Goal: Information Seeking & Learning: Learn about a topic

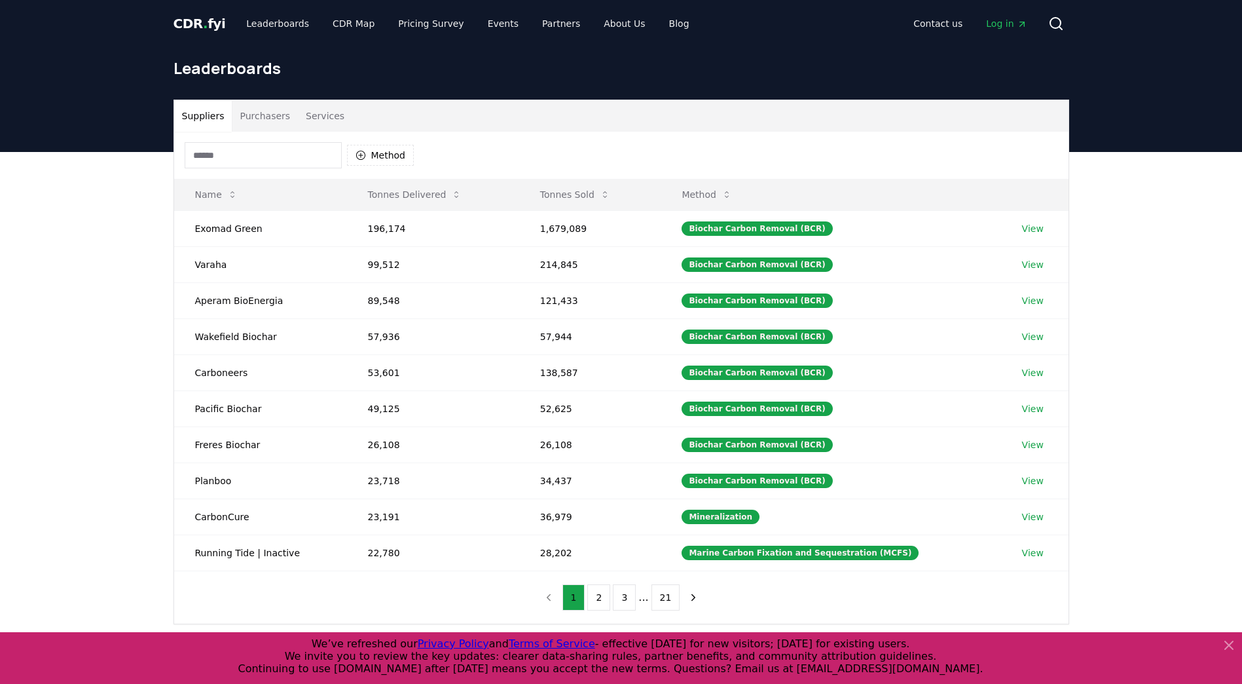
click at [242, 119] on button "Purchasers" at bounding box center [265, 115] width 66 height 31
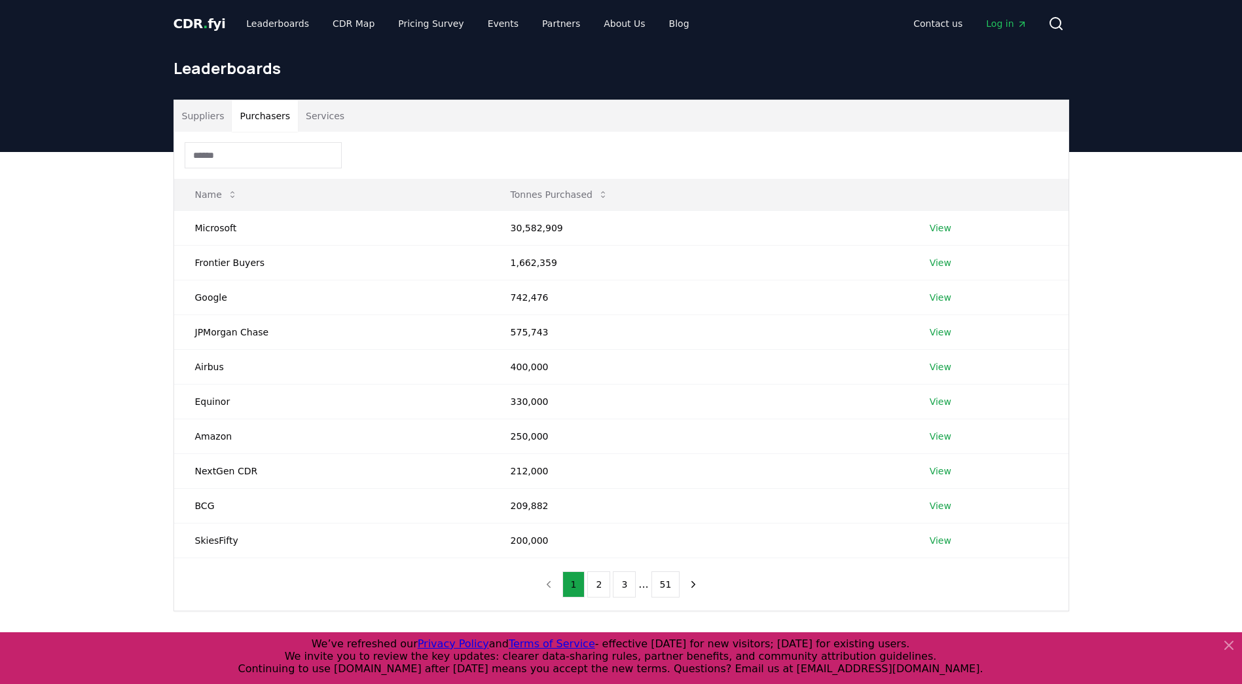
click at [322, 111] on button "Services" at bounding box center [325, 115] width 54 height 31
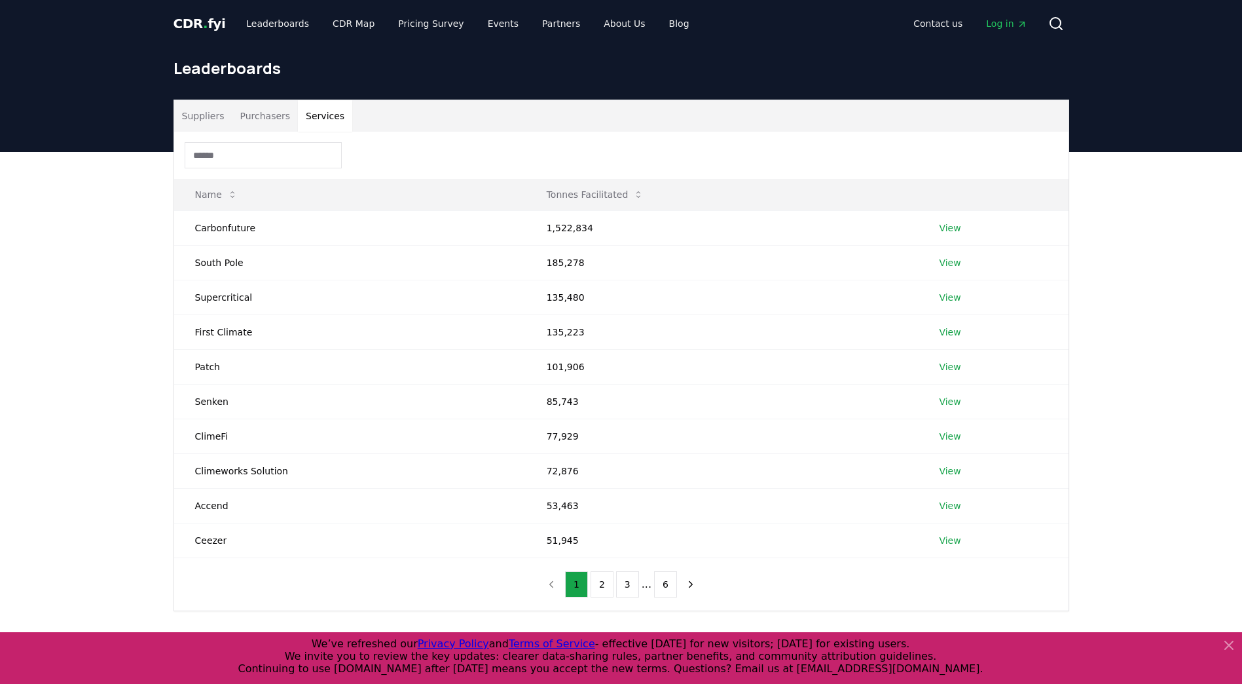
click at [263, 117] on button "Purchasers" at bounding box center [265, 115] width 66 height 31
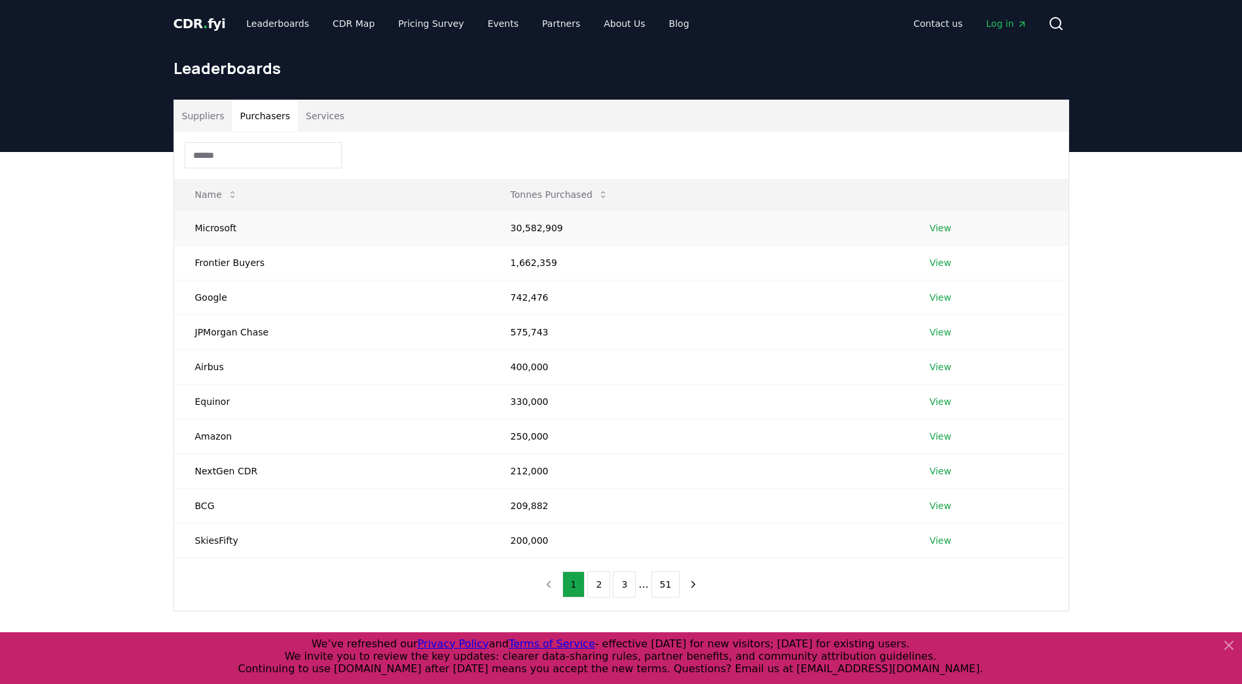
click at [938, 226] on link "View" at bounding box center [941, 227] width 22 height 13
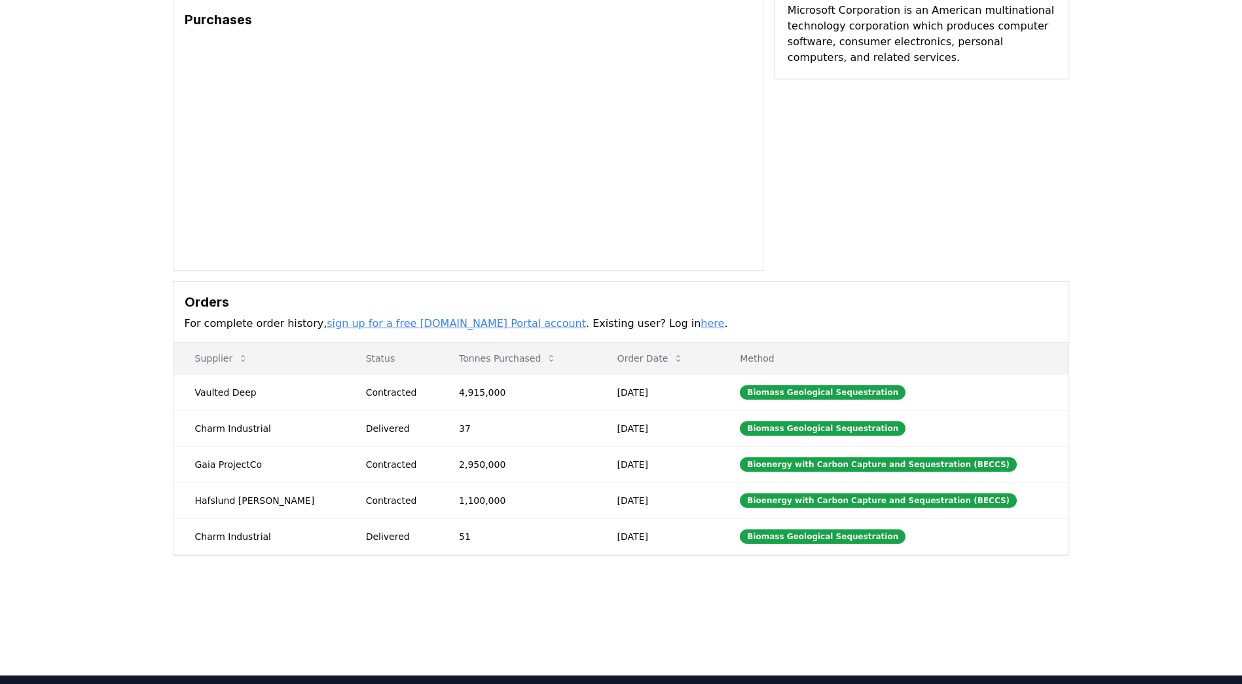
scroll to position [131, 0]
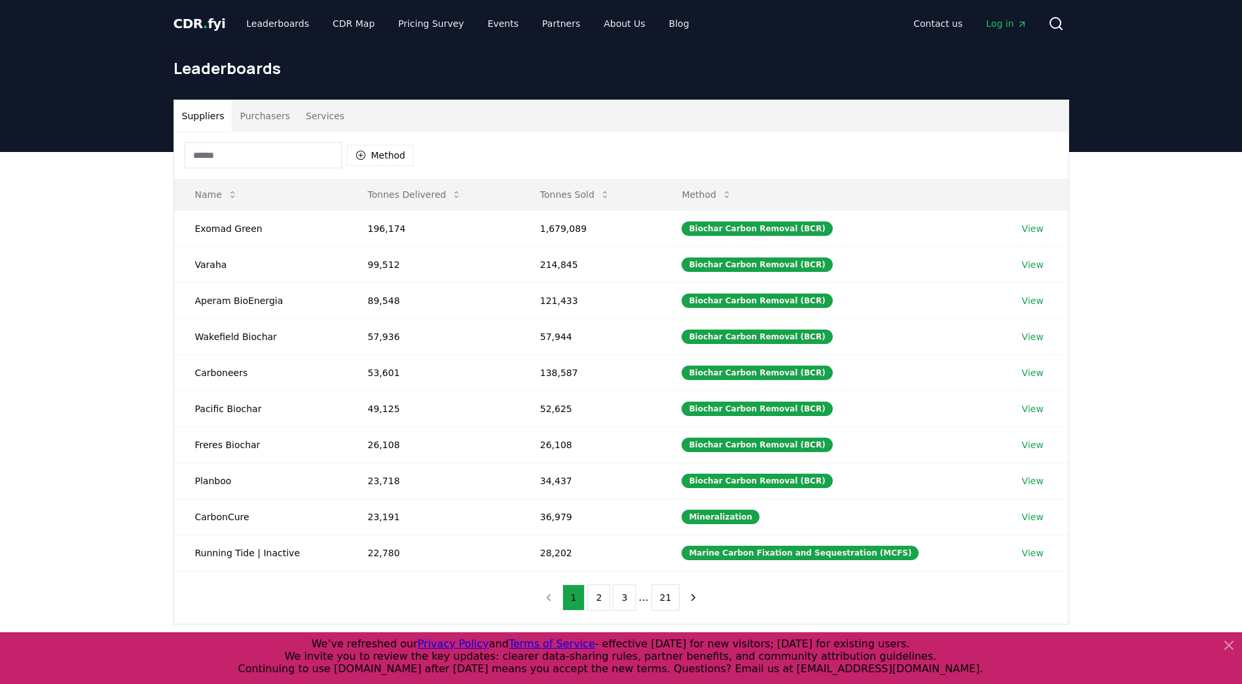
click at [278, 121] on button "Purchasers" at bounding box center [265, 115] width 66 height 31
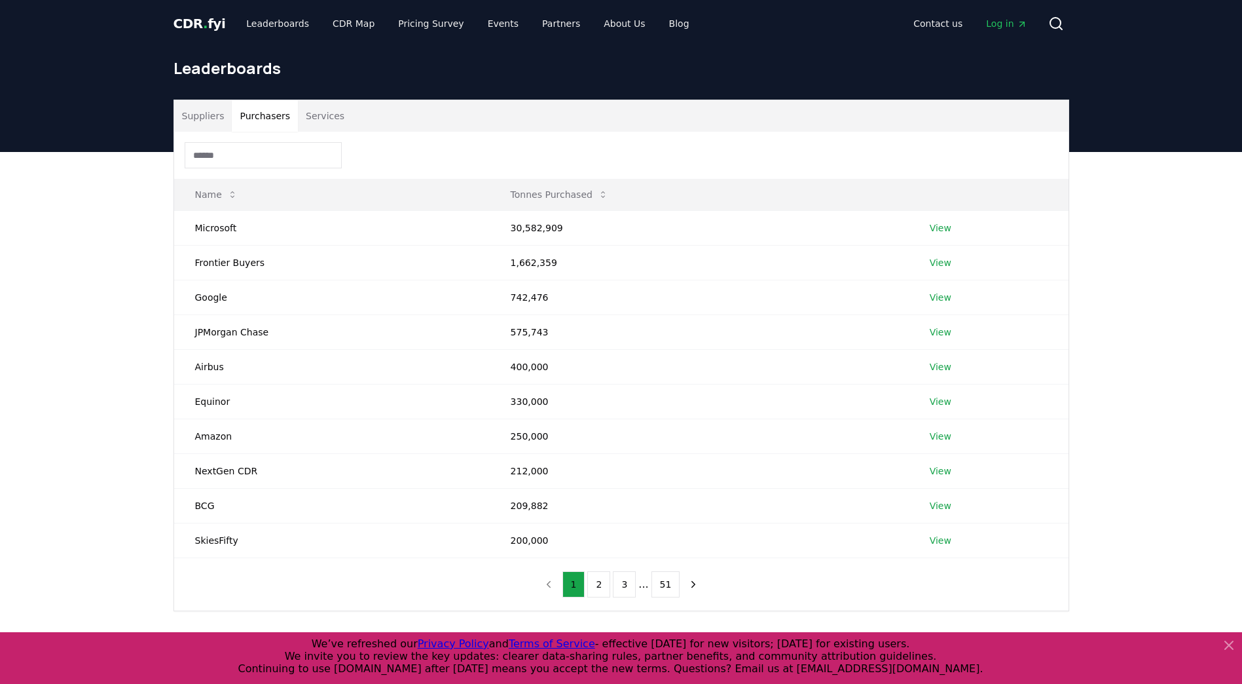
click at [314, 116] on button "Services" at bounding box center [325, 115] width 54 height 31
click at [263, 118] on button "Purchasers" at bounding box center [265, 115] width 66 height 31
drag, startPoint x: 127, startPoint y: 377, endPoint x: 129, endPoint y: 366, distance: 11.3
click at [127, 377] on div "Suppliers Purchasers Services Name Tonnes Purchased Microsoft 30,582,909 View F…" at bounding box center [621, 407] width 1242 height 511
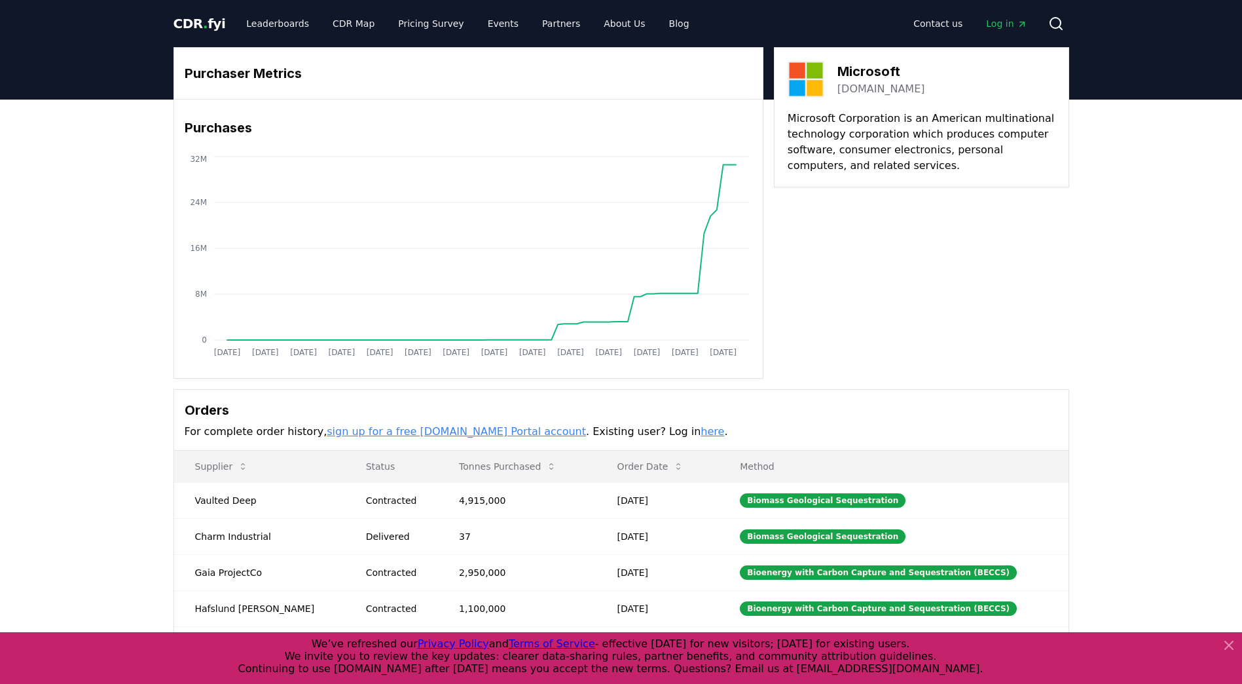
drag, startPoint x: 92, startPoint y: 385, endPoint x: 127, endPoint y: 163, distance: 224.7
click at [93, 384] on div "Purchaser Metrics Purchases [DATE] [DATE] [DATE] [DATE] [DATE] [DATE] [DATE] [D…" at bounding box center [621, 408] width 1242 height 616
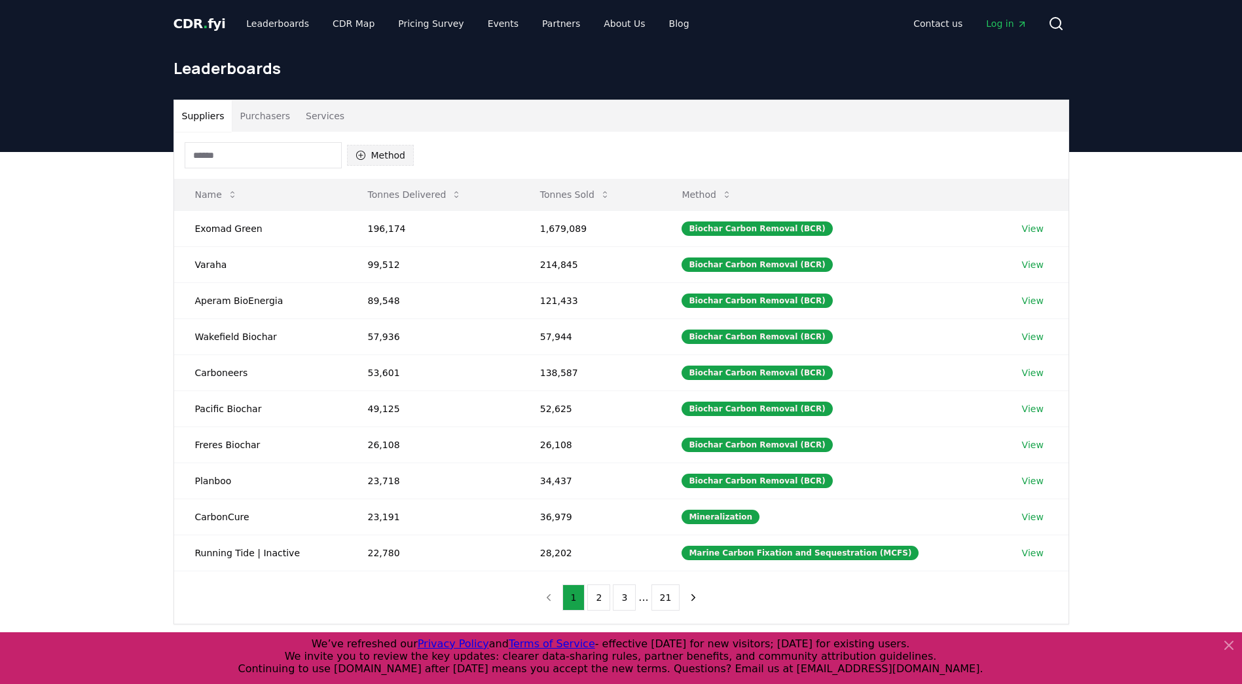
click at [390, 149] on button "Method" at bounding box center [380, 155] width 67 height 21
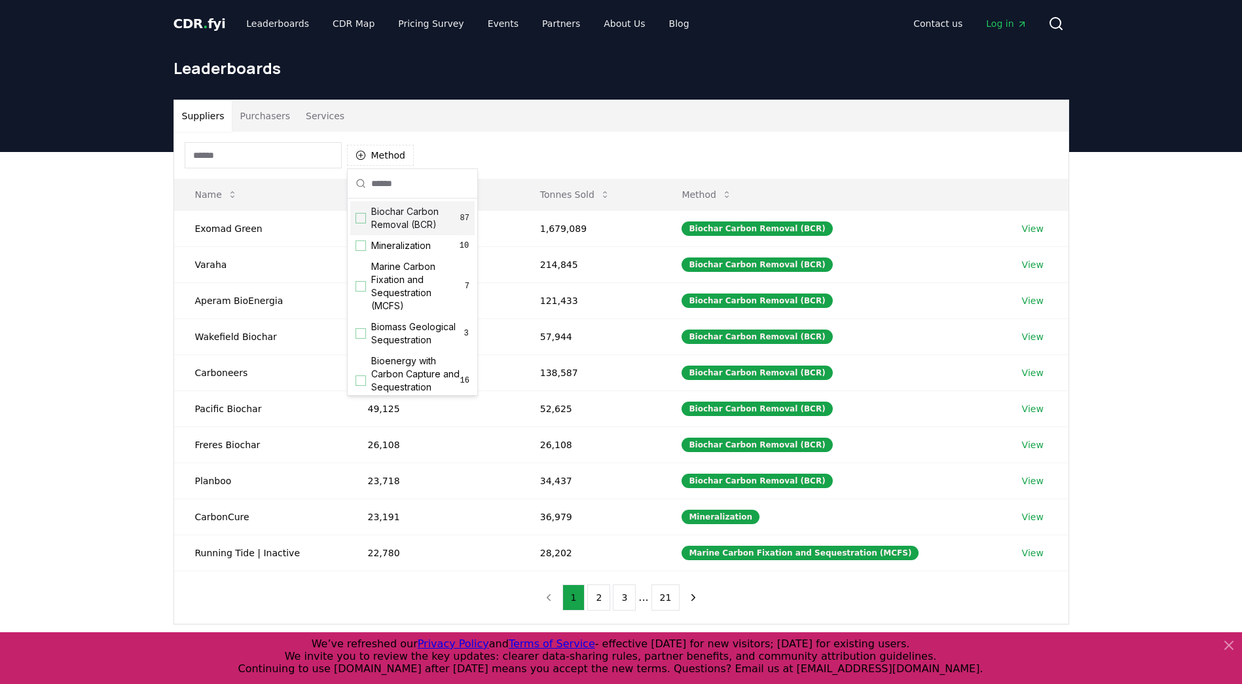
click at [518, 149] on div "Method" at bounding box center [621, 155] width 895 height 47
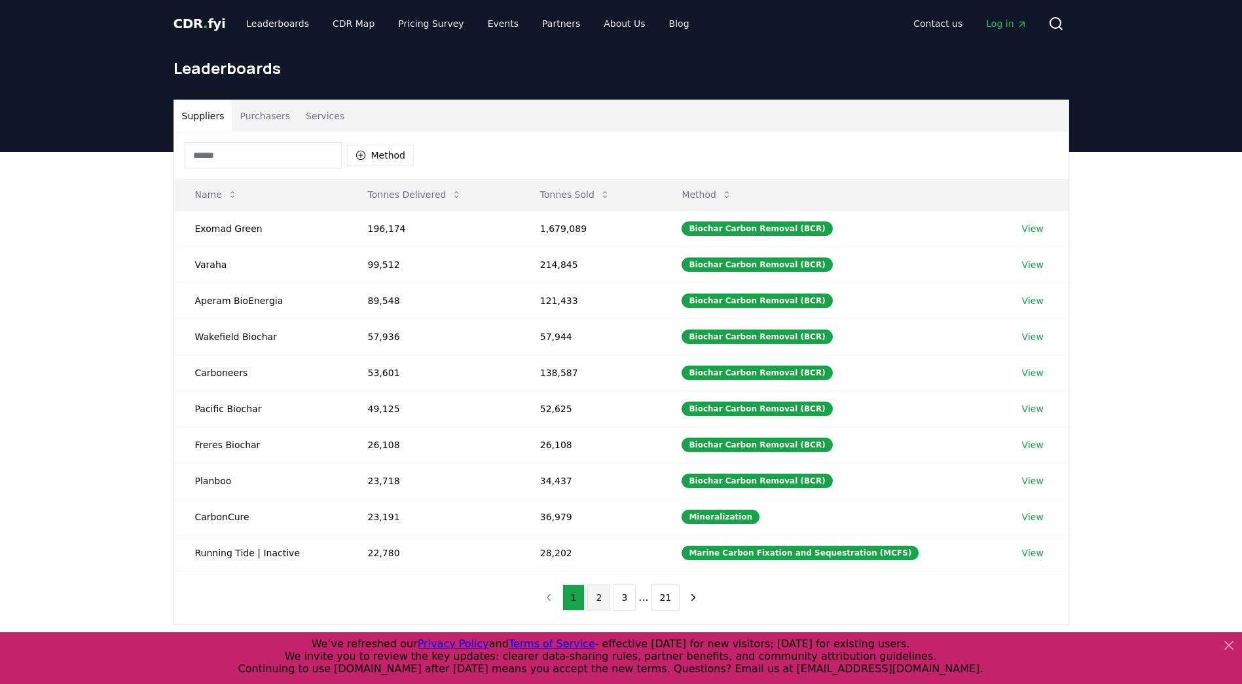
click at [603, 599] on button "2" at bounding box center [598, 597] width 23 height 26
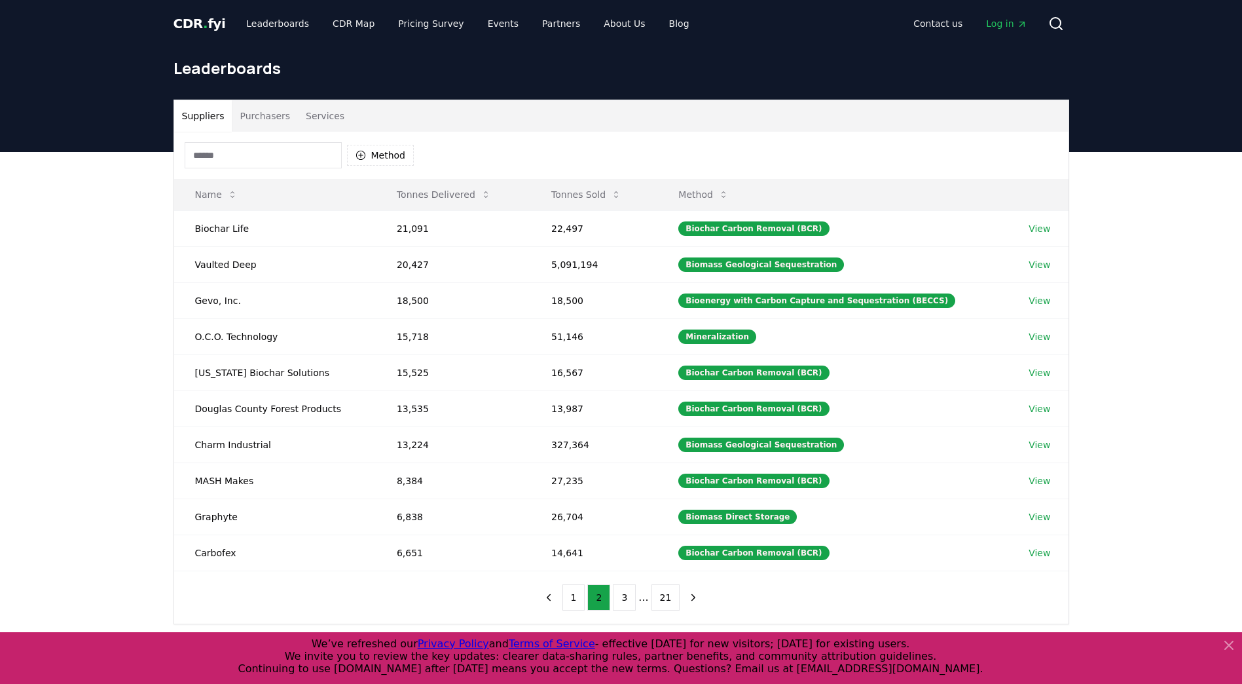
click at [267, 119] on button "Purchasers" at bounding box center [265, 115] width 66 height 31
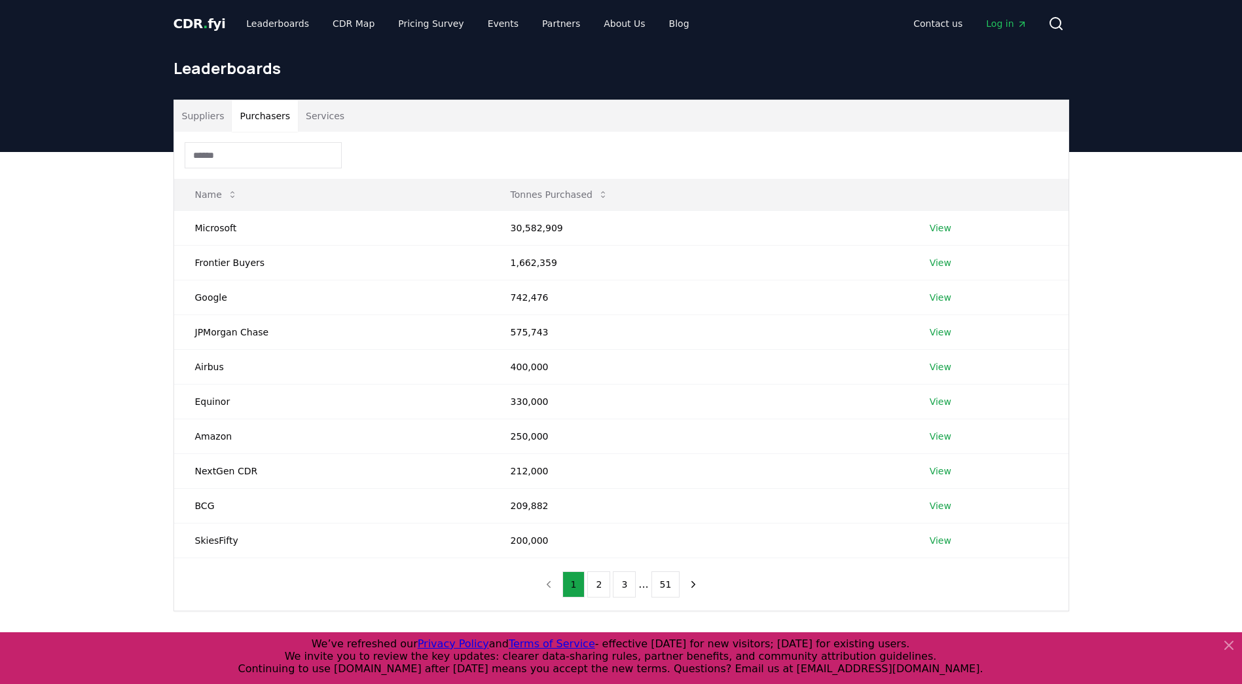
click at [334, 118] on button "Services" at bounding box center [325, 115] width 54 height 31
click at [283, 119] on button "Purchasers" at bounding box center [265, 115] width 66 height 31
click at [597, 583] on button "2" at bounding box center [598, 584] width 23 height 26
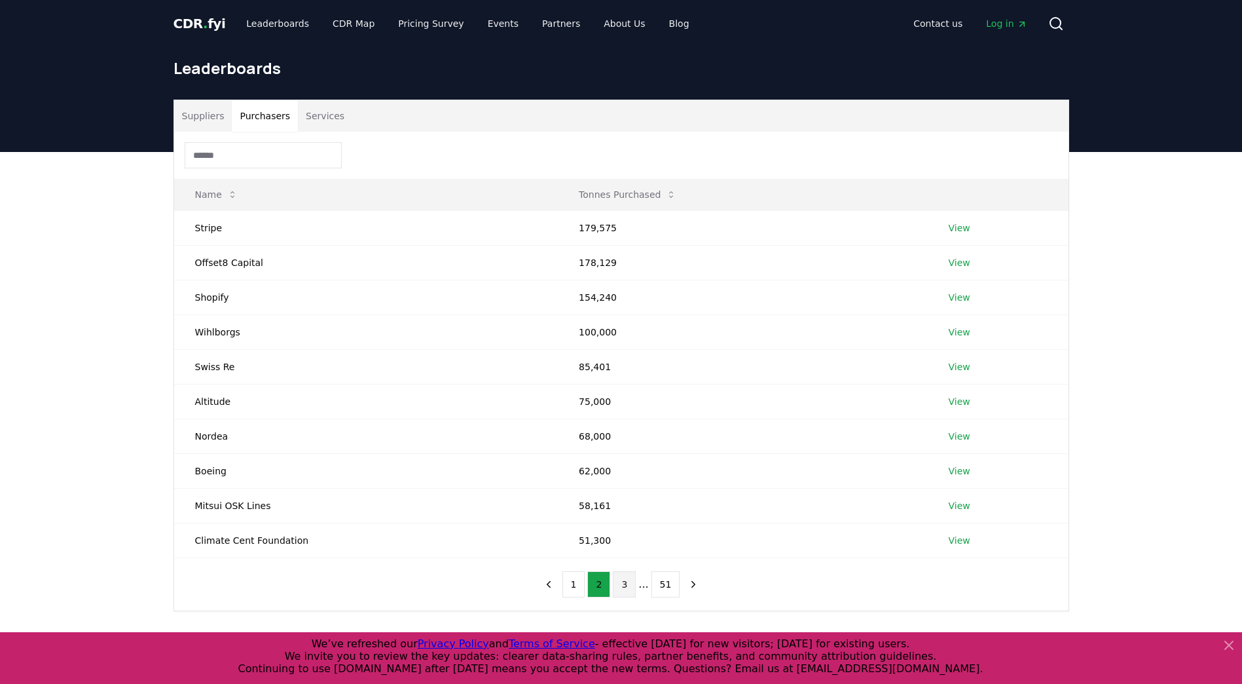
click at [616, 585] on button "3" at bounding box center [624, 584] width 23 height 26
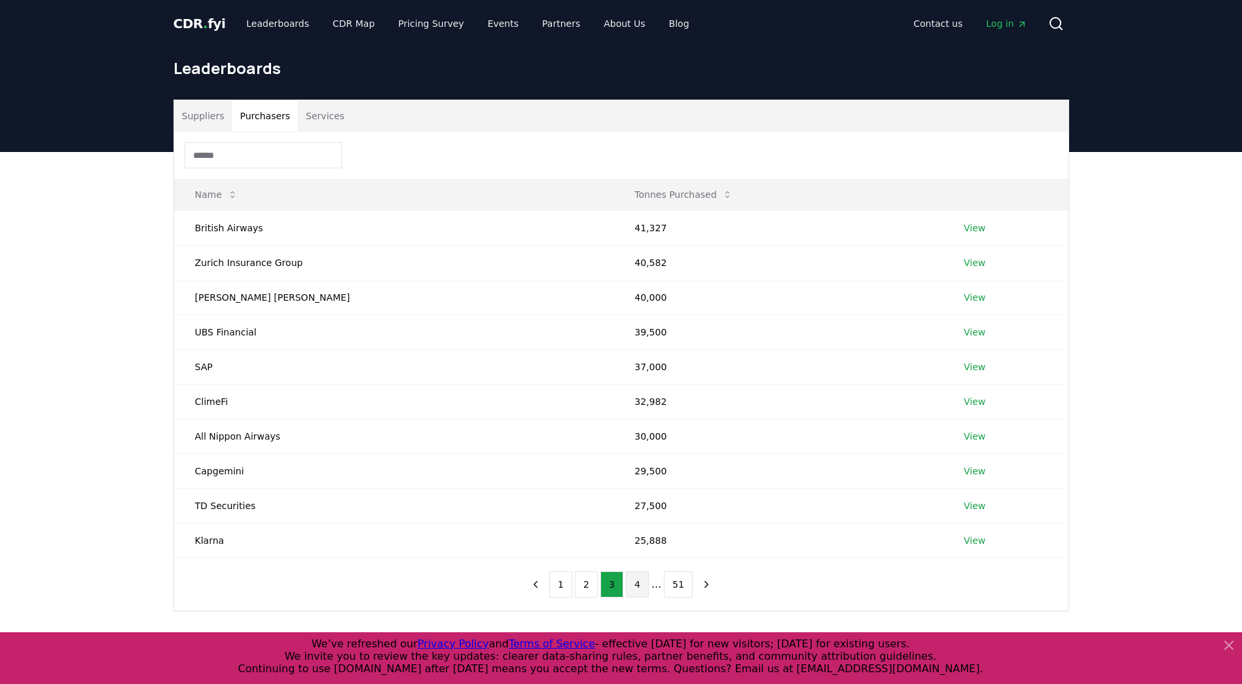
click at [636, 584] on button "4" at bounding box center [637, 584] width 23 height 26
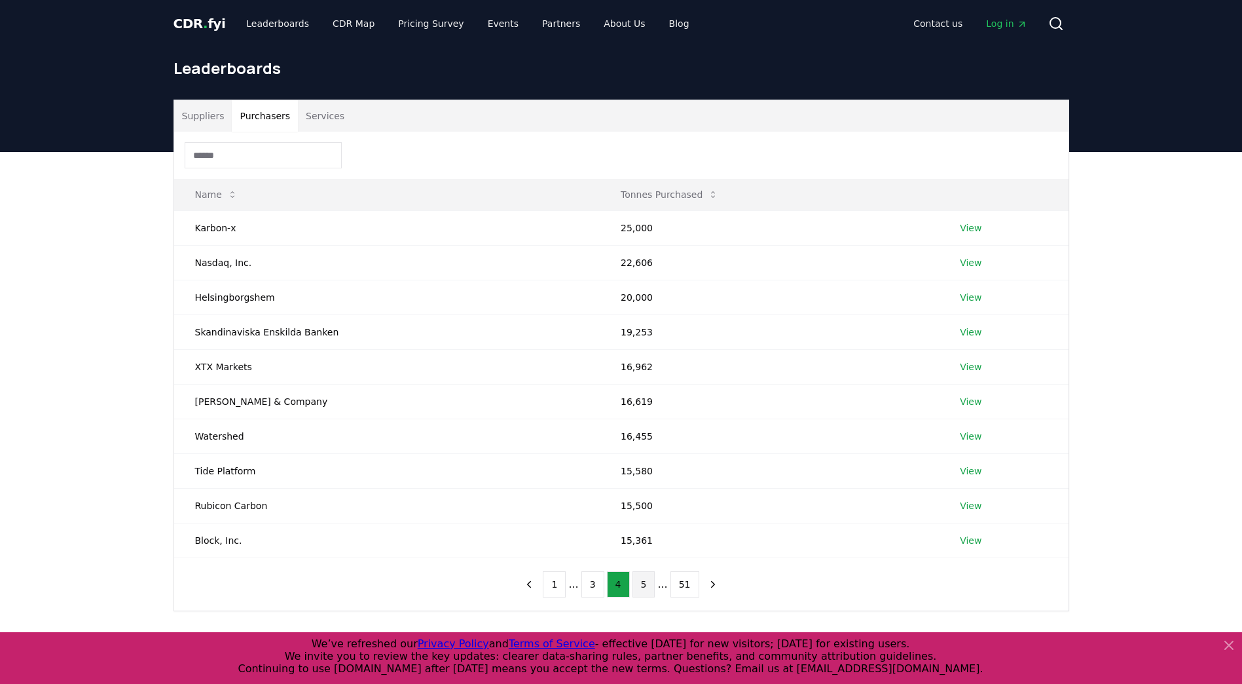
click at [650, 584] on button "5" at bounding box center [644, 584] width 23 height 26
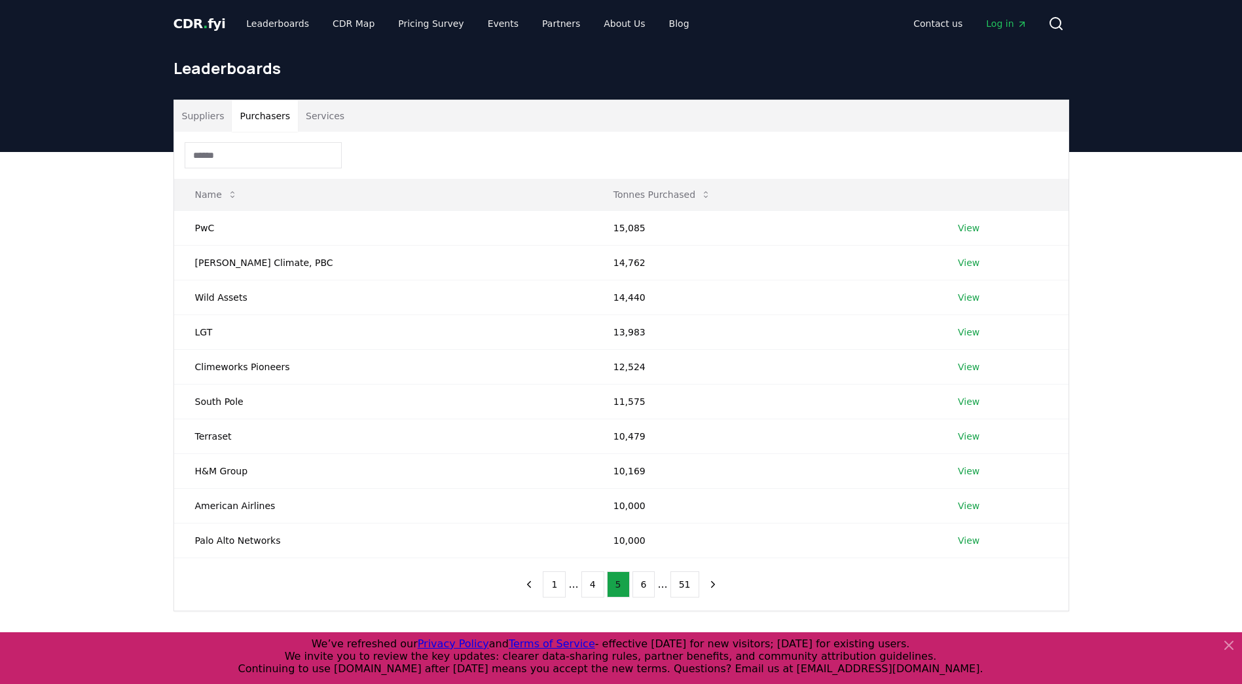
click at [650, 584] on button "6" at bounding box center [644, 584] width 23 height 26
click at [650, 584] on button "7" at bounding box center [644, 584] width 23 height 26
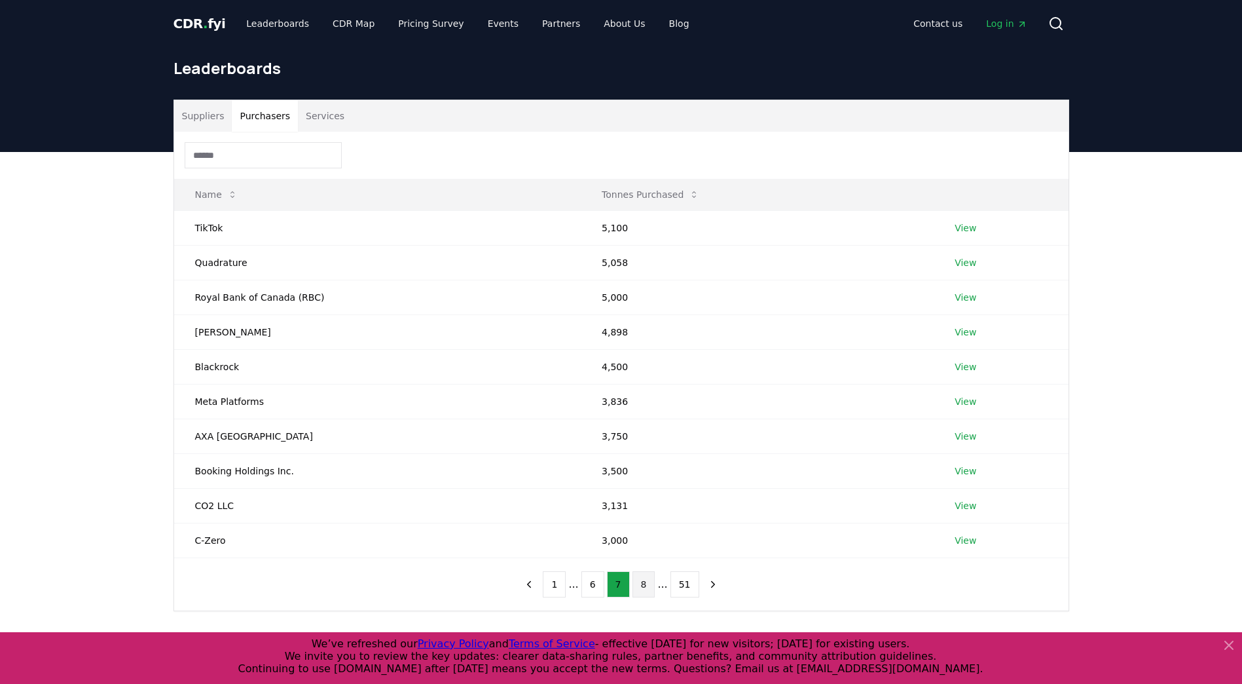
click at [648, 584] on button "8" at bounding box center [644, 584] width 23 height 26
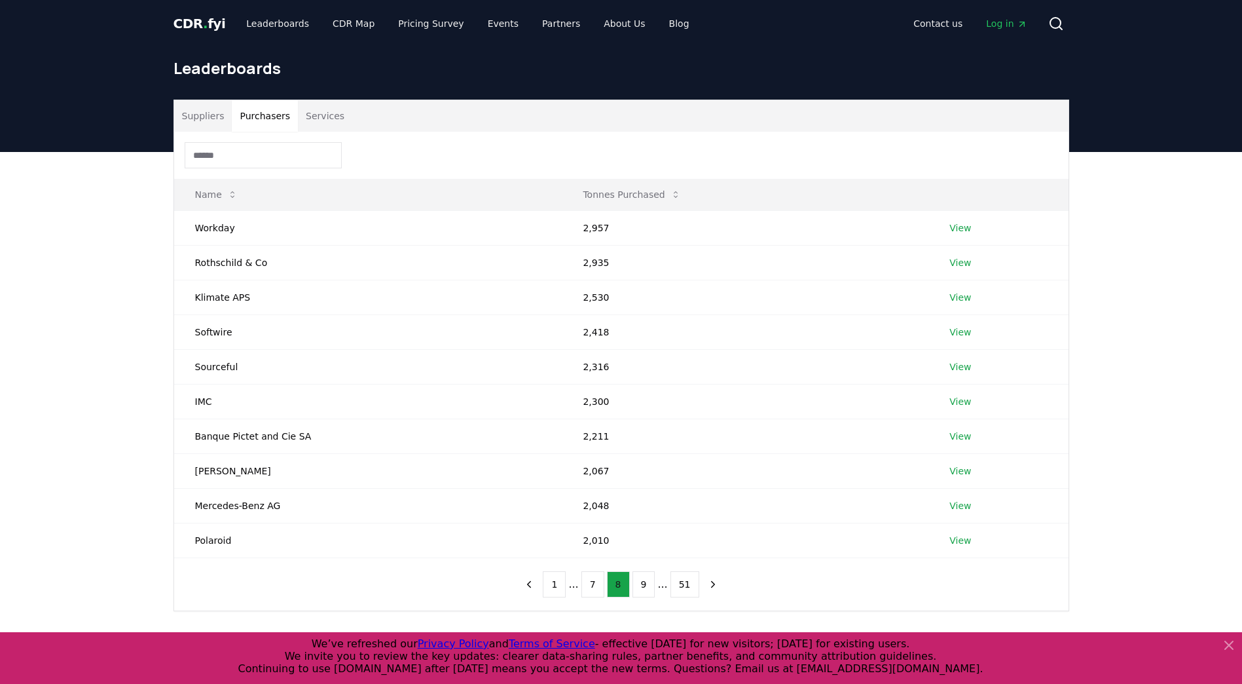
click at [648, 584] on button "9" at bounding box center [644, 584] width 23 height 26
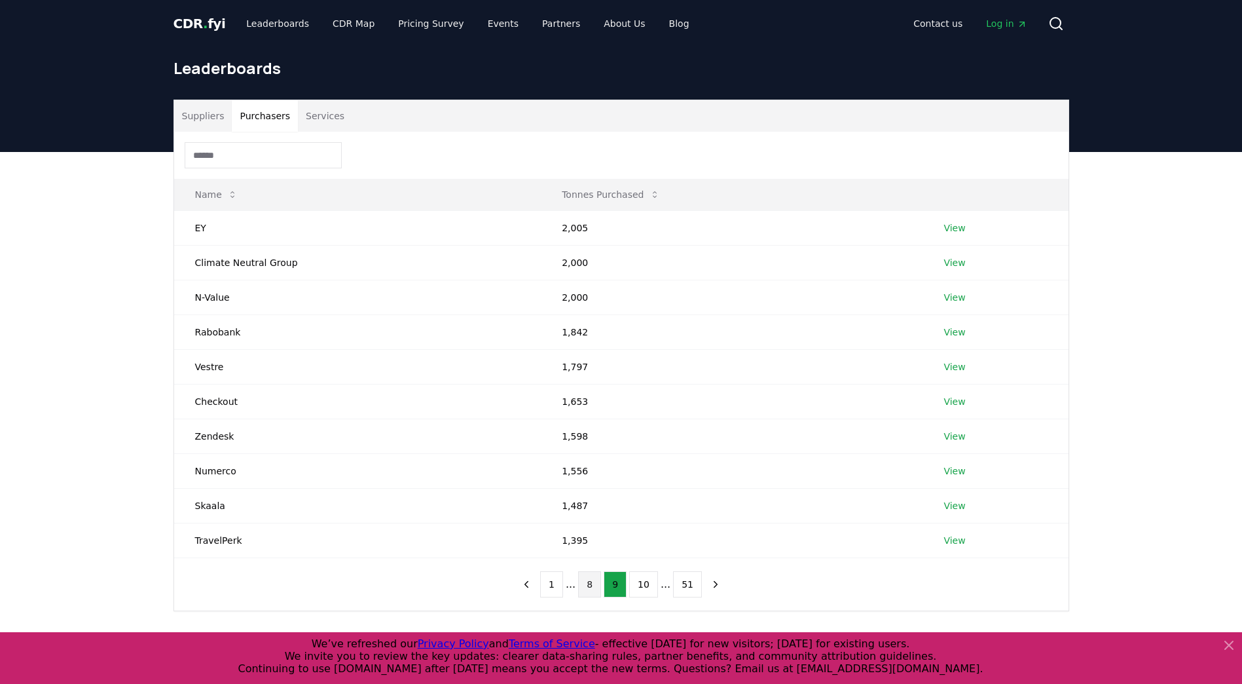
click at [648, 584] on button "10" at bounding box center [643, 584] width 29 height 26
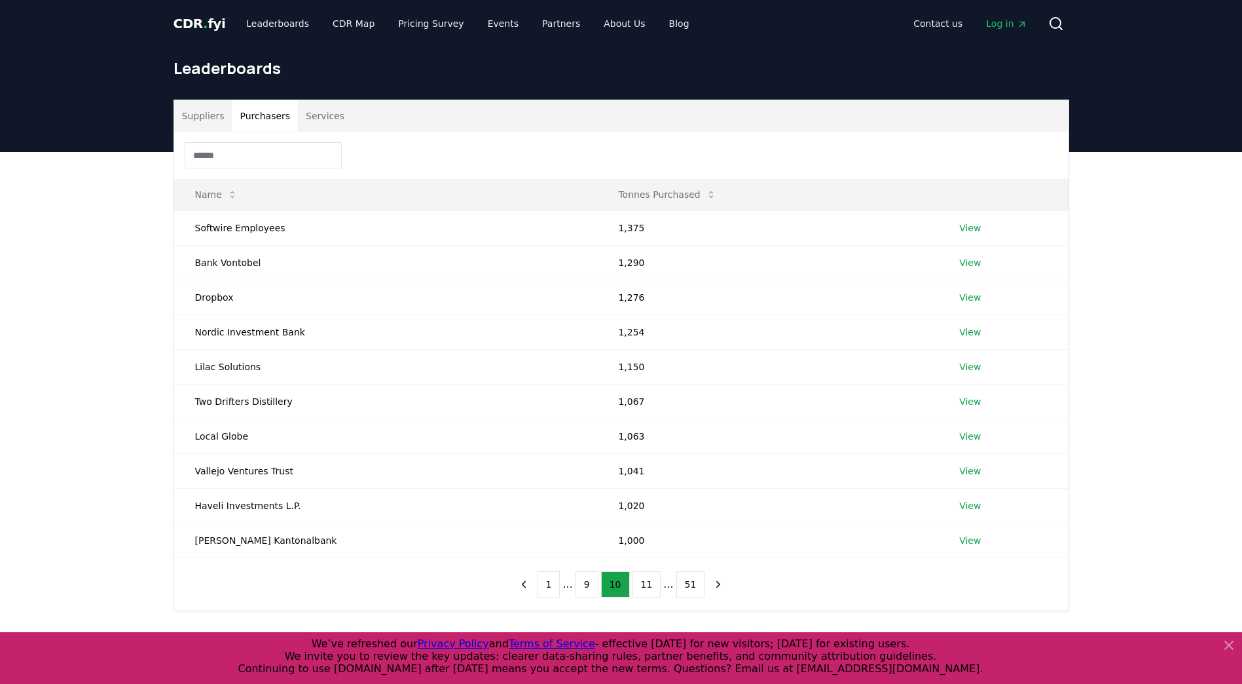
click at [648, 584] on button "11" at bounding box center [647, 584] width 29 height 26
click at [648, 584] on button "12" at bounding box center [649, 584] width 29 height 26
click at [648, 584] on button "13" at bounding box center [649, 584] width 29 height 26
click at [648, 584] on button "14" at bounding box center [649, 584] width 29 height 26
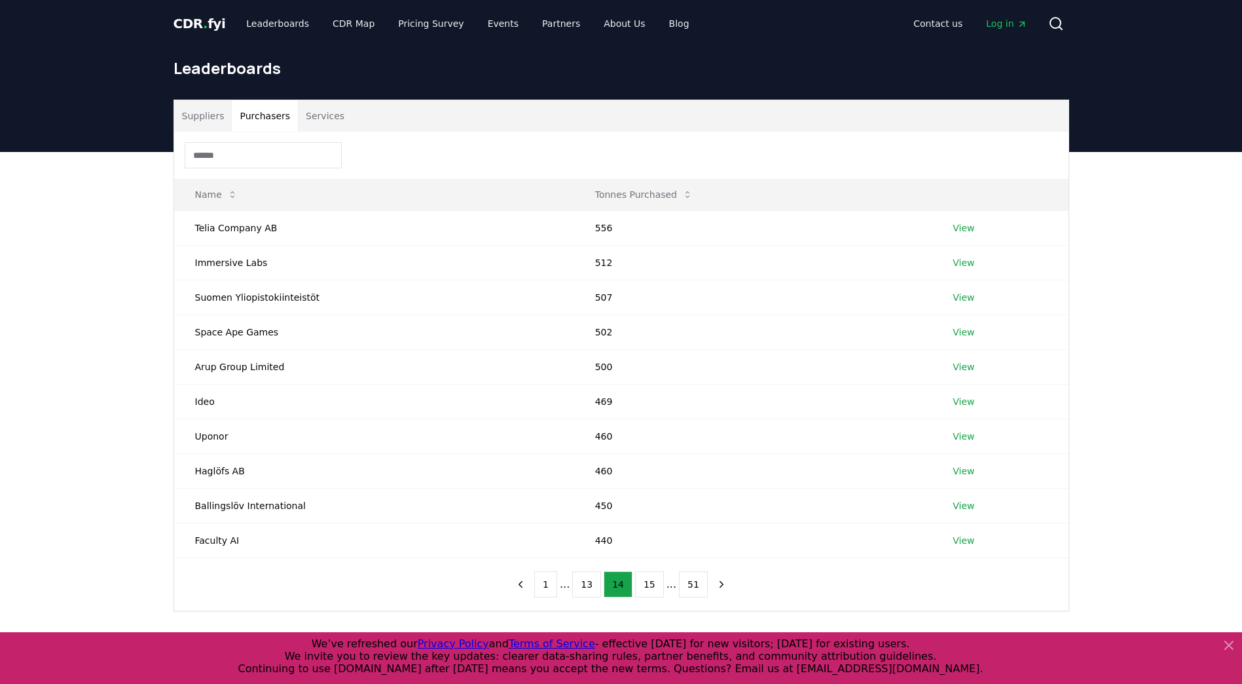
click at [648, 584] on button "15" at bounding box center [649, 584] width 29 height 26
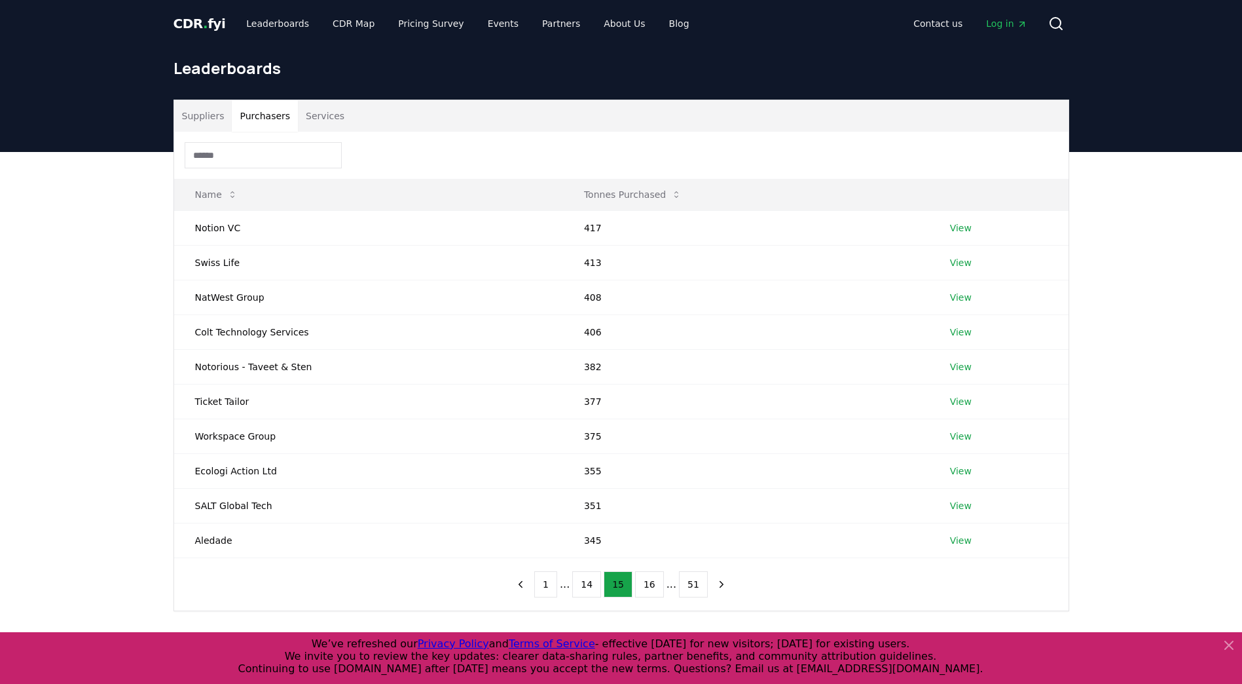
click at [648, 584] on button "16" at bounding box center [649, 584] width 29 height 26
click at [648, 584] on button "17" at bounding box center [649, 584] width 29 height 26
click at [648, 584] on button "18" at bounding box center [649, 584] width 29 height 26
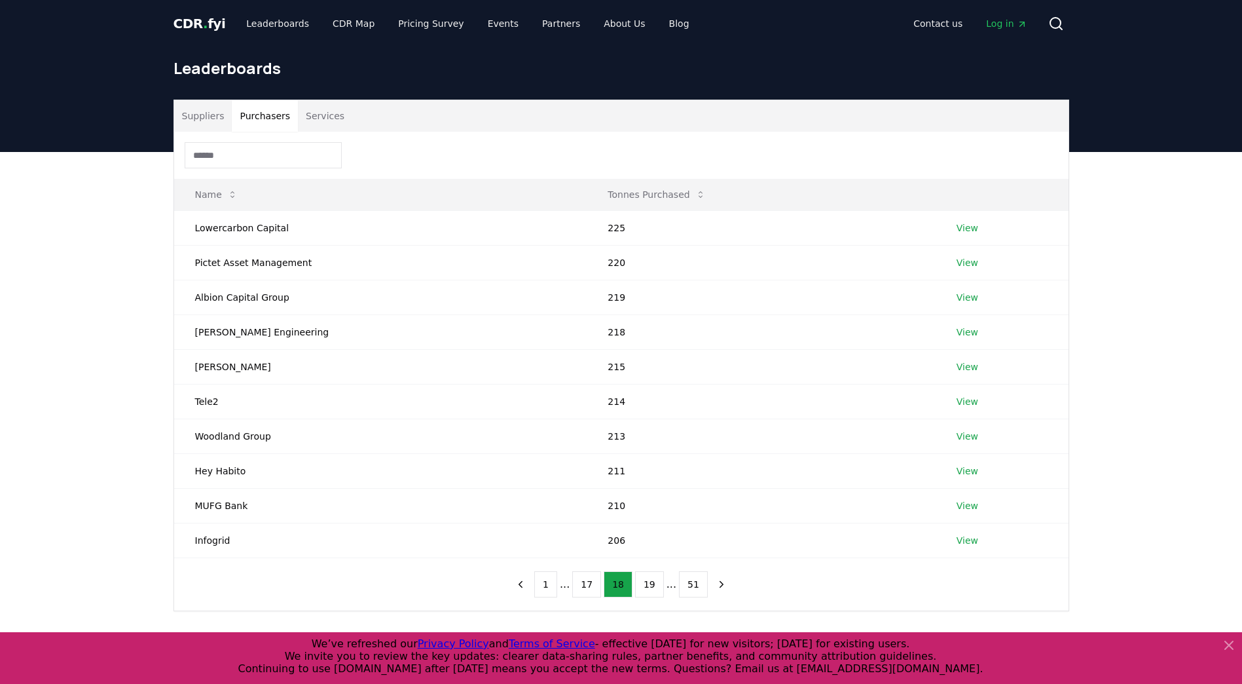
click at [648, 584] on button "19" at bounding box center [649, 584] width 29 height 26
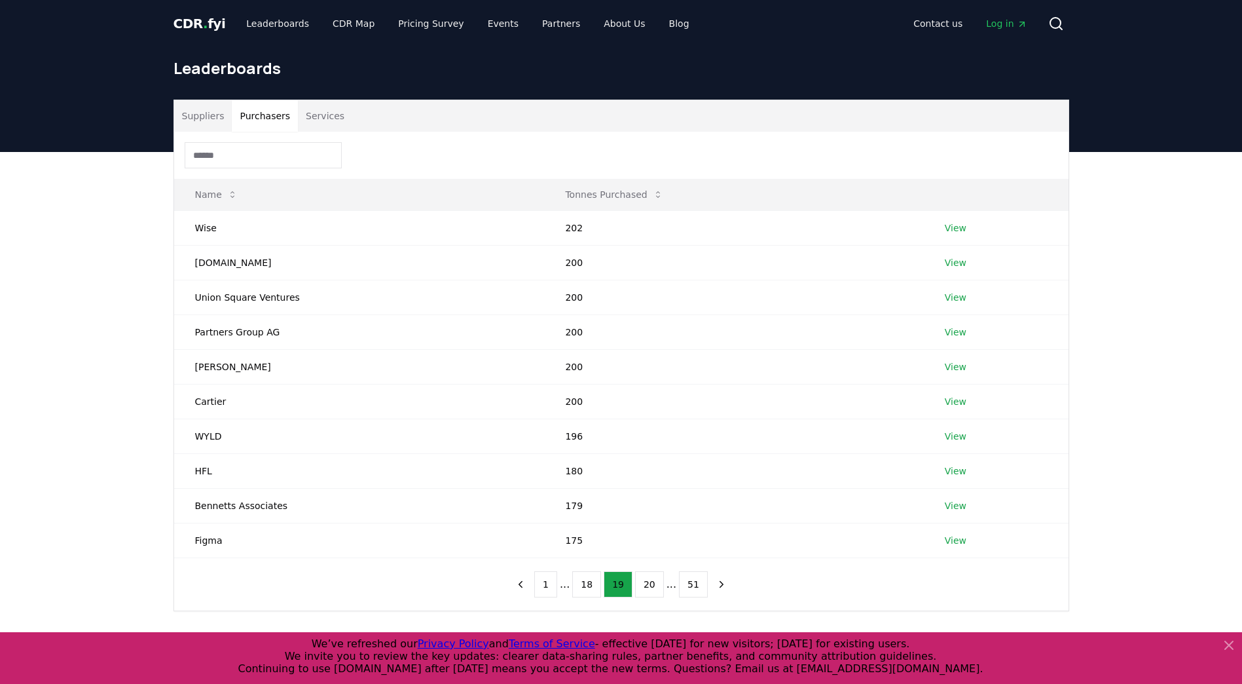
click at [648, 584] on button "20" at bounding box center [649, 584] width 29 height 26
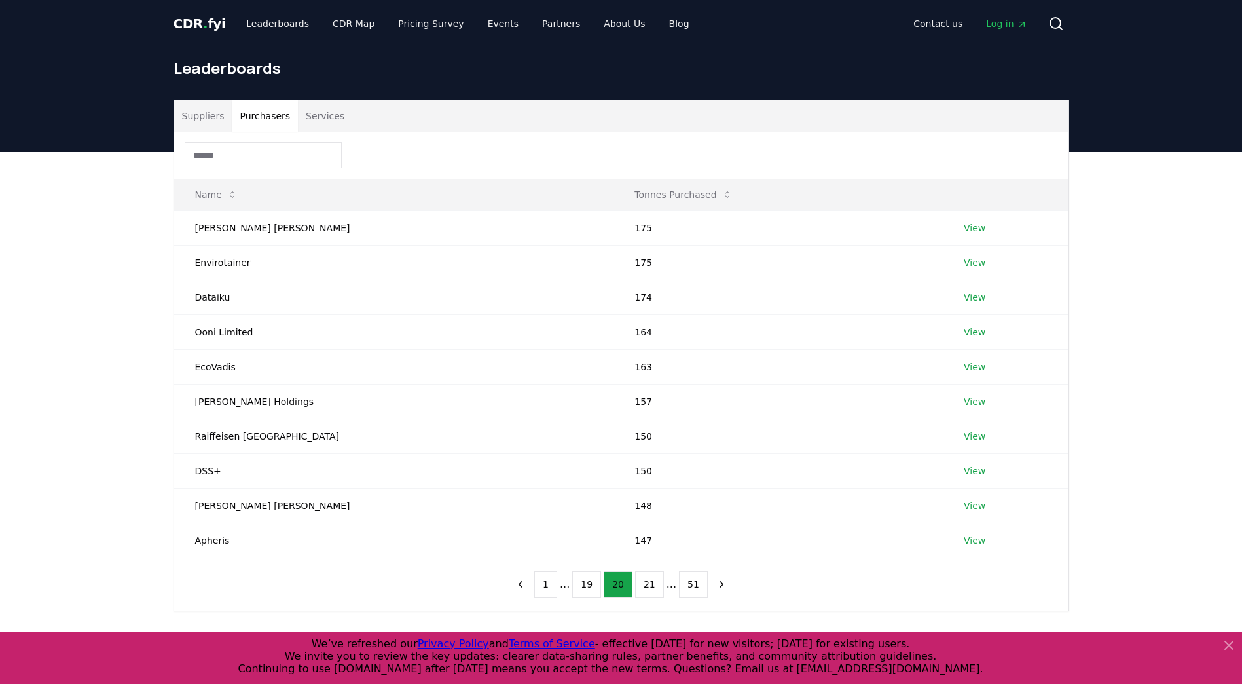
click at [648, 584] on button "21" at bounding box center [649, 584] width 29 height 26
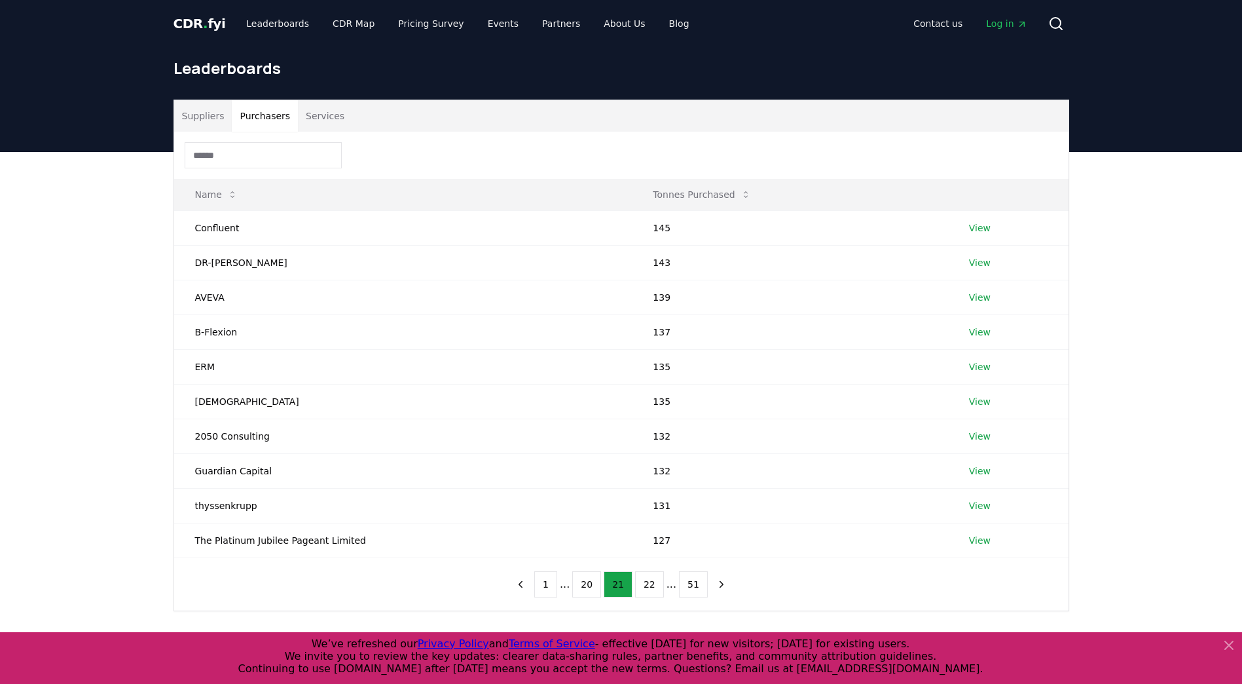
click at [648, 584] on button "22" at bounding box center [649, 584] width 29 height 26
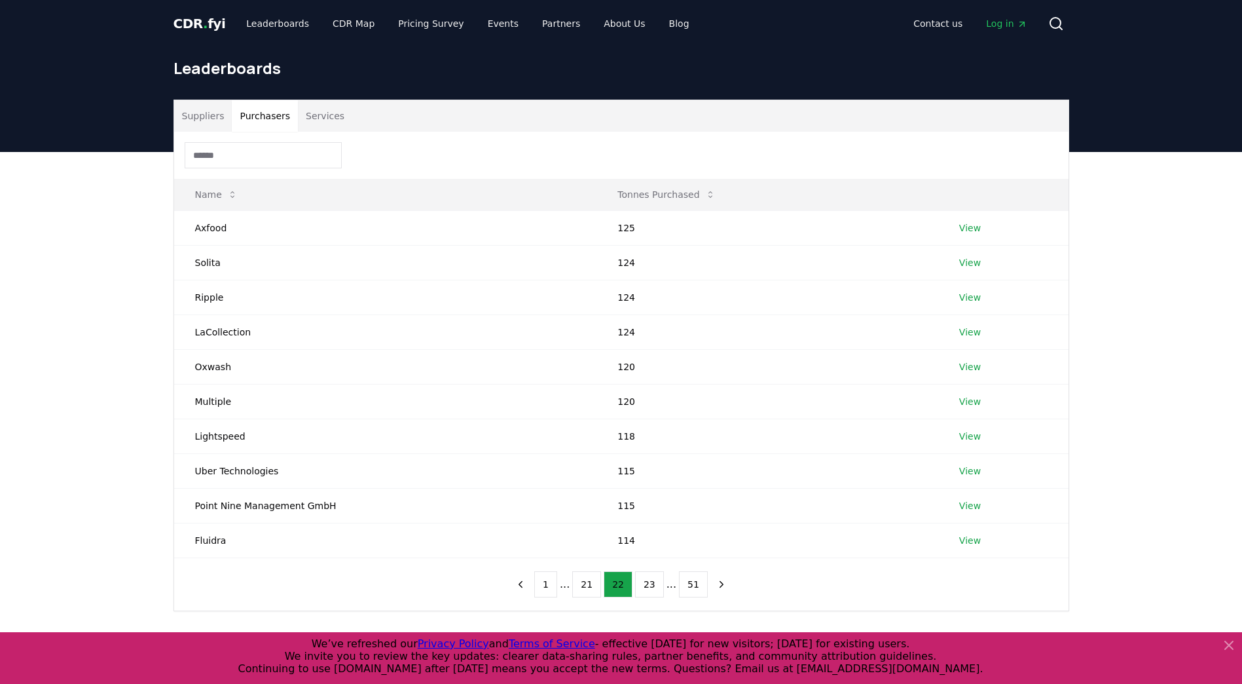
click at [648, 584] on button "23" at bounding box center [649, 584] width 29 height 26
click at [648, 584] on button "25" at bounding box center [649, 584] width 29 height 26
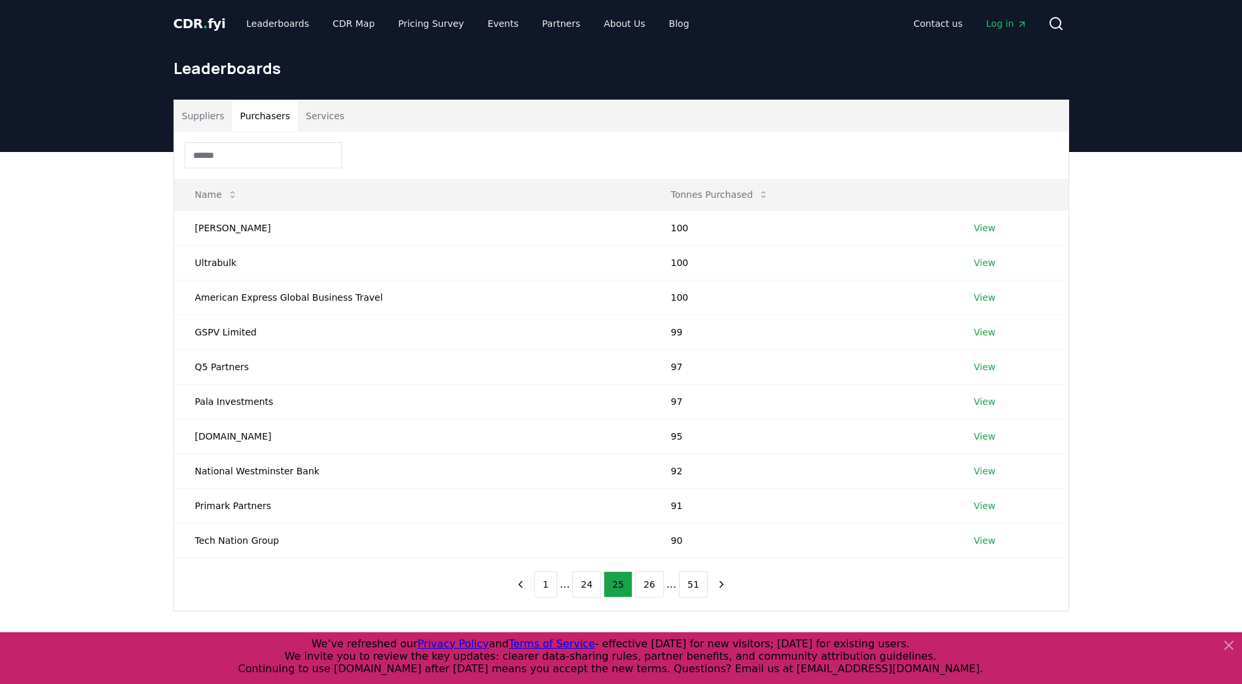
click at [648, 584] on button "26" at bounding box center [649, 584] width 29 height 26
click at [648, 584] on button "28" at bounding box center [649, 584] width 29 height 26
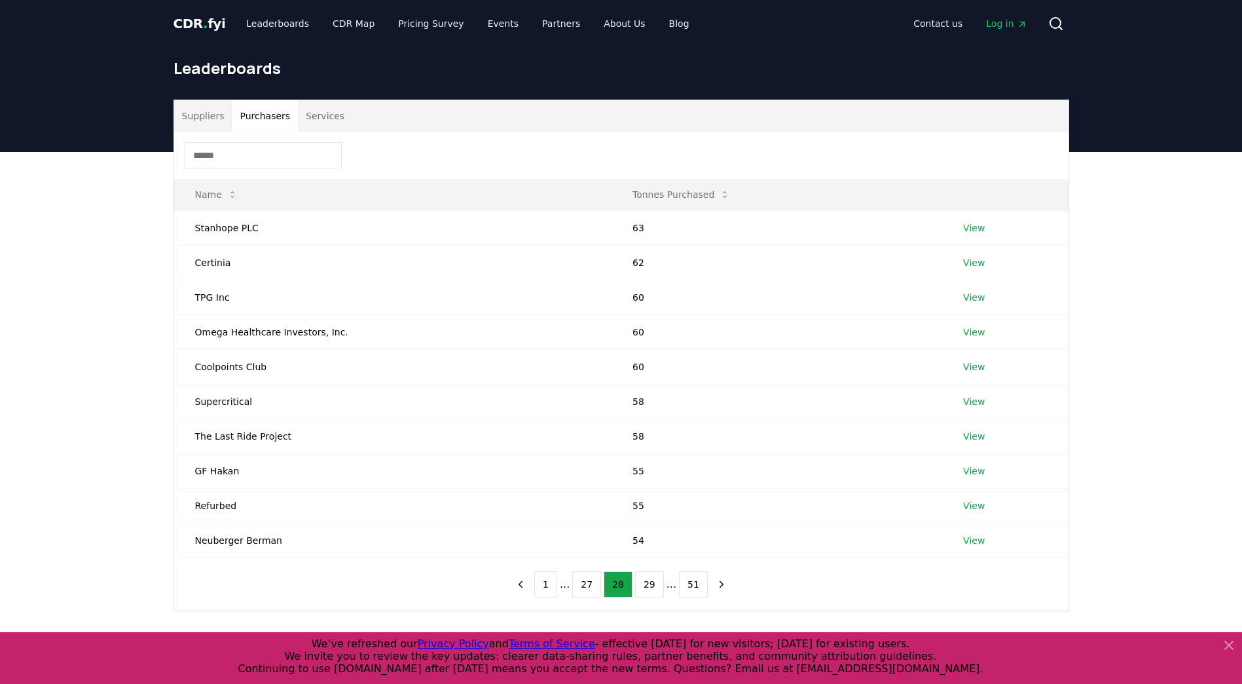
click at [648, 584] on button "29" at bounding box center [649, 584] width 29 height 26
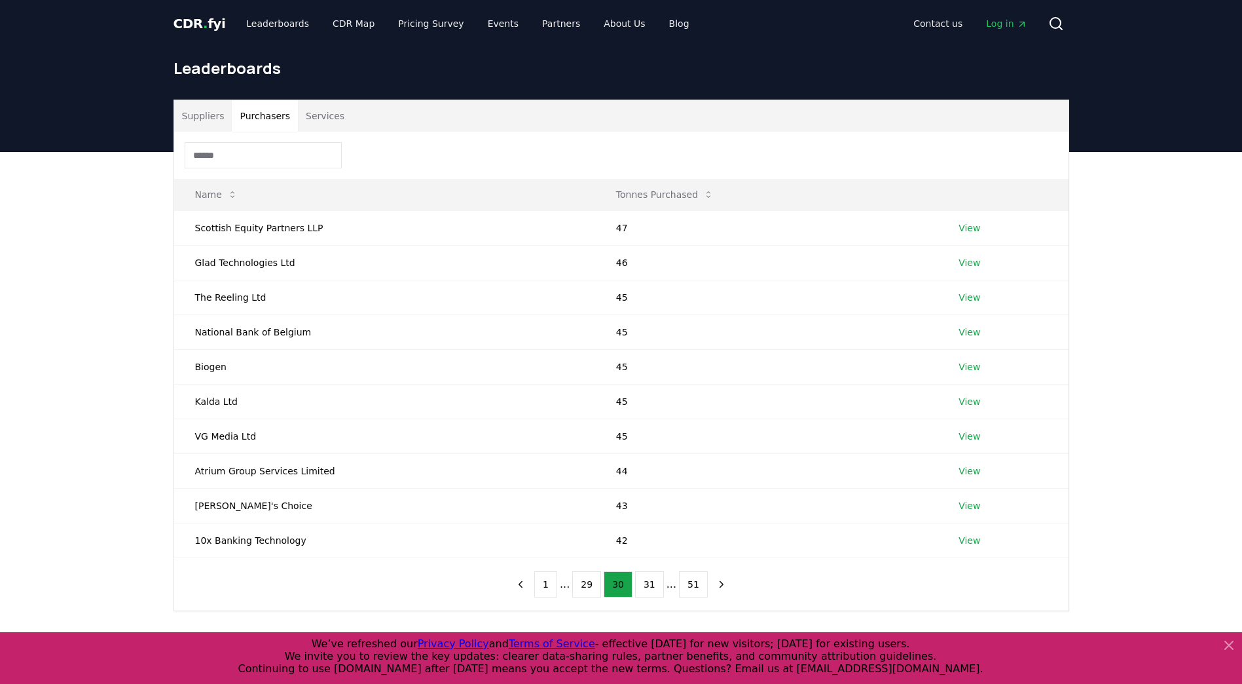
click at [648, 584] on button "31" at bounding box center [649, 584] width 29 height 26
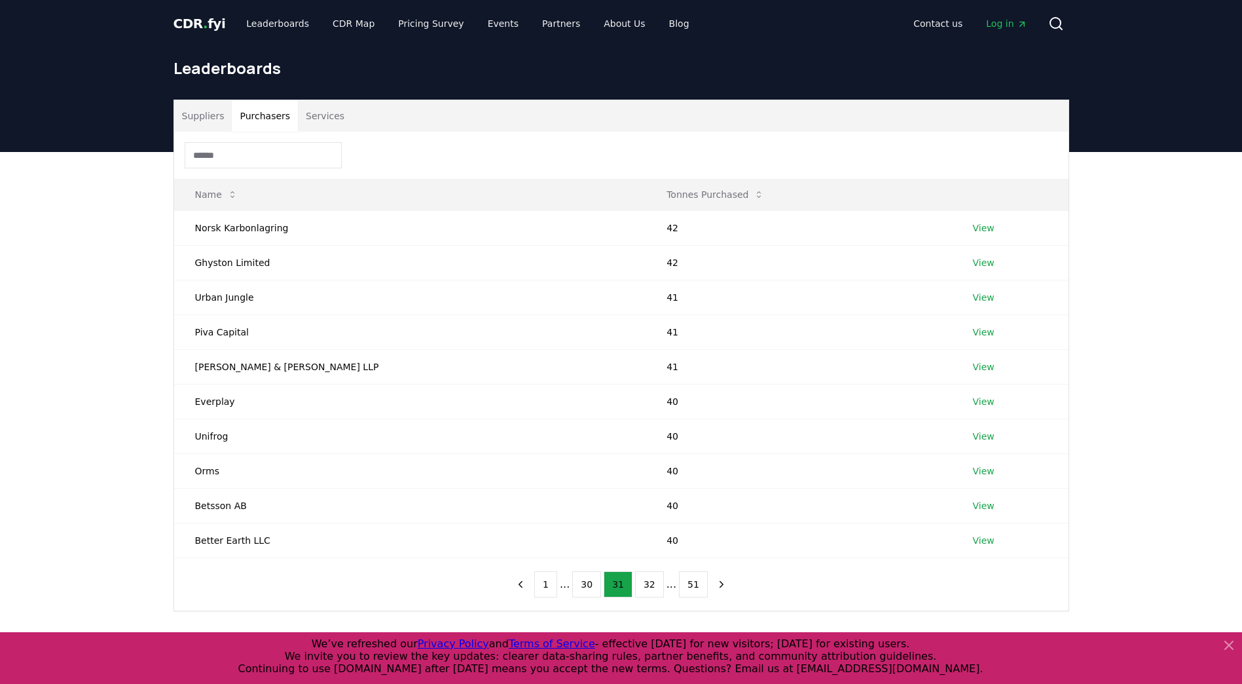
click at [648, 584] on button "32" at bounding box center [649, 584] width 29 height 26
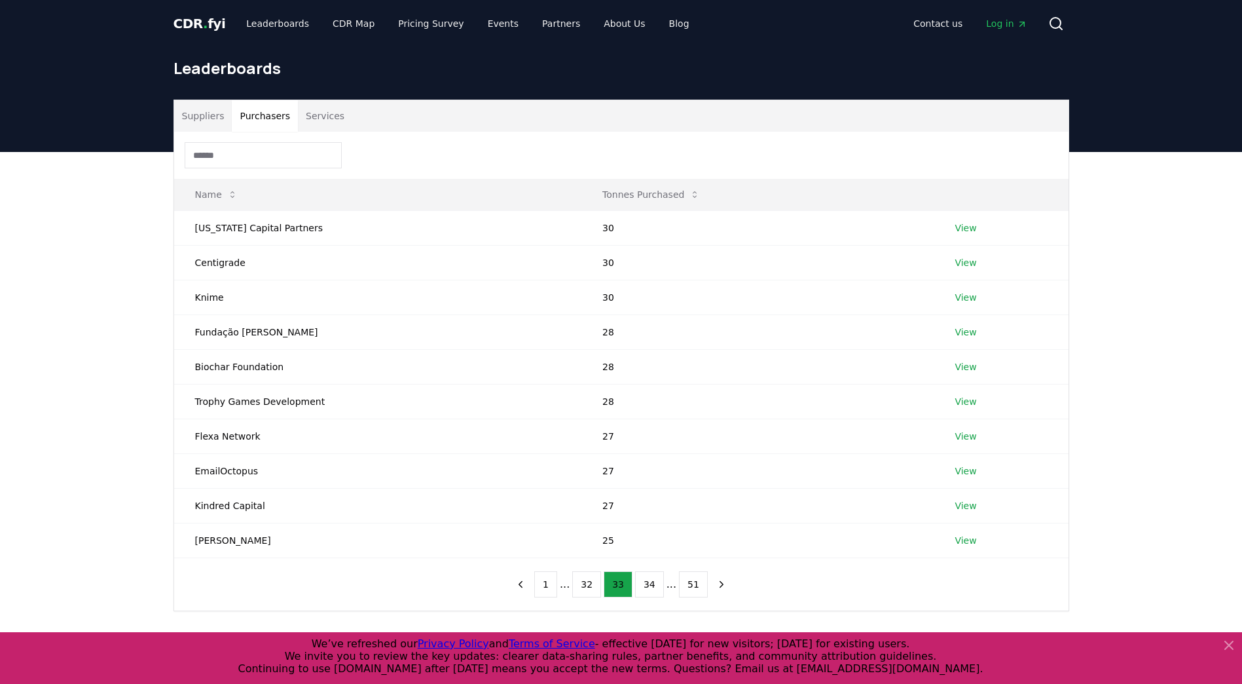
click at [648, 584] on button "34" at bounding box center [649, 584] width 29 height 26
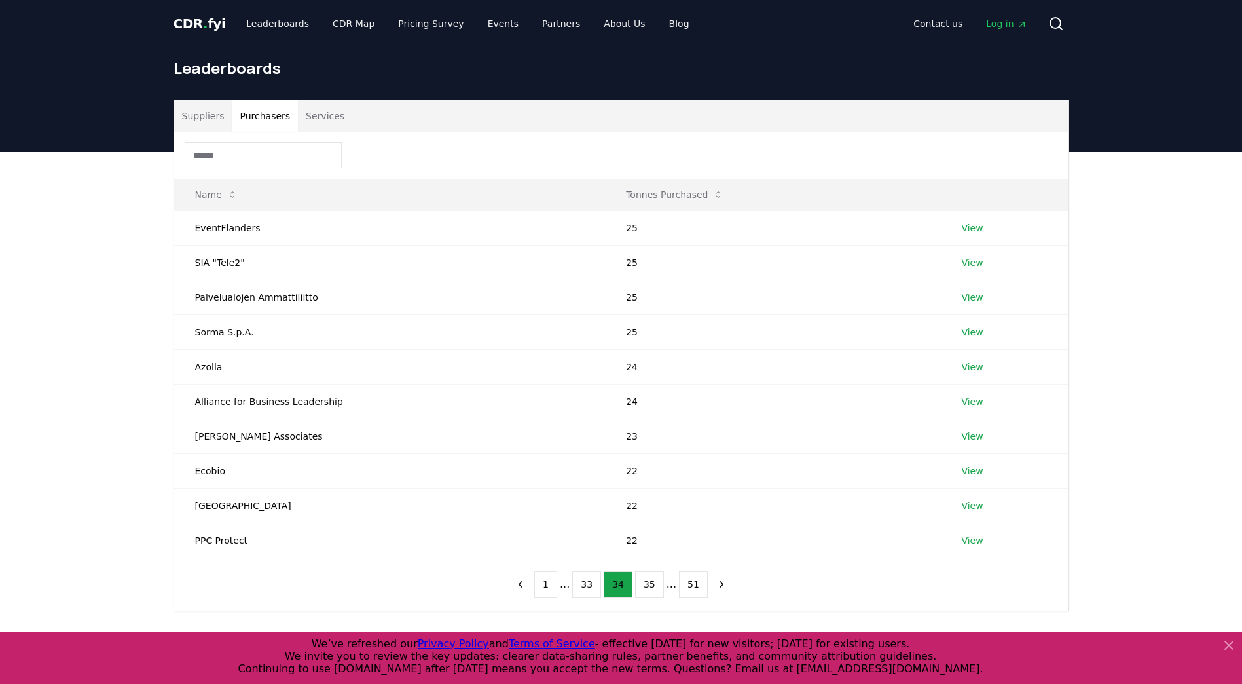
click at [648, 584] on button "35" at bounding box center [649, 584] width 29 height 26
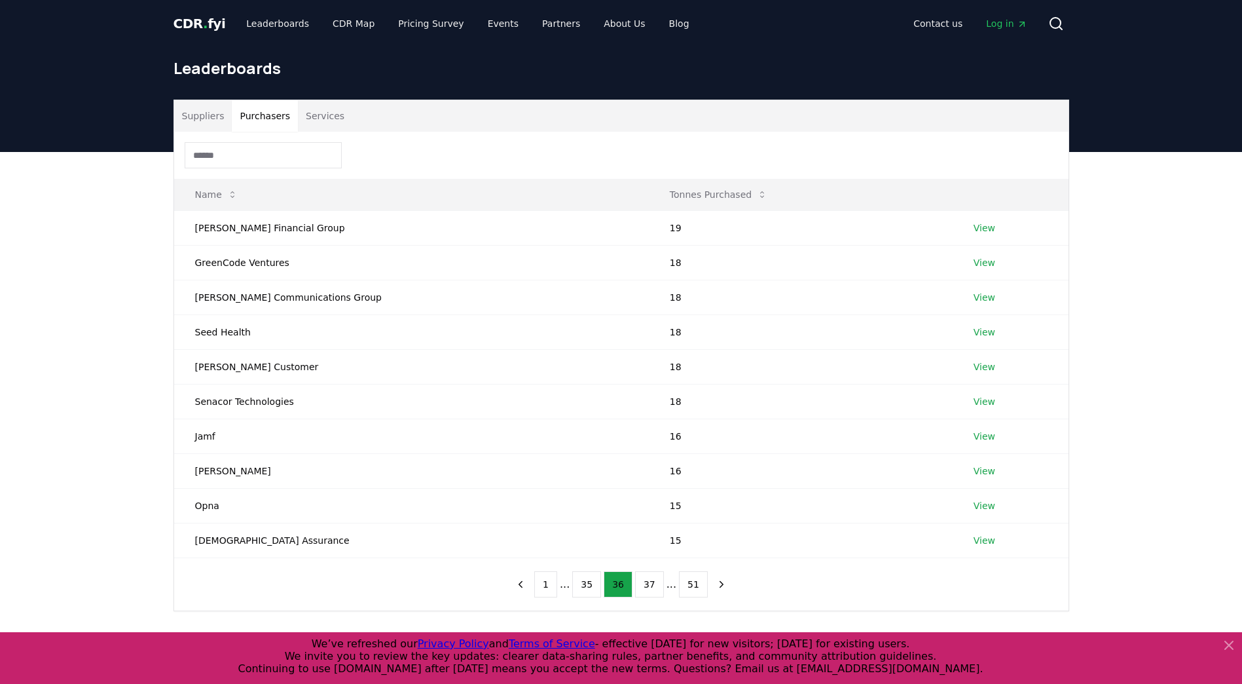
click at [648, 584] on button "37" at bounding box center [649, 584] width 29 height 26
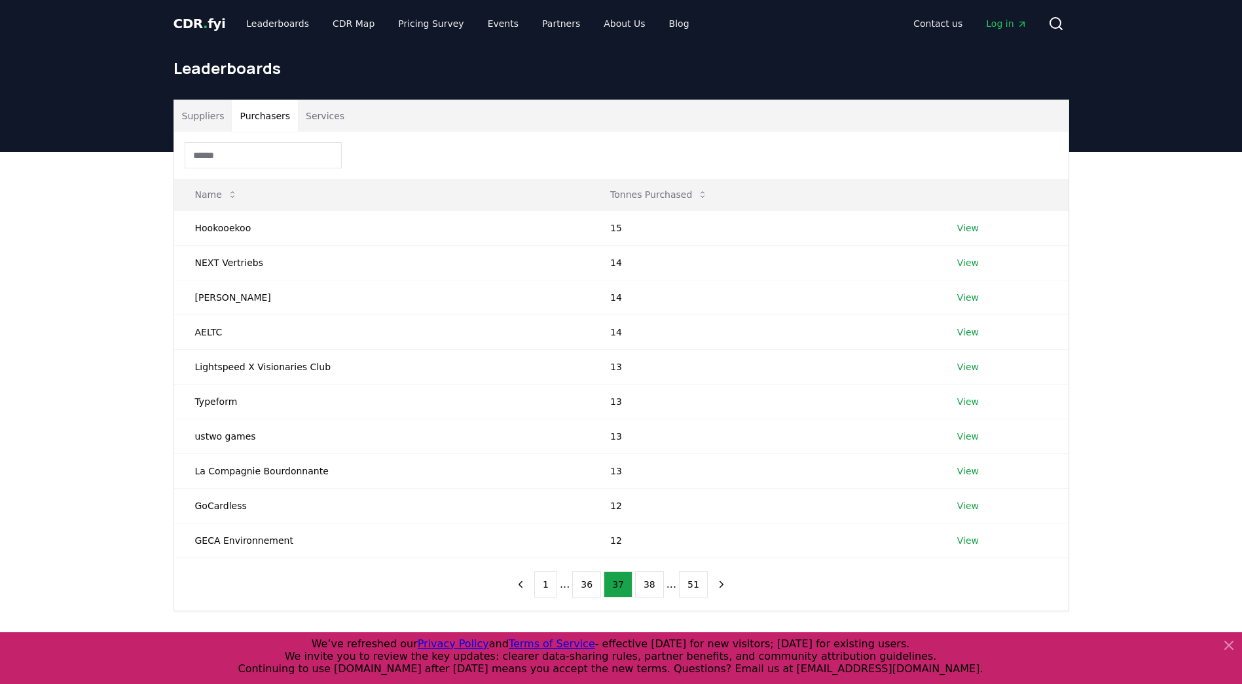
click at [648, 584] on button "38" at bounding box center [649, 584] width 29 height 26
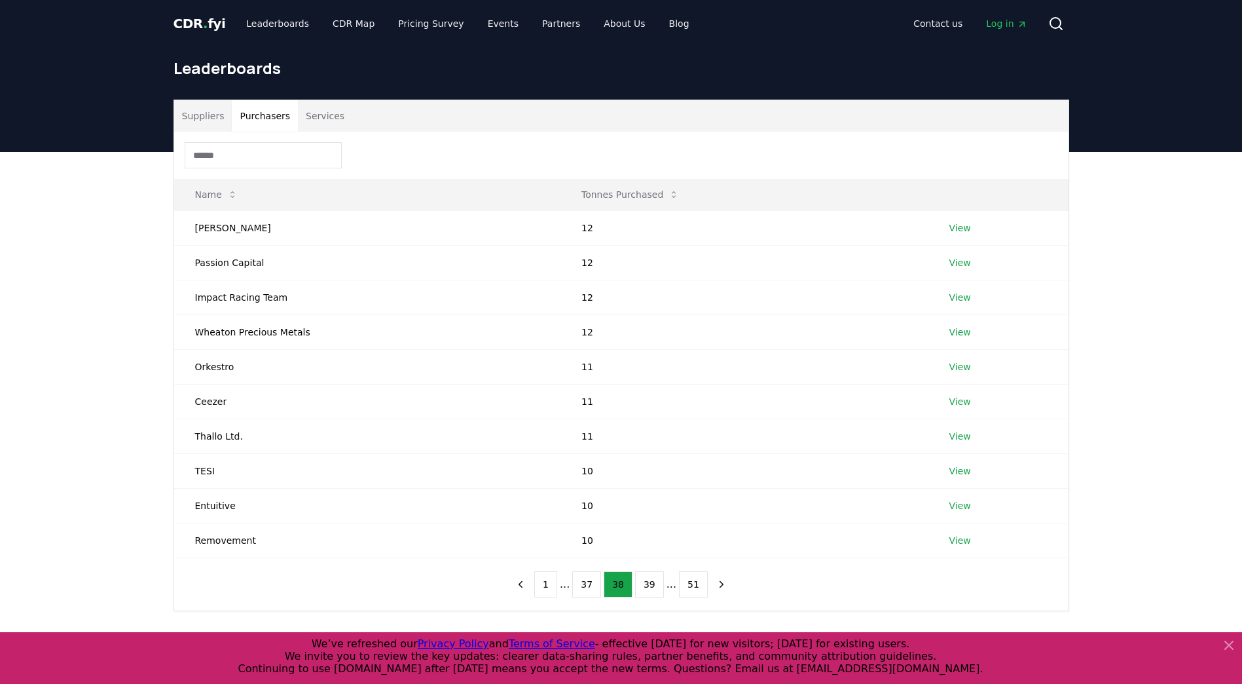
click at [648, 584] on button "39" at bounding box center [649, 584] width 29 height 26
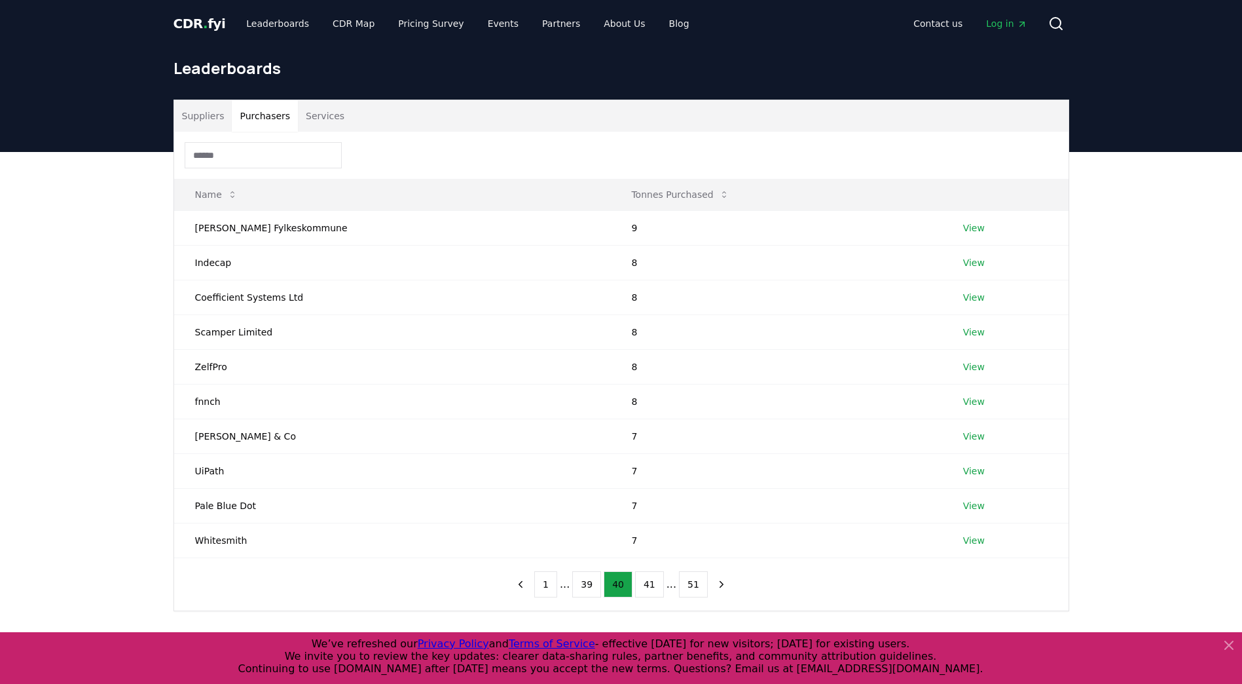
click at [648, 584] on button "41" at bounding box center [649, 584] width 29 height 26
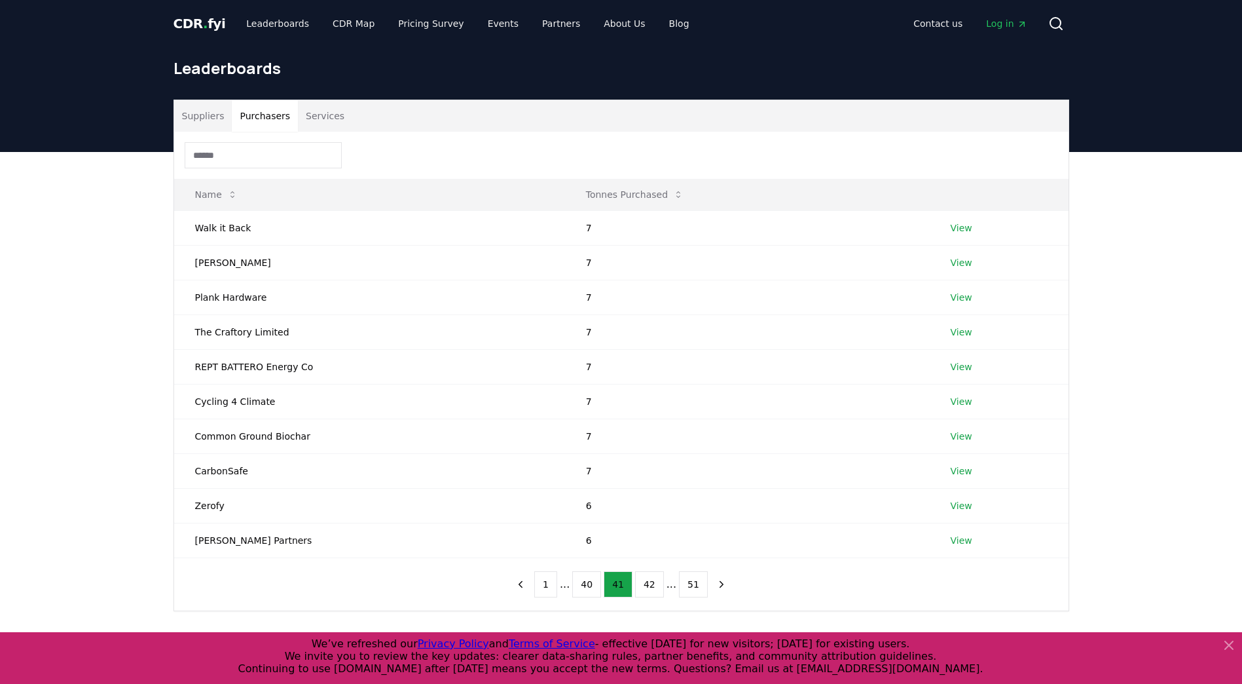
click at [648, 584] on button "42" at bounding box center [649, 584] width 29 height 26
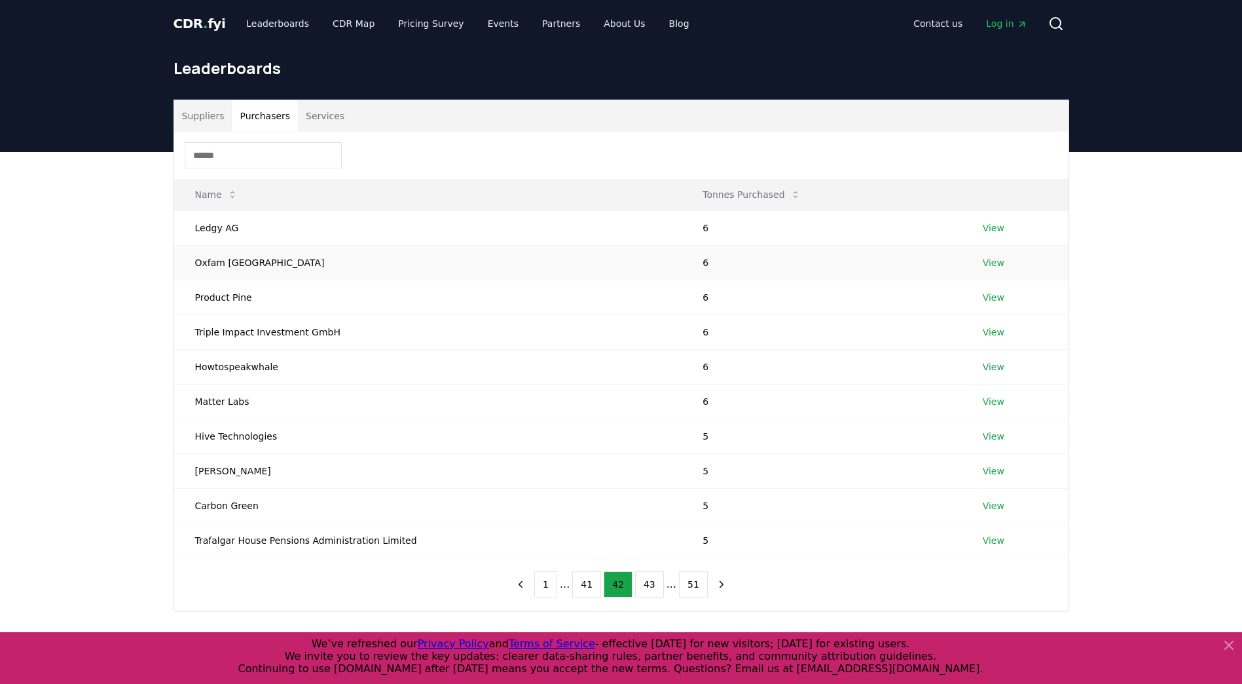
click at [994, 263] on link "View" at bounding box center [994, 262] width 22 height 13
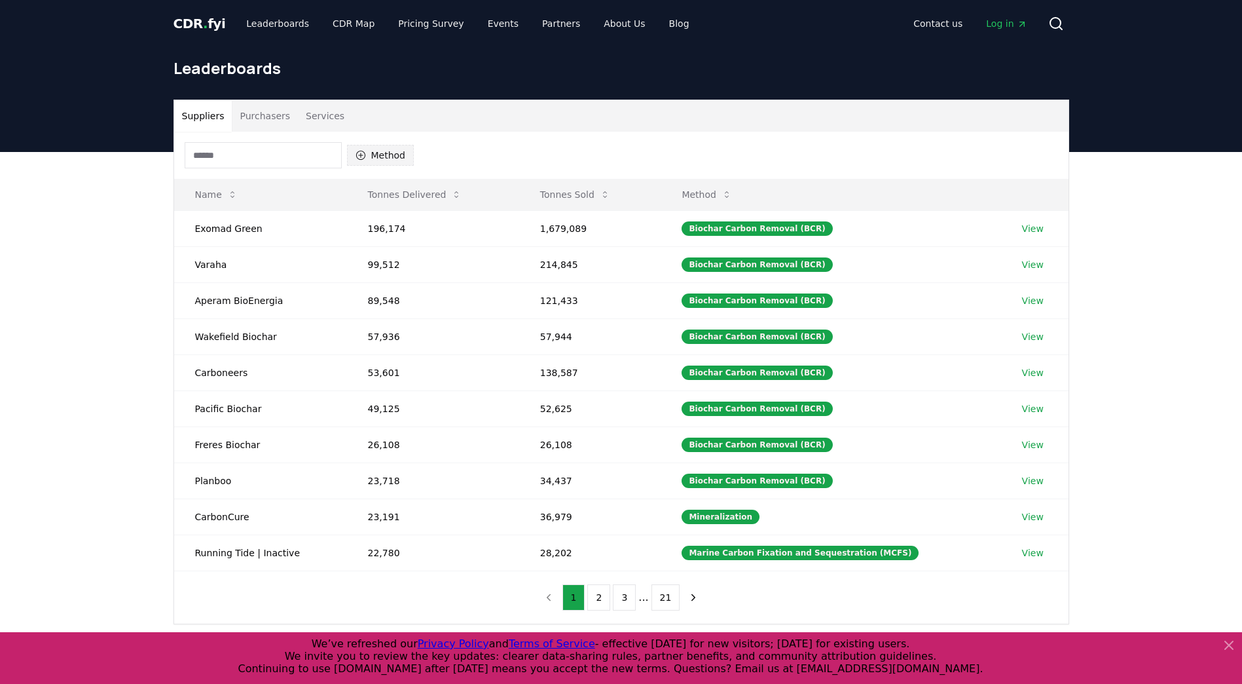
click at [375, 151] on button "Method" at bounding box center [380, 155] width 67 height 21
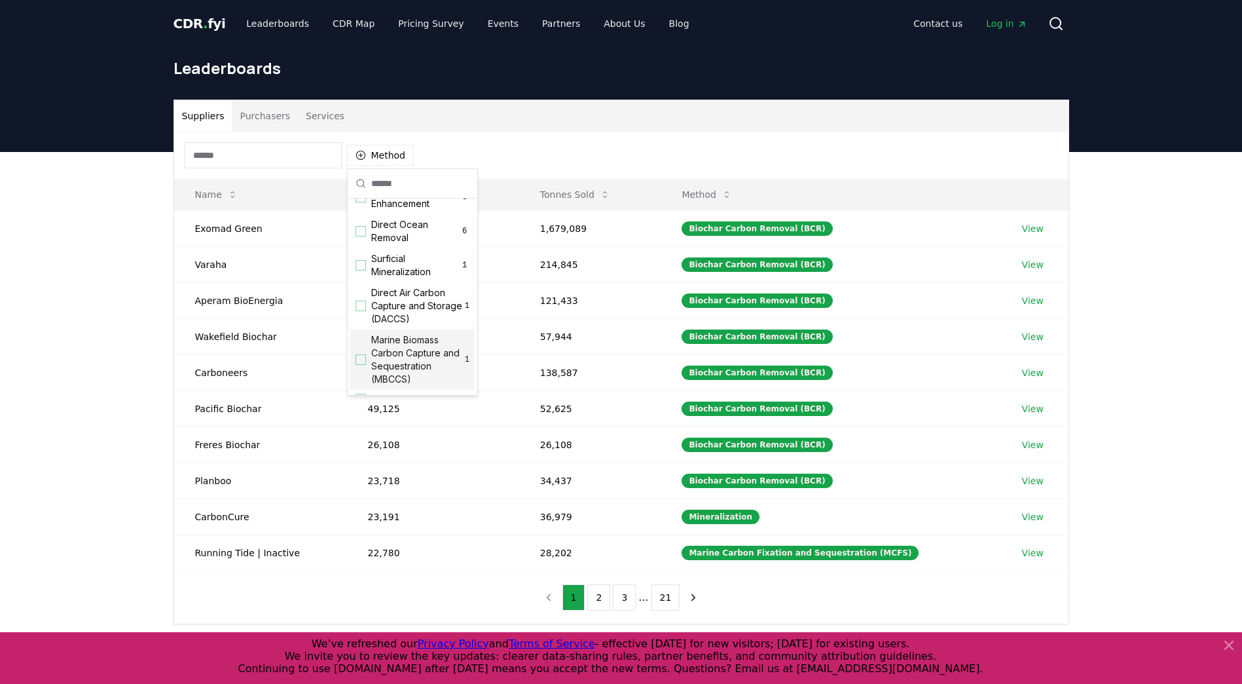
scroll to position [422, 0]
click at [73, 410] on div "Suppliers Purchasers Services Method Name Tonnes Delivered Tonnes Sold Method E…" at bounding box center [621, 414] width 1242 height 525
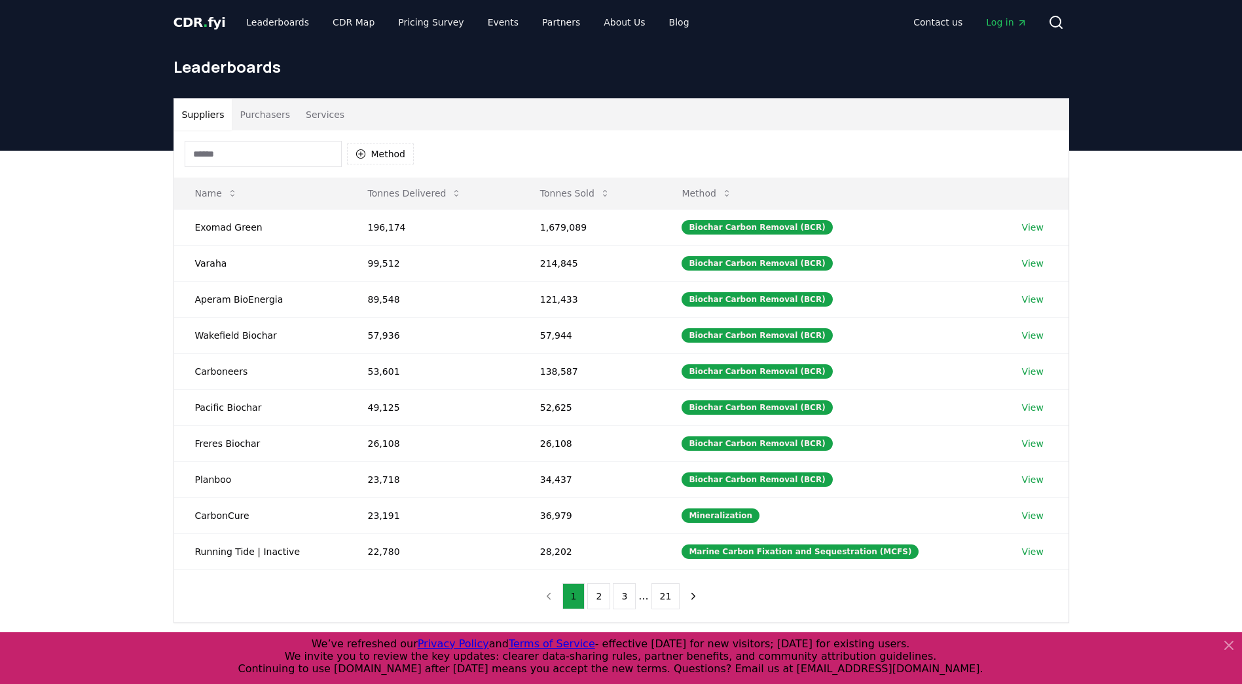
scroll to position [0, 0]
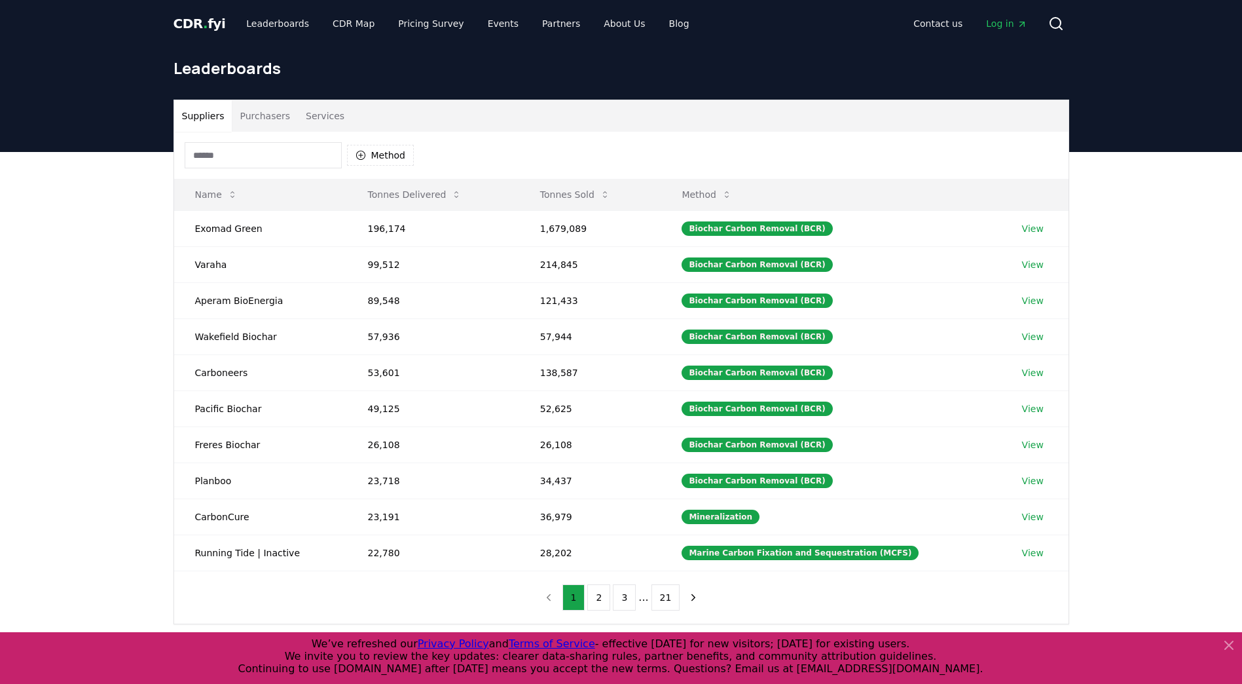
click at [999, 24] on span "Log in" at bounding box center [1006, 23] width 41 height 13
click at [214, 19] on span "CDR . fyi" at bounding box center [200, 24] width 52 height 16
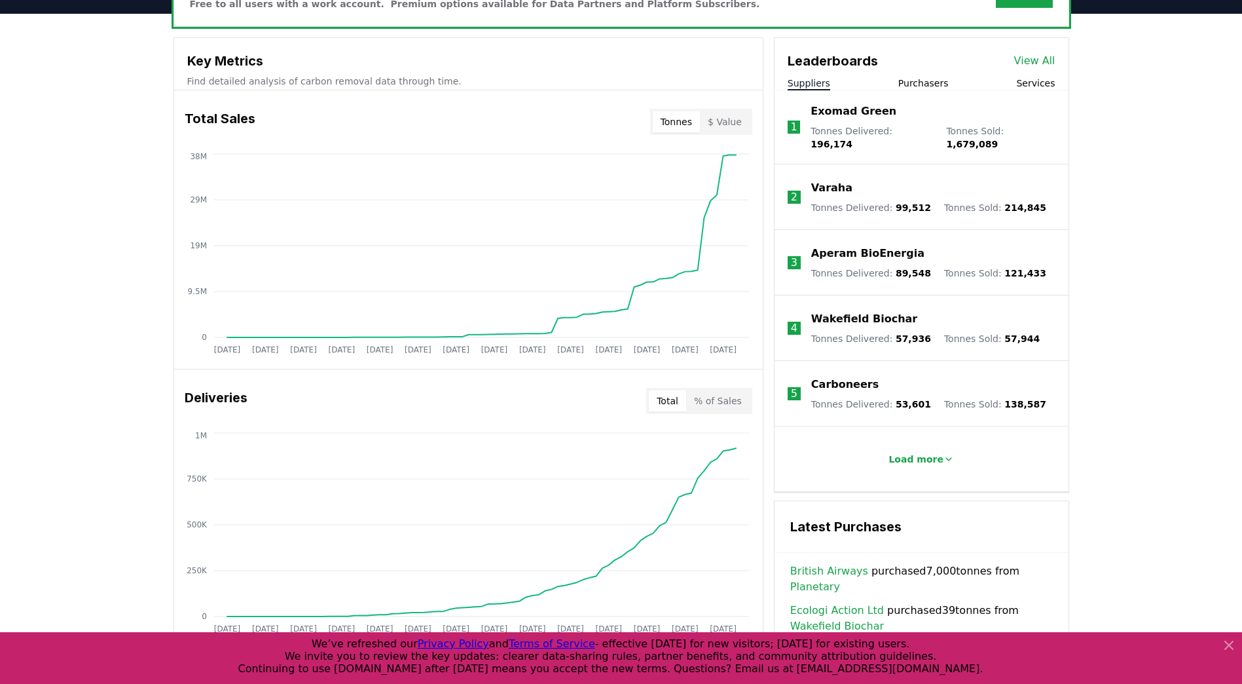
scroll to position [393, 0]
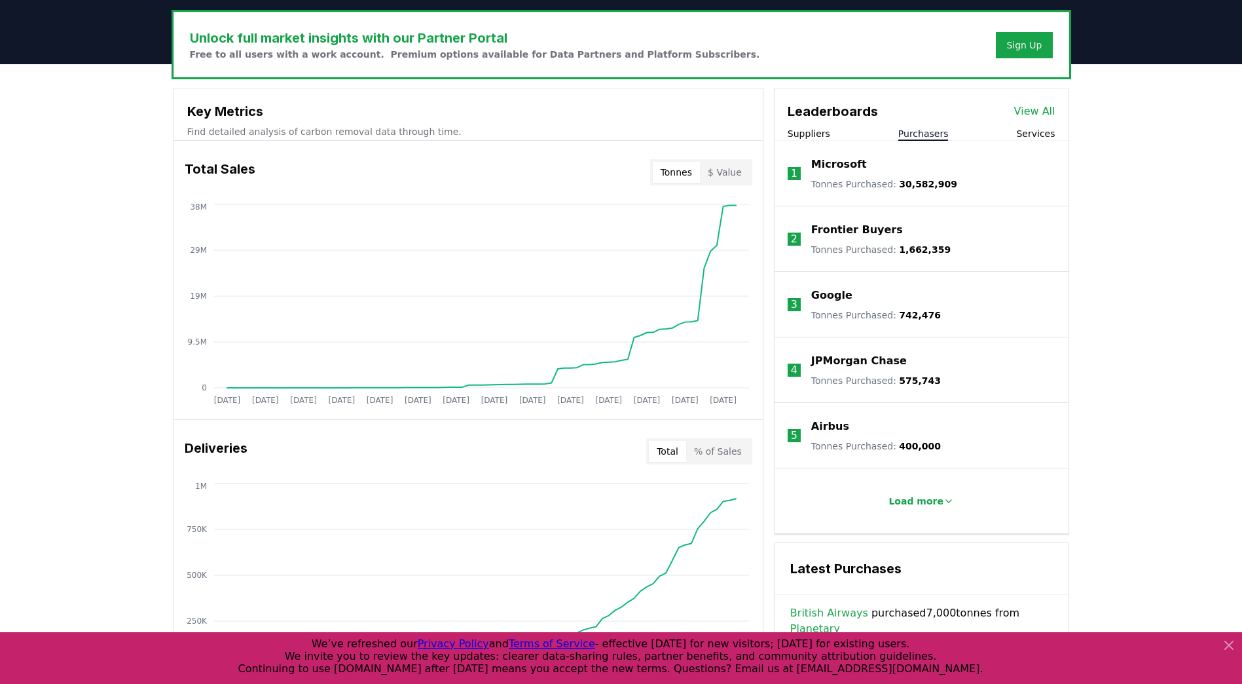
click at [925, 130] on button "Purchasers" at bounding box center [924, 133] width 50 height 13
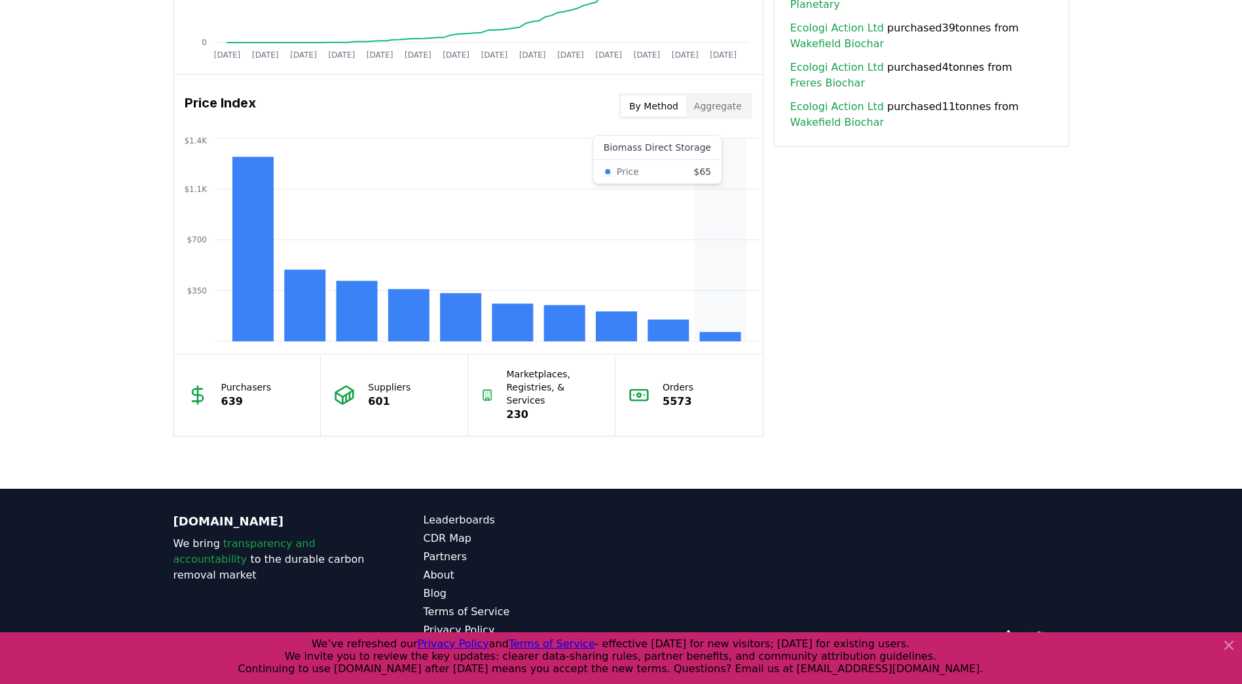
scroll to position [1018, 0]
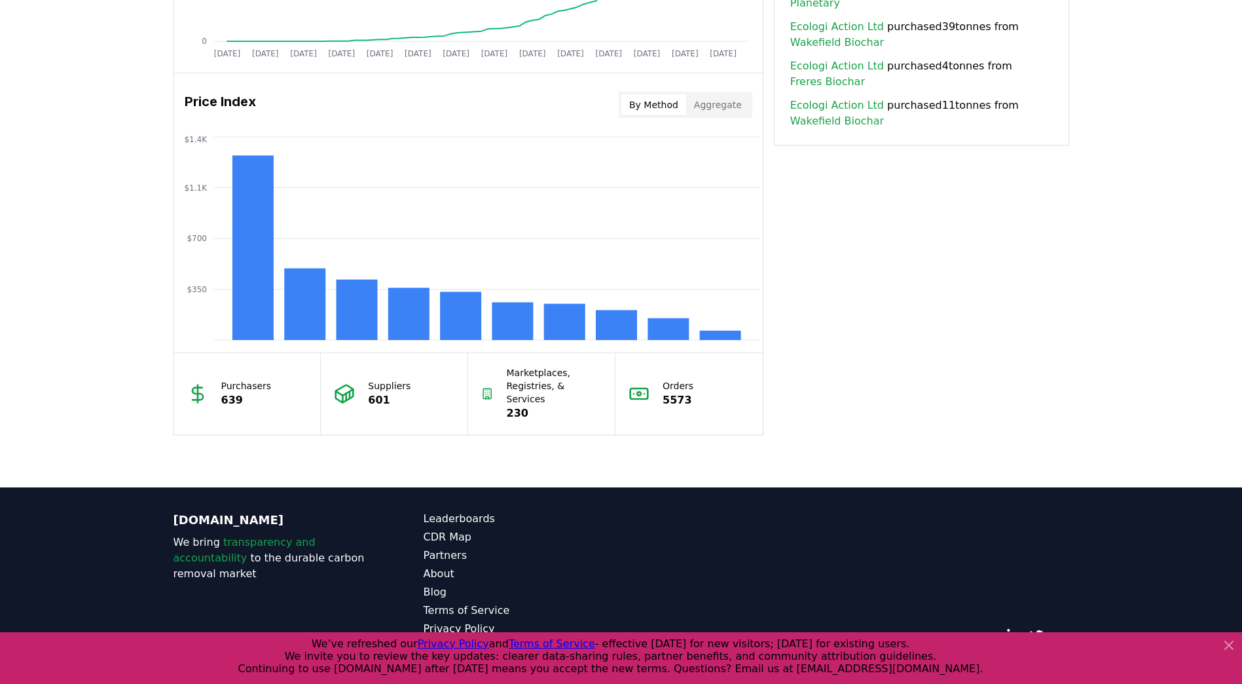
click at [542, 381] on p "Marketplaces, Registries, & Services" at bounding box center [555, 385] width 96 height 39
drag, startPoint x: 538, startPoint y: 409, endPoint x: 494, endPoint y: 401, distance: 44.1
click at [494, 401] on div "Marketplaces, Registries, & Services 230" at bounding box center [541, 393] width 147 height 81
drag, startPoint x: 494, startPoint y: 401, endPoint x: 360, endPoint y: 393, distance: 135.1
click at [360, 393] on div "Suppliers 601" at bounding box center [394, 393] width 147 height 81
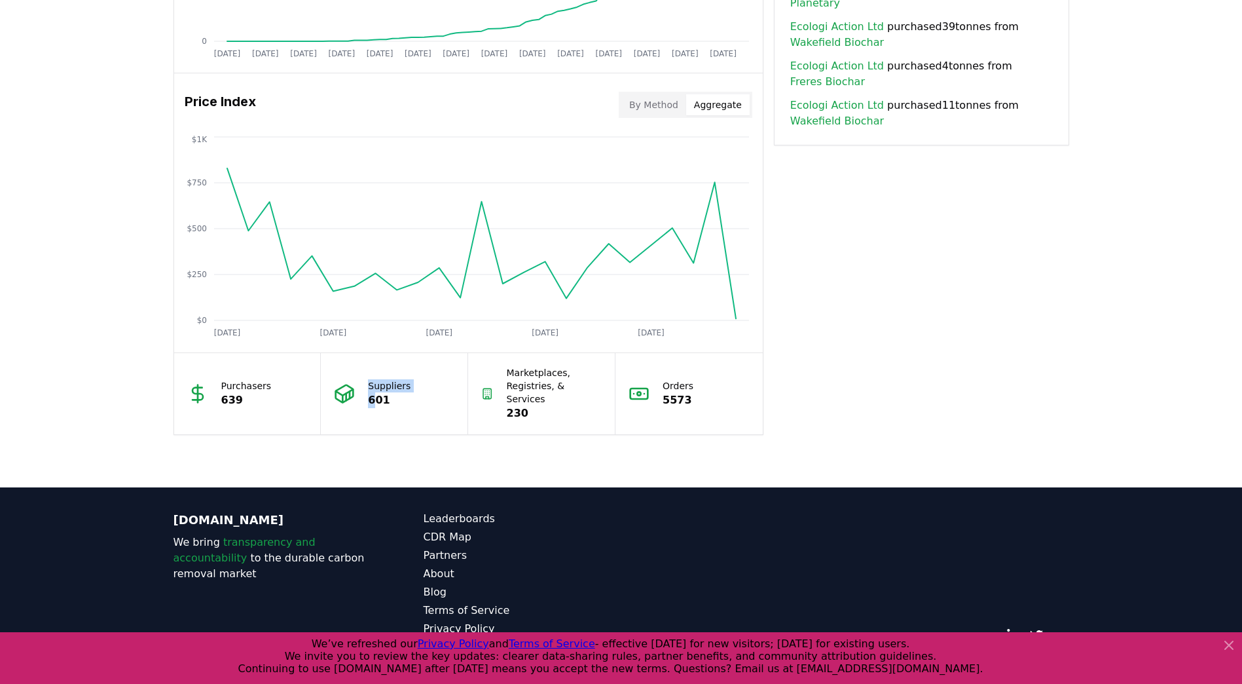
click at [732, 98] on button "Aggregate" at bounding box center [718, 104] width 64 height 21
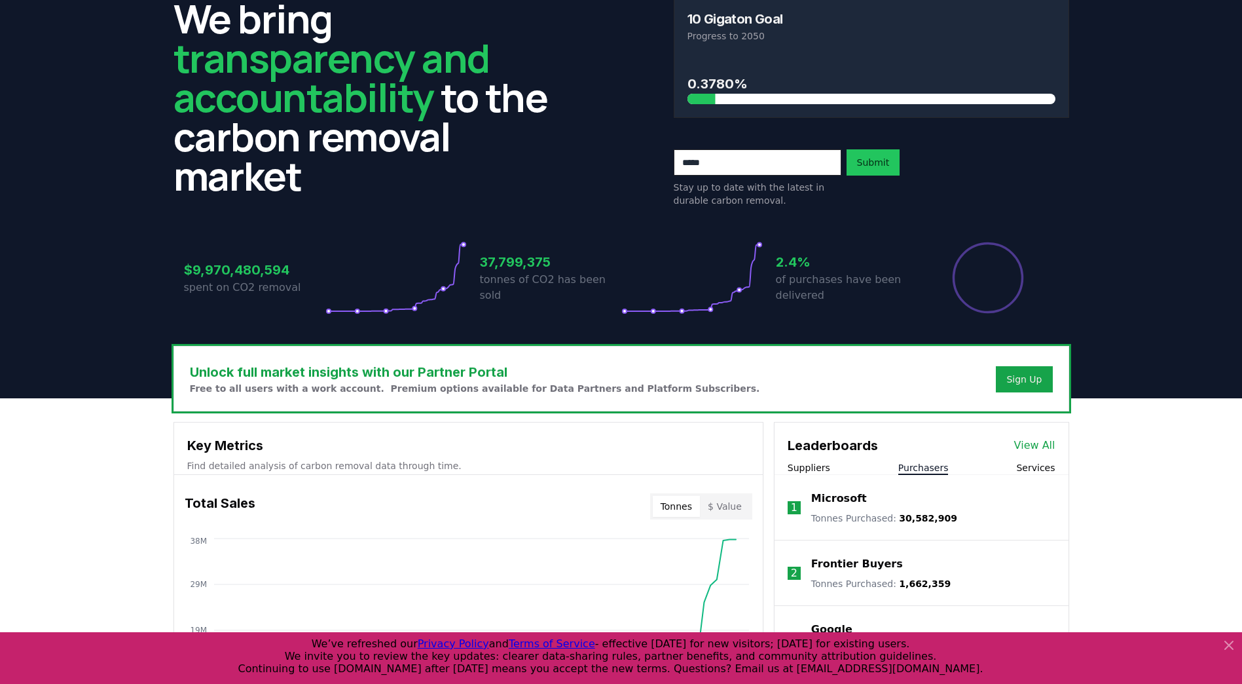
scroll to position [0, 0]
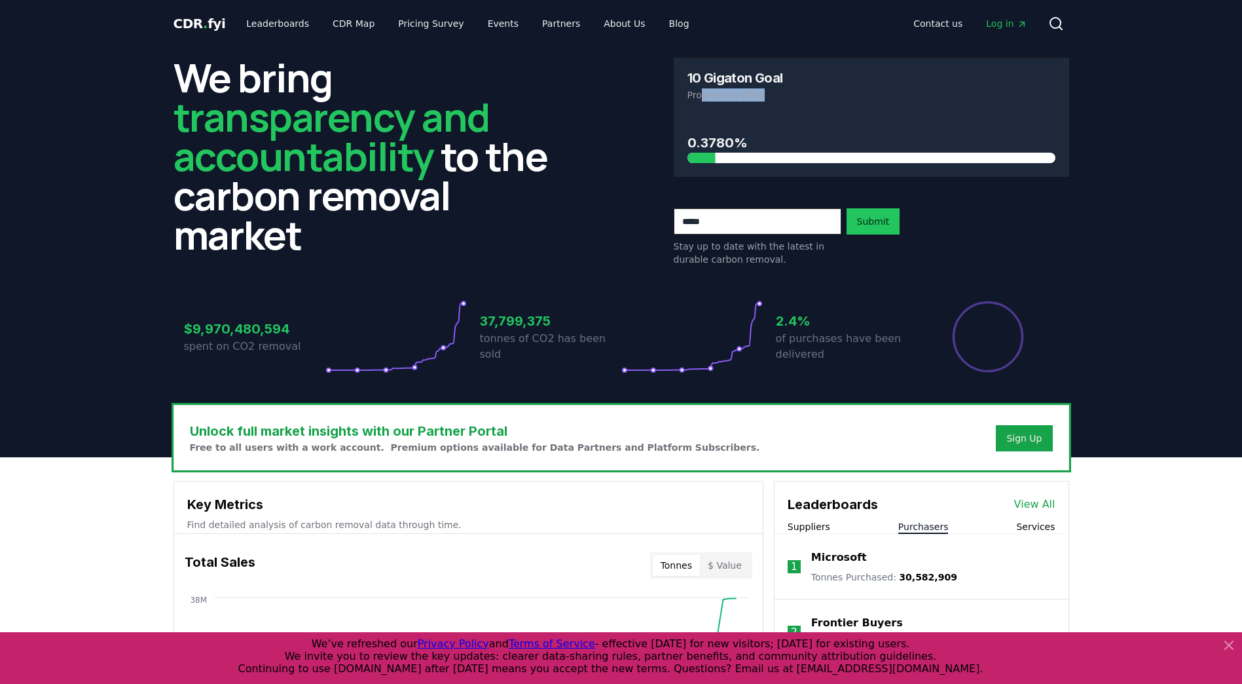
drag, startPoint x: 761, startPoint y: 96, endPoint x: 700, endPoint y: 96, distance: 60.9
click at [700, 96] on p "Progress to 2050" at bounding box center [872, 94] width 368 height 13
click at [1028, 446] on button "Sign Up" at bounding box center [1024, 438] width 56 height 26
drag, startPoint x: 494, startPoint y: 433, endPoint x: 788, endPoint y: 405, distance: 295.4
click at [499, 432] on h3 "Unlock full market insights with our Partner Portal" at bounding box center [475, 431] width 570 height 20
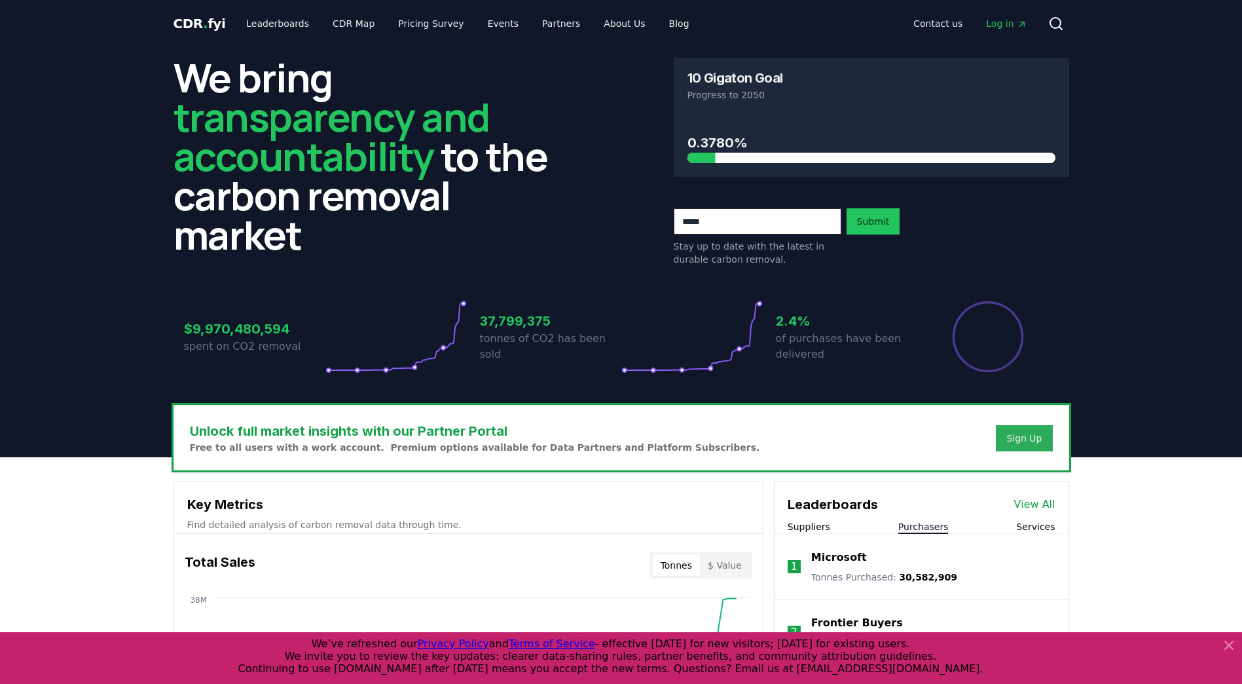
click at [1046, 439] on button "Sign Up" at bounding box center [1024, 438] width 56 height 26
drag, startPoint x: 600, startPoint y: 436, endPoint x: 496, endPoint y: 439, distance: 103.5
click at [599, 436] on h3 "Unlock full market insights with our Partner Portal" at bounding box center [475, 431] width 570 height 20
drag, startPoint x: 471, startPoint y: 437, endPoint x: 454, endPoint y: 438, distance: 17.0
click at [469, 437] on h3 "Unlock full market insights with our Partner Portal" at bounding box center [475, 431] width 570 height 20
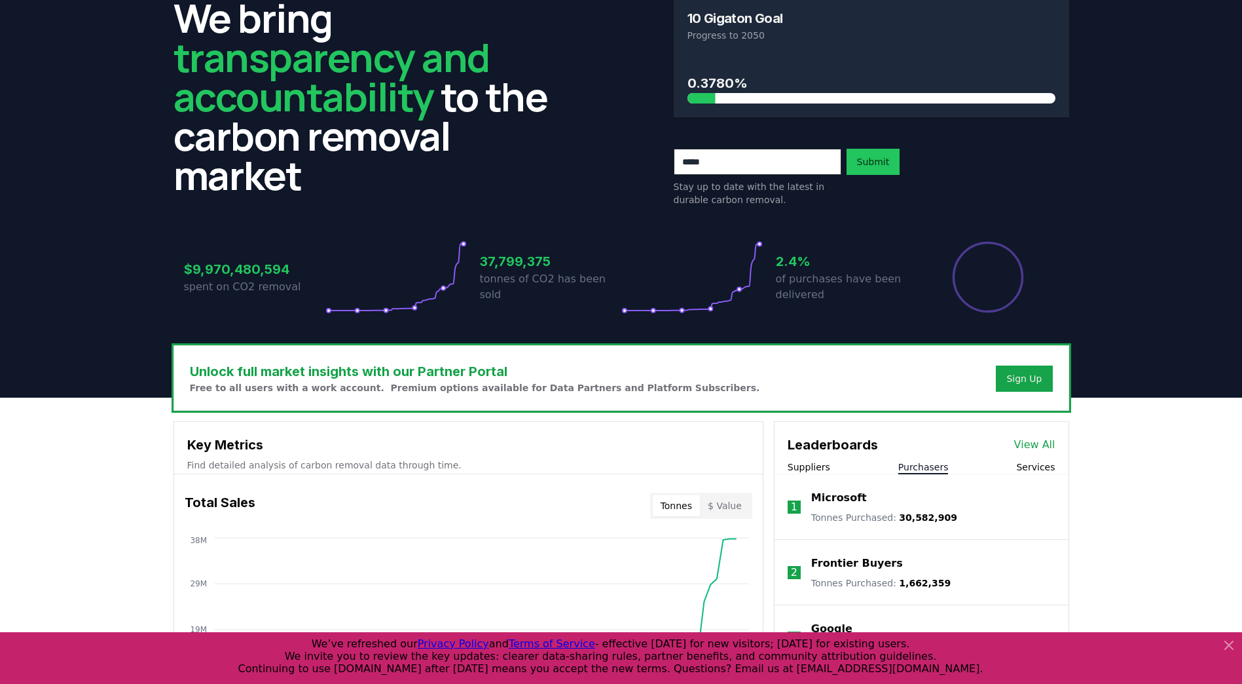
scroll to position [131, 0]
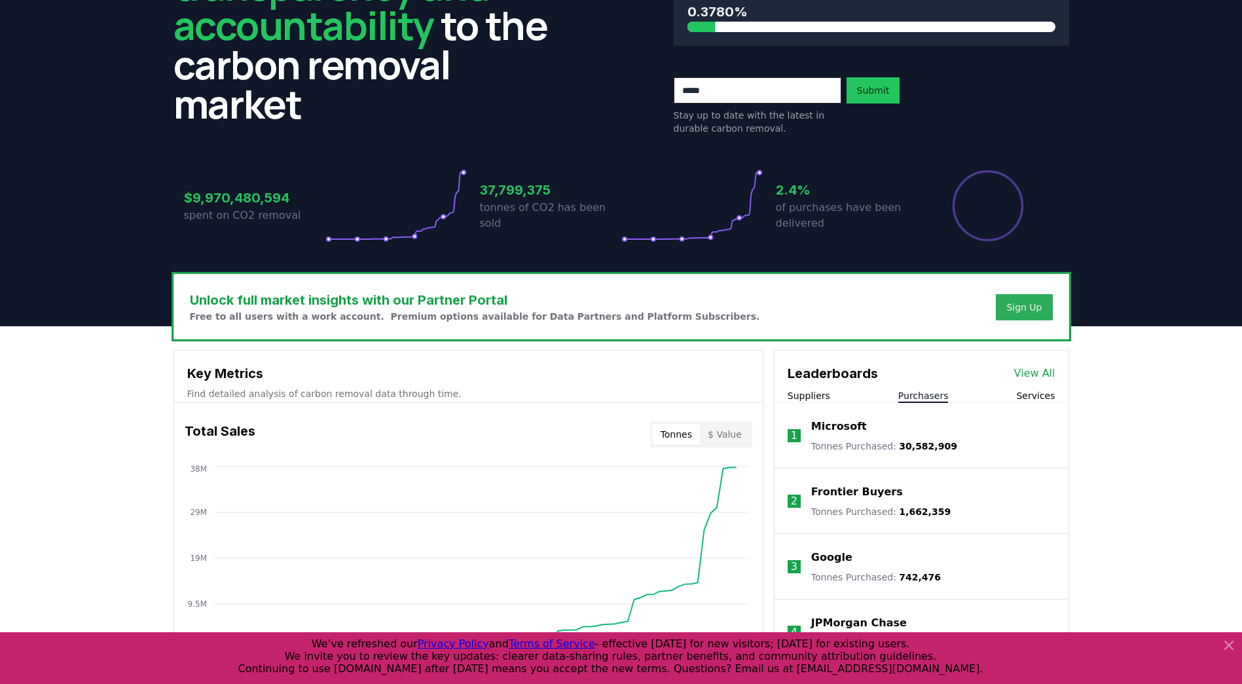
click at [1015, 318] on button "Sign Up" at bounding box center [1024, 307] width 56 height 26
drag, startPoint x: 1015, startPoint y: 316, endPoint x: 1024, endPoint y: 312, distance: 9.4
click at [1016, 315] on button "Sign Up" at bounding box center [1024, 307] width 56 height 26
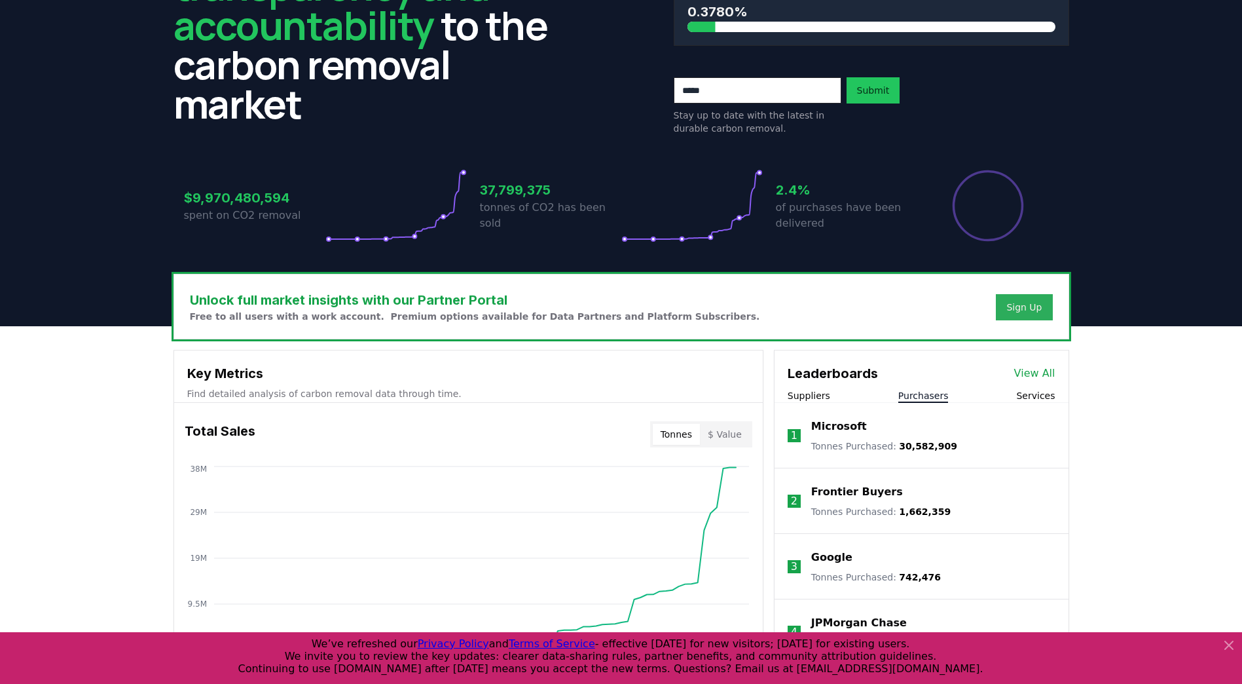
click at [1027, 310] on div "Sign Up" at bounding box center [1024, 307] width 35 height 13
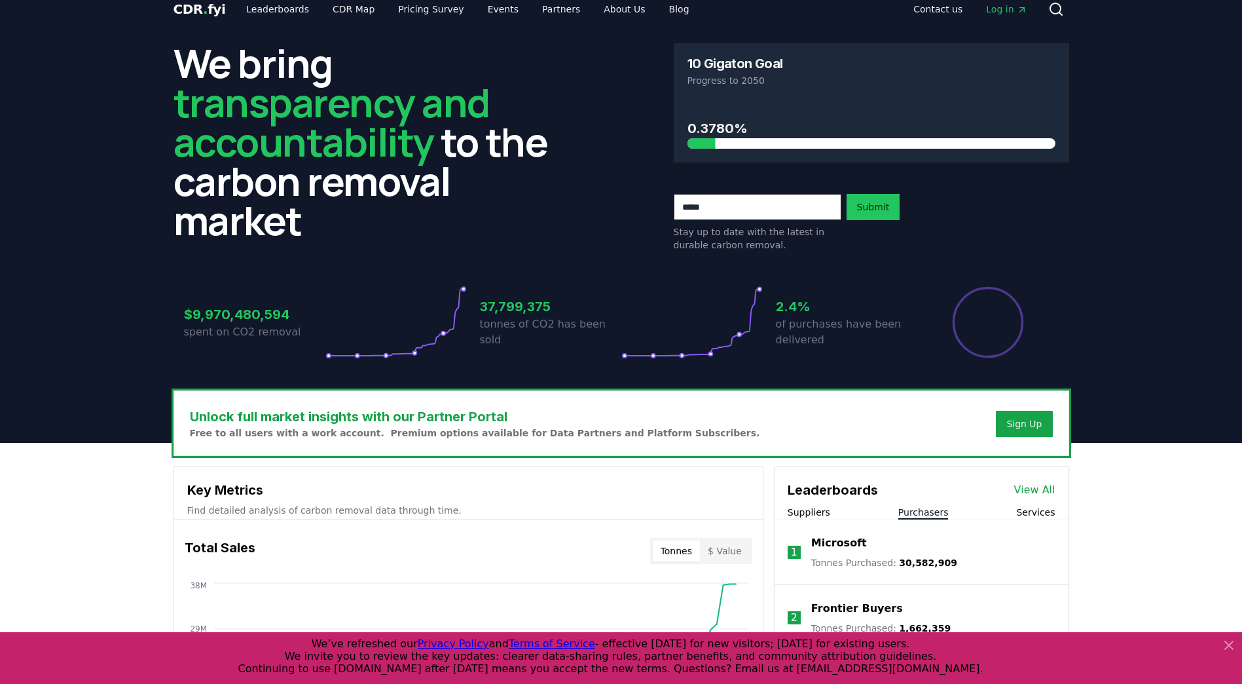
scroll to position [0, 0]
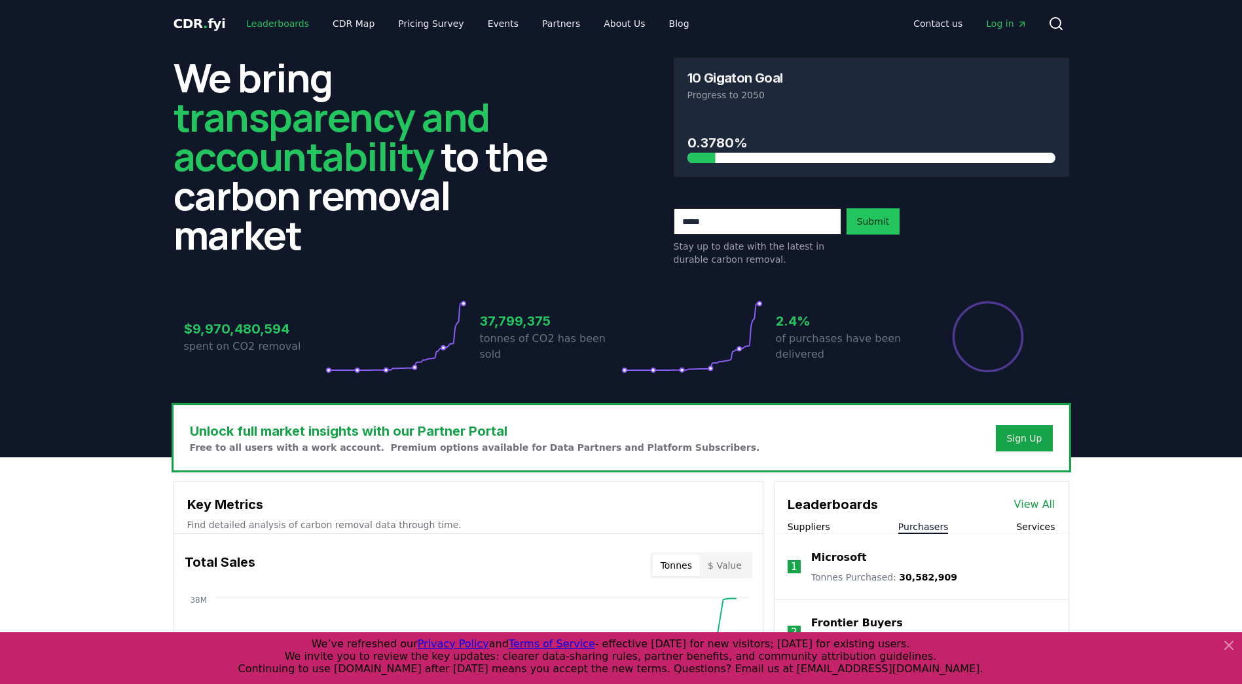
click at [284, 22] on link "Leaderboards" at bounding box center [278, 24] width 84 height 24
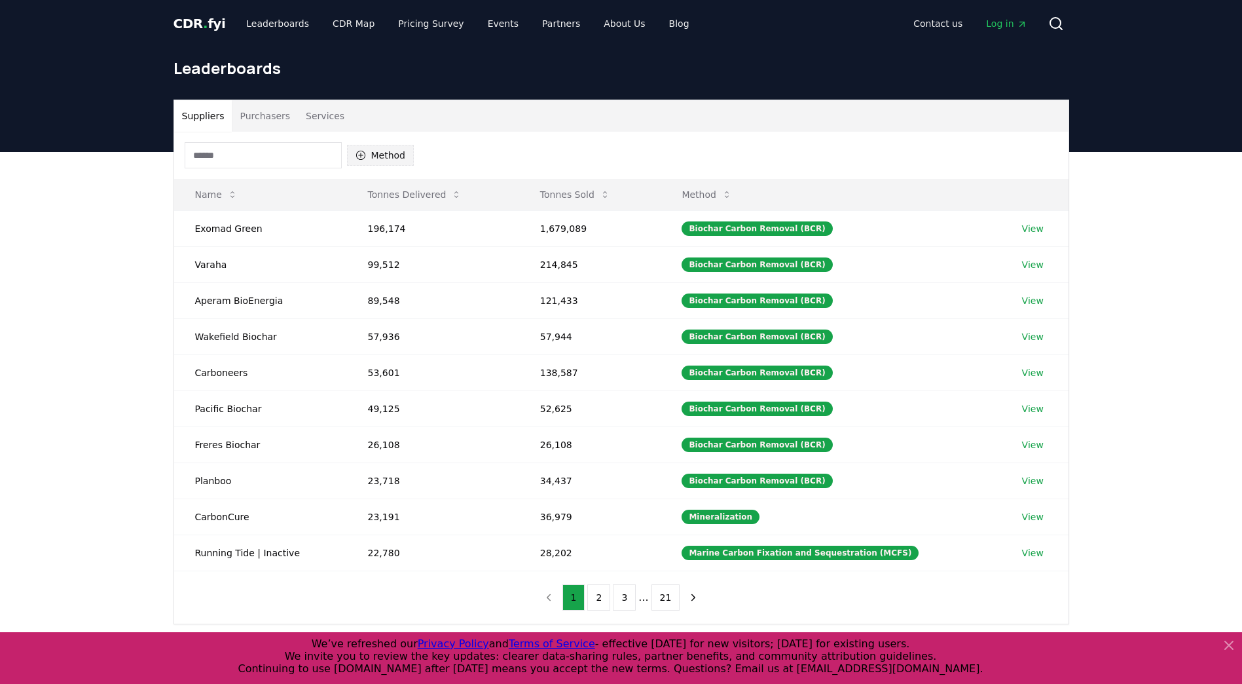
click at [398, 158] on button "Method" at bounding box center [380, 155] width 67 height 21
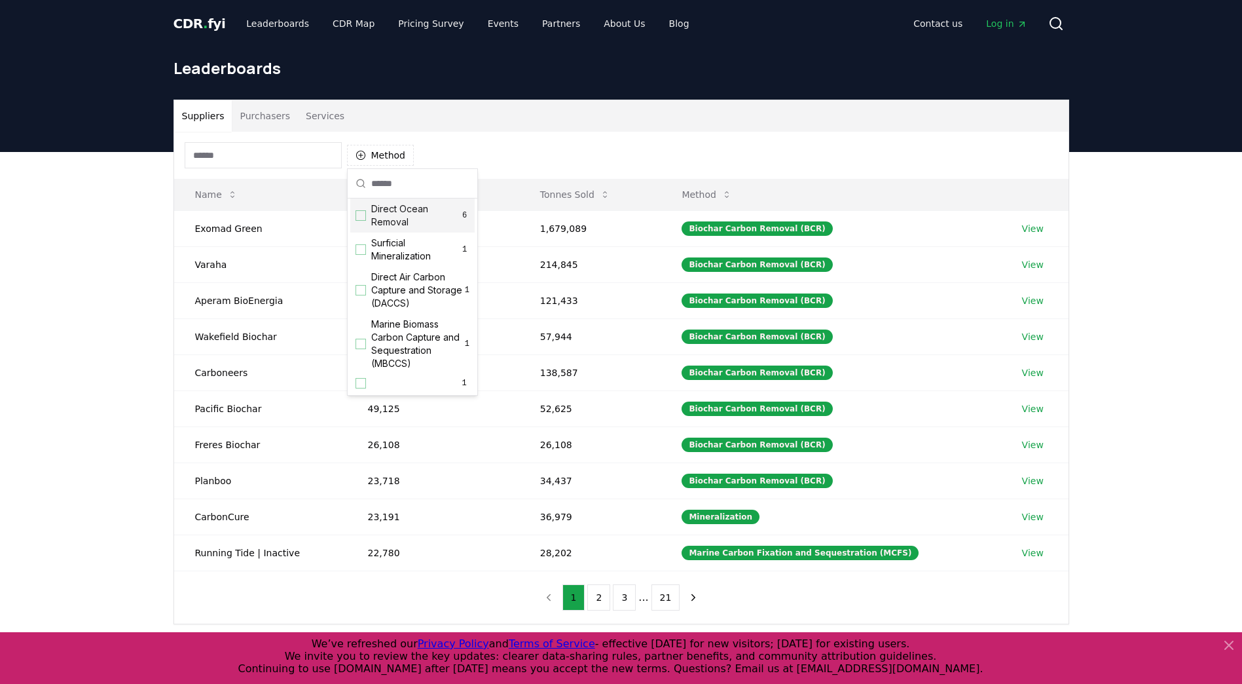
drag, startPoint x: 420, startPoint y: 365, endPoint x: 374, endPoint y: 208, distance: 163.7
click at [374, 208] on div "Biochar Carbon Removal (BCR) 87 Mineralization 10 Marine Carbon Fixation and Se…" at bounding box center [412, 92] width 124 height 600
drag, startPoint x: 412, startPoint y: 360, endPoint x: 377, endPoint y: 208, distance: 156.5
click at [377, 208] on div "Biochar Carbon Removal (BCR) 87 Mineralization 10 Marine Carbon Fixation and Se…" at bounding box center [412, 92] width 124 height 600
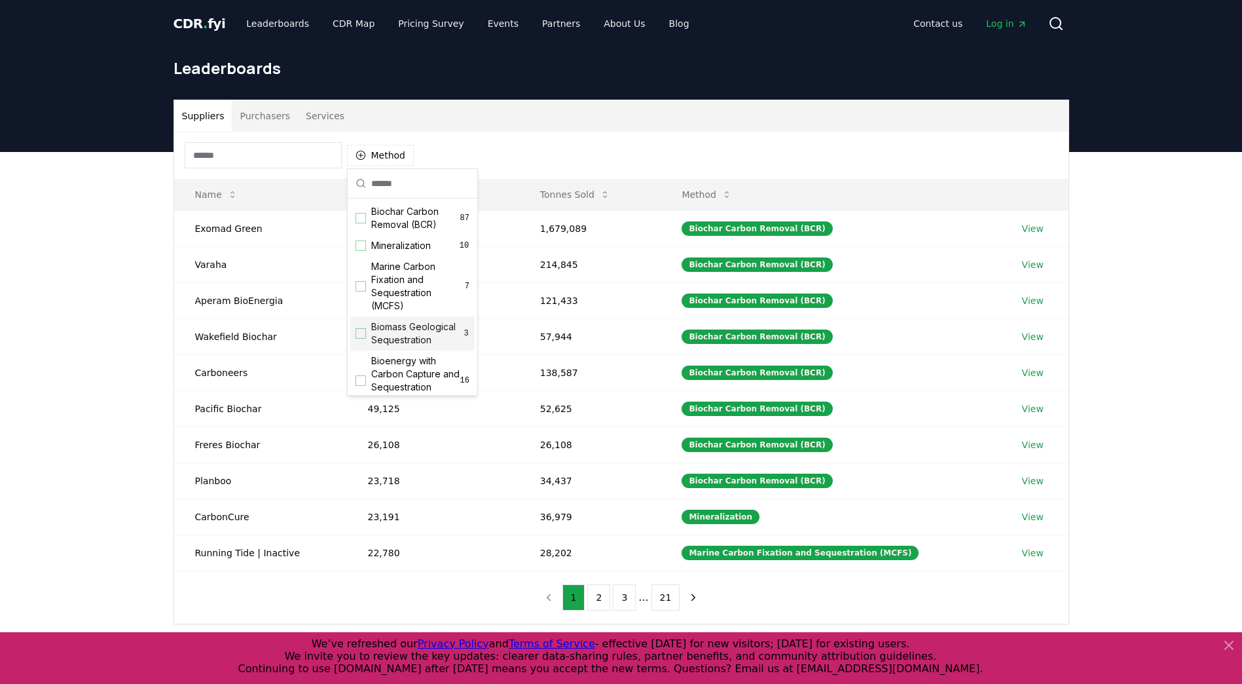
drag, startPoint x: 373, startPoint y: 210, endPoint x: 427, endPoint y: 351, distance: 151.3
click at [432, 354] on div "Biochar Carbon Removal (BCR) 87 Mineralization 10 Marine Carbon Fixation and Se…" at bounding box center [412, 501] width 124 height 600
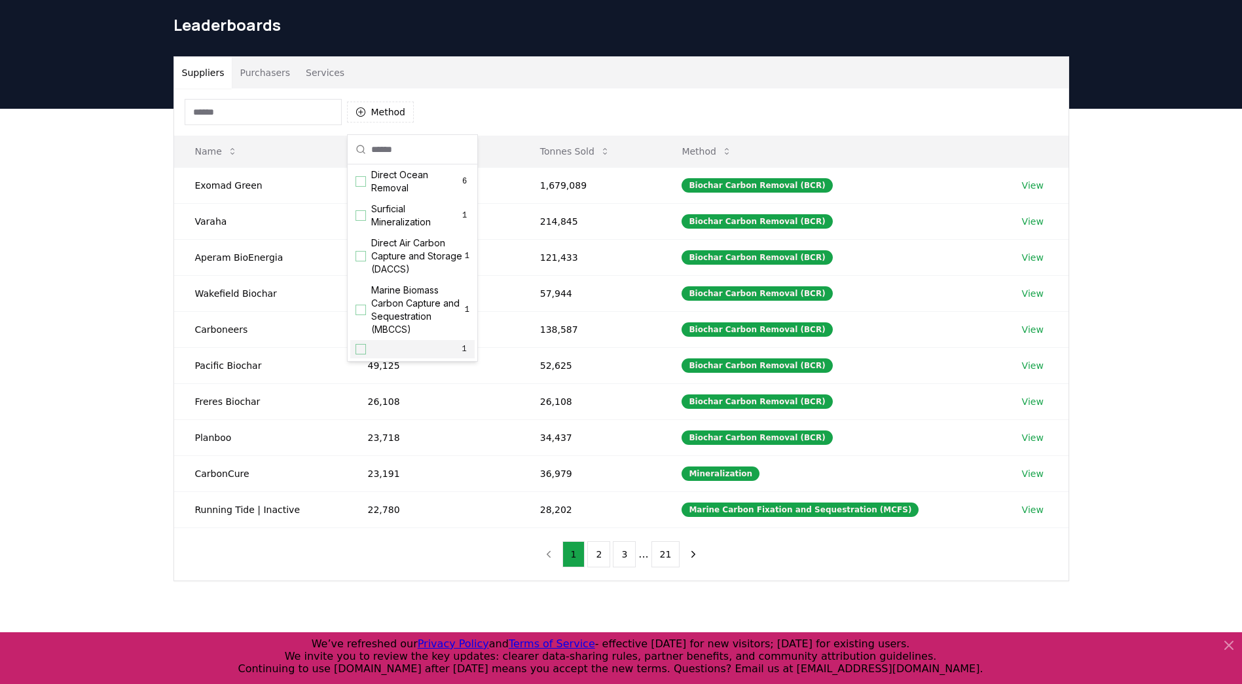
scroll to position [34, 0]
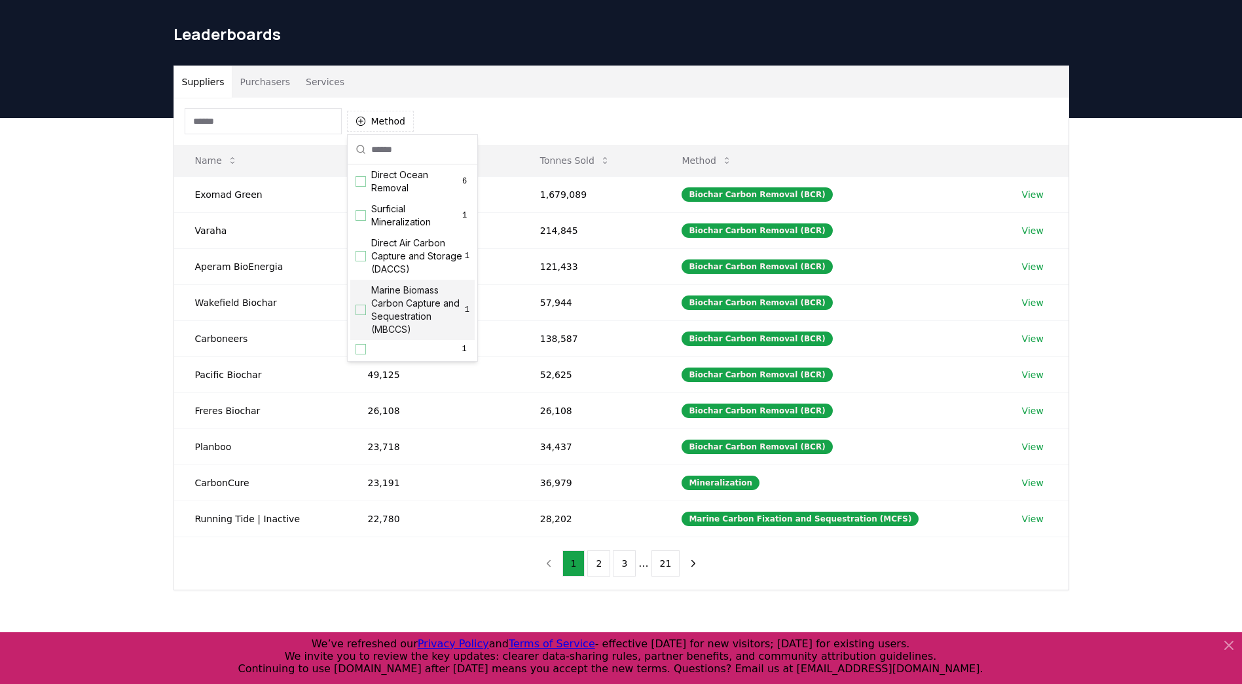
click at [434, 325] on span "Marine Biomass Carbon Capture and Sequestration (MBCCS)" at bounding box center [418, 310] width 94 height 52
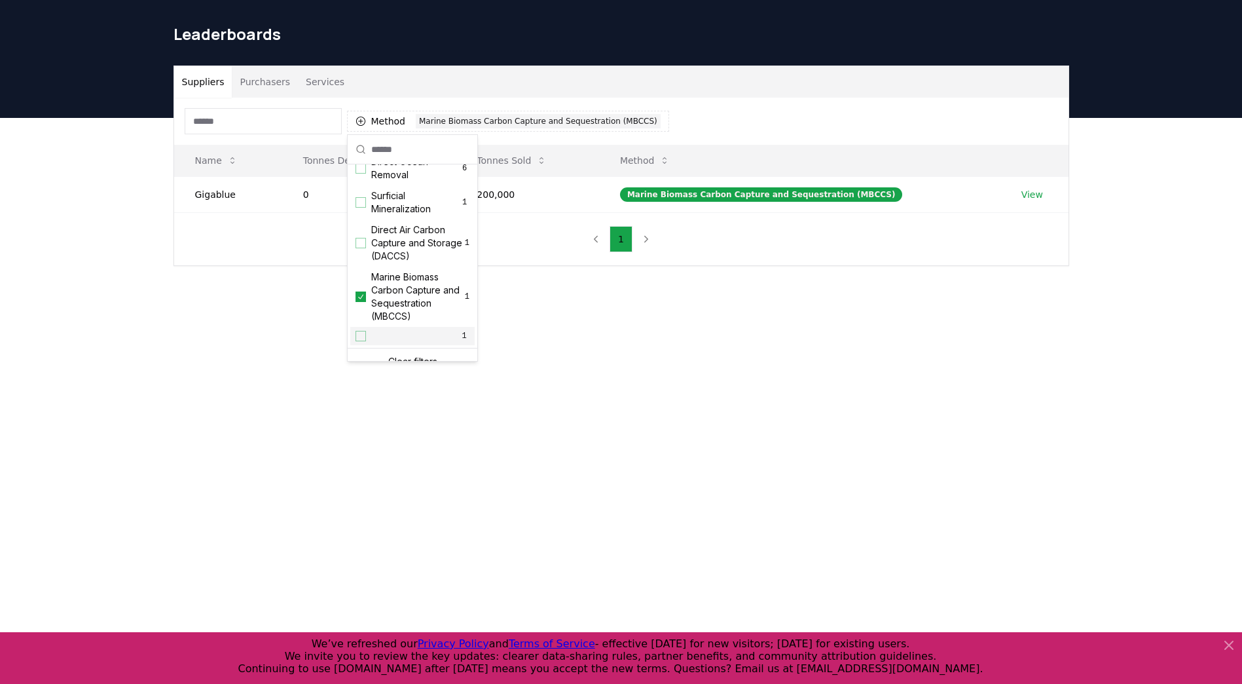
click at [699, 418] on main "Suppliers Purchasers Services Method 1 Marine Biomass Carbon Capture and Seques…" at bounding box center [621, 460] width 1242 height 684
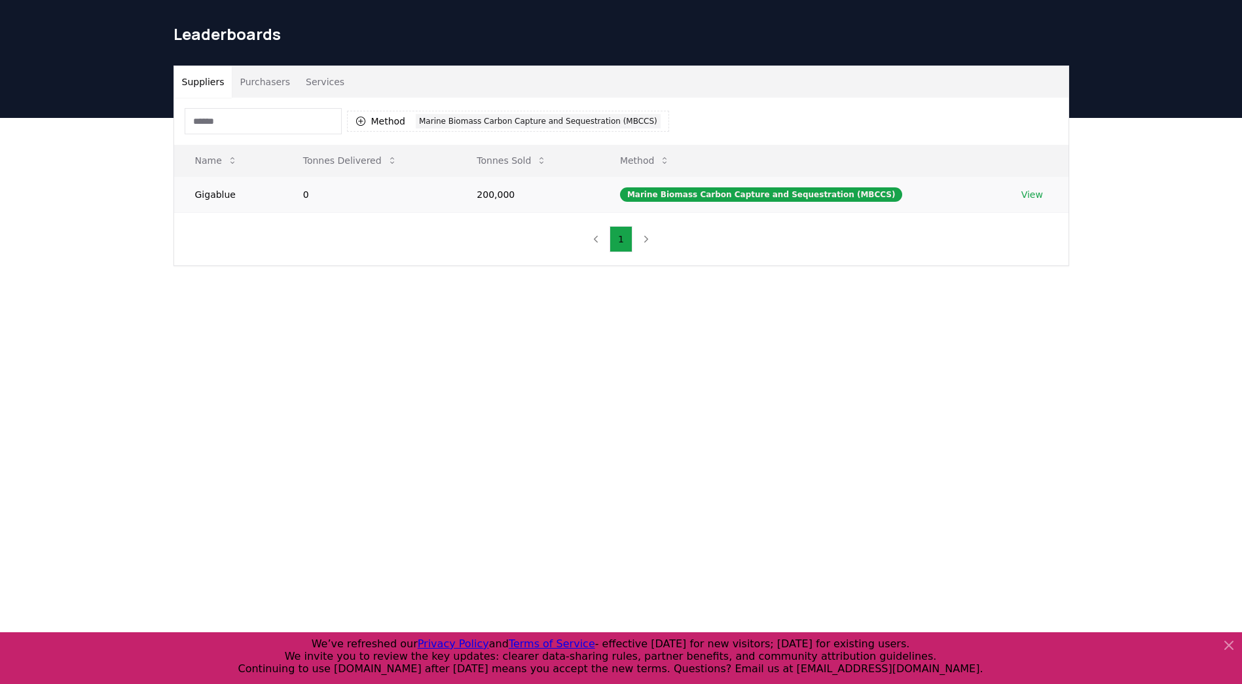
drag, startPoint x: 388, startPoint y: 189, endPoint x: 459, endPoint y: 200, distance: 72.2
click at [394, 191] on td "0" at bounding box center [369, 194] width 174 height 36
drag, startPoint x: 762, startPoint y: 202, endPoint x: 829, endPoint y: 196, distance: 67.7
click at [763, 202] on td "Marine Biomass Carbon Capture and Sequestration (MBCCS)" at bounding box center [799, 194] width 401 height 36
click at [1031, 191] on link "View" at bounding box center [1033, 194] width 22 height 13
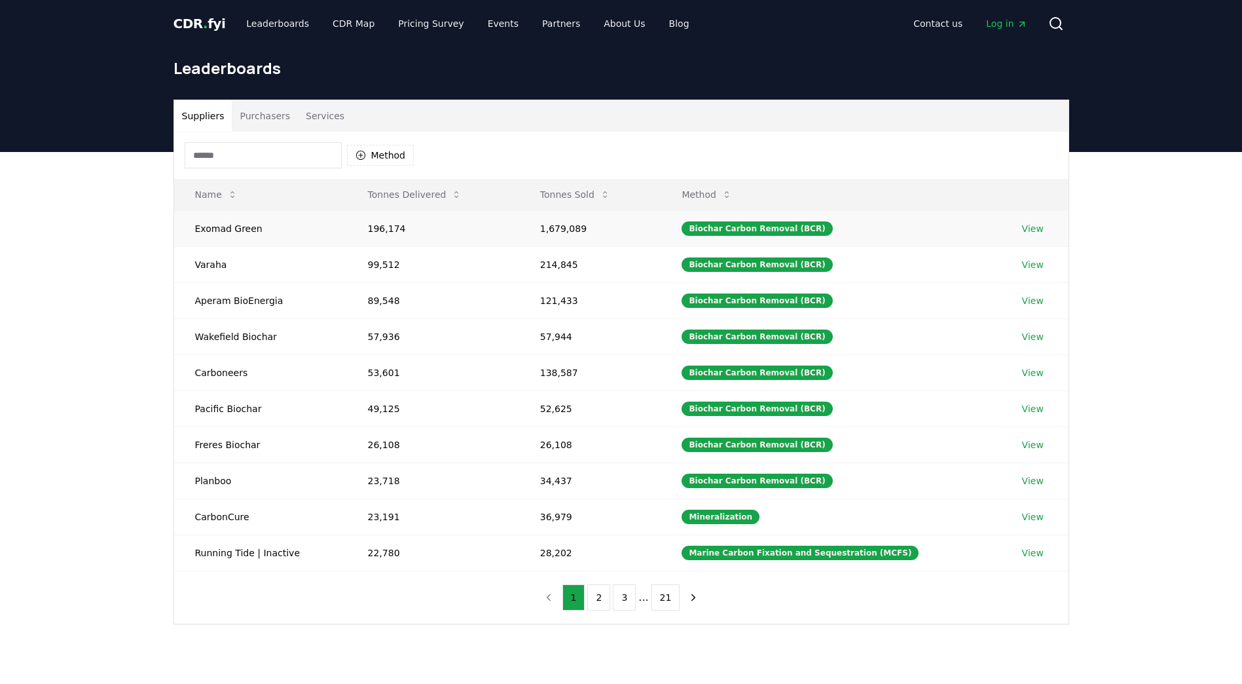
scroll to position [34, 0]
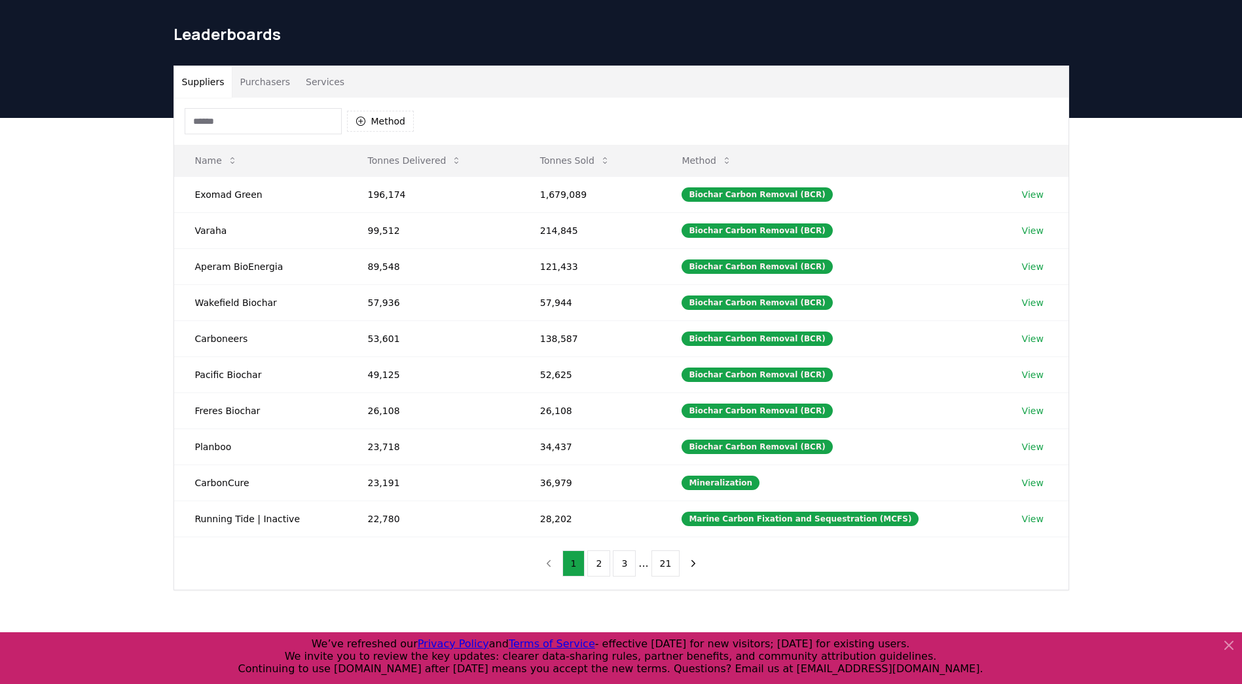
click at [276, 84] on button "Purchasers" at bounding box center [265, 81] width 66 height 31
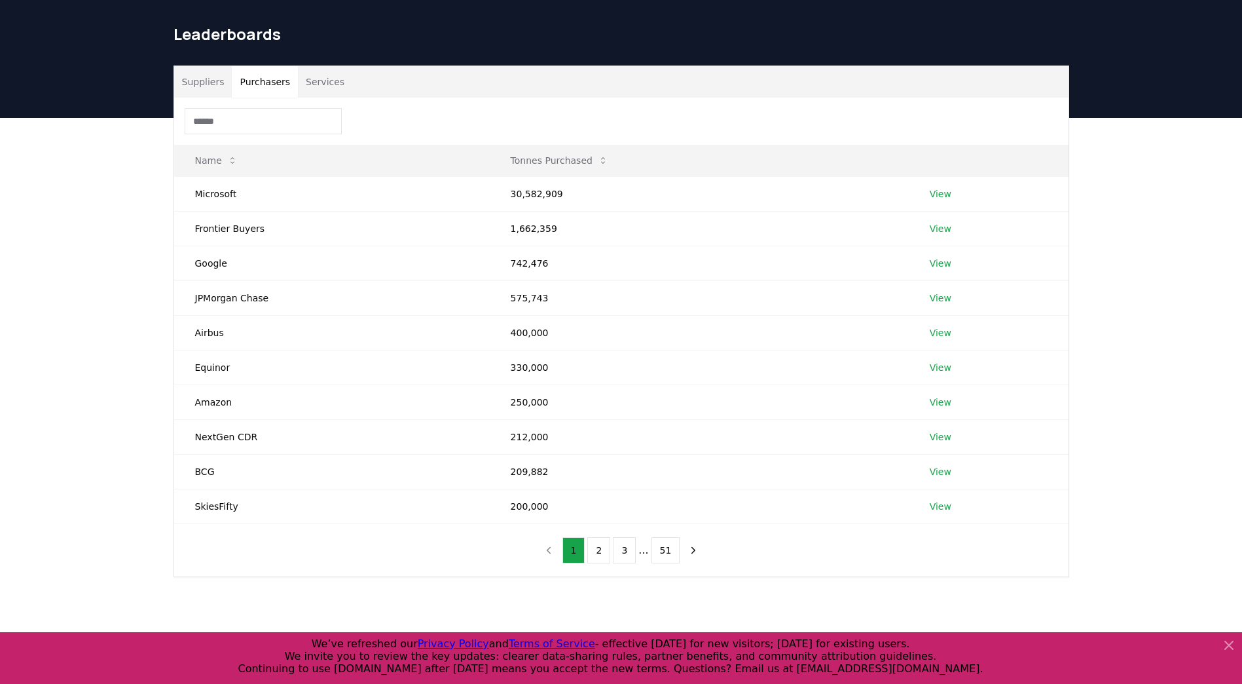
click at [293, 122] on input at bounding box center [263, 121] width 157 height 26
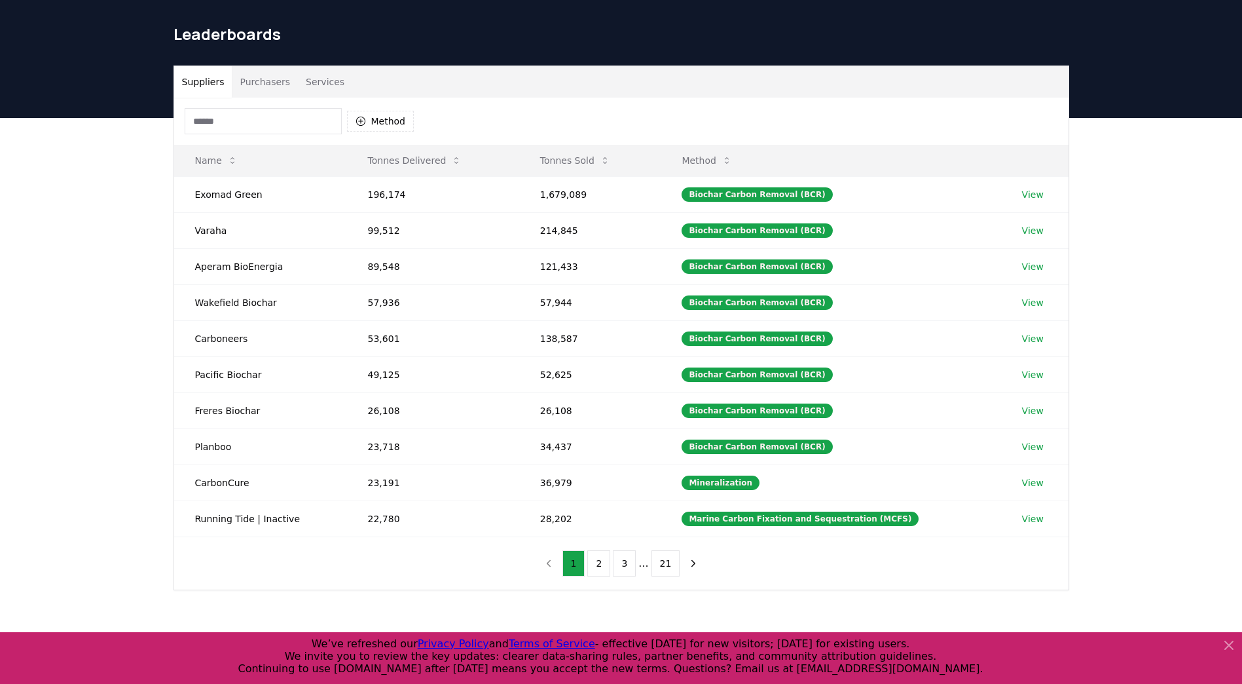
click at [214, 82] on button "Suppliers" at bounding box center [203, 81] width 58 height 31
click at [403, 126] on button "Method" at bounding box center [380, 121] width 67 height 21
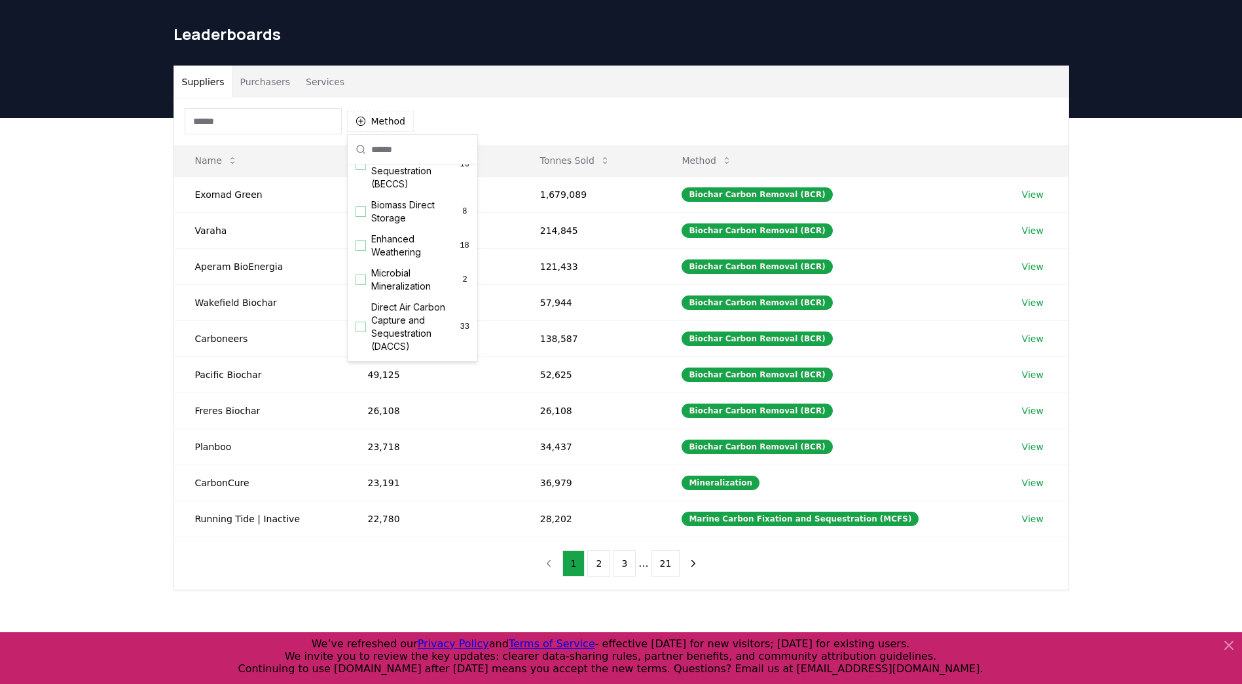
scroll to position [422, 0]
click at [422, 250] on span "Direct Air Carbon Capture and Storage (DACCS)" at bounding box center [418, 255] width 94 height 39
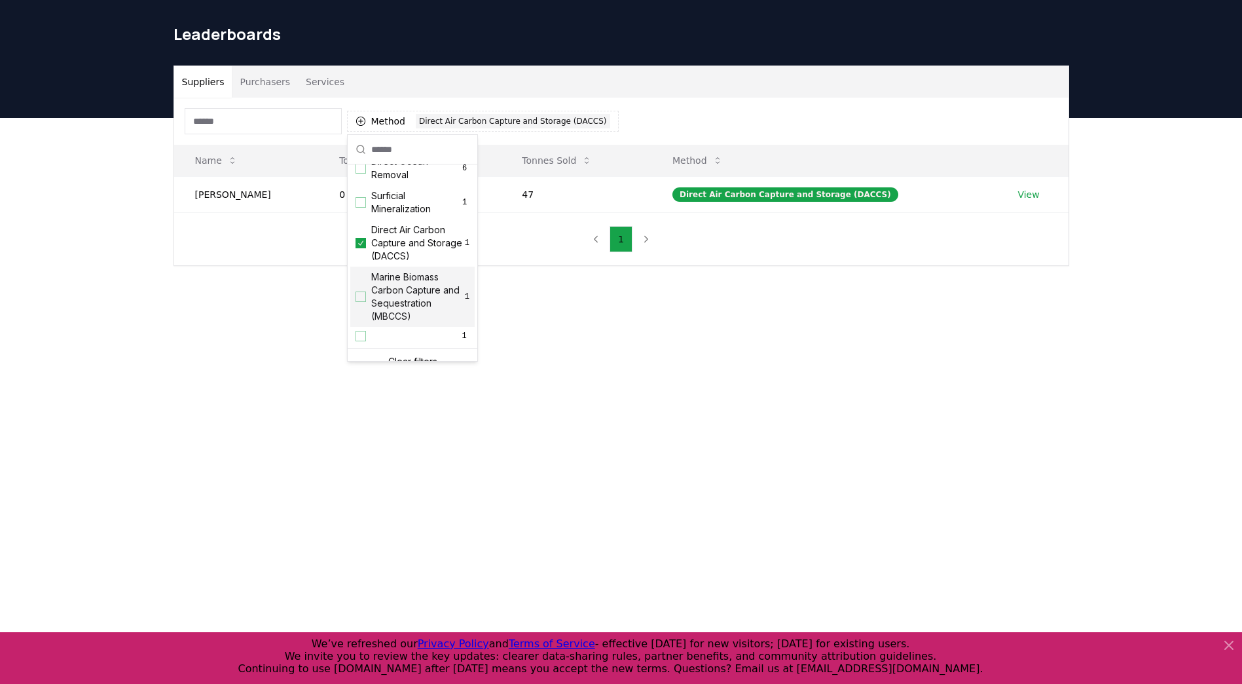
click at [543, 329] on main "Suppliers Purchasers Services Method 1 Direct Air Carbon Capture and Storage (D…" at bounding box center [621, 460] width 1242 height 684
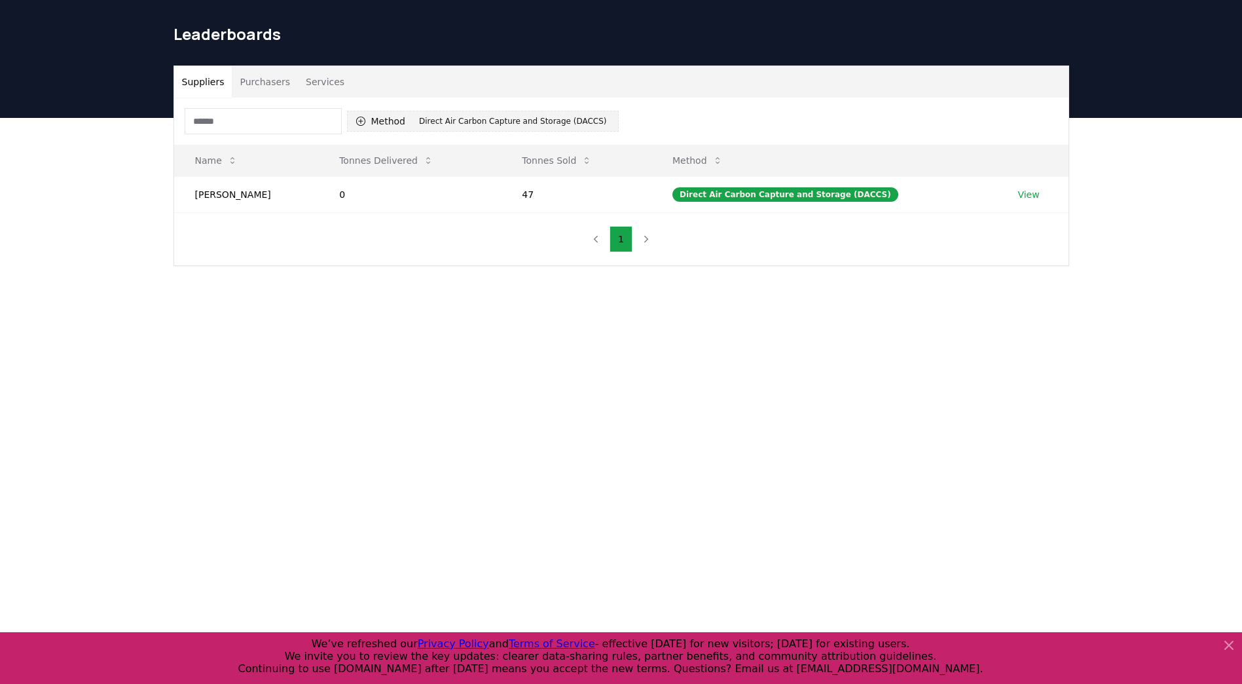
click at [360, 119] on icon "button" at bounding box center [361, 121] width 10 height 10
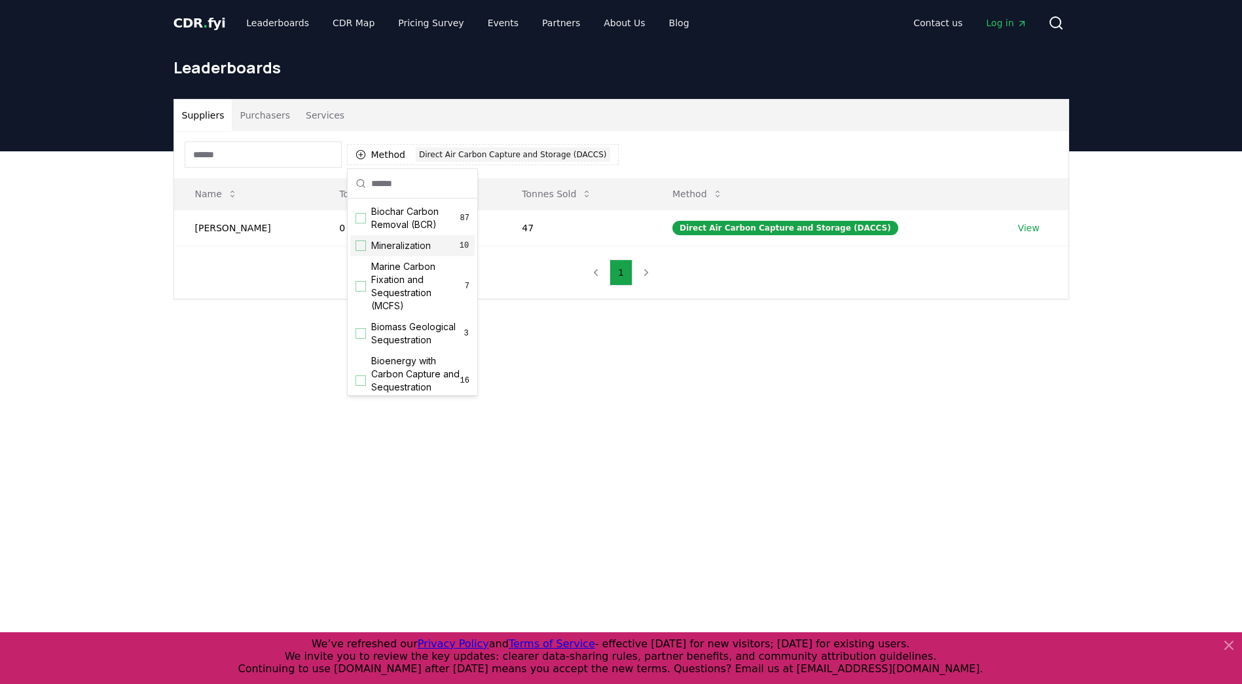
scroll to position [0, 0]
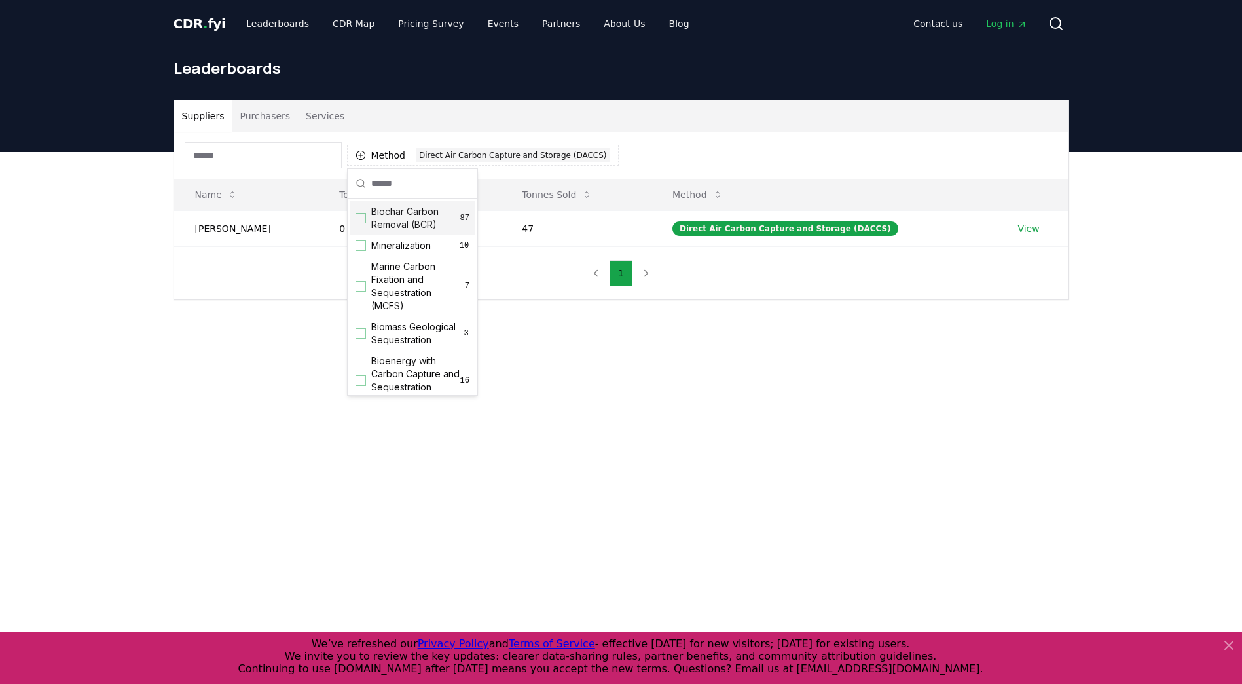
click at [428, 219] on span "Biochar Carbon Removal (BCR)" at bounding box center [415, 218] width 89 height 26
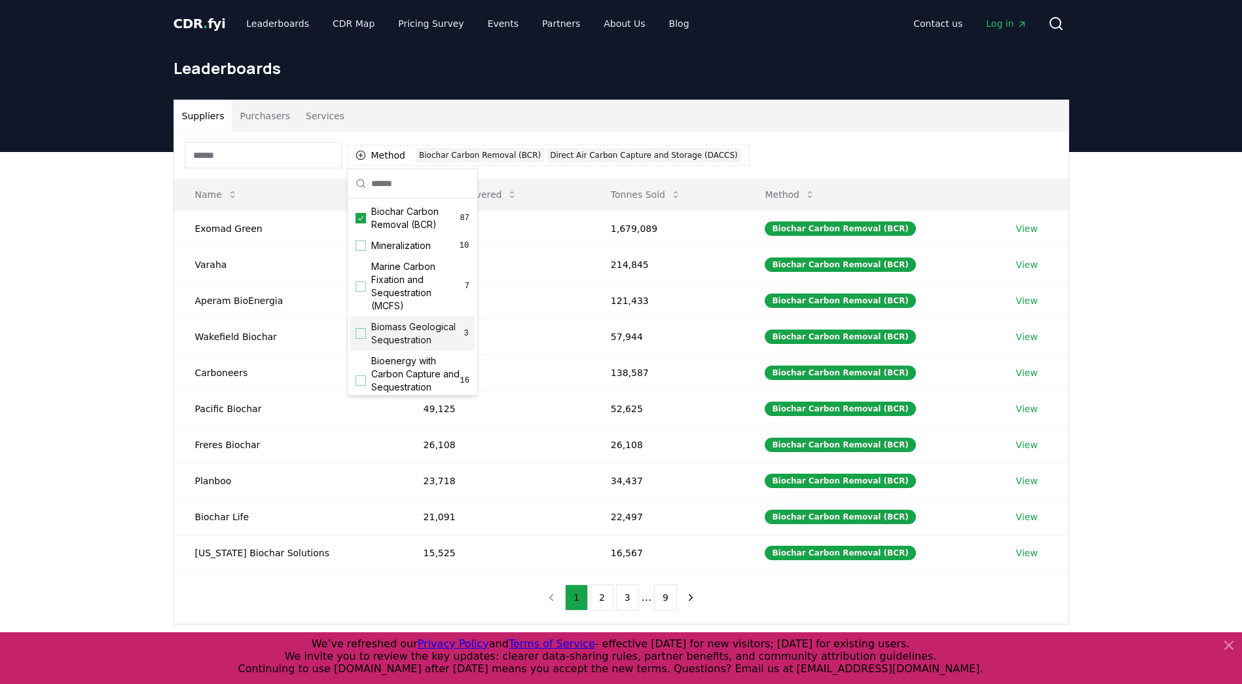
click at [121, 308] on div "Suppliers Purchasers Services Method 2 Biochar Carbon Removal (BCR) Direct Air …" at bounding box center [621, 414] width 1242 height 525
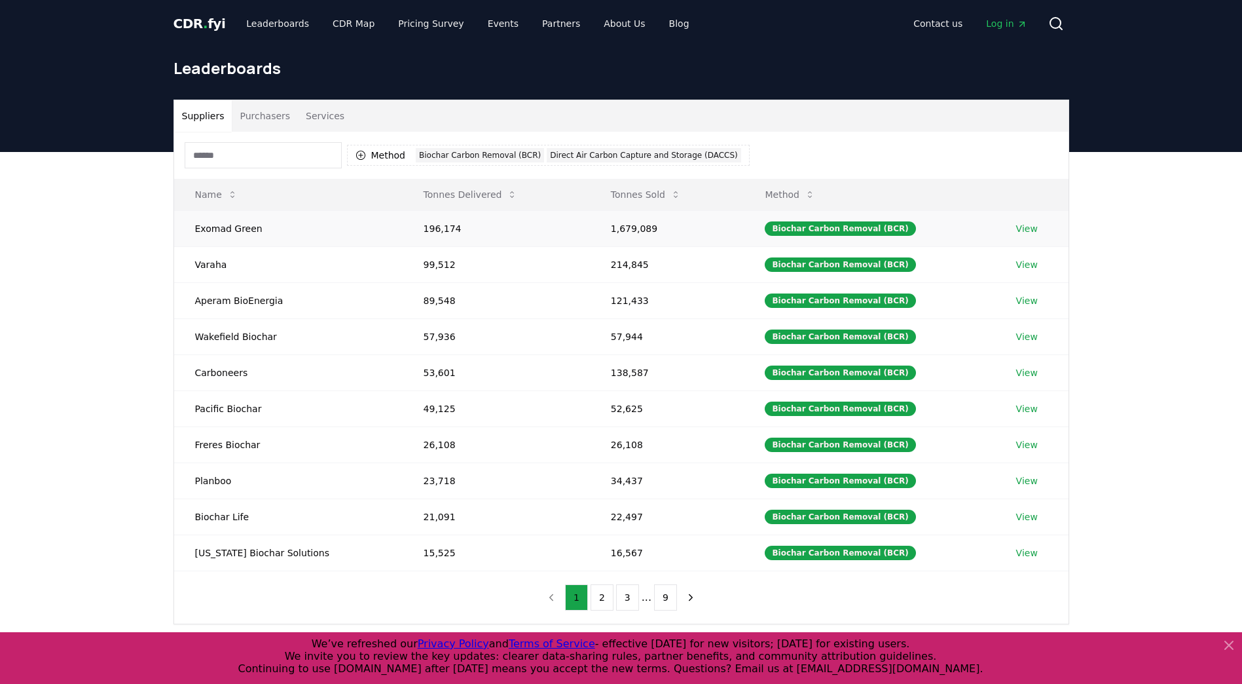
click at [1019, 226] on link "View" at bounding box center [1027, 228] width 22 height 13
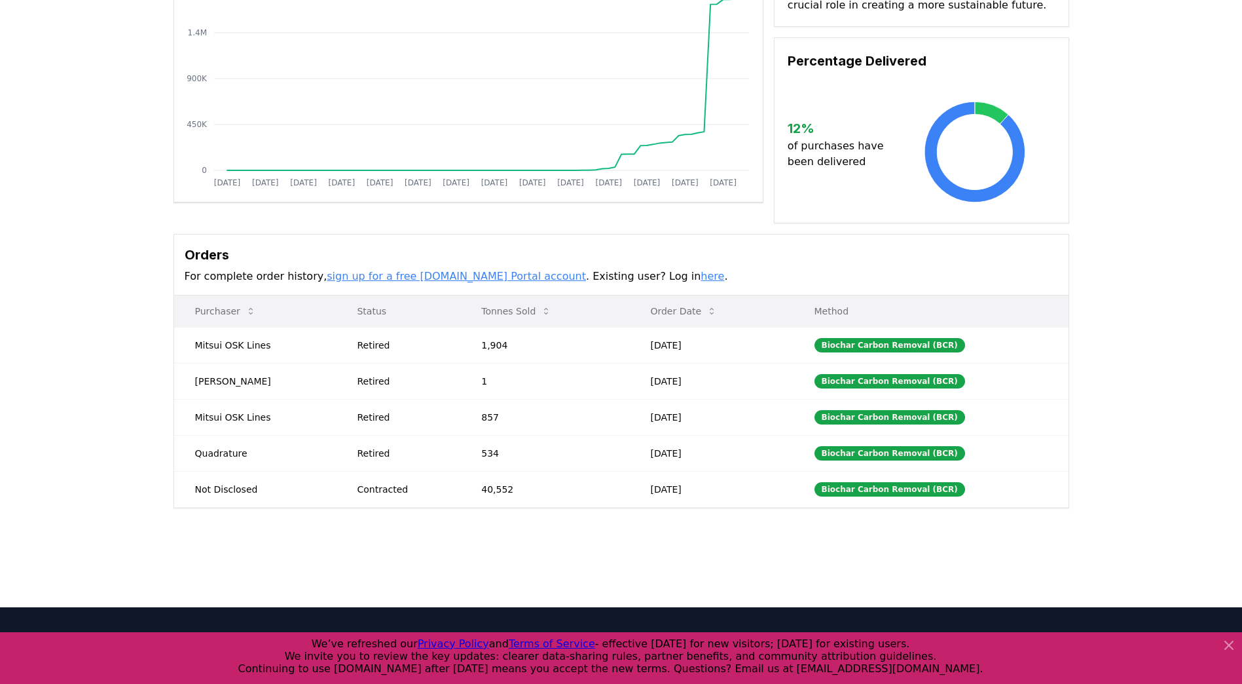
scroll to position [196, 0]
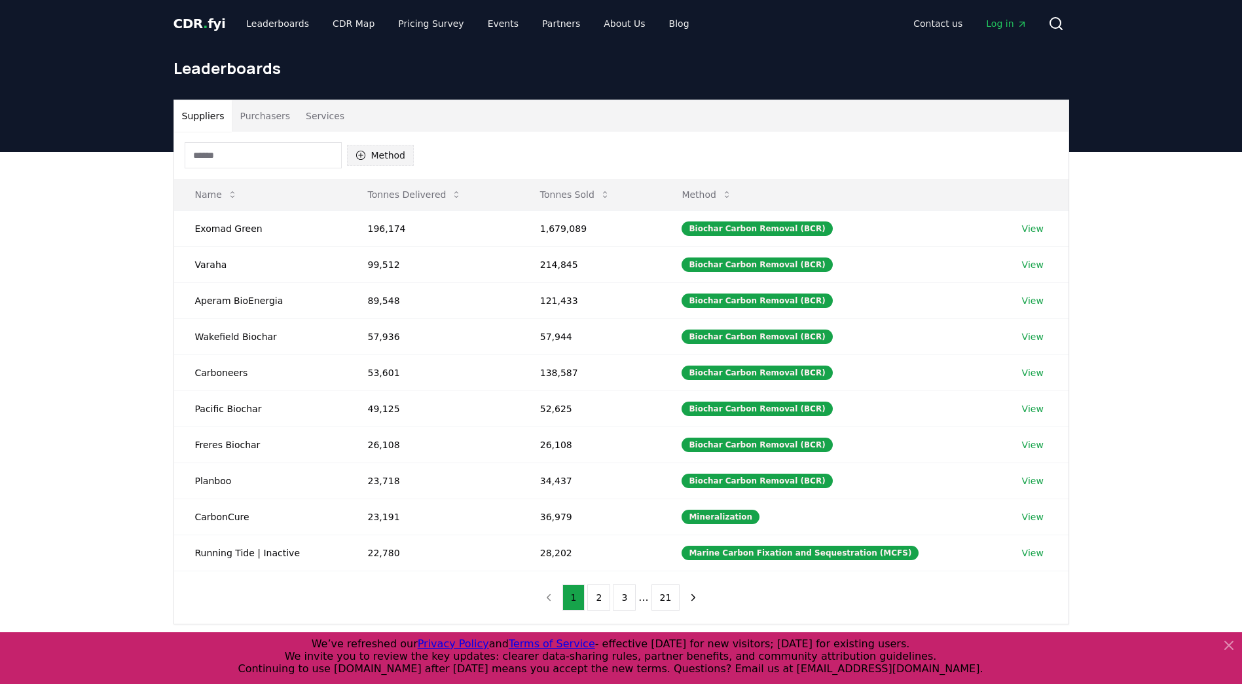
click at [365, 153] on icon "button" at bounding box center [361, 155] width 10 height 10
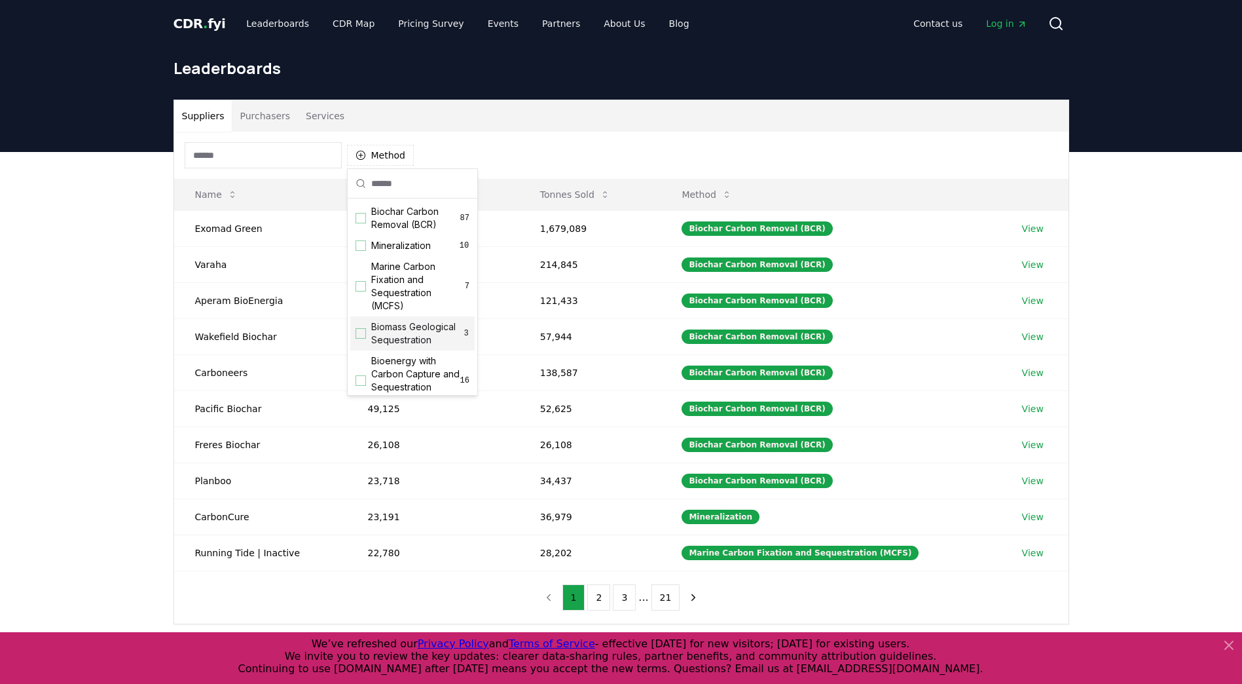
click at [409, 333] on span "Biomass Geological Sequestration" at bounding box center [417, 333] width 92 height 26
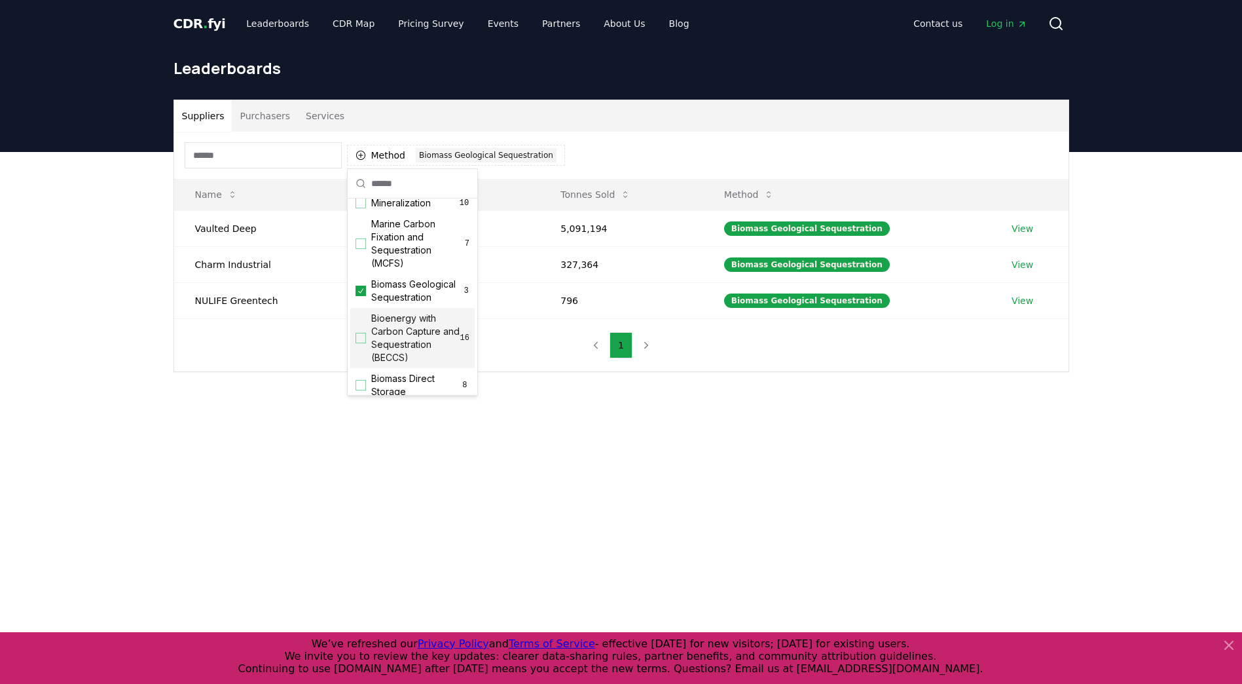
scroll to position [65, 0]
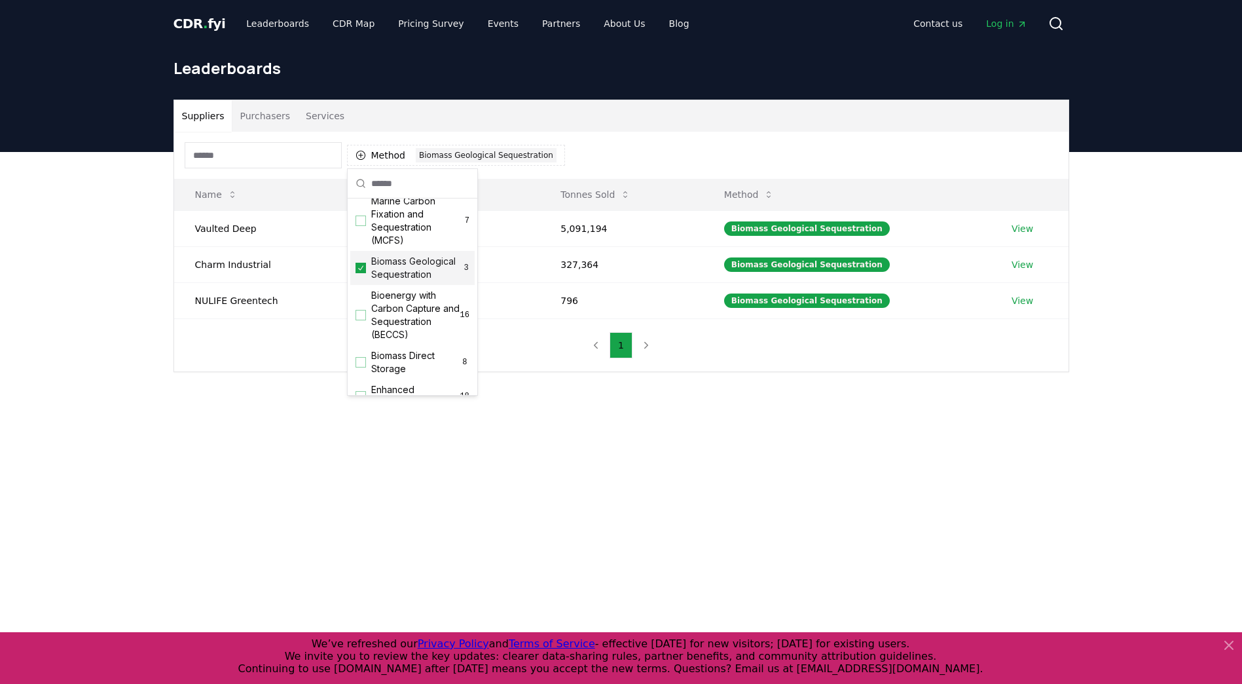
click at [379, 267] on span "Biomass Geological Sequestration" at bounding box center [417, 268] width 92 height 26
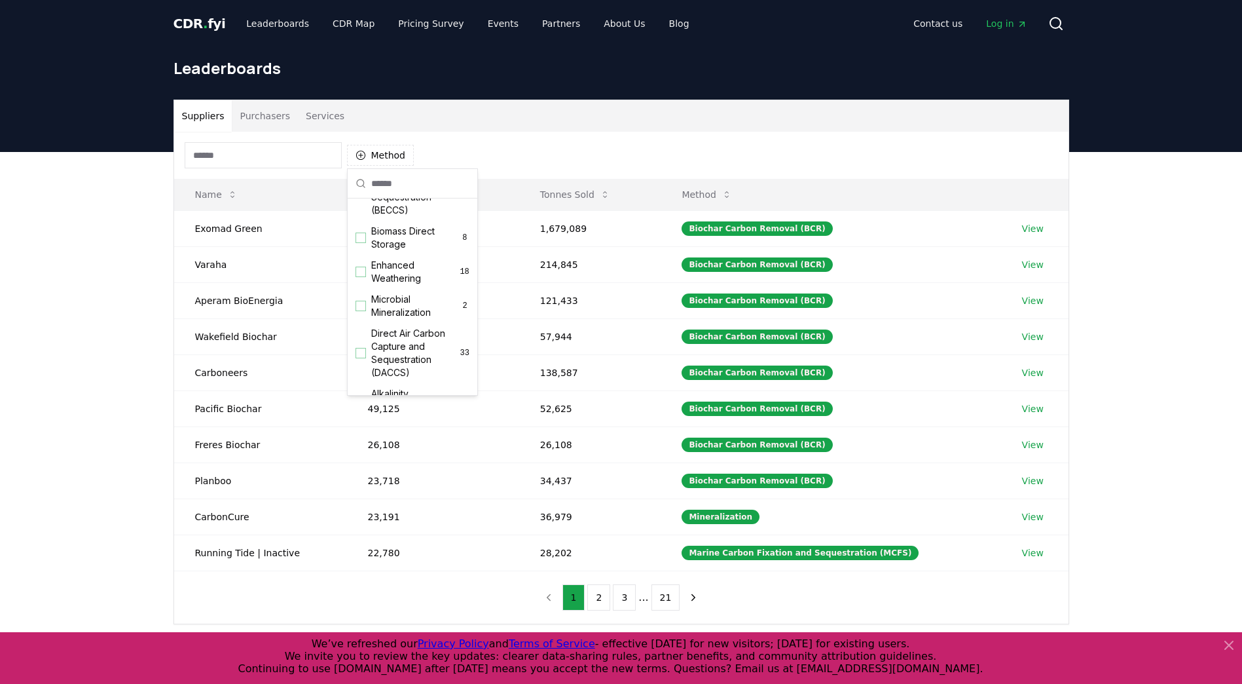
scroll to position [160, 0]
click at [416, 280] on span "Biomass Direct Storage" at bounding box center [415, 268] width 89 height 26
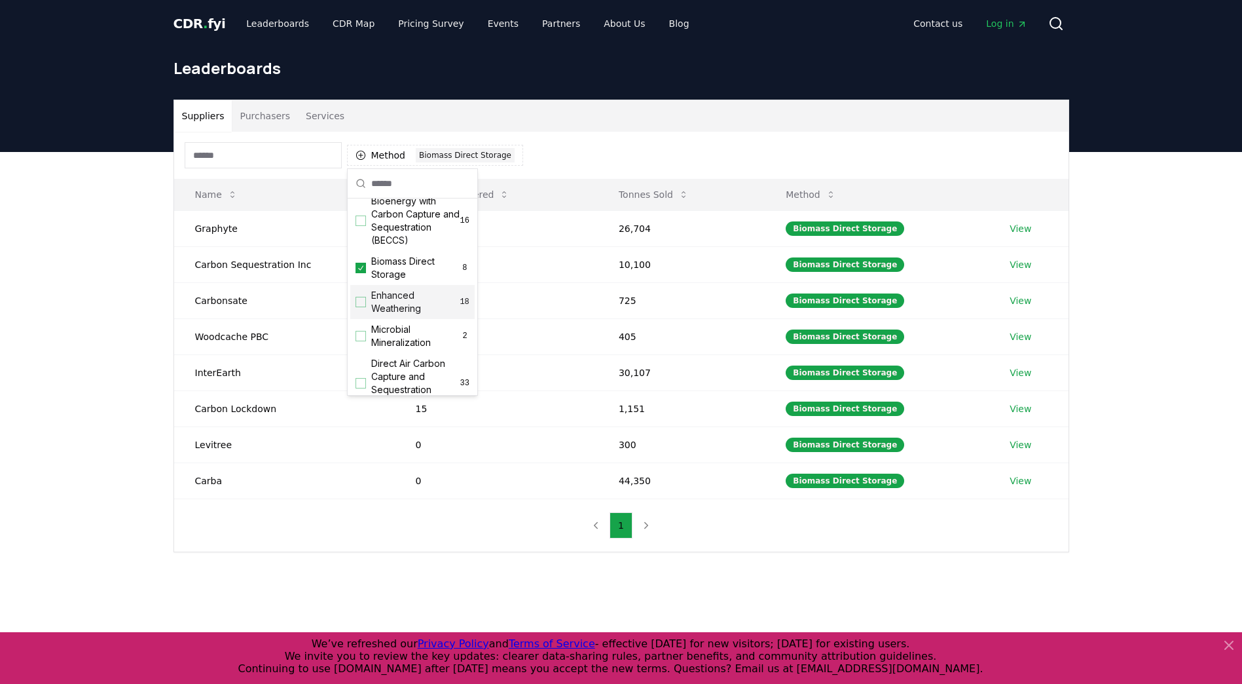
click at [47, 365] on div "Suppliers Purchasers Services Method 1 Biomass Direct Storage Name Tonnes Deliv…" at bounding box center [621, 378] width 1242 height 453
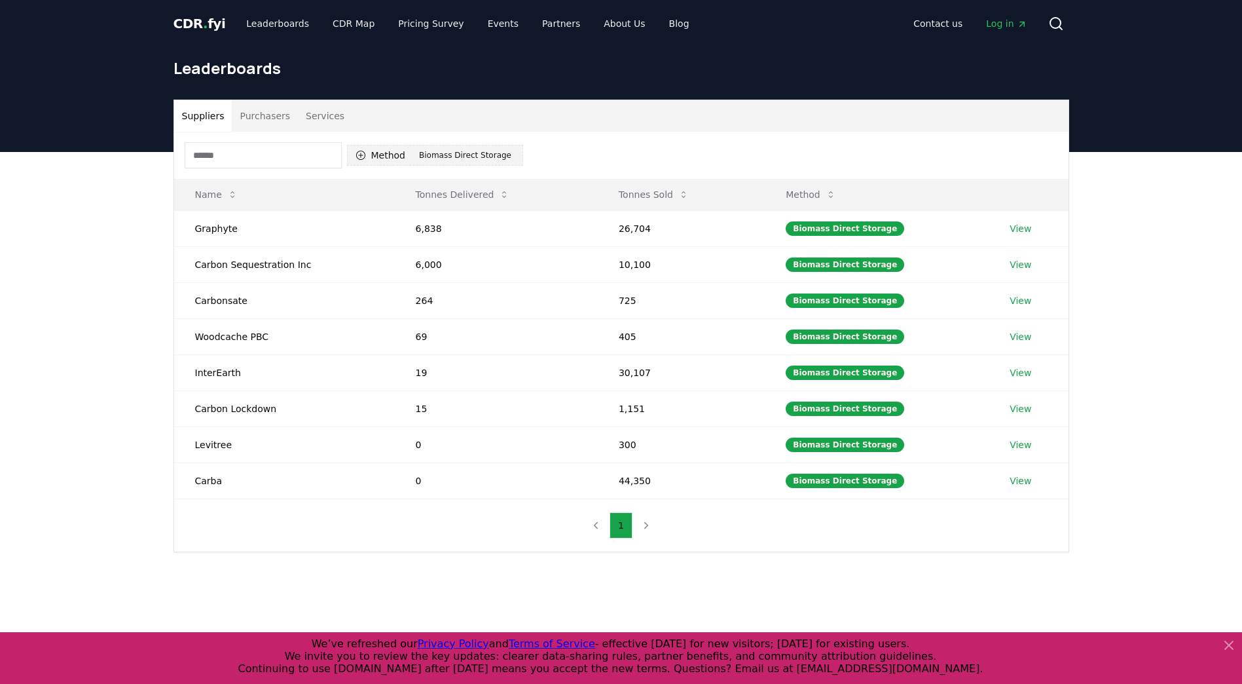
click at [387, 158] on button "Method 1 Biomass Direct Storage" at bounding box center [435, 155] width 176 height 21
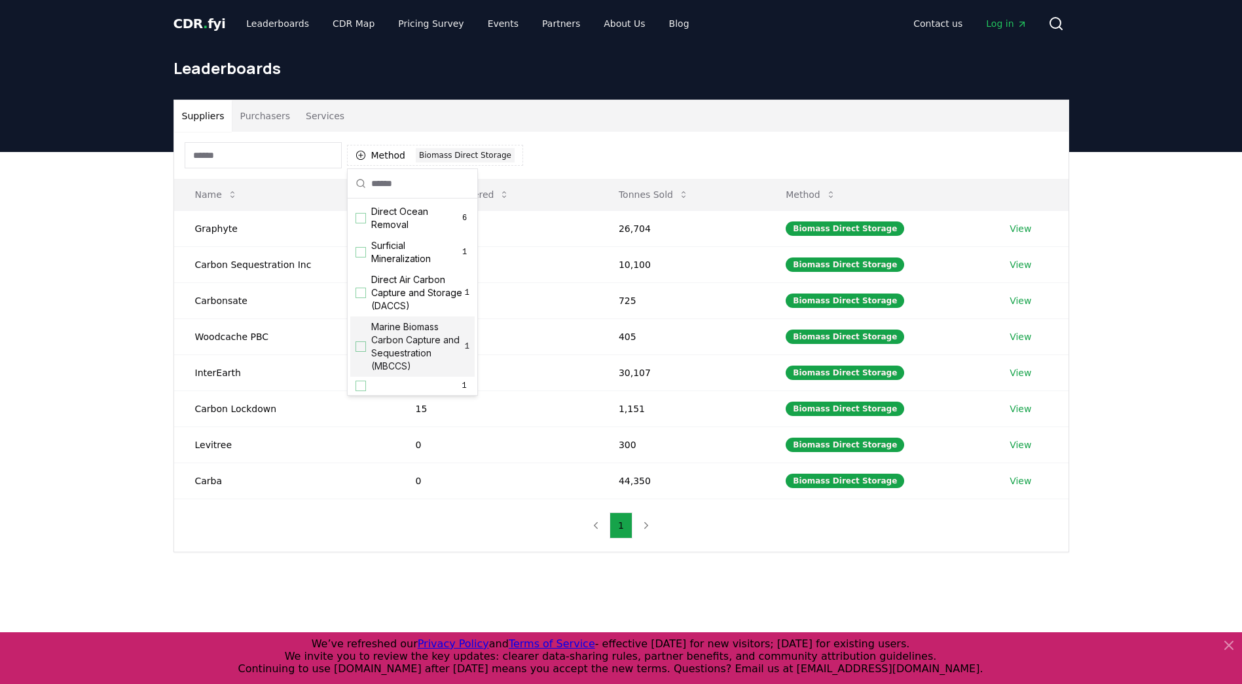
scroll to position [383, 0]
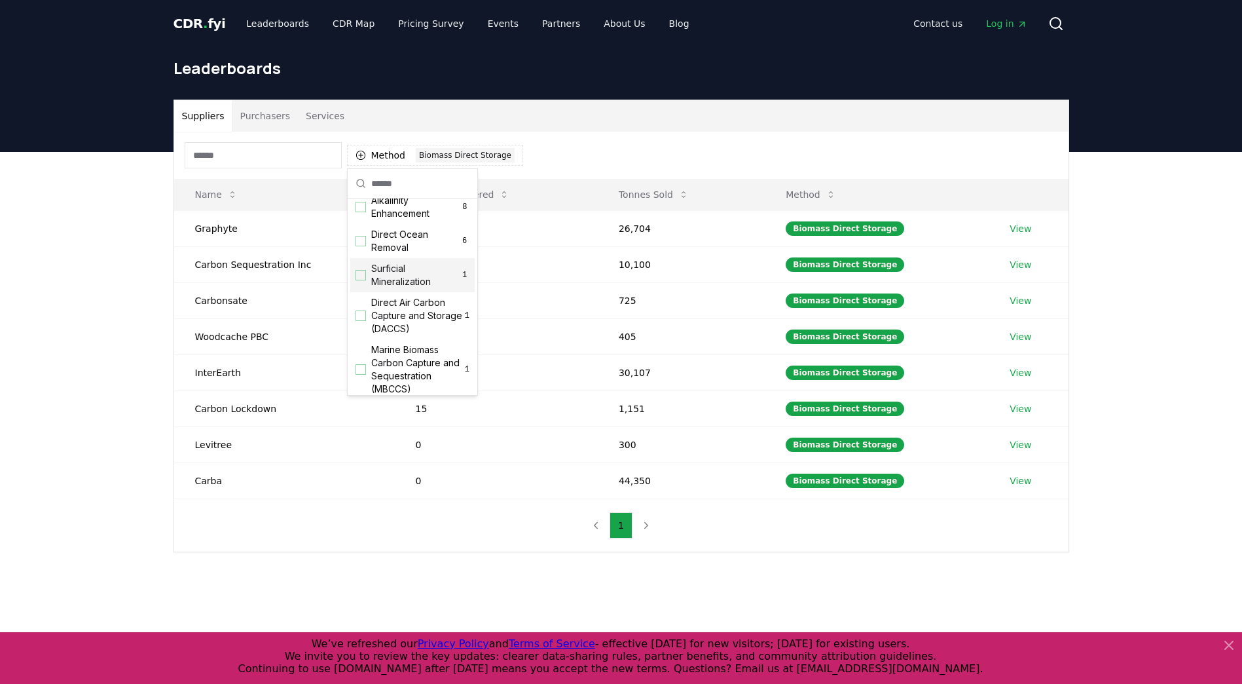
click at [417, 288] on span "Surficial Mineralization" at bounding box center [415, 275] width 88 height 26
click div "Biomass Direct Storage"
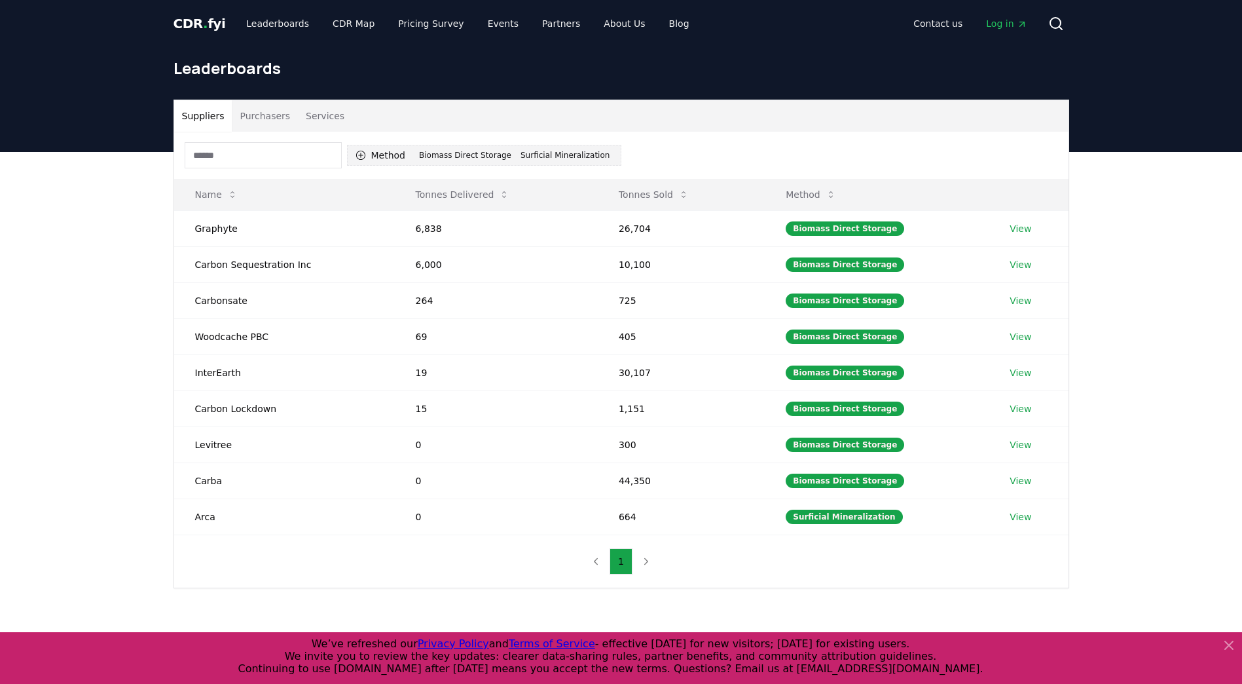
click div "Biomass Direct Storage"
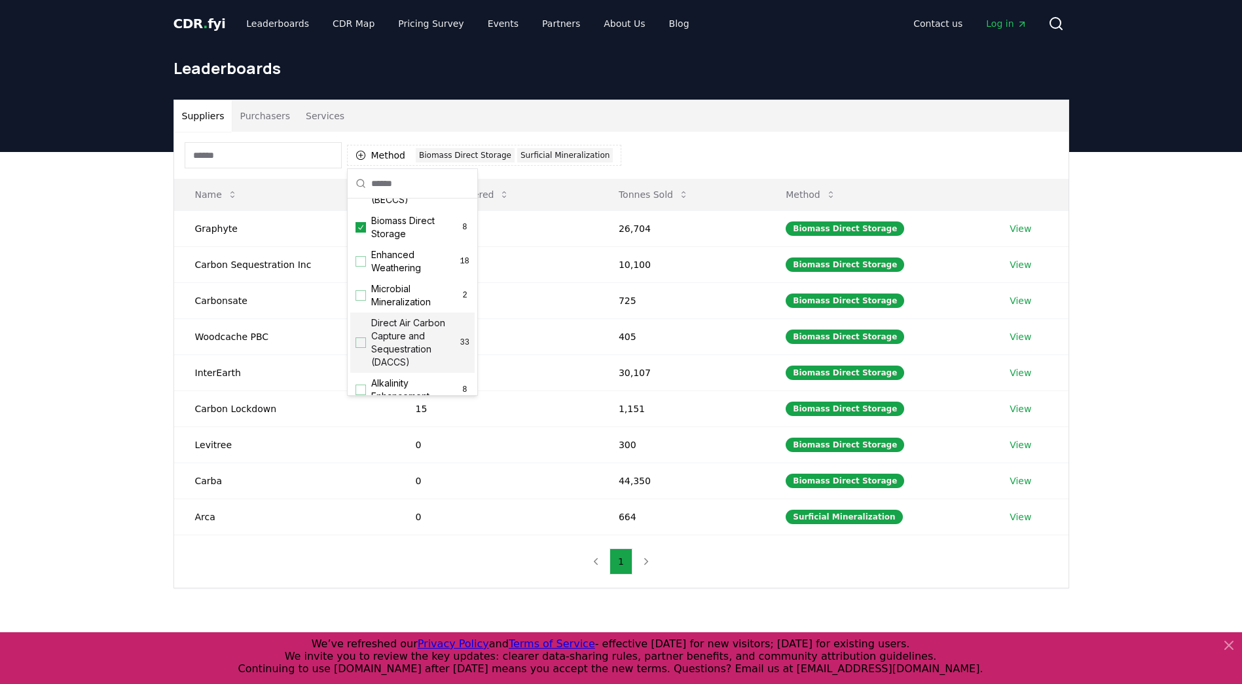
scroll to position [131, 0]
click icon "Suggestions"
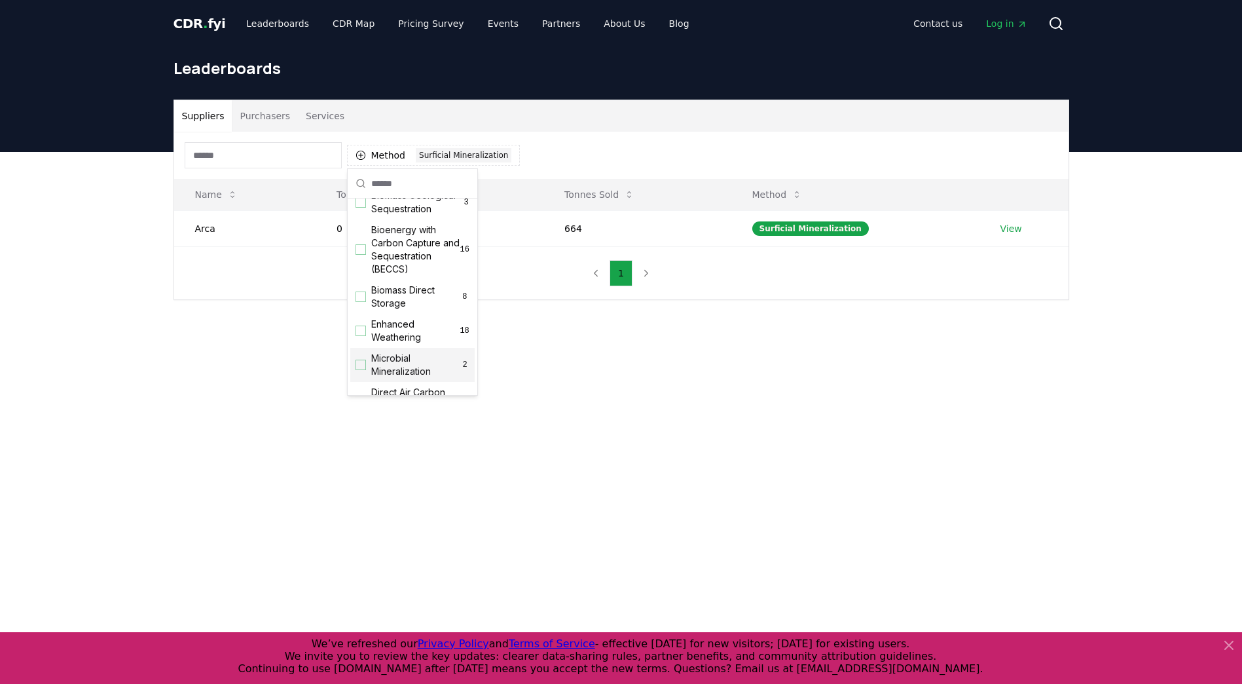
click main "Suppliers Purchasers Services Method 1 Surficial Mineralization Name Tonnes Del…"
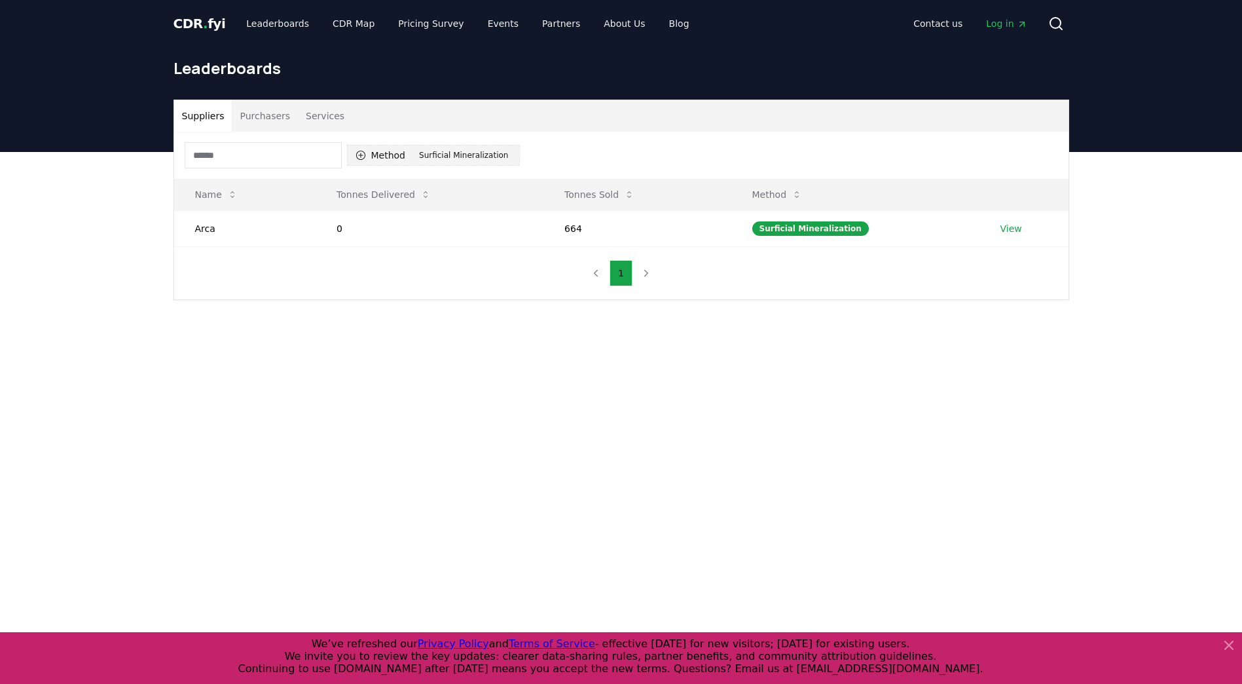
click button "Method 1 Surficial Mineralization"
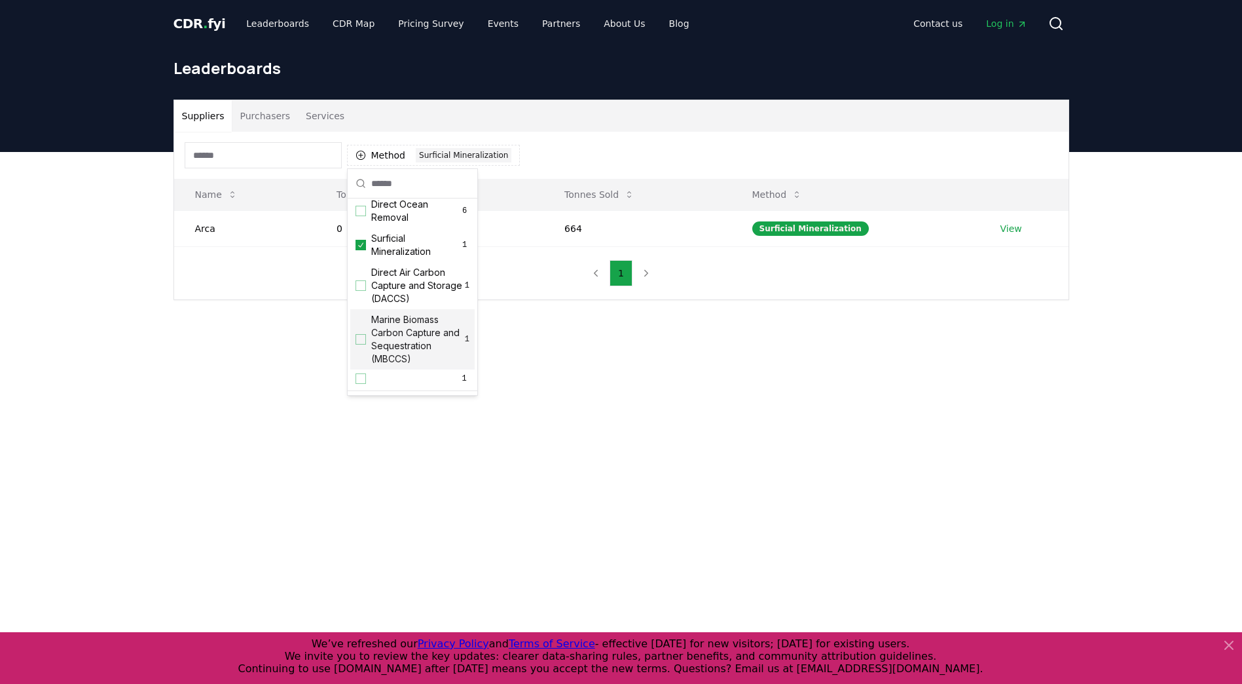
scroll to position [383, 0]
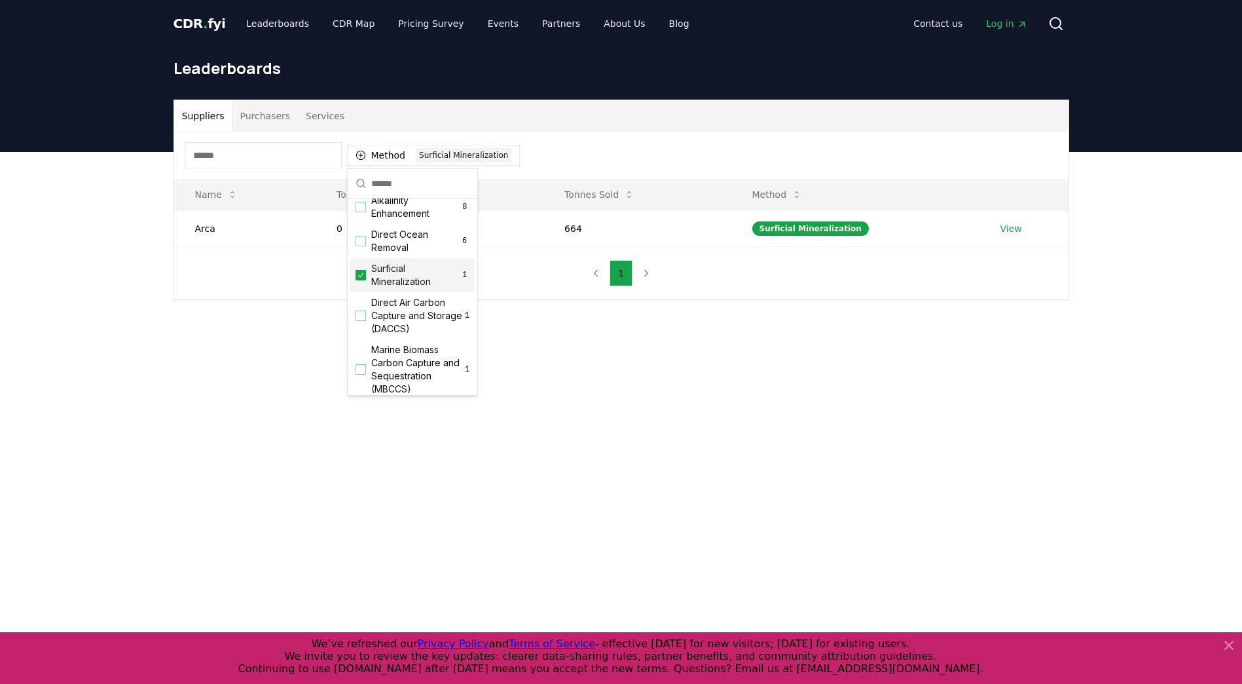
click icon "Suggestions"
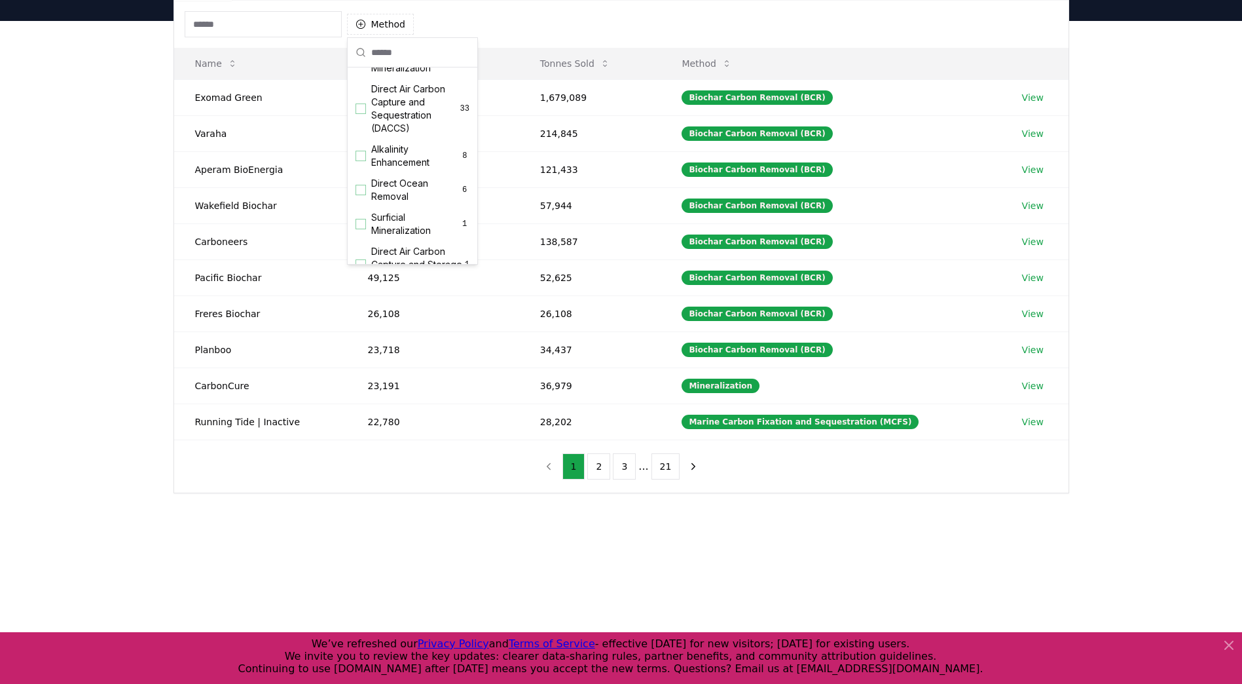
scroll to position [327, 0]
click span "Alkalinity Enhancement"
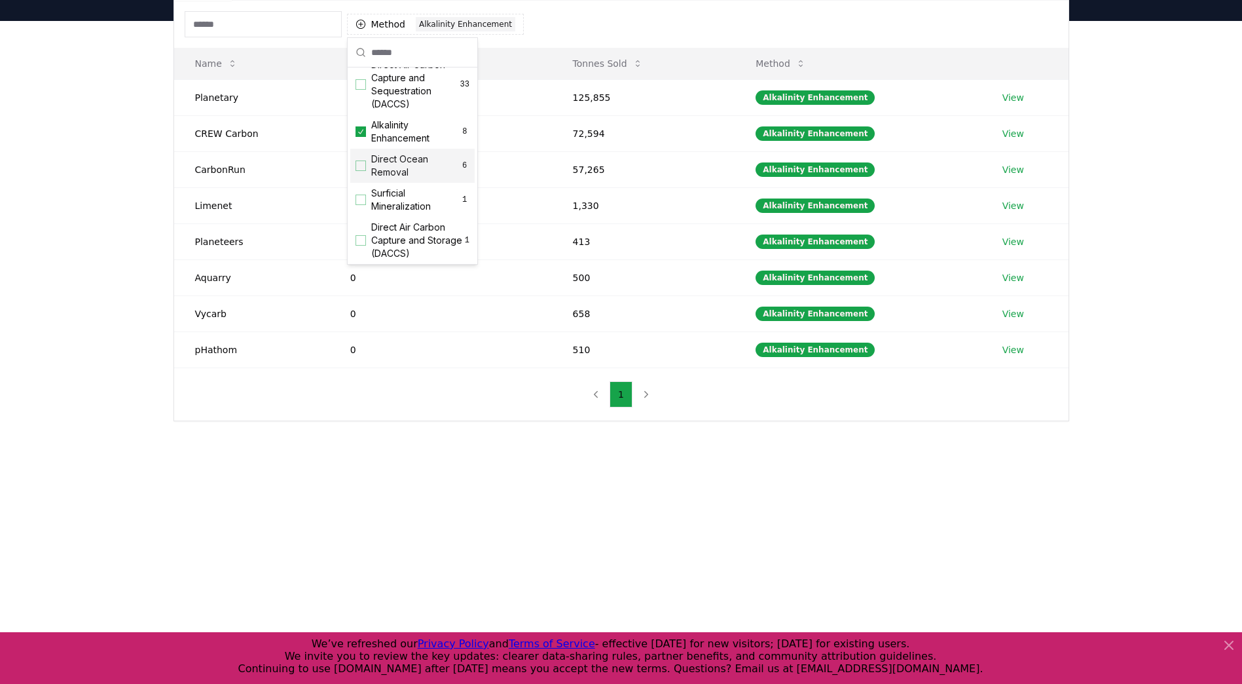
click div "Method 1 Alkalinity Enhancement Name Tonnes Delivered Tonnes Sold Method Planet…"
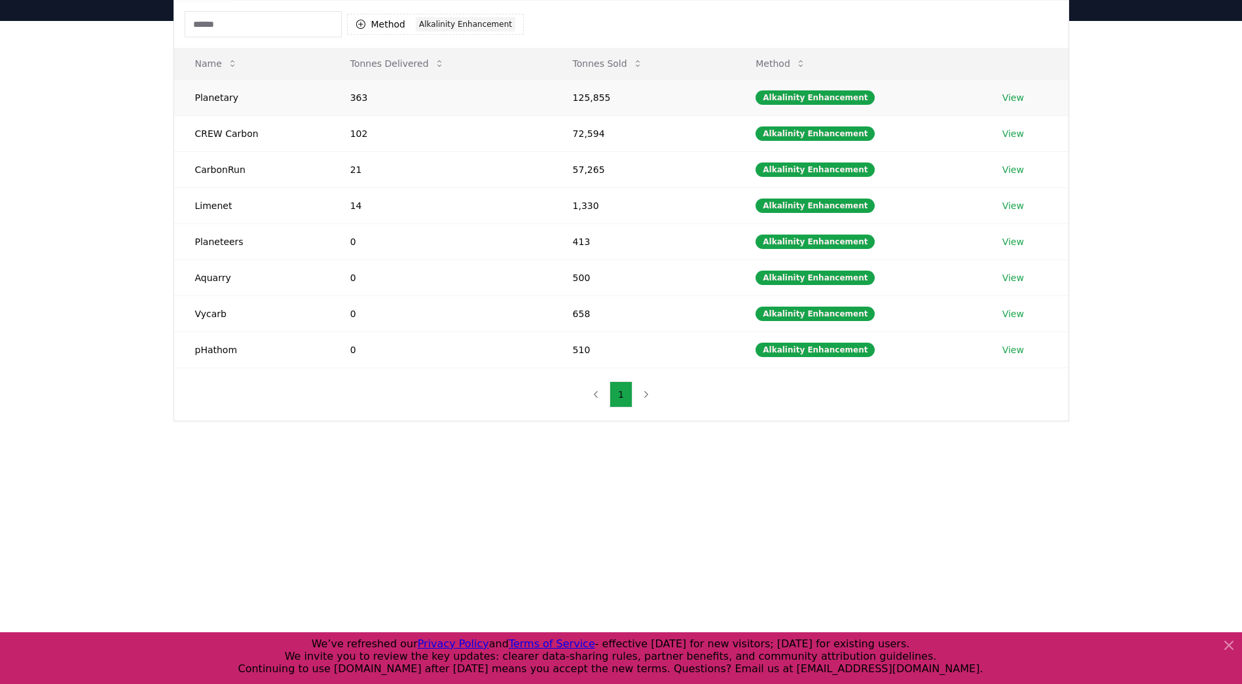
click td "363"
click link "View"
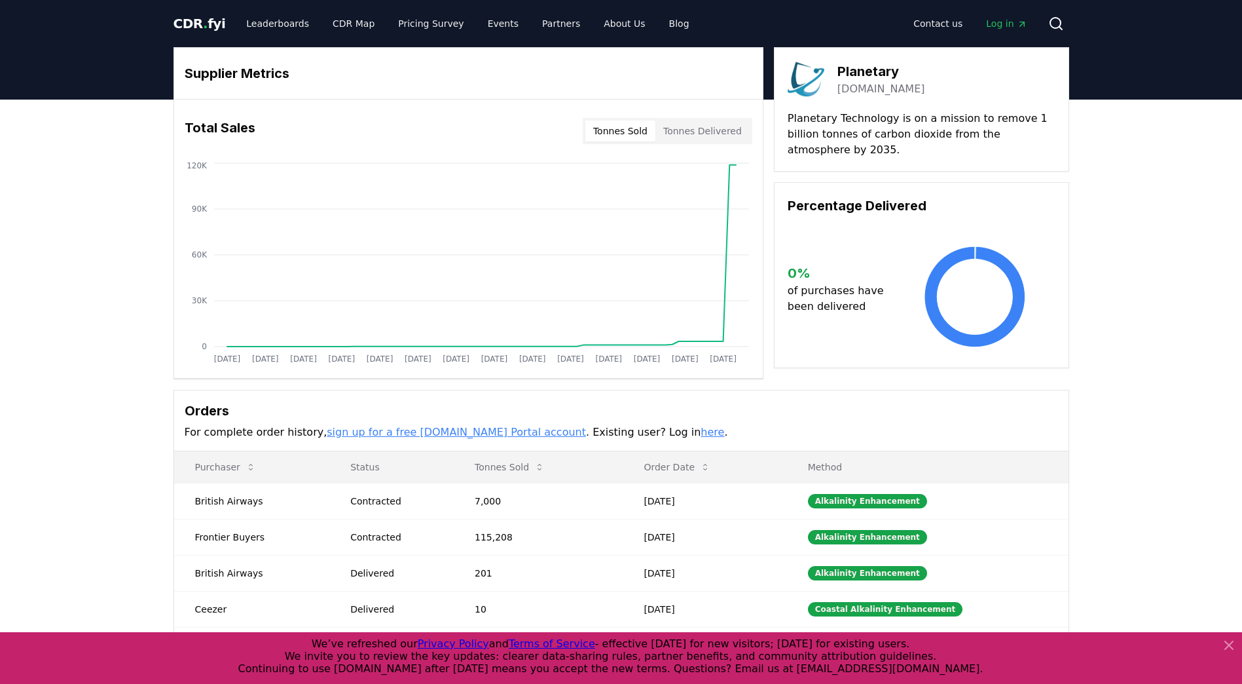
click at [217, 22] on span "CDR . fyi" at bounding box center [200, 24] width 52 height 16
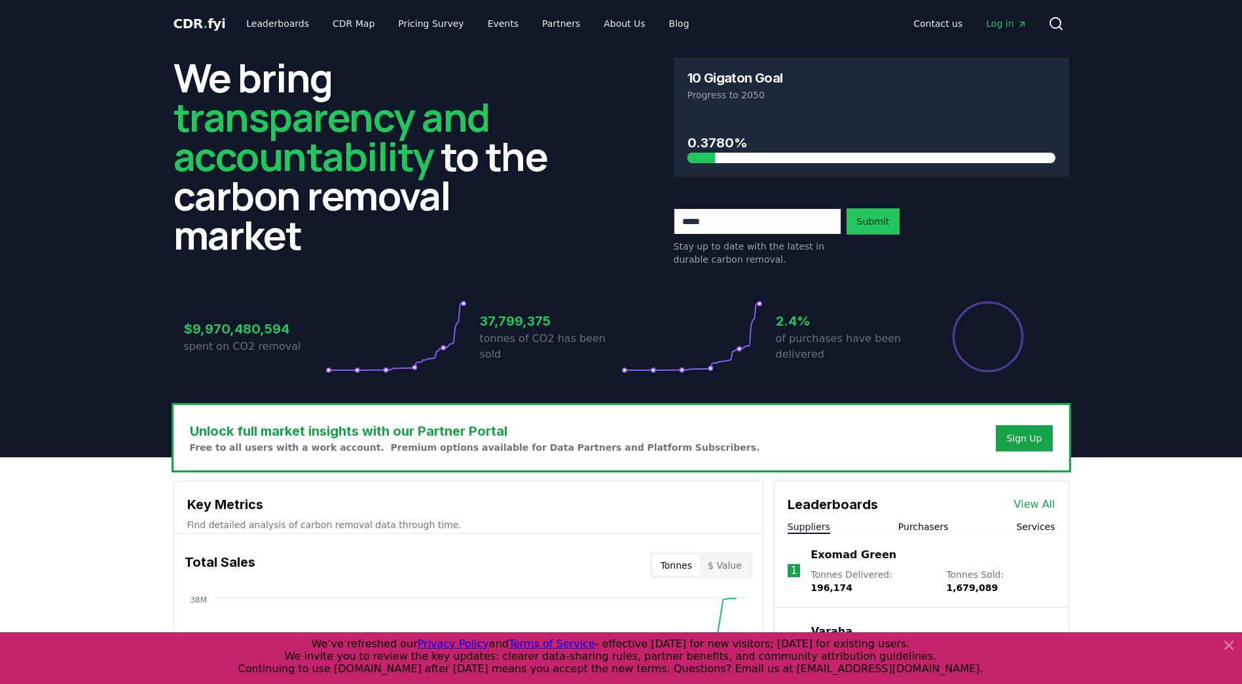
drag, startPoint x: 713, startPoint y: 362, endPoint x: 587, endPoint y: 335, distance: 128.6
click at [708, 362] on icon at bounding box center [692, 336] width 141 height 73
drag, startPoint x: 558, startPoint y: 328, endPoint x: 515, endPoint y: 328, distance: 42.6
click at [547, 329] on h3 "37,799,375" at bounding box center [550, 321] width 141 height 20
click at [515, 328] on h3 "37,799,375" at bounding box center [550, 321] width 141 height 20
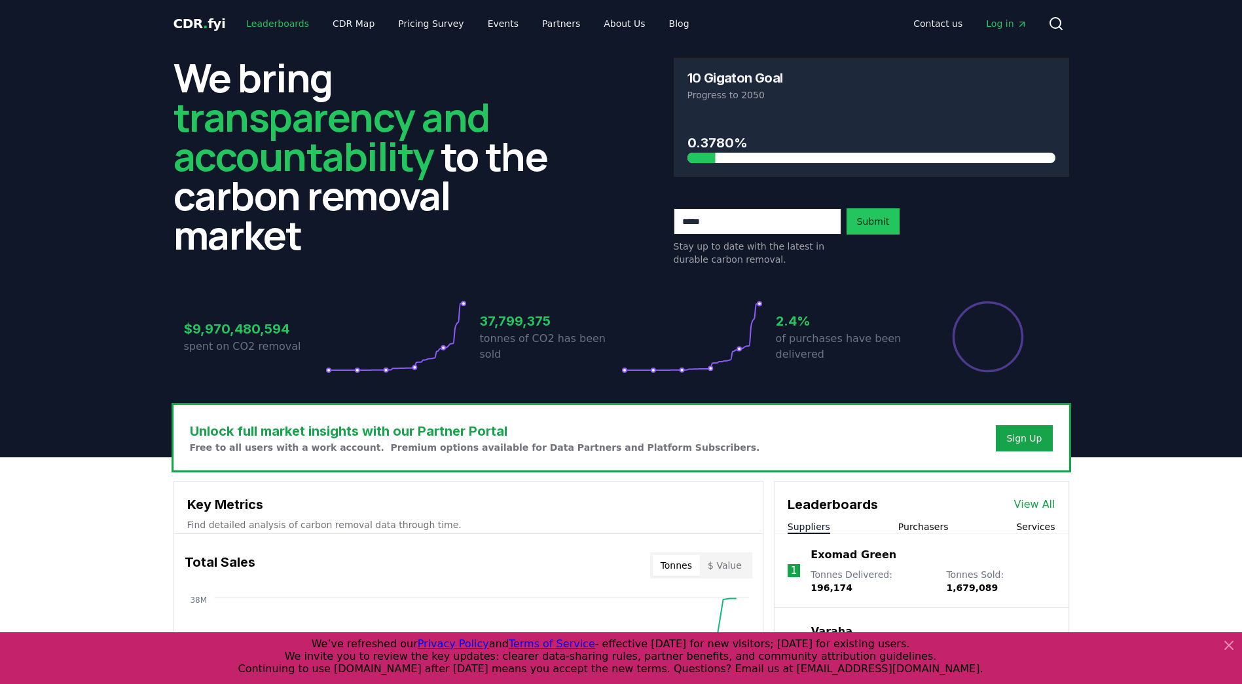
click at [256, 22] on link "Leaderboards" at bounding box center [278, 24] width 84 height 24
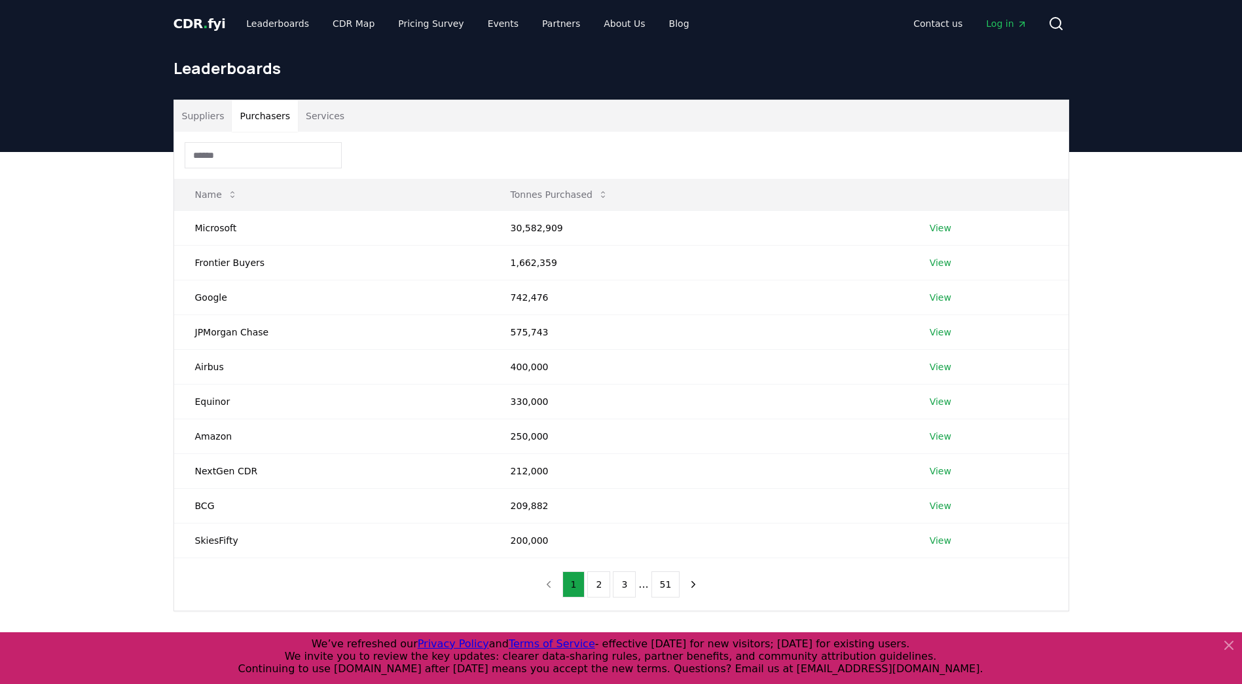
click at [262, 121] on button "Purchasers" at bounding box center [265, 115] width 66 height 31
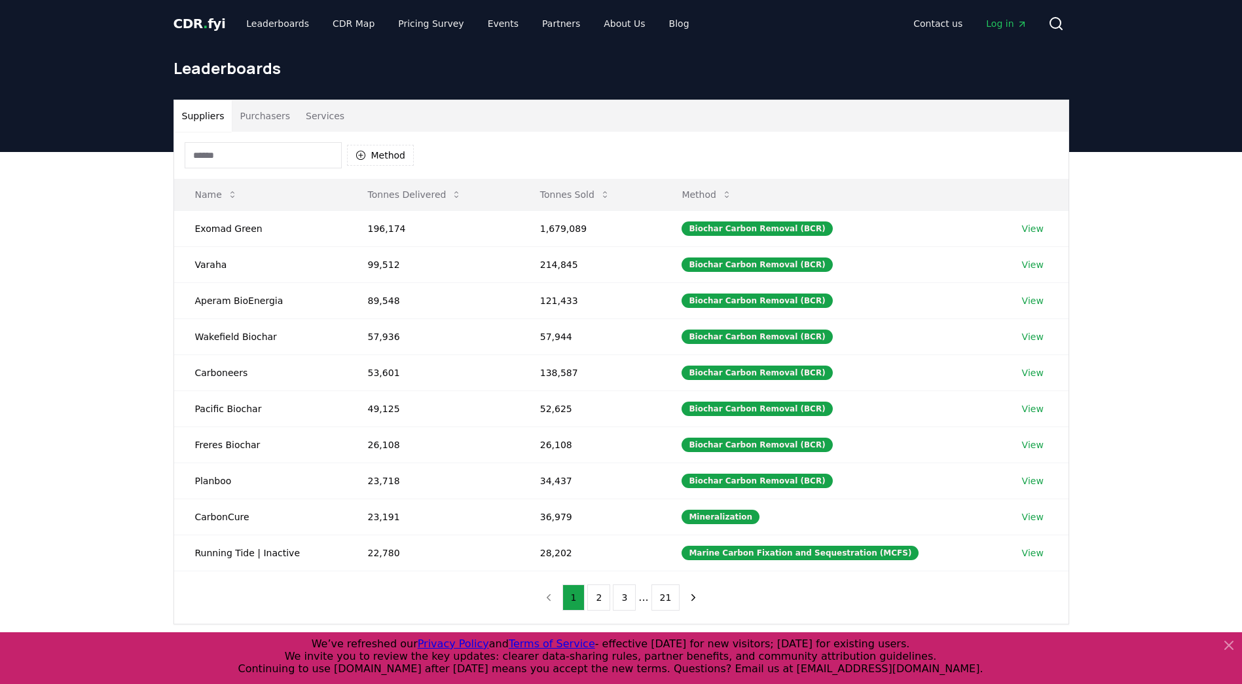
click at [214, 122] on button "Suppliers" at bounding box center [203, 115] width 58 height 31
click at [386, 157] on button "Method" at bounding box center [380, 155] width 67 height 21
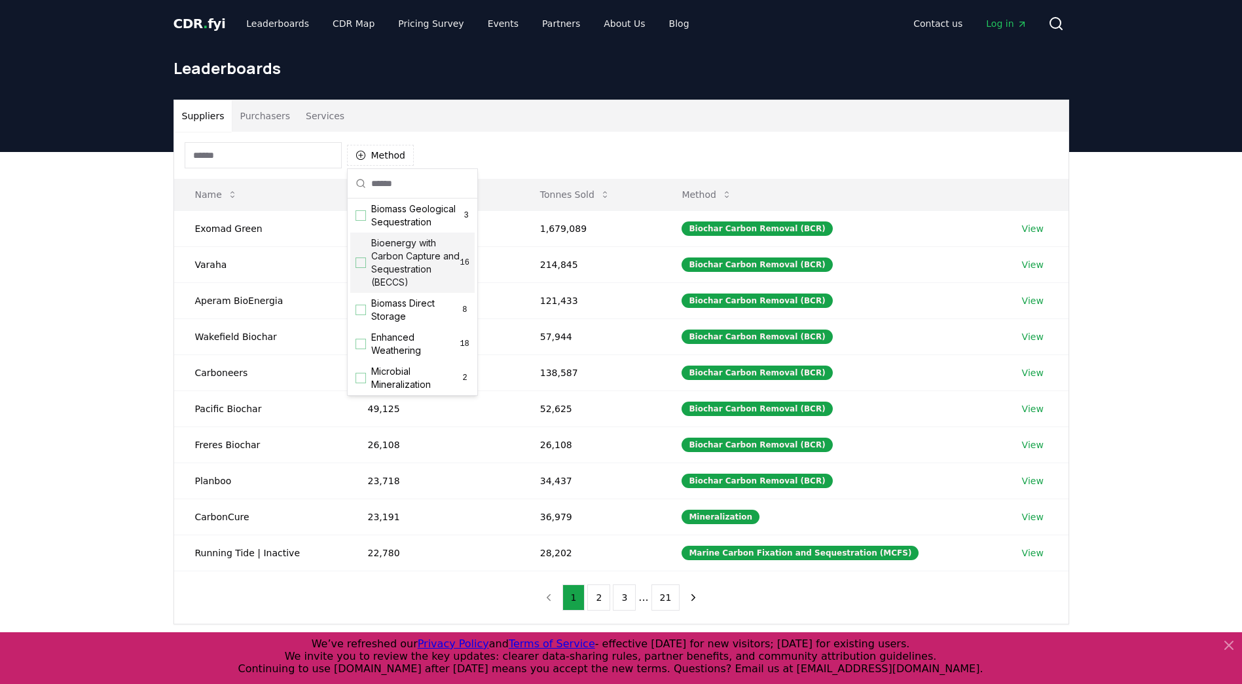
scroll to position [131, 0]
click at [395, 276] on span "Bioenergy with Carbon Capture and Sequestration (BECCS)" at bounding box center [415, 249] width 89 height 52
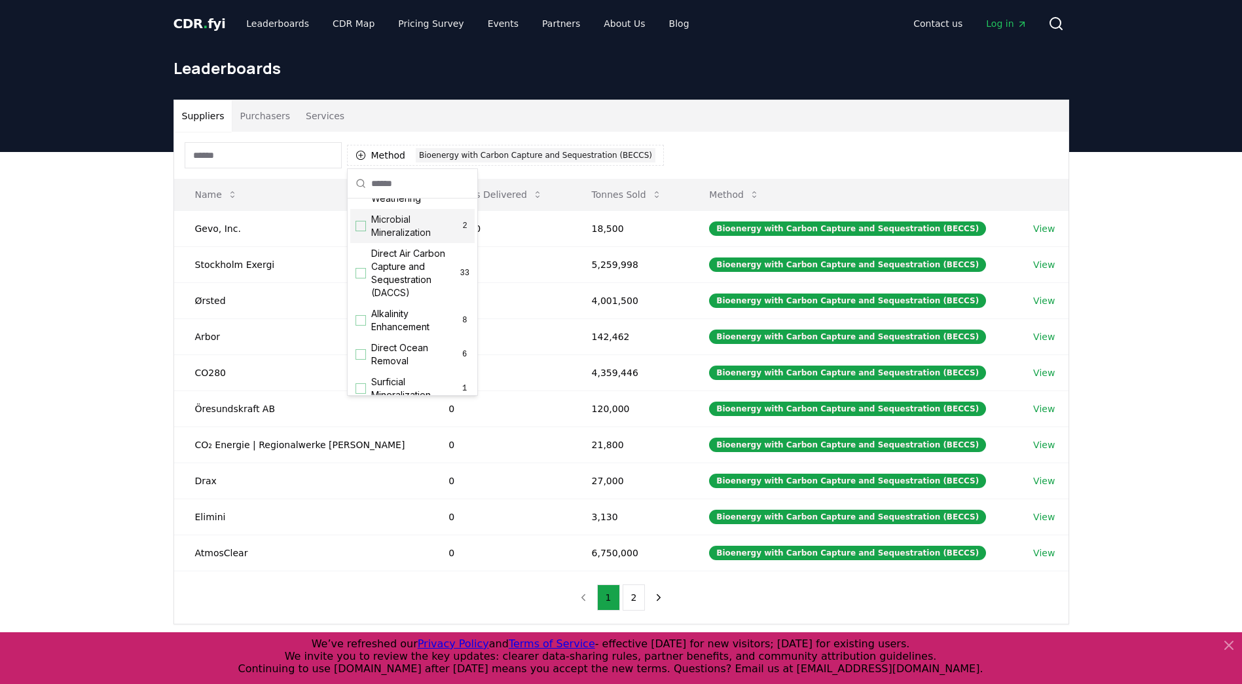
scroll to position [288, 0]
click at [388, 275] on span "Direct Air Carbon Capture and Sequestration (DACCS)" at bounding box center [415, 255] width 89 height 52
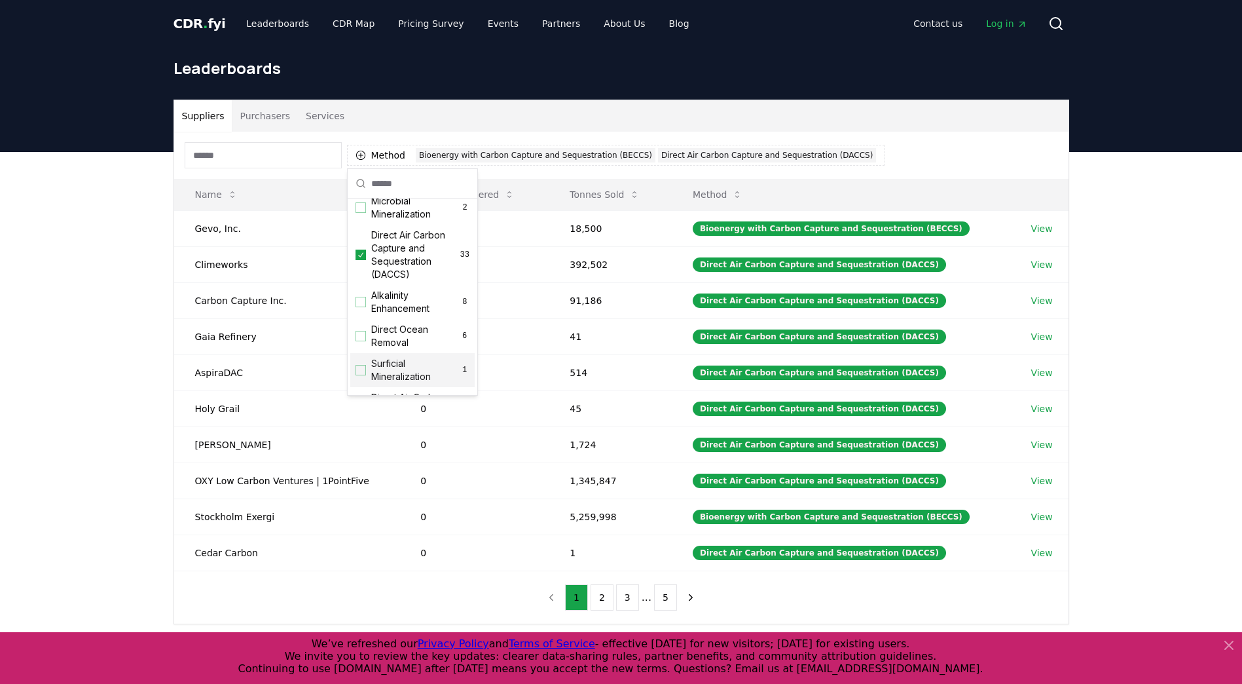
click at [56, 408] on div "Suppliers Purchasers Services Method 2 Bioenergy with Carbon Capture and Seques…" at bounding box center [621, 414] width 1242 height 525
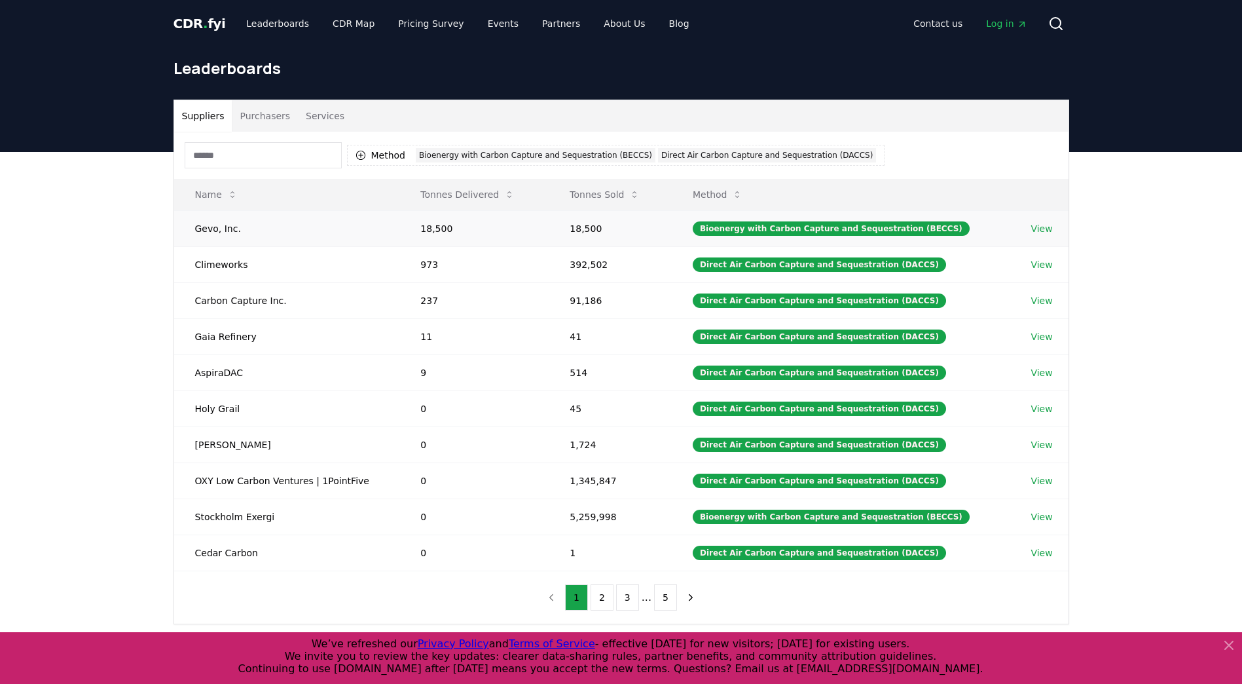
click at [1044, 229] on link "View" at bounding box center [1042, 228] width 22 height 13
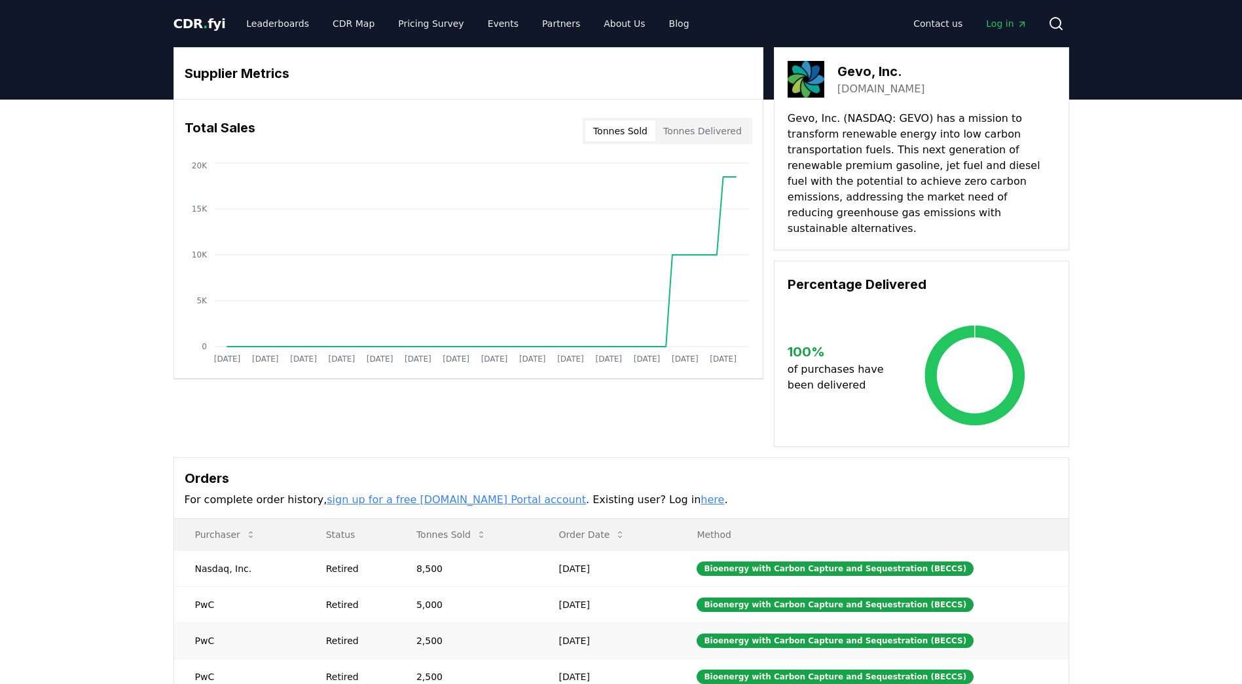
scroll to position [196, 0]
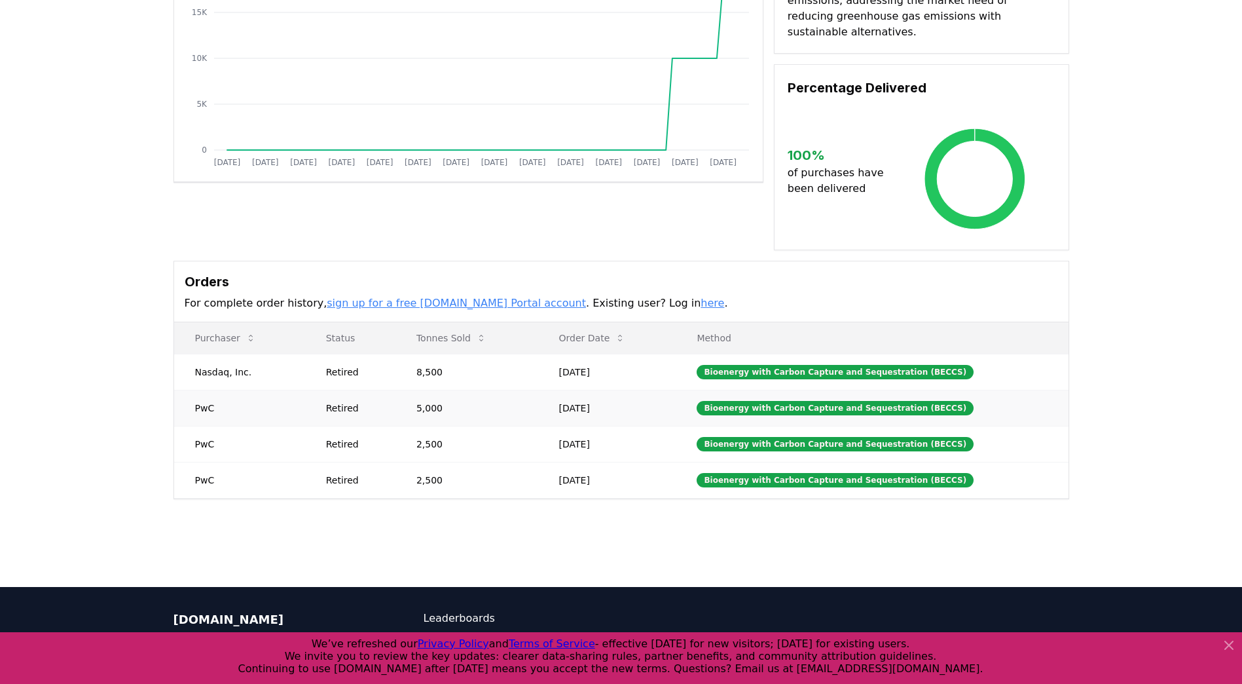
click at [202, 394] on td "PwC" at bounding box center [239, 408] width 131 height 36
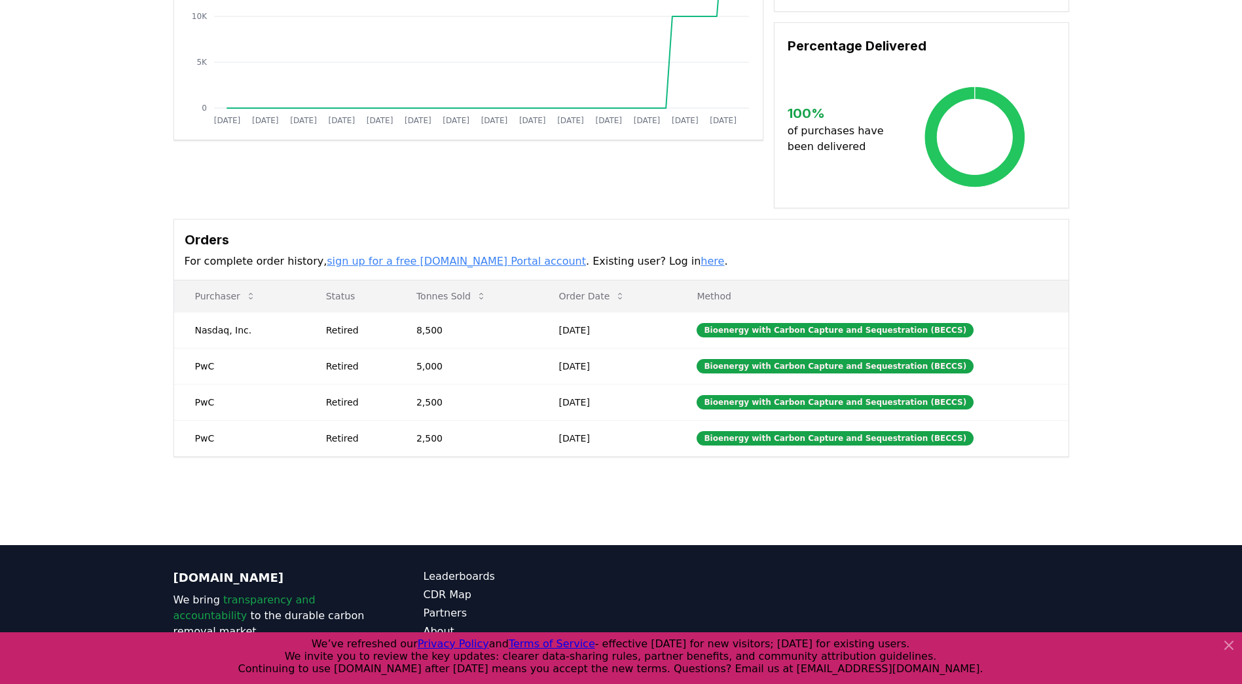
scroll to position [262, 0]
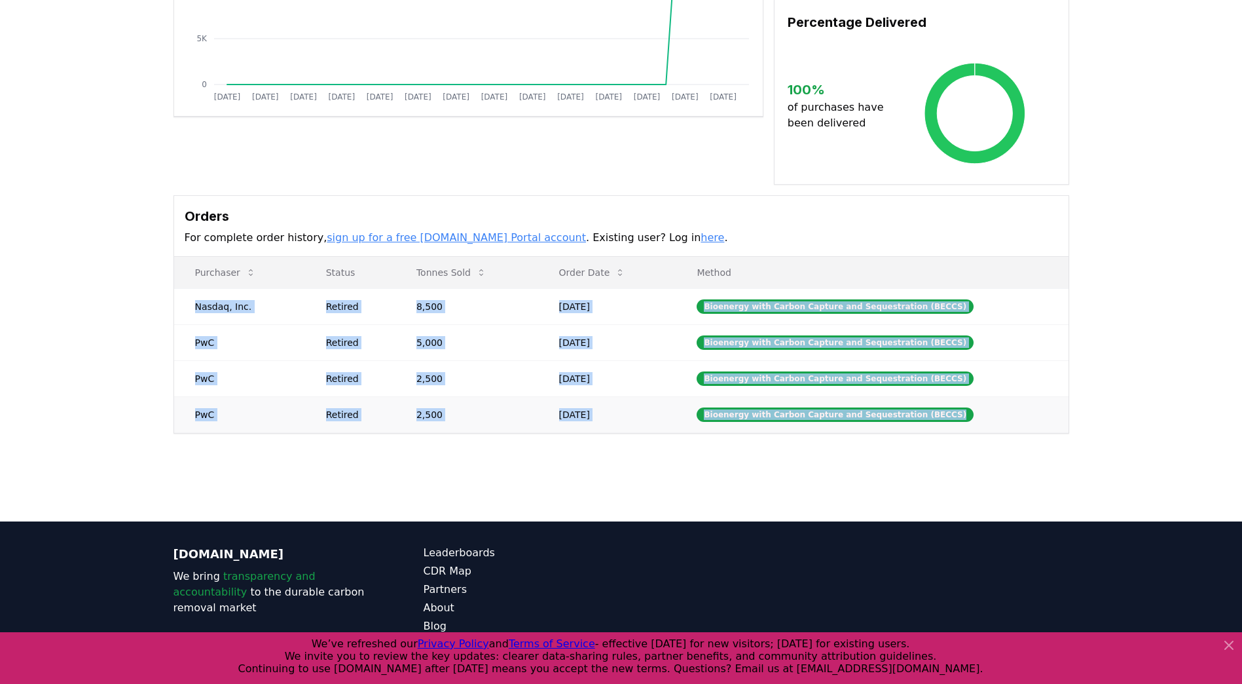
drag, startPoint x: 193, startPoint y: 287, endPoint x: 990, endPoint y: 401, distance: 805.1
click at [990, 401] on tbody "Nasdaq, Inc. Retired 8,500 [DATE] Bioenergy with Carbon Capture and Sequestrati…" at bounding box center [621, 360] width 895 height 144
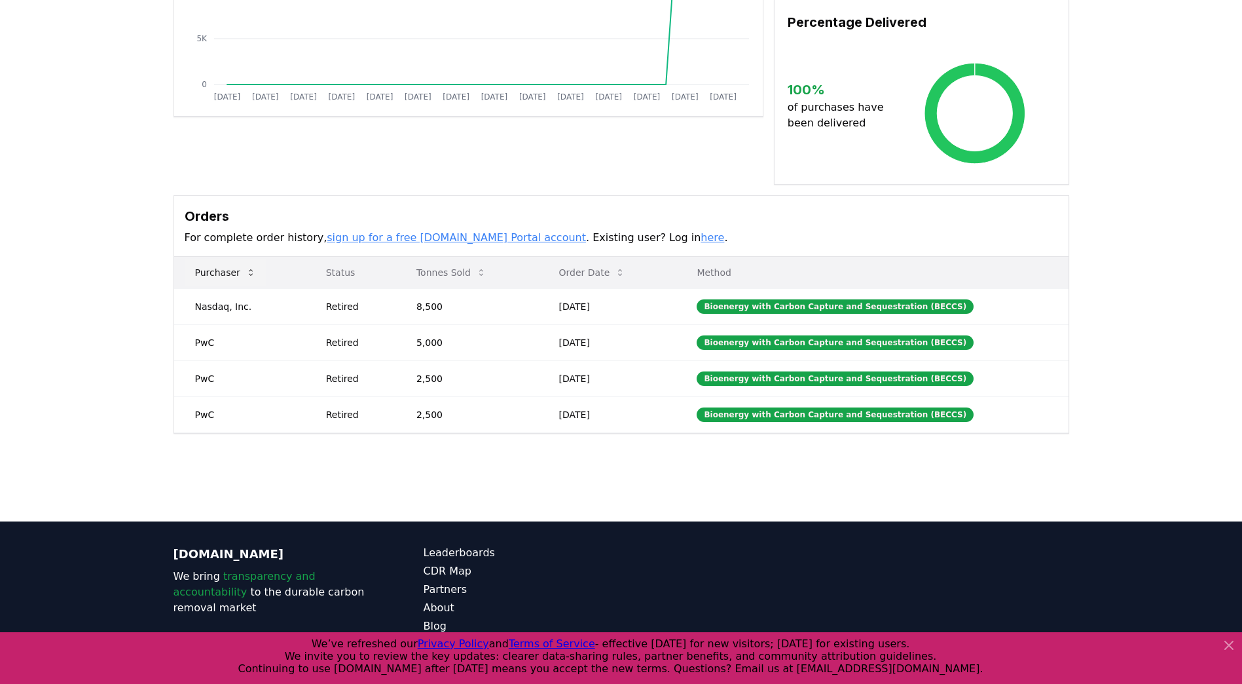
drag, startPoint x: 164, startPoint y: 285, endPoint x: 195, endPoint y: 264, distance: 36.7
click at [165, 285] on div "Supplier Metrics Total Sales Tonnes Sold Tonnes Delivered [DATE] [DATE] [DATE] …" at bounding box center [621, 109] width 917 height 648
click at [217, 259] on button "Purchaser" at bounding box center [226, 272] width 82 height 26
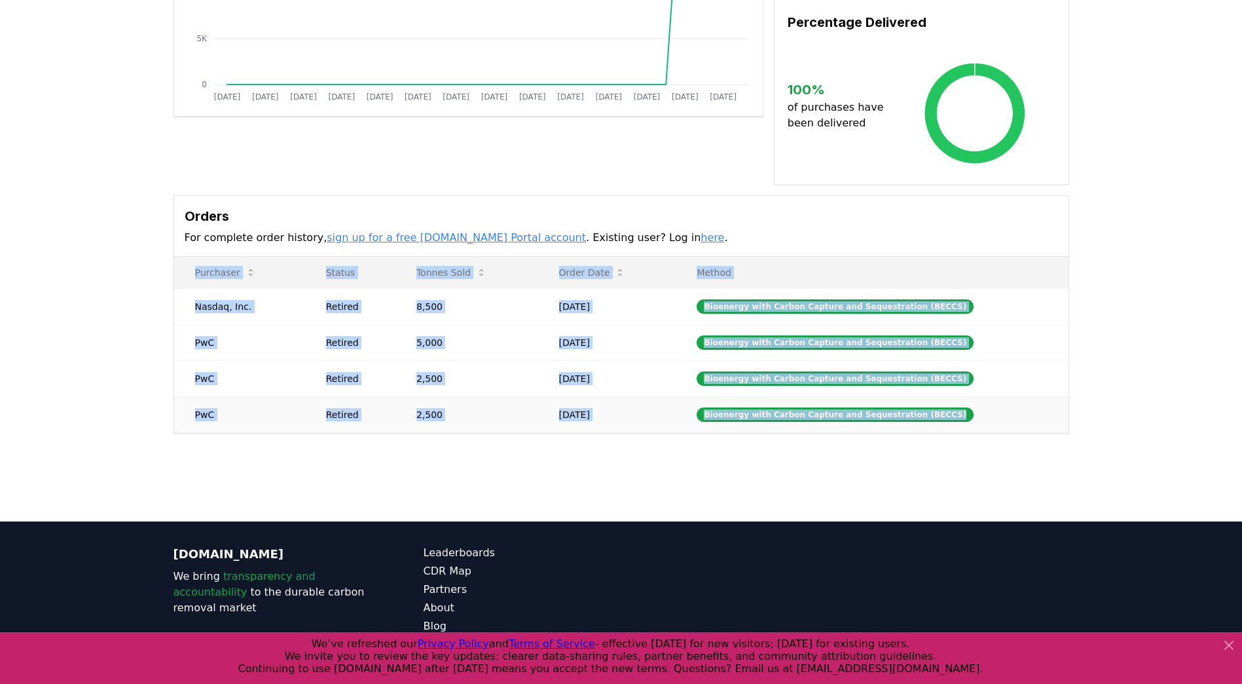
drag, startPoint x: 179, startPoint y: 256, endPoint x: 997, endPoint y: 403, distance: 831.2
click at [997, 403] on table "Purchaser Status Tonnes Sold Order Date Method Nasdaq, Inc. Retired 8,500 [DATE…" at bounding box center [621, 345] width 895 height 176
copy table "Purchaser Status Tonnes Sold Order Date Method Nasdaq, Inc. Retired 8,500 [DATE…"
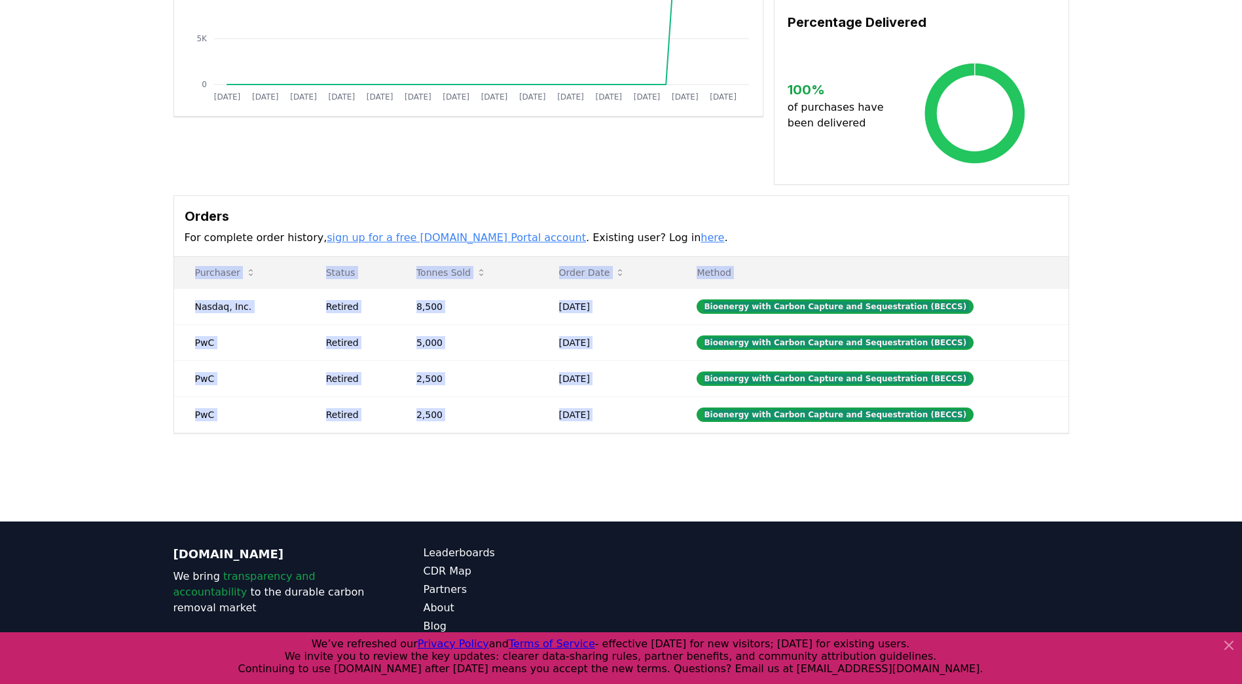
scroll to position [0, 0]
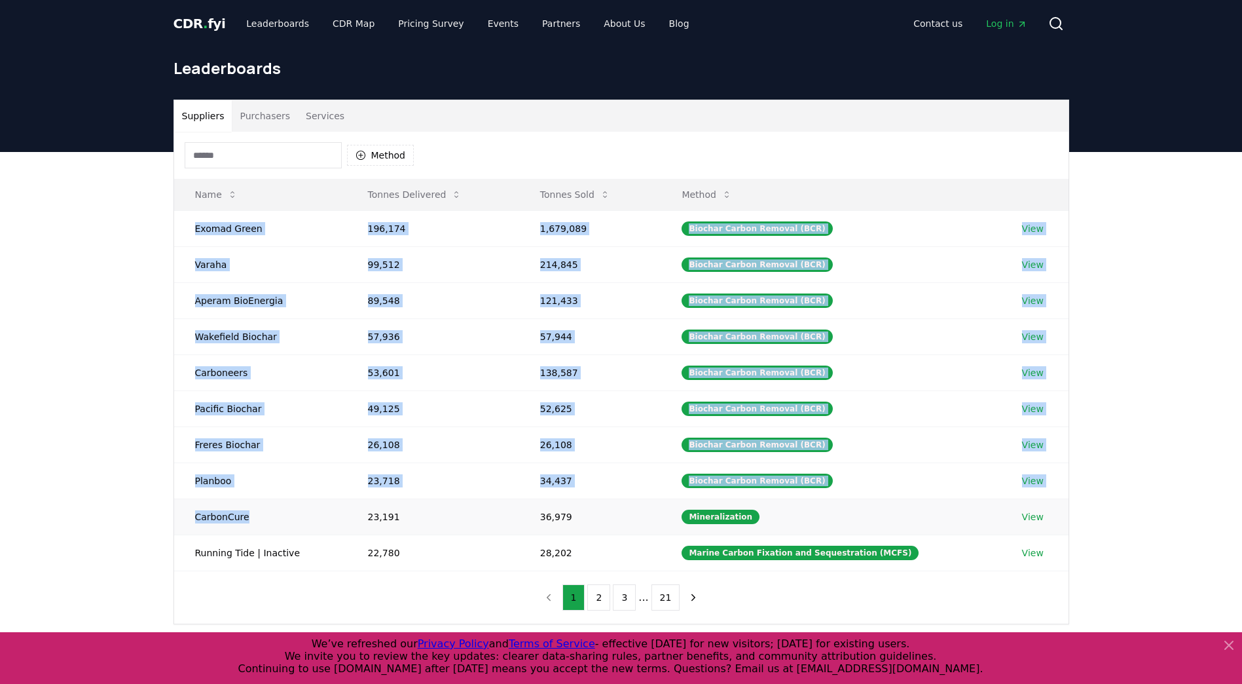
drag, startPoint x: 191, startPoint y: 224, endPoint x: 293, endPoint y: 526, distance: 318.7
click at [293, 526] on tbody "Exomad Green 196,174 1,679,089 Biochar Carbon Removal (BCR) View Varaha 99,512 …" at bounding box center [621, 390] width 895 height 360
drag, startPoint x: 229, startPoint y: 231, endPoint x: 213, endPoint y: 227, distance: 16.7
click at [229, 229] on td "Exomad Green" at bounding box center [260, 228] width 173 height 36
click at [196, 228] on td "Exomad Green" at bounding box center [260, 228] width 173 height 36
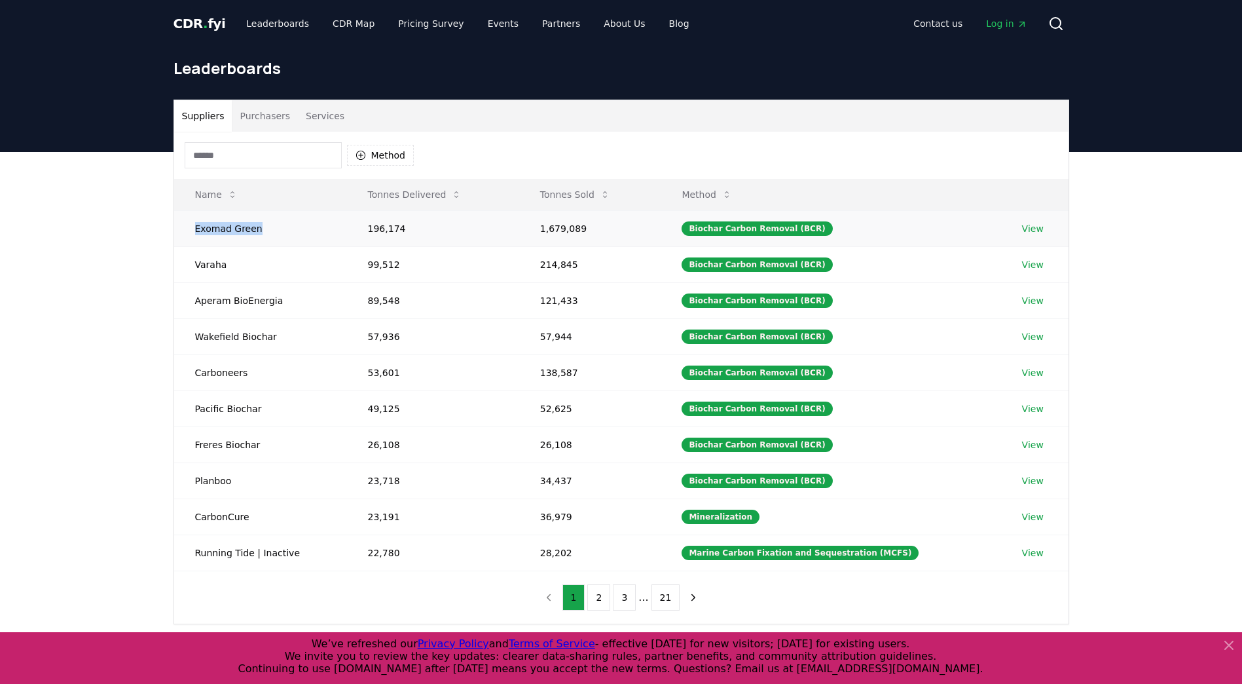
drag, startPoint x: 194, startPoint y: 229, endPoint x: 264, endPoint y: 232, distance: 70.2
click at [264, 232] on td "Exomad Green" at bounding box center [260, 228] width 173 height 36
copy td "Exomad Green"
click at [380, 156] on button "Method" at bounding box center [380, 155] width 67 height 21
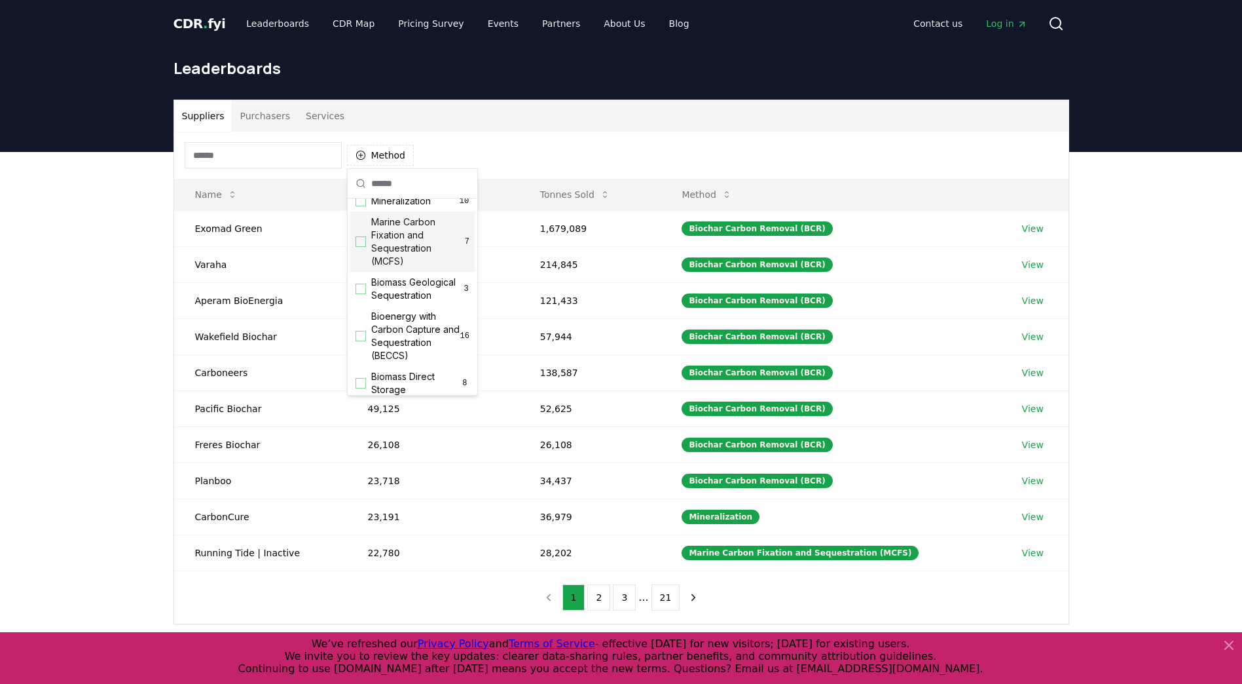
scroll to position [65, 0]
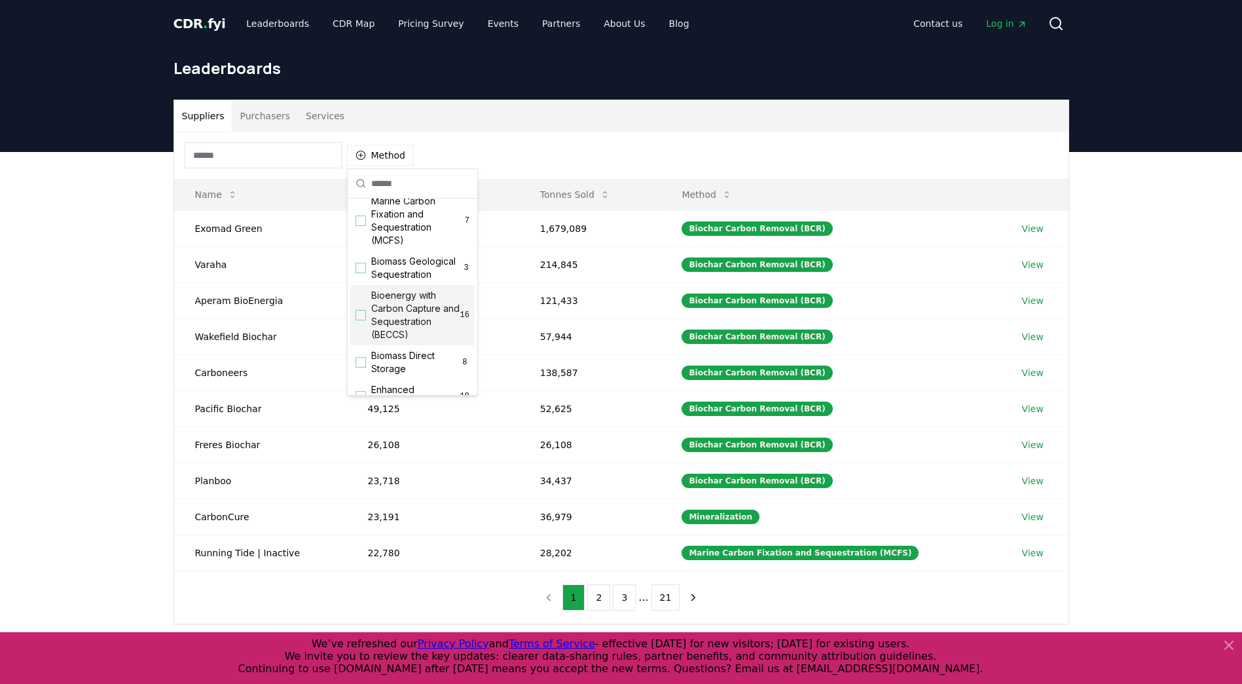
click at [418, 333] on span "Bioenergy with Carbon Capture and Sequestration (BECCS)" at bounding box center [415, 315] width 89 height 52
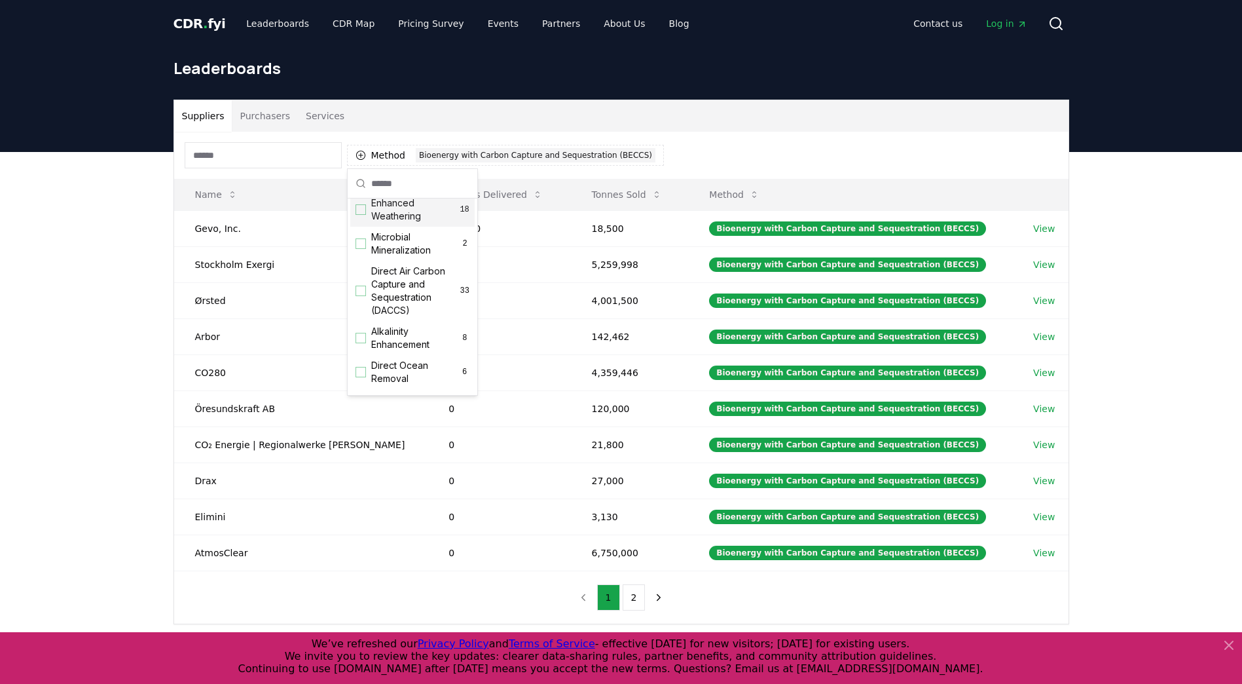
scroll to position [262, 0]
click at [407, 301] on span "Direct Air Carbon Capture and Sequestration (DACCS)" at bounding box center [415, 281] width 89 height 52
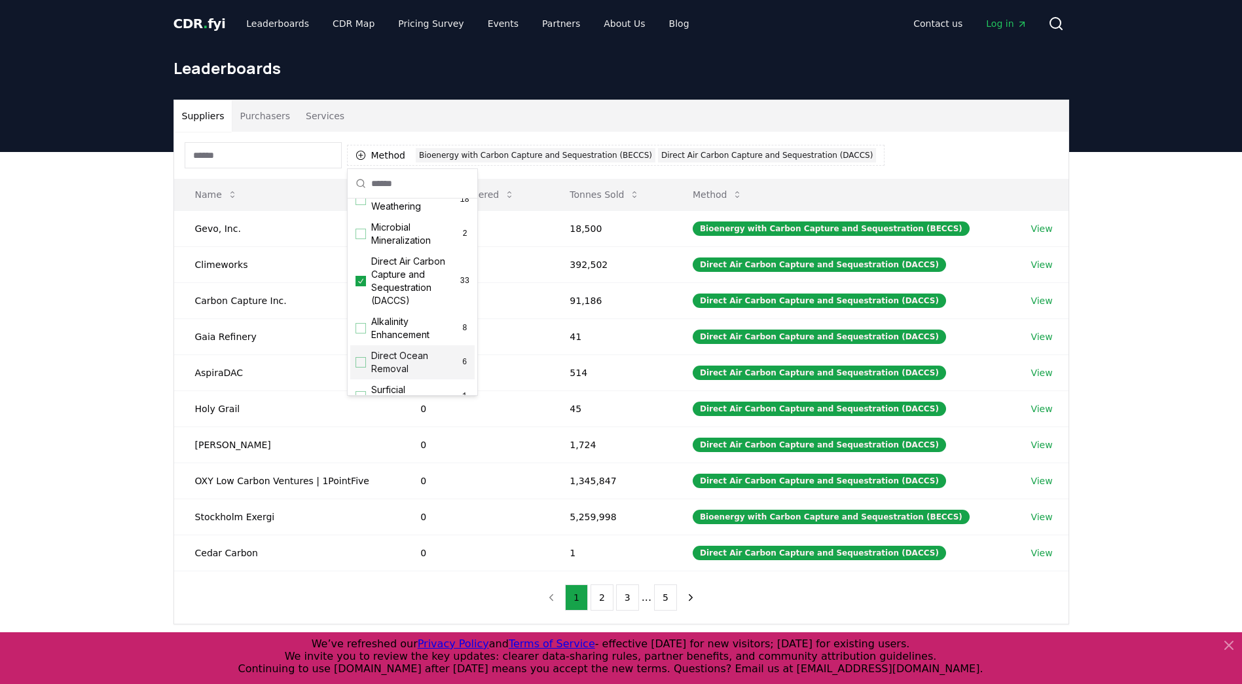
click at [141, 416] on div "Suppliers Purchasers Services Method 2 Bioenergy with Carbon Capture and Seques…" at bounding box center [621, 414] width 1242 height 525
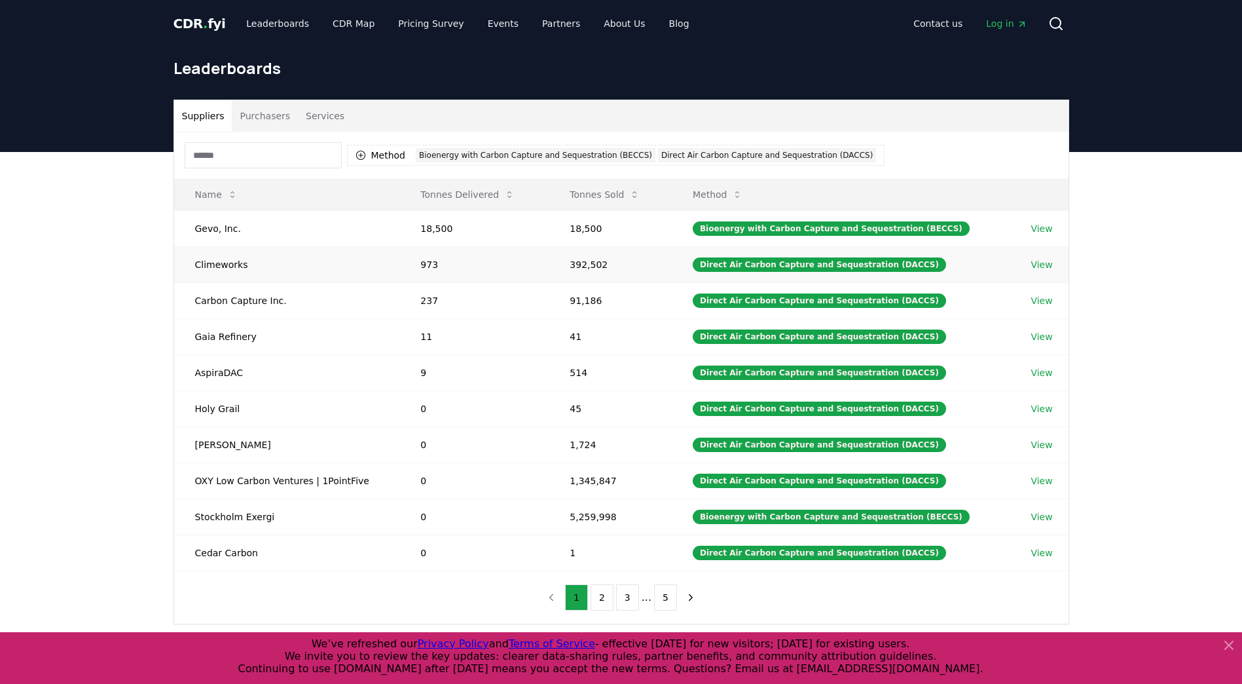
click at [1042, 264] on link "View" at bounding box center [1042, 264] width 22 height 13
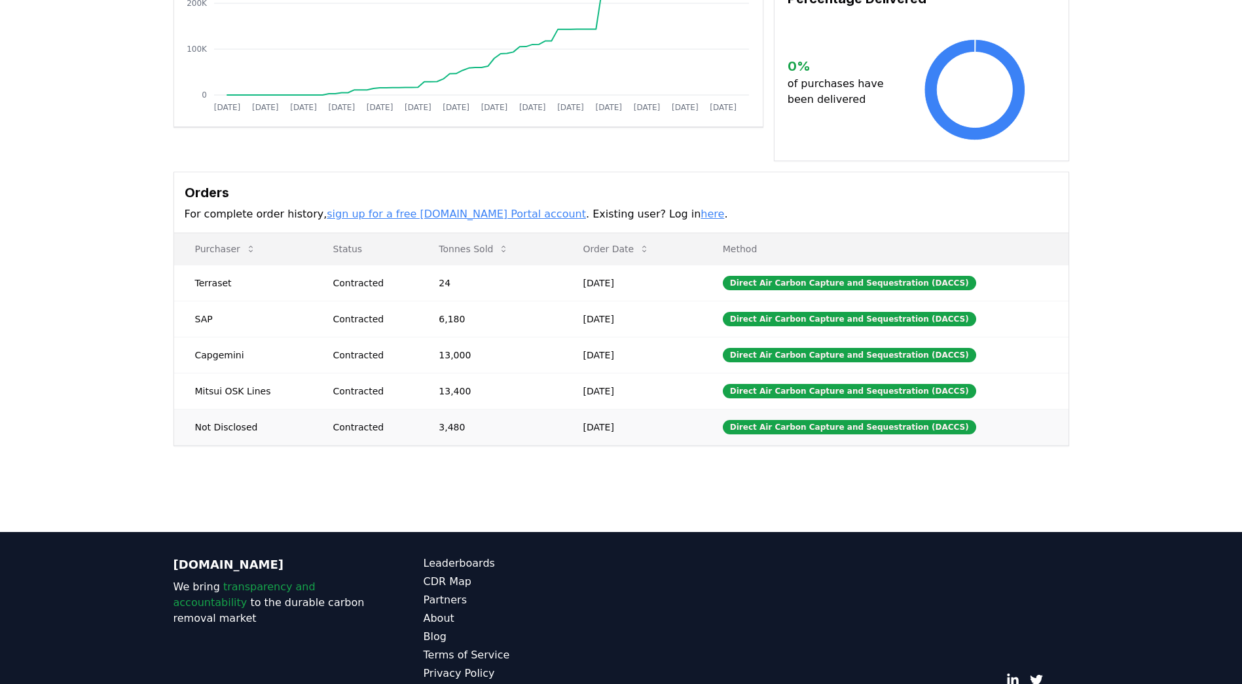
scroll to position [262, 0]
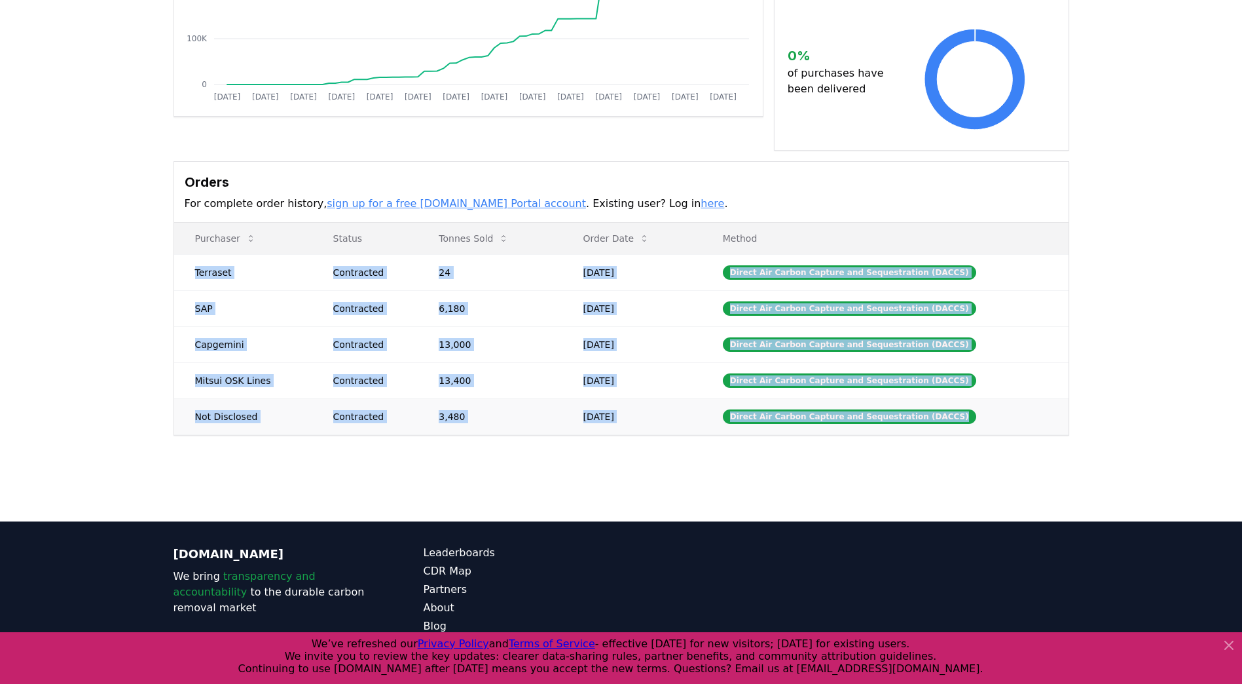
drag, startPoint x: 195, startPoint y: 257, endPoint x: 972, endPoint y: 396, distance: 789.0
click at [972, 396] on tbody "Terraset Contracted 24 [DATE] Direct Air Carbon Capture and Sequestration (DACC…" at bounding box center [621, 344] width 895 height 180
copy tbody "Terraset Contracted 24 [DATE] Direct Air Carbon Capture and Sequestration (DACC…"
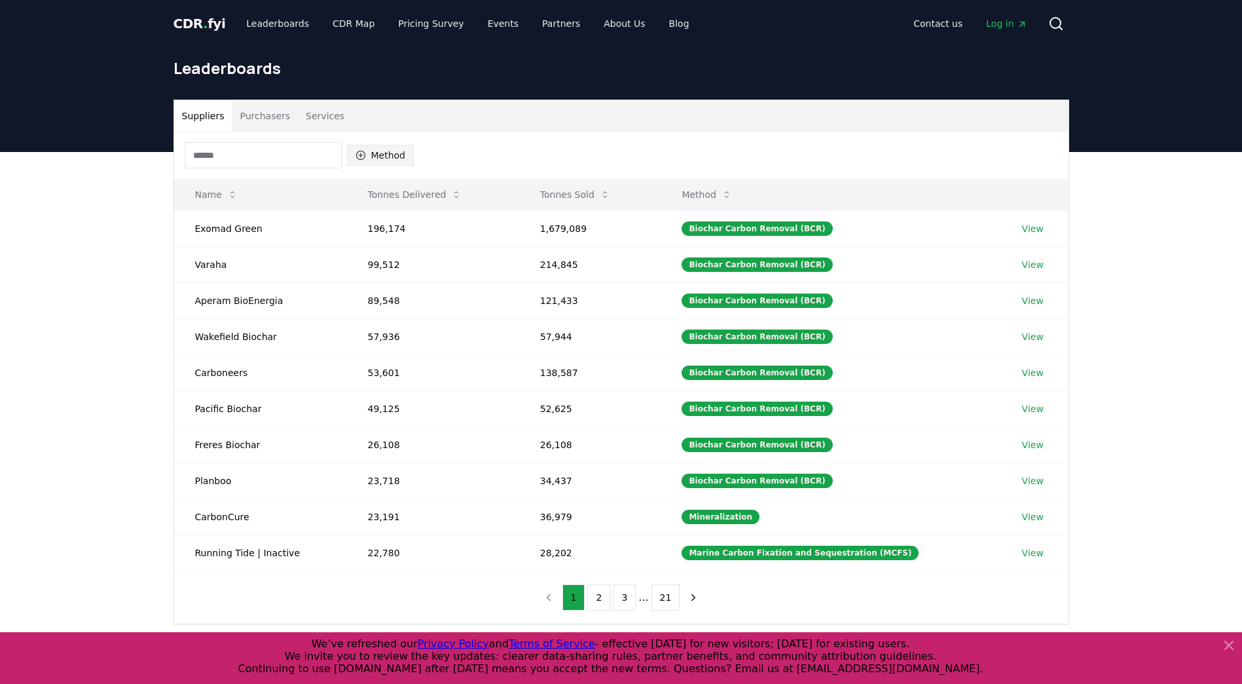
click at [381, 156] on button "Method" at bounding box center [380, 155] width 67 height 21
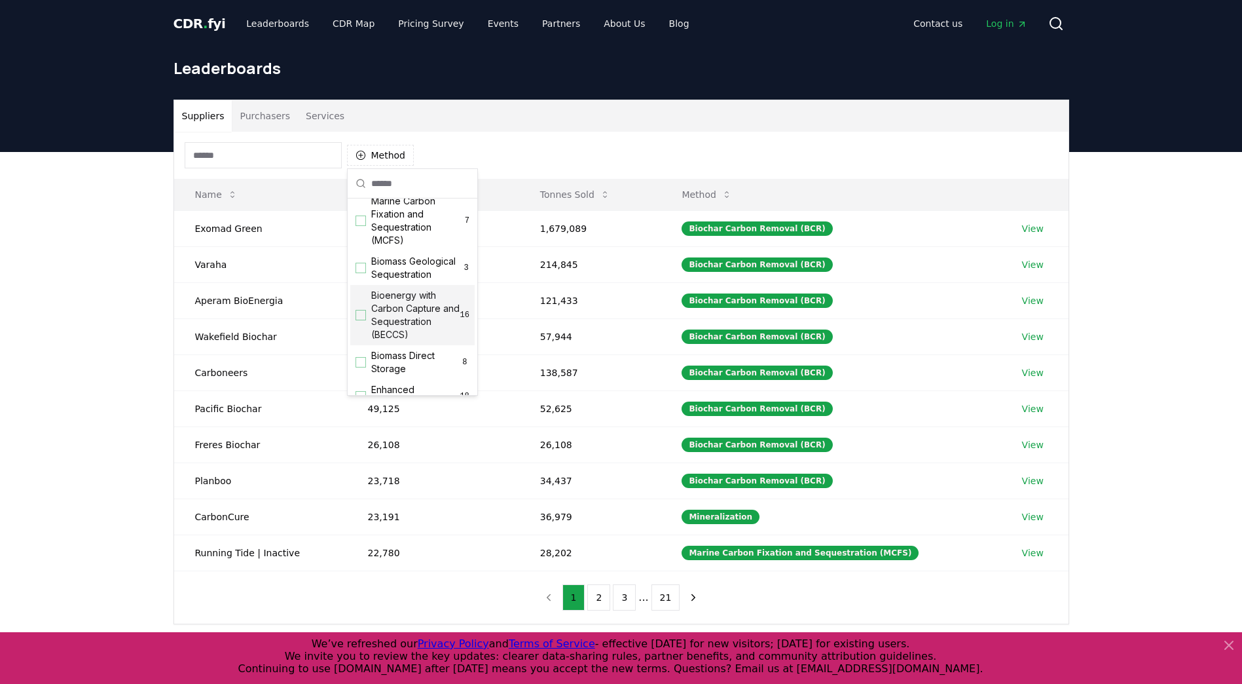
click at [411, 329] on span "Bioenergy with Carbon Capture and Sequestration (BECCS)" at bounding box center [415, 315] width 89 height 52
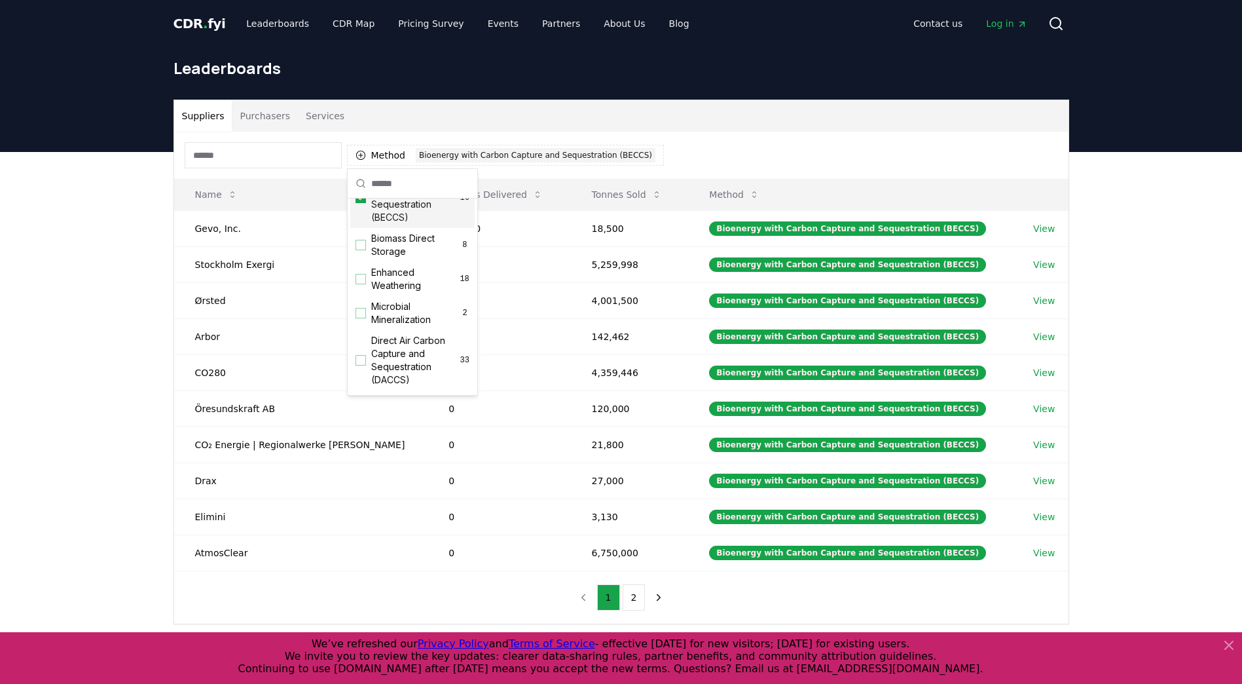
scroll to position [196, 0]
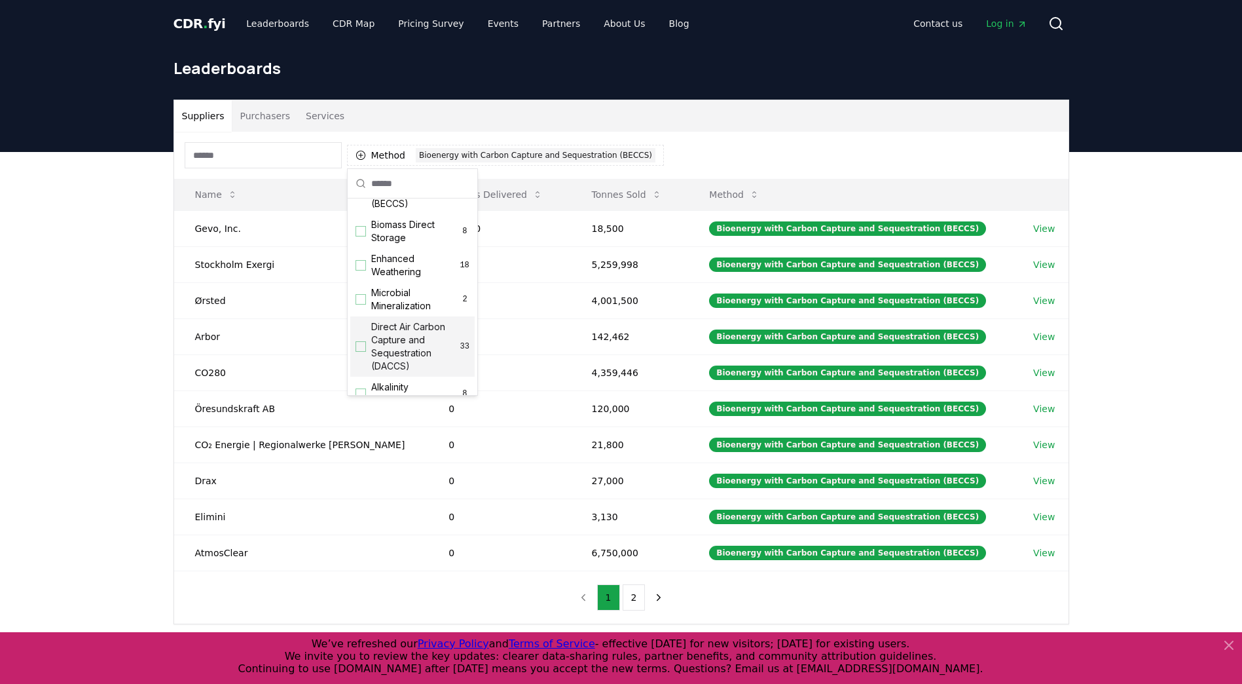
click at [409, 353] on span "Direct Air Carbon Capture and Sequestration (DACCS)" at bounding box center [415, 346] width 89 height 52
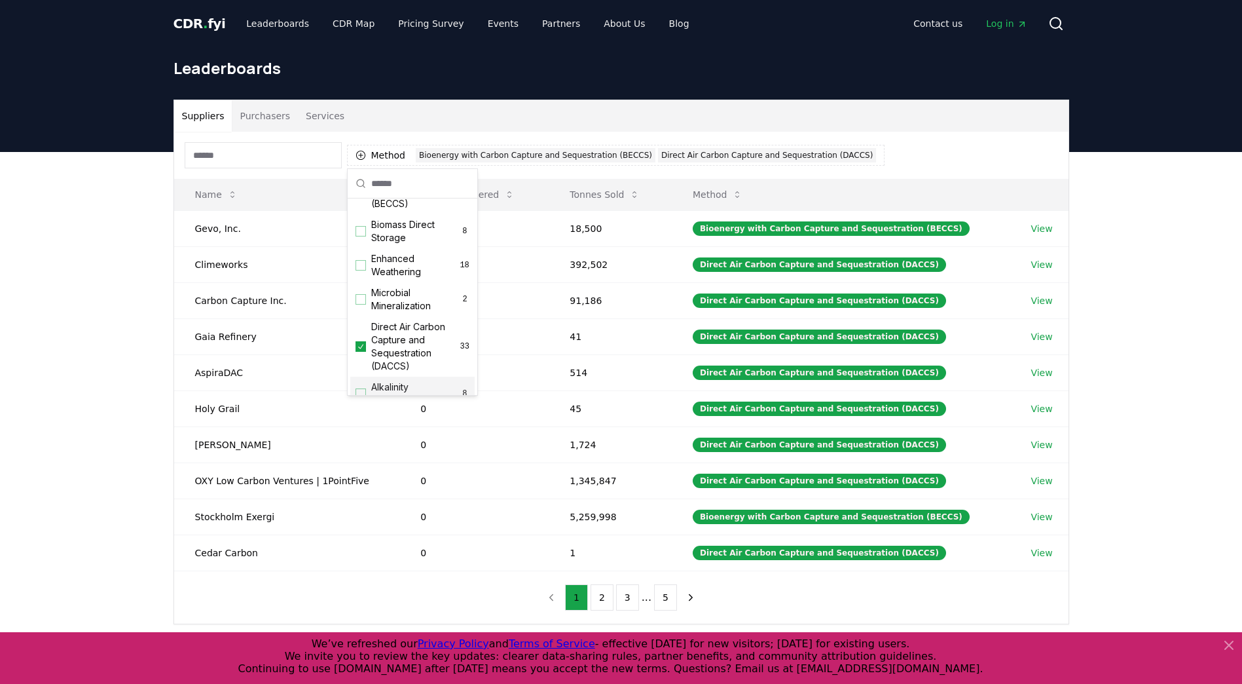
click at [83, 340] on div "Suppliers Purchasers Services Method 2 Bioenergy with Carbon Capture and Seques…" at bounding box center [621, 414] width 1242 height 525
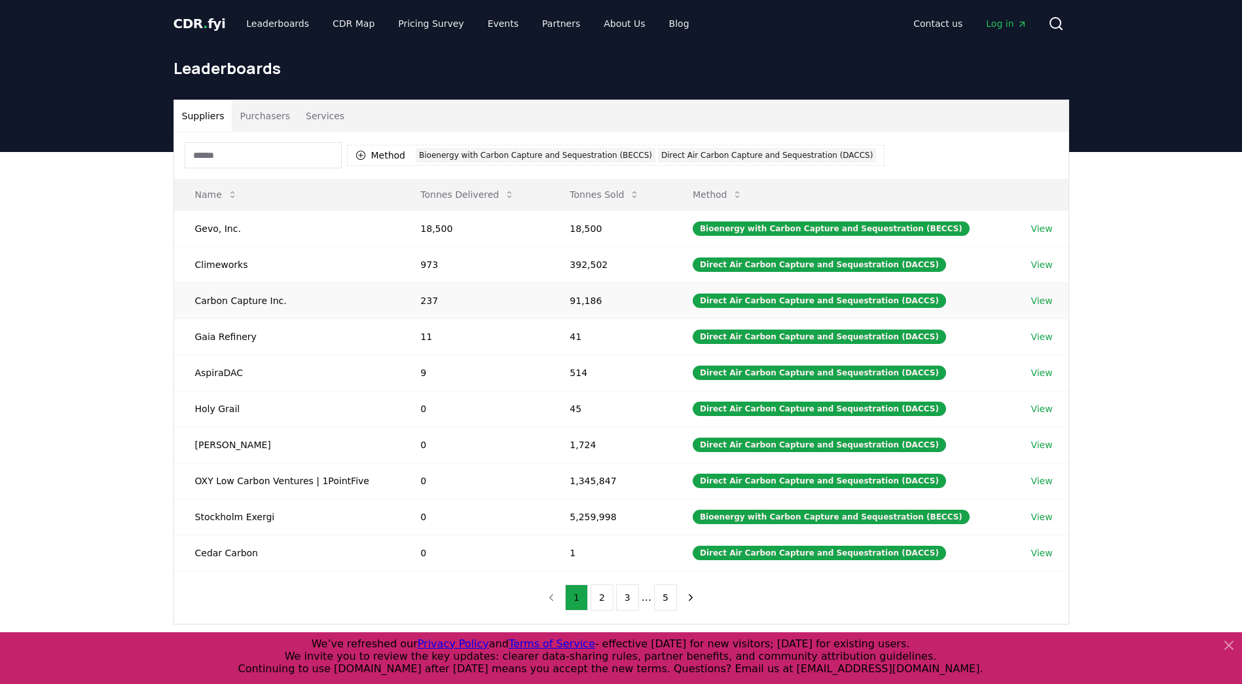
click at [1035, 296] on link "View" at bounding box center [1042, 300] width 22 height 13
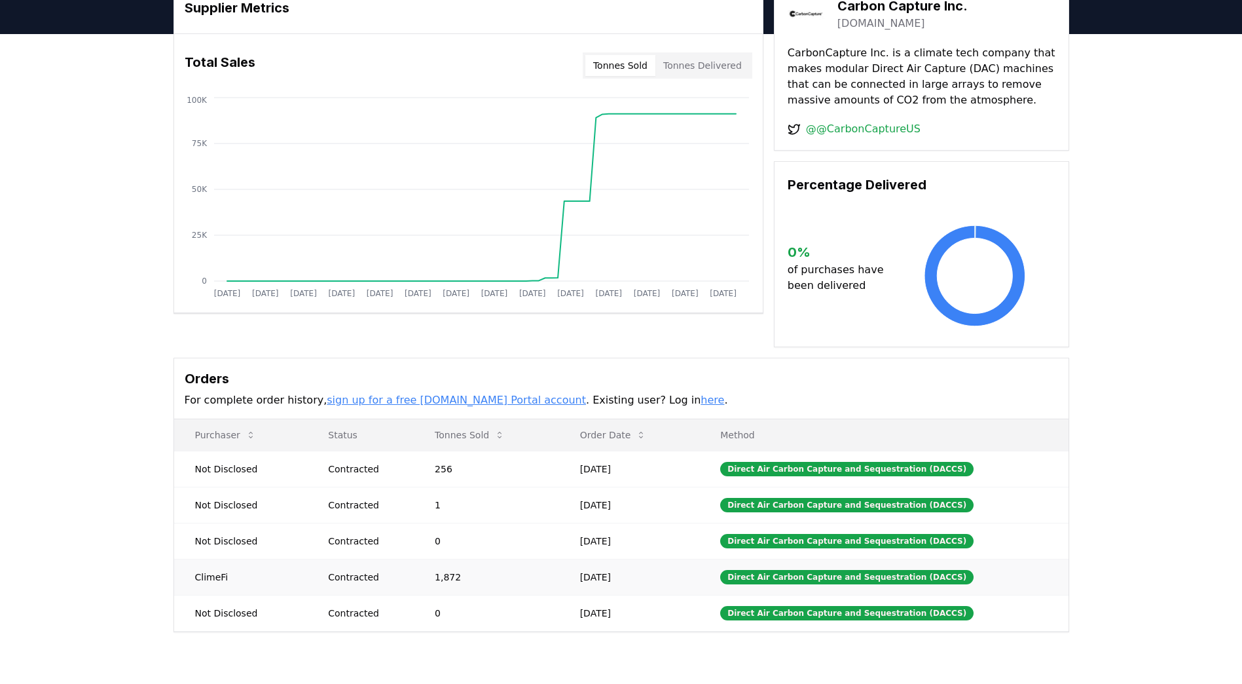
scroll to position [262, 0]
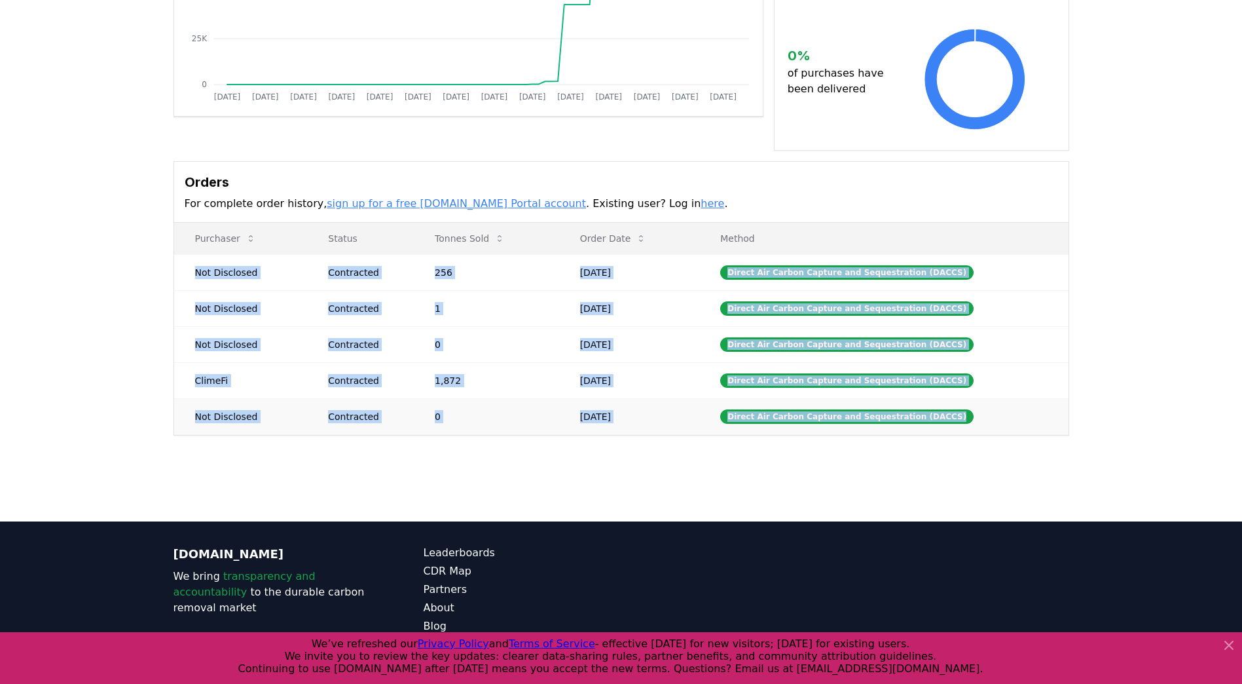
drag, startPoint x: 191, startPoint y: 271, endPoint x: 989, endPoint y: 406, distance: 809.0
click at [989, 406] on tbody "Not Disclosed Contracted 256 [DATE] Direct Air Carbon Capture and Sequestration…" at bounding box center [621, 344] width 895 height 180
copy tbody "Not Disclosed Contracted 256 [DATE] Direct Air Carbon Capture and Sequestration…"
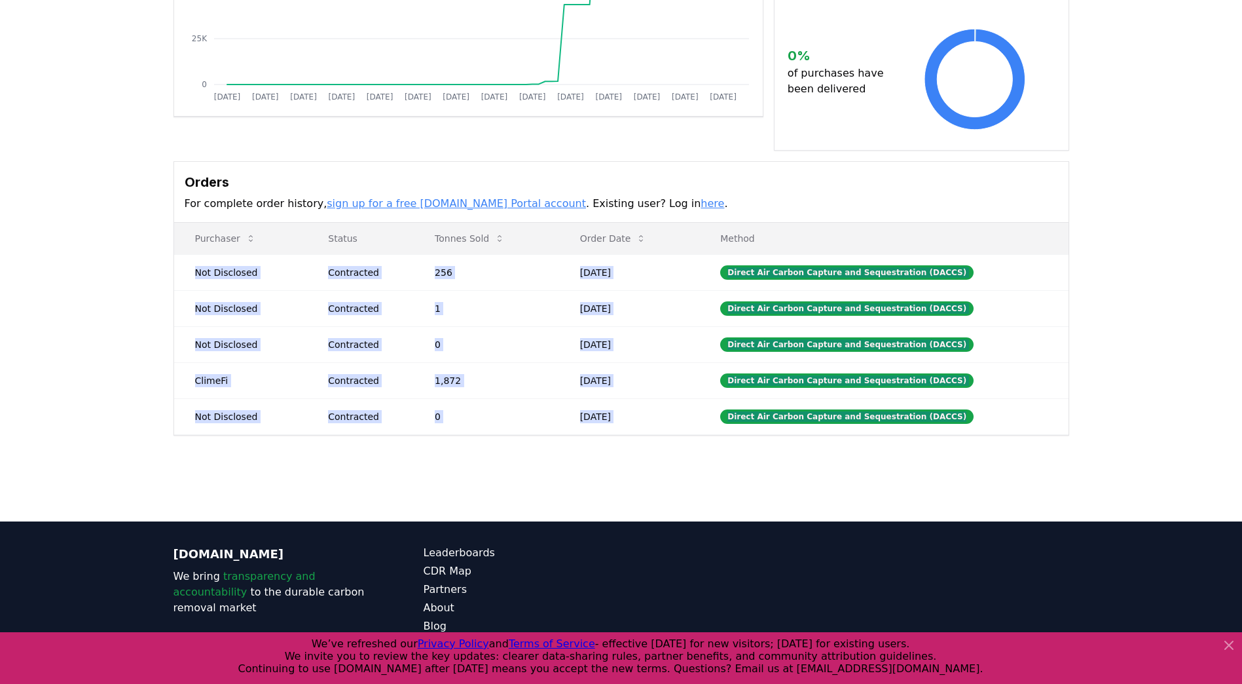
scroll to position [0, 0]
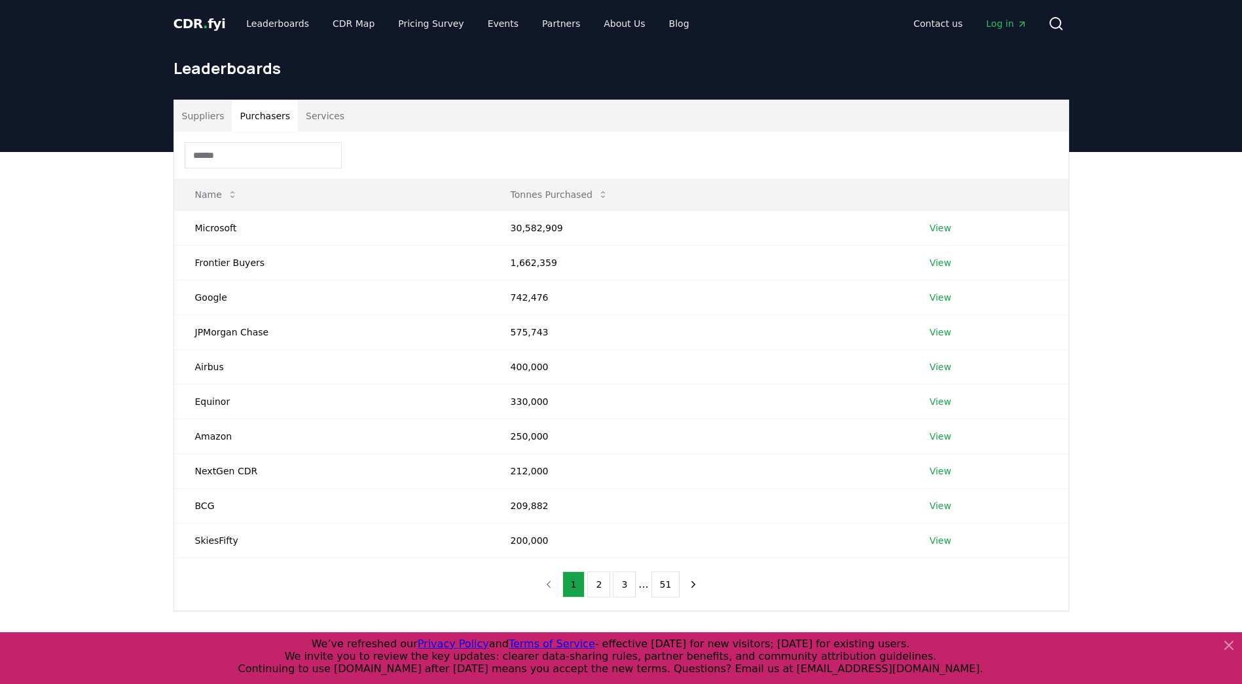
click at [259, 122] on button "Purchasers" at bounding box center [265, 115] width 66 height 31
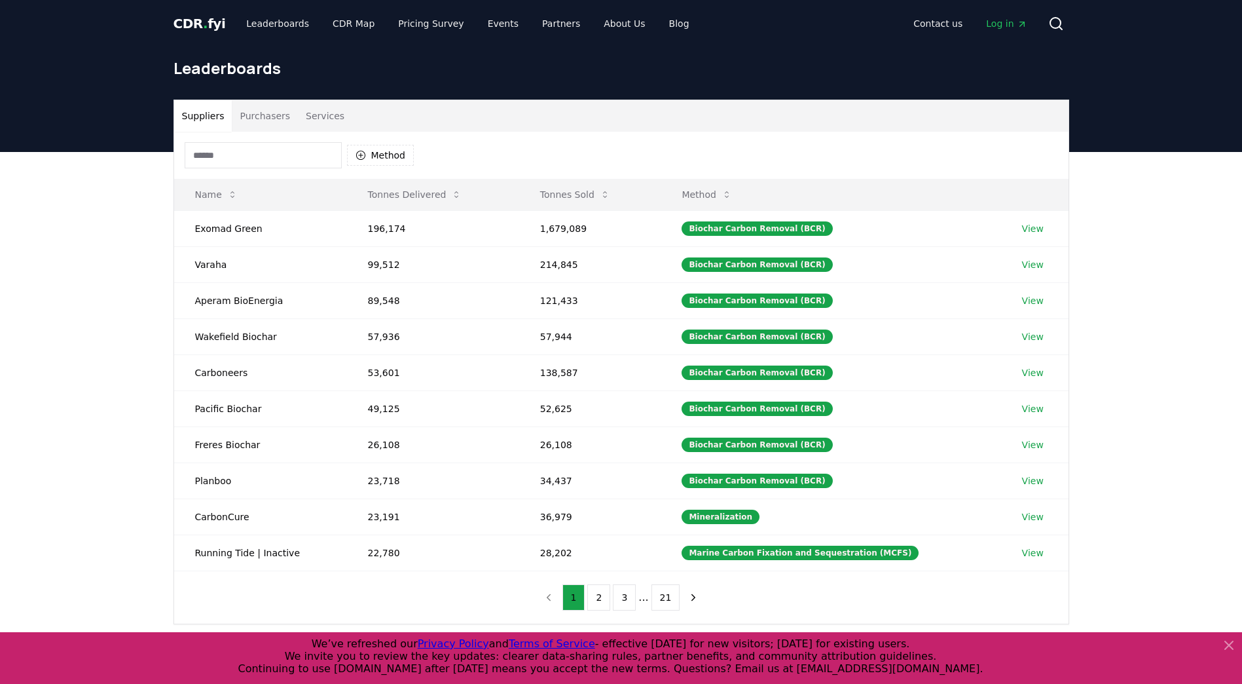
click at [196, 124] on button "Suppliers" at bounding box center [203, 115] width 58 height 31
click at [402, 156] on button "Method" at bounding box center [380, 155] width 67 height 21
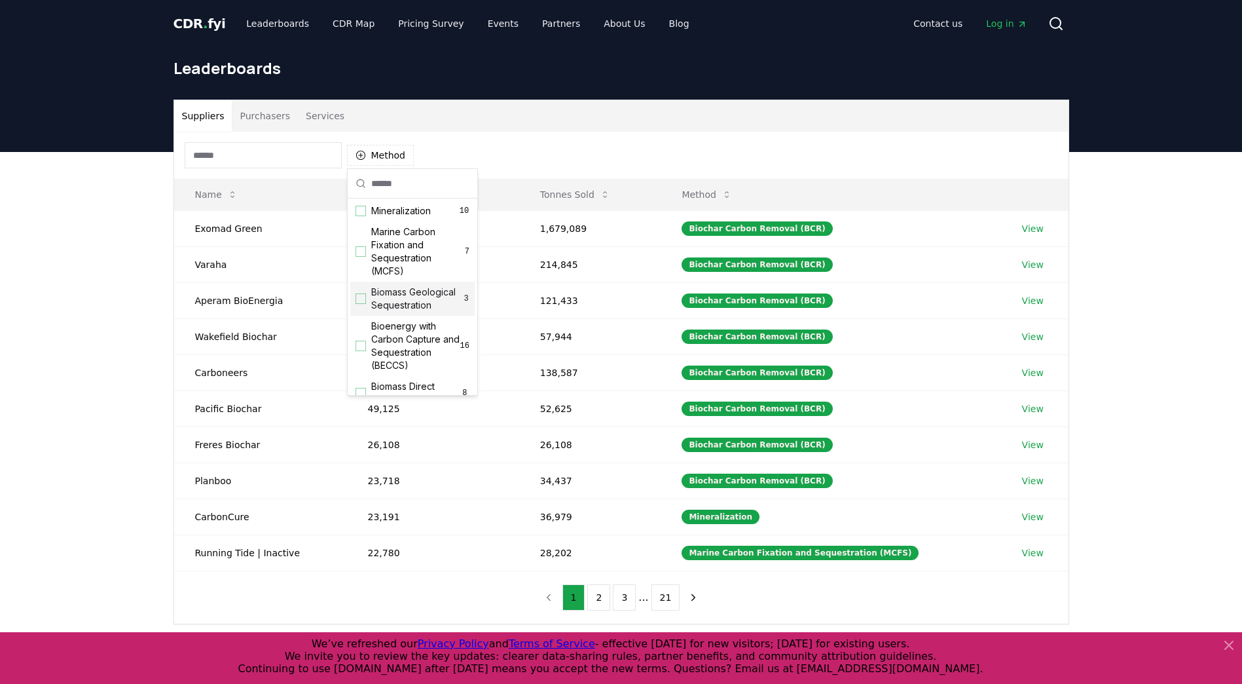
scroll to position [65, 0]
click at [409, 340] on span "Bioenergy with Carbon Capture and Sequestration (BECCS)" at bounding box center [415, 315] width 89 height 52
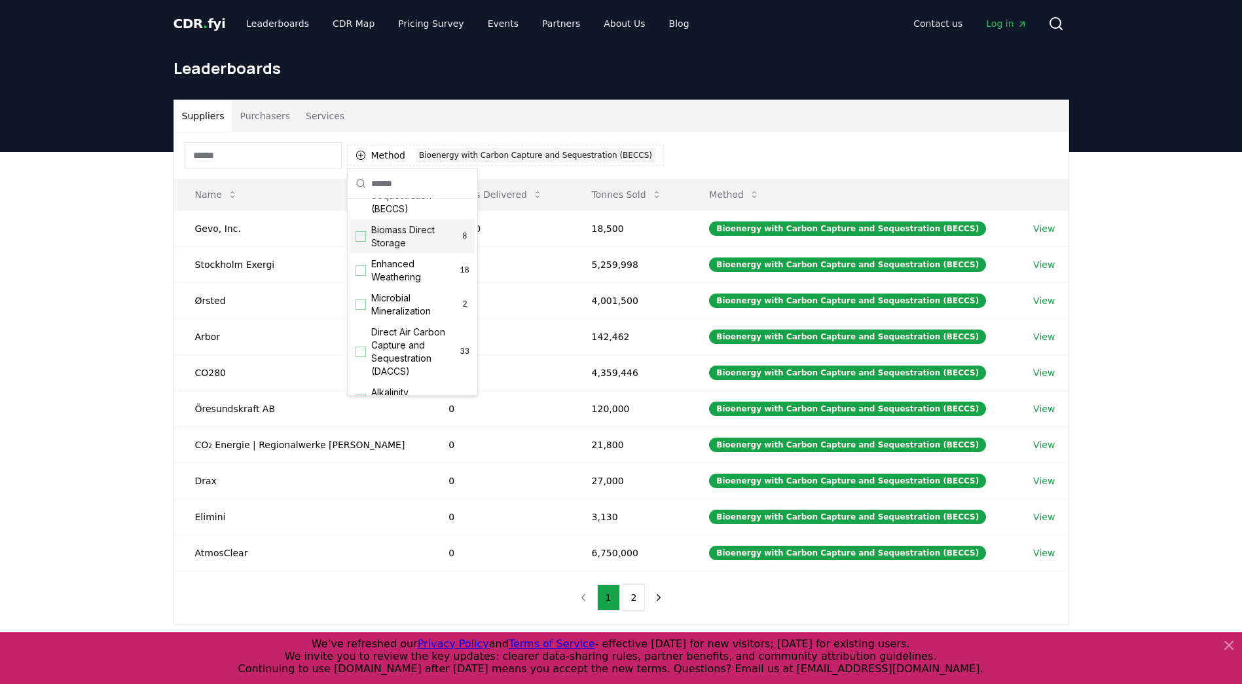
scroll to position [196, 0]
click at [420, 359] on span "Direct Air Carbon Capture and Sequestration (DACCS)" at bounding box center [415, 346] width 89 height 52
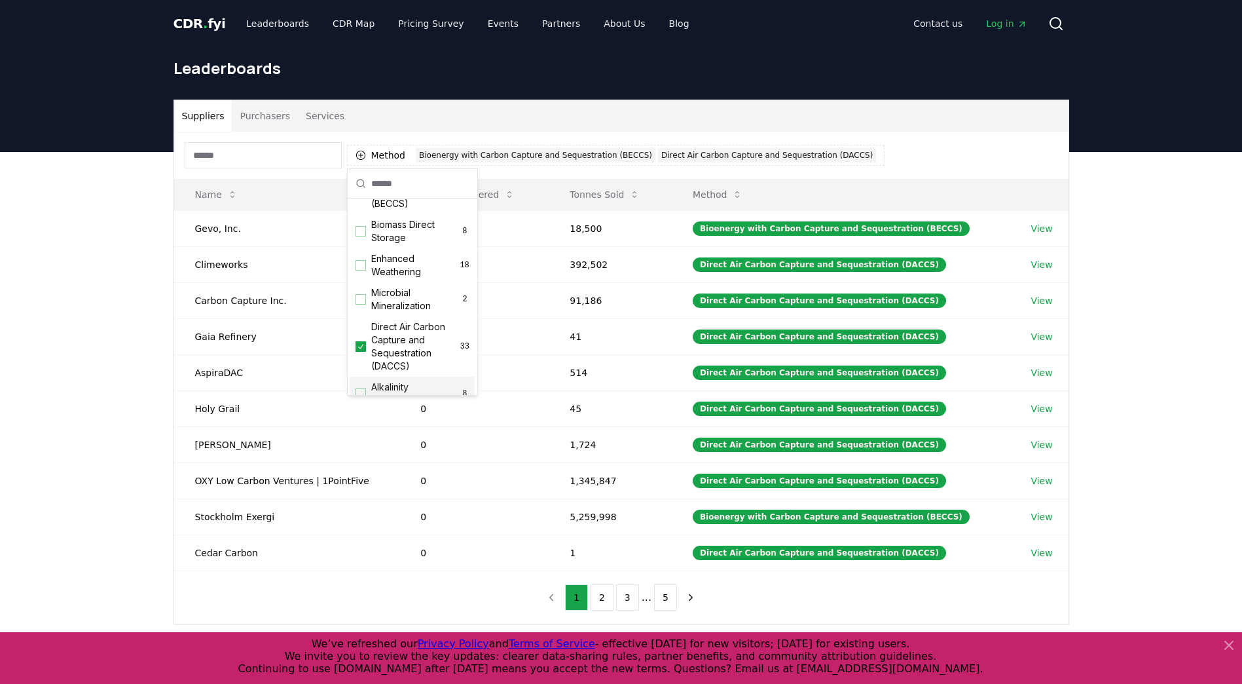
click at [424, 612] on div "Method 2 Bioenergy with Carbon Capture and Sequestration (BECCS) Direct Air Car…" at bounding box center [621, 378] width 895 height 492
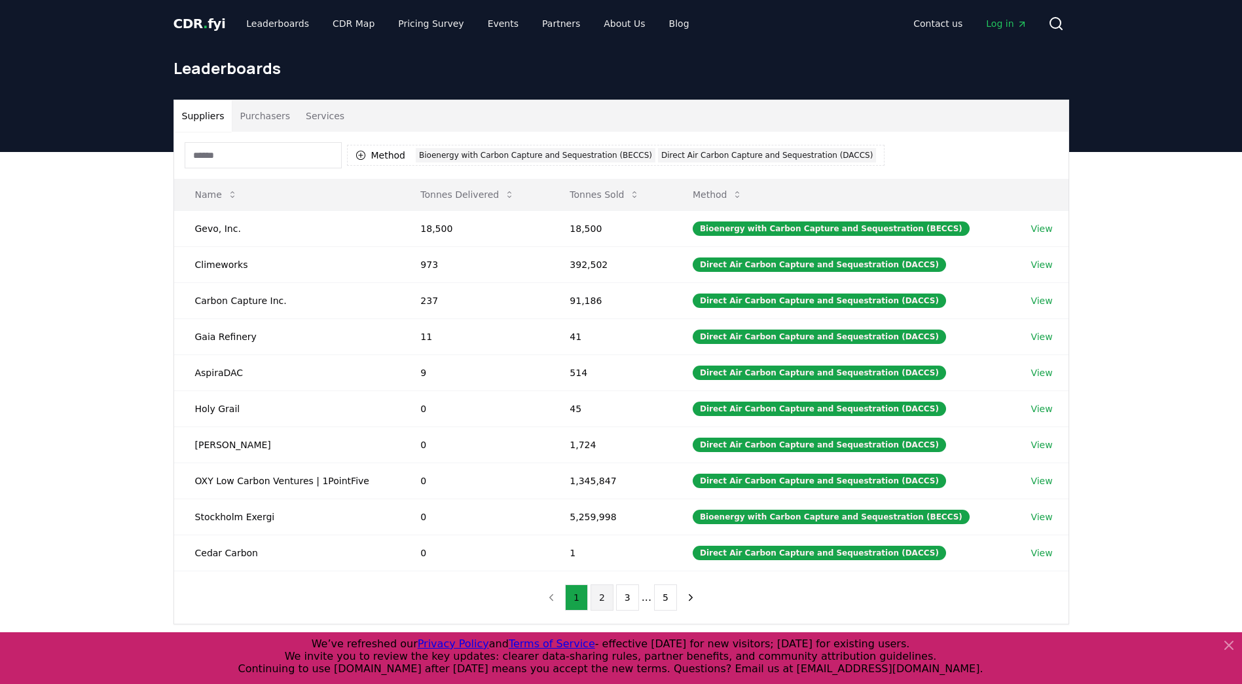
click at [604, 596] on button "2" at bounding box center [602, 597] width 23 height 26
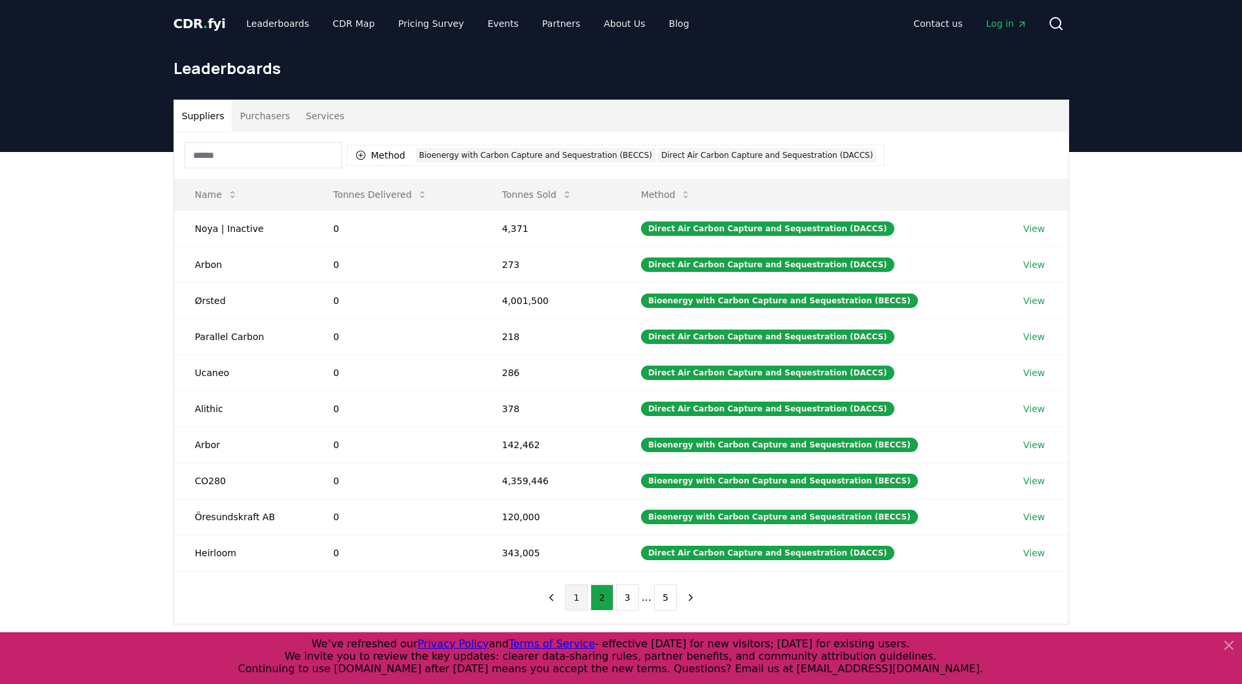
click at [580, 598] on button "1" at bounding box center [576, 597] width 23 height 26
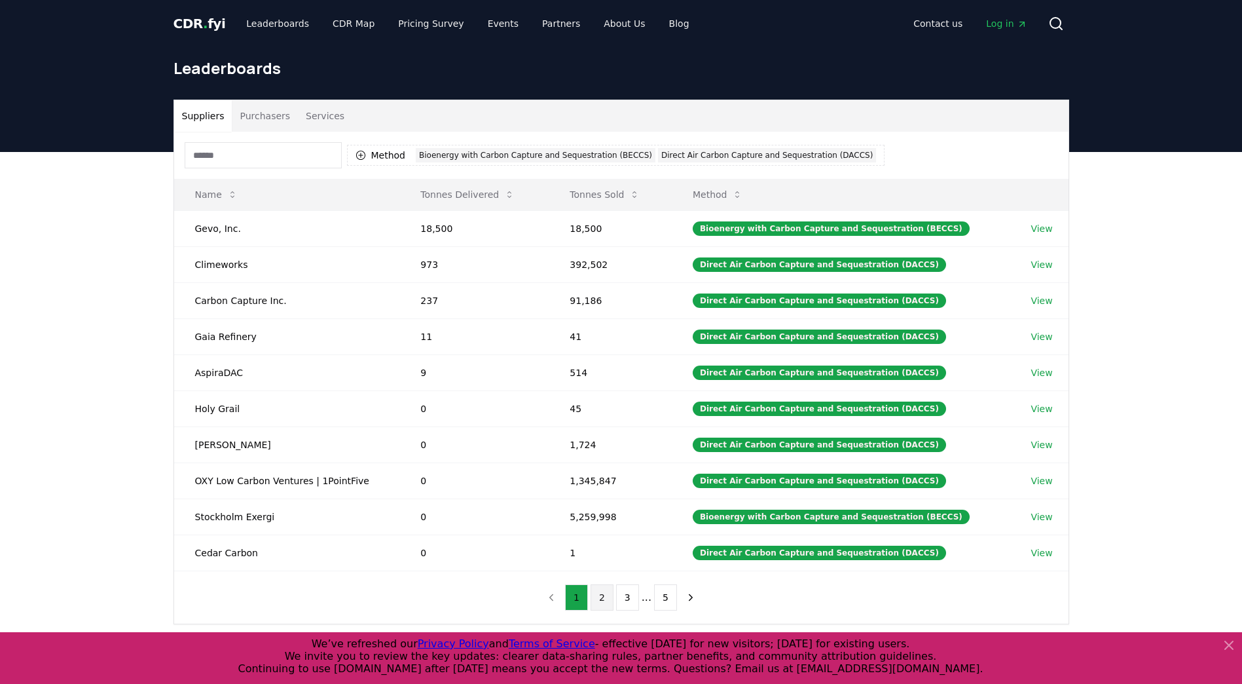
click at [596, 600] on button "2" at bounding box center [602, 597] width 23 height 26
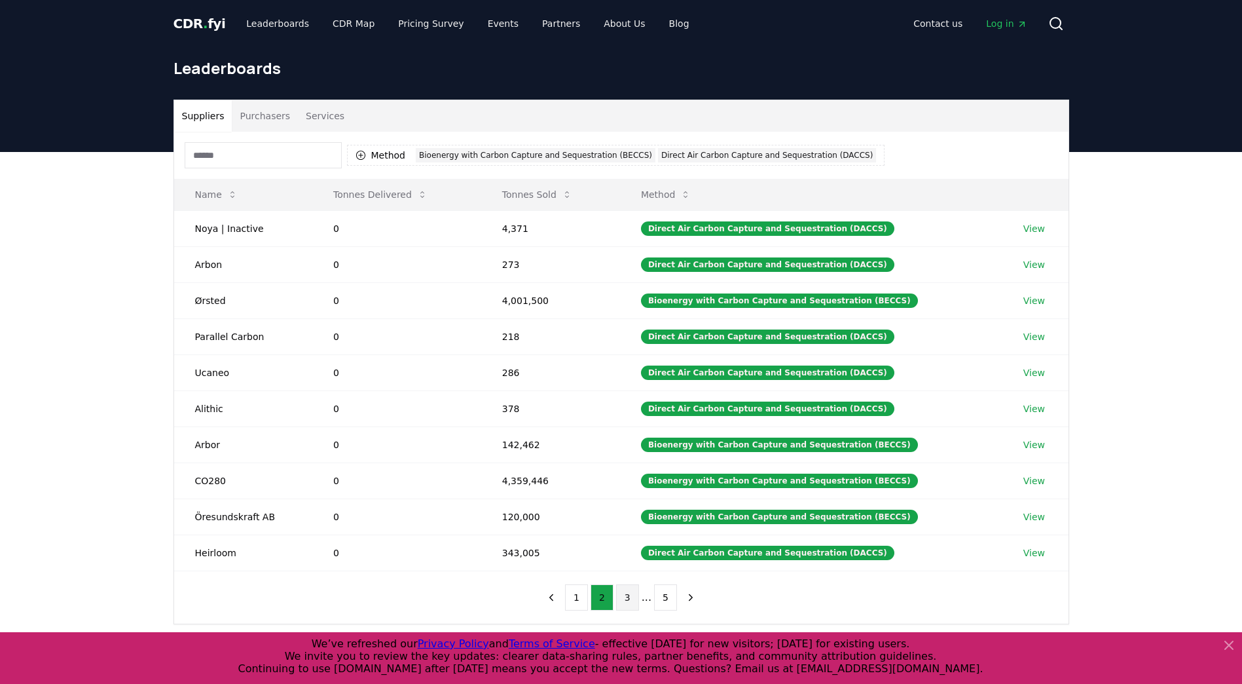
click at [621, 600] on button "3" at bounding box center [627, 597] width 23 height 26
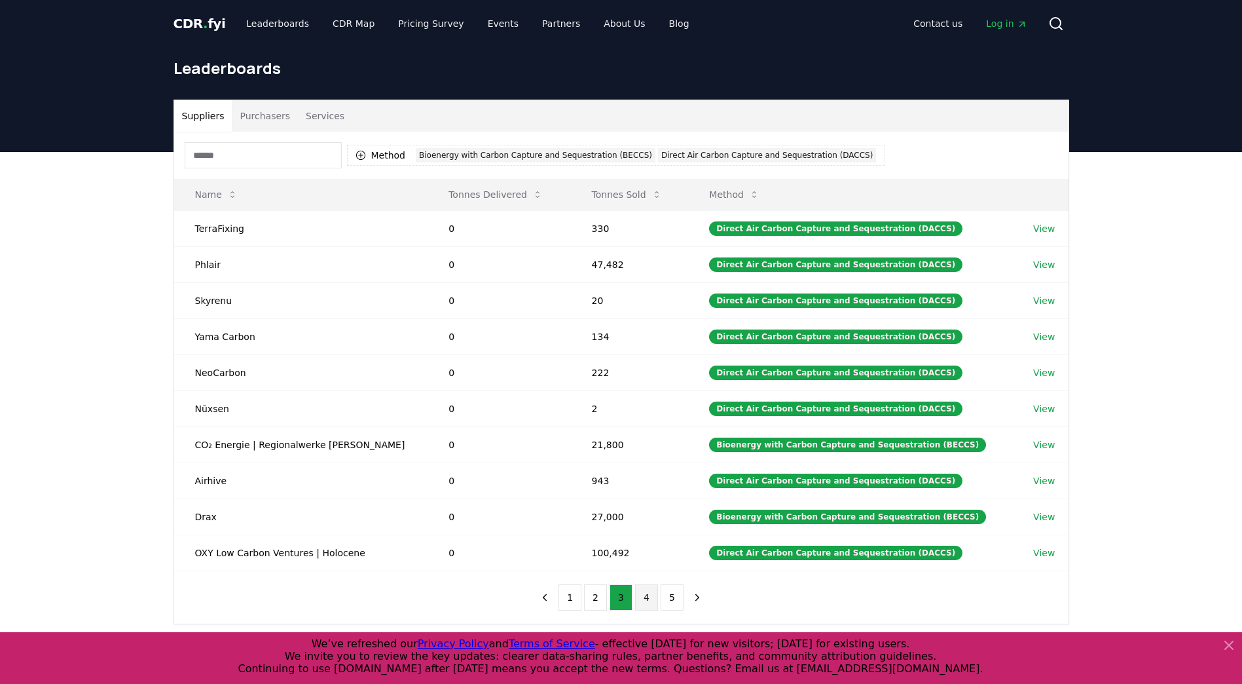
click at [649, 600] on button "4" at bounding box center [646, 597] width 23 height 26
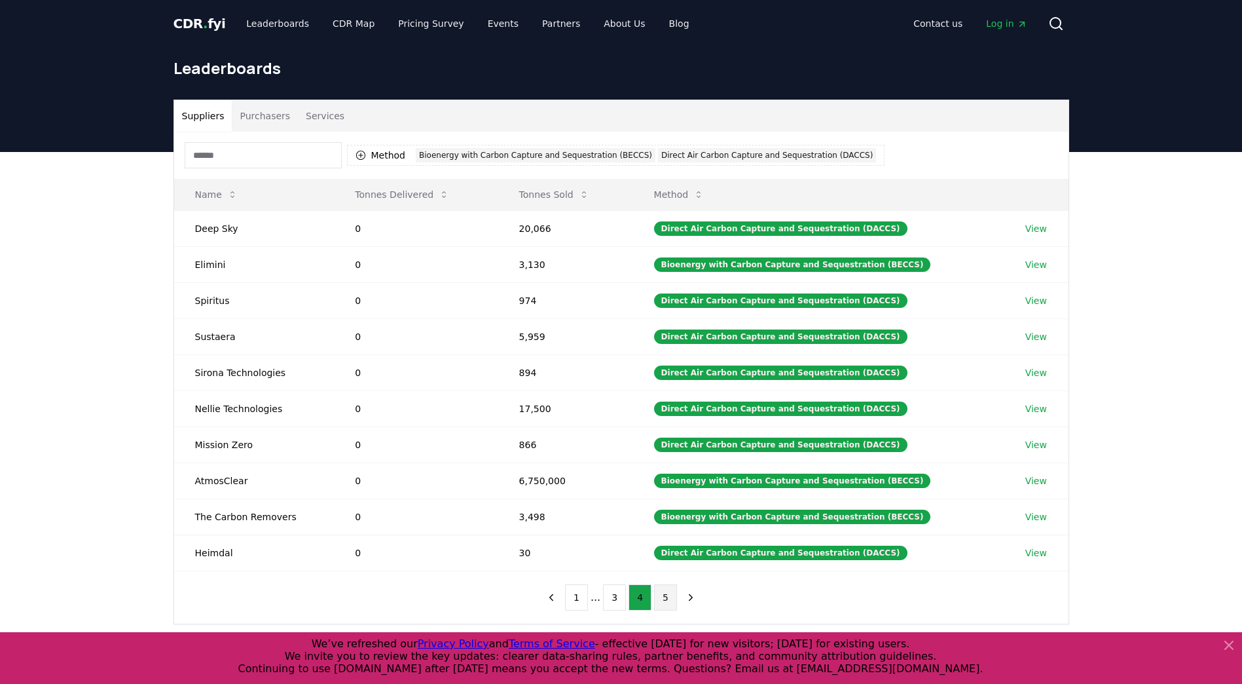
click at [666, 599] on button "5" at bounding box center [665, 597] width 23 height 26
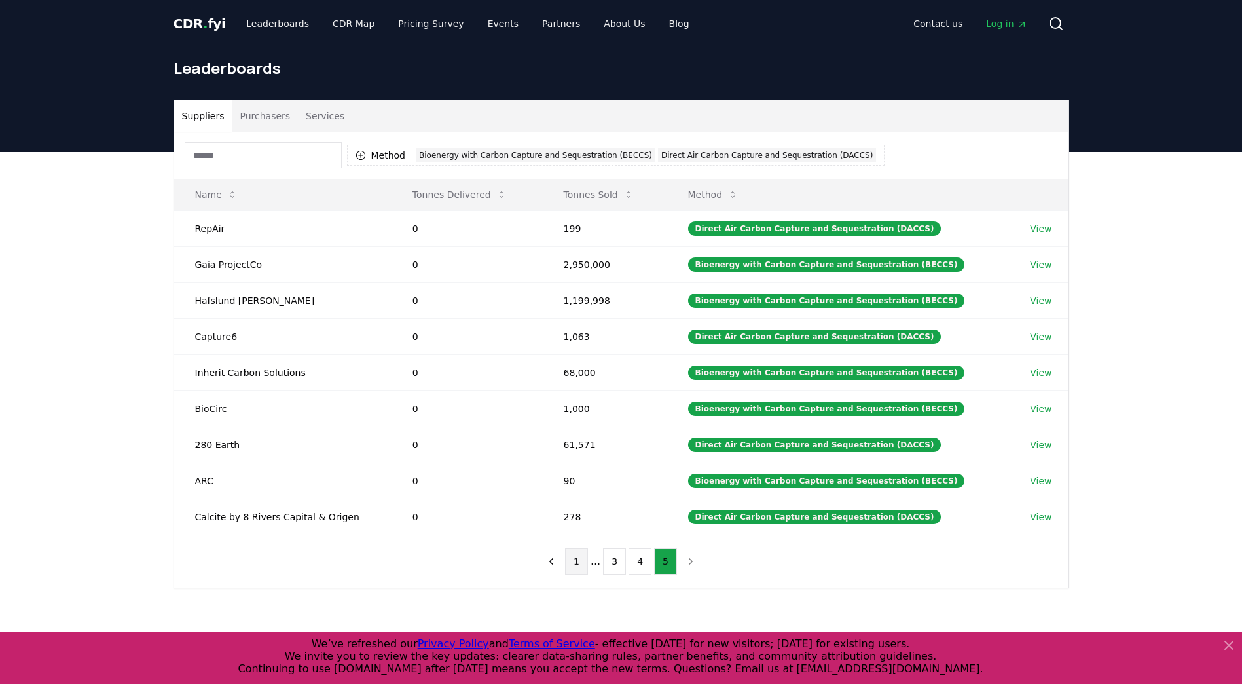
click at [578, 567] on button "1" at bounding box center [576, 561] width 23 height 26
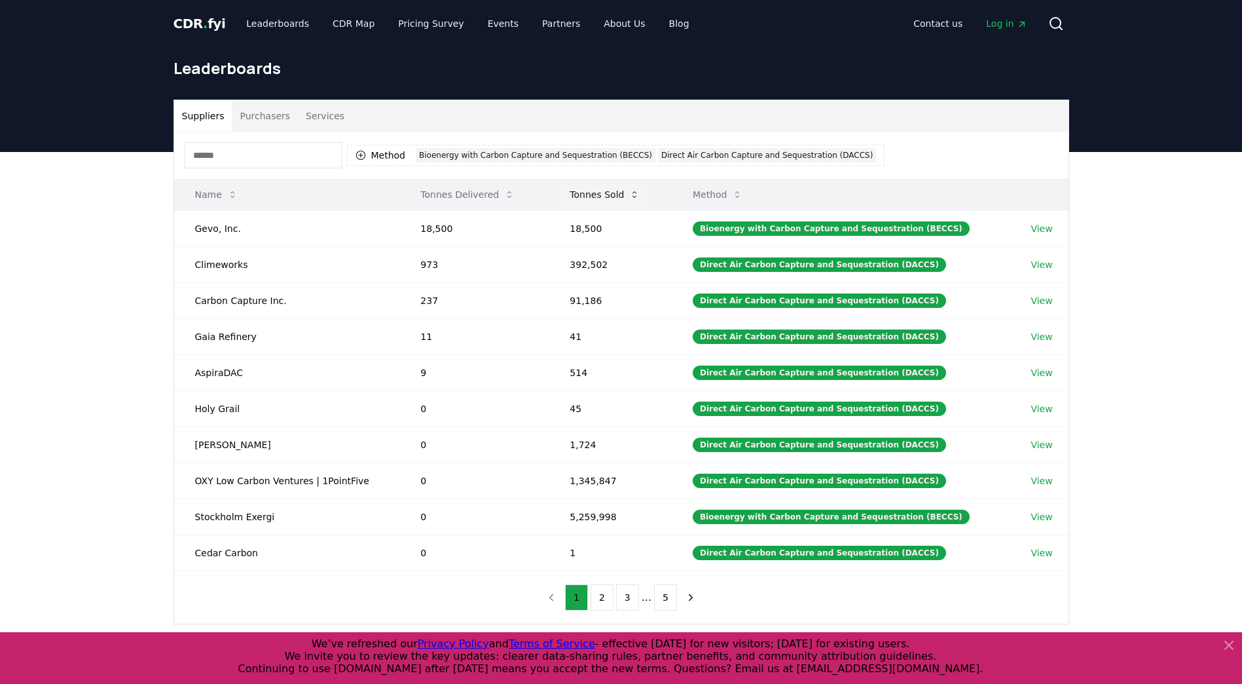
click at [608, 198] on button "Tonnes Sold" at bounding box center [604, 194] width 91 height 26
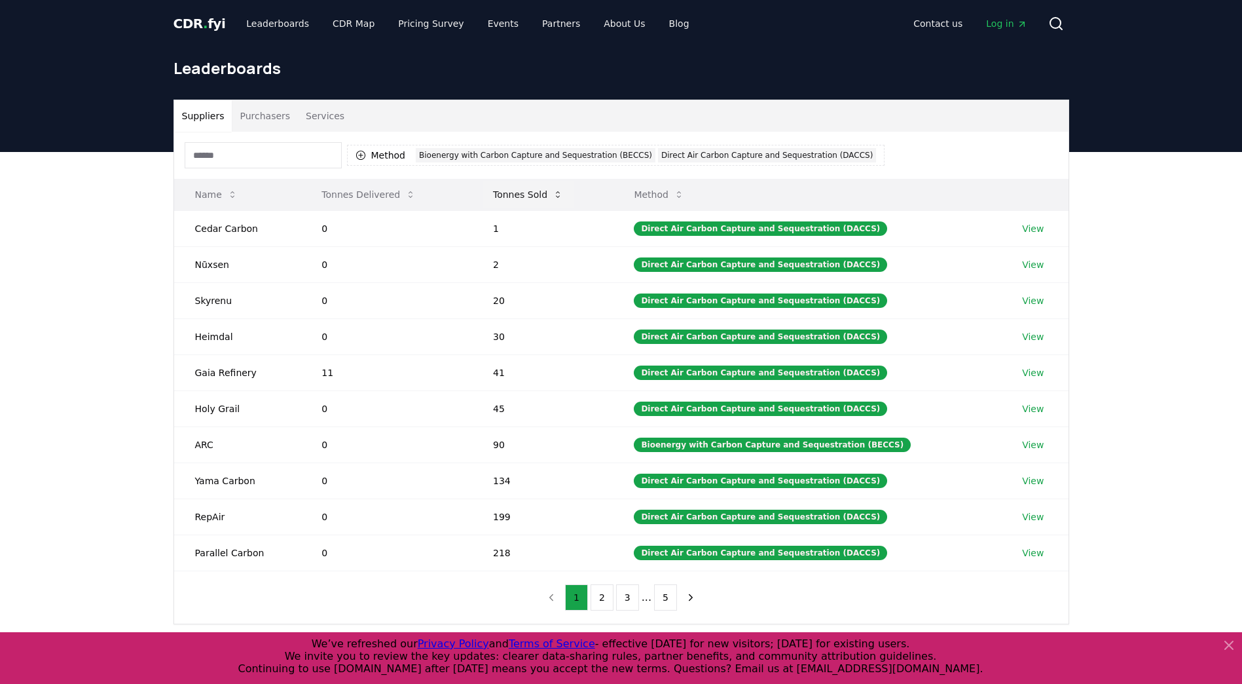
click at [557, 197] on button "Tonnes Sold" at bounding box center [528, 194] width 91 height 26
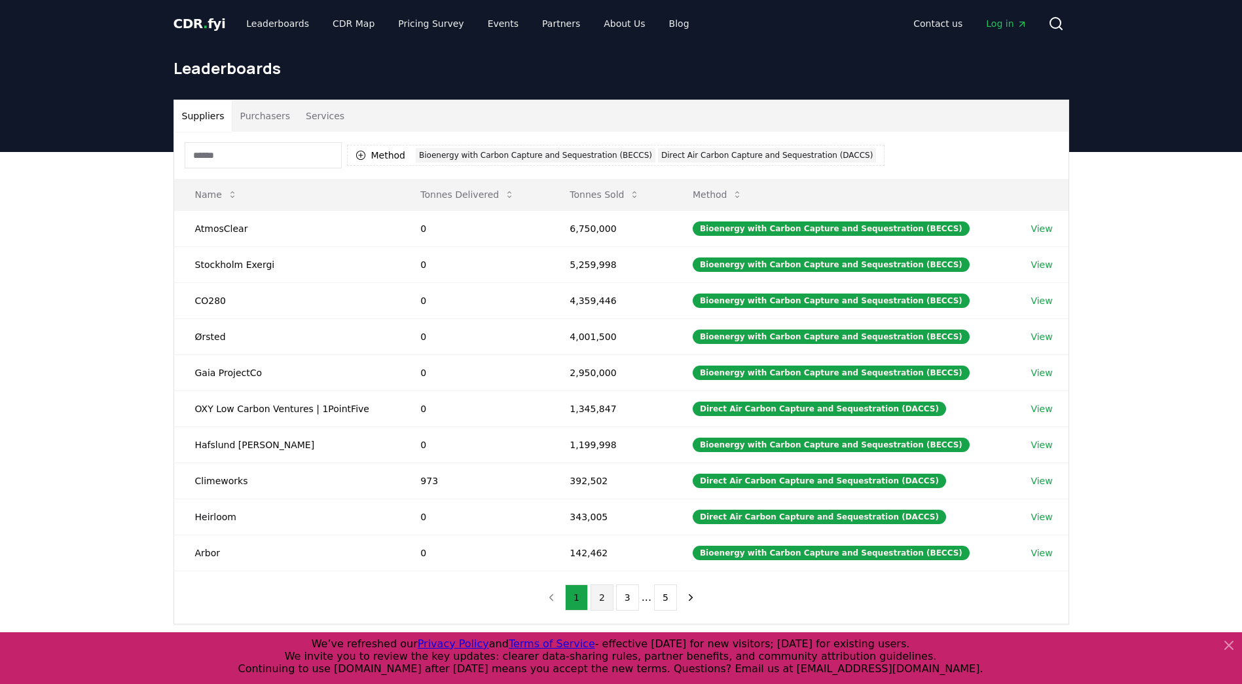
click at [597, 600] on button "2" at bounding box center [602, 597] width 23 height 26
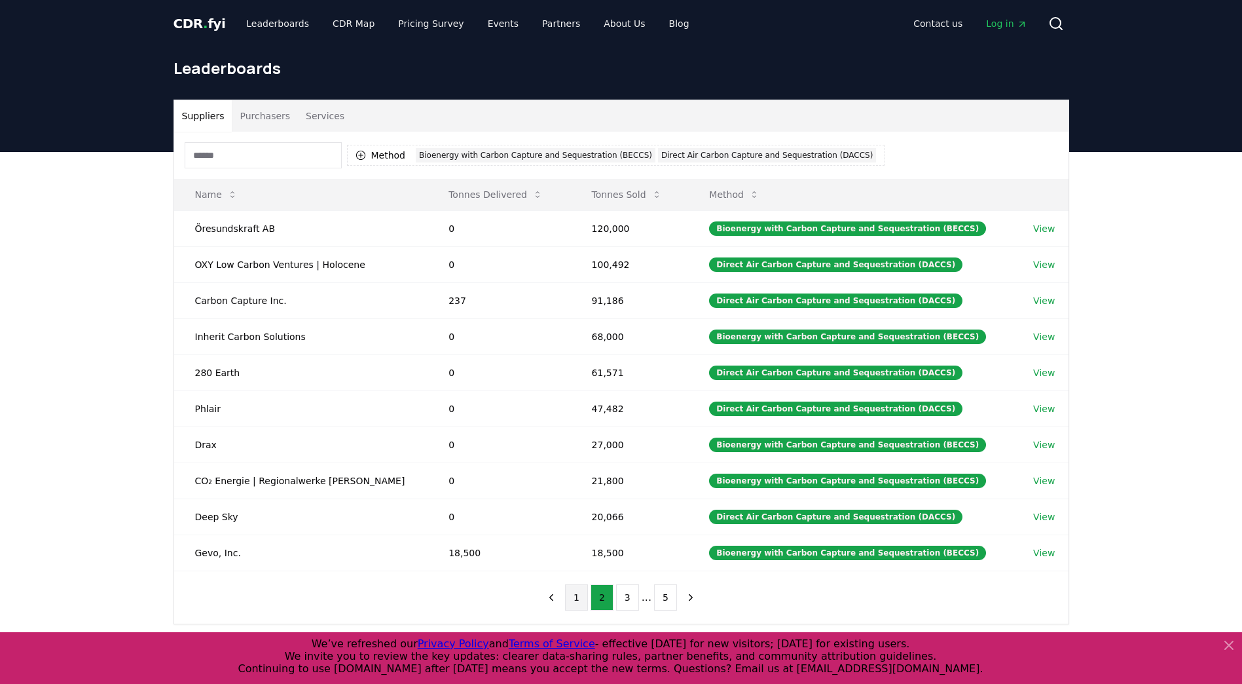
click at [578, 600] on button "1" at bounding box center [576, 597] width 23 height 26
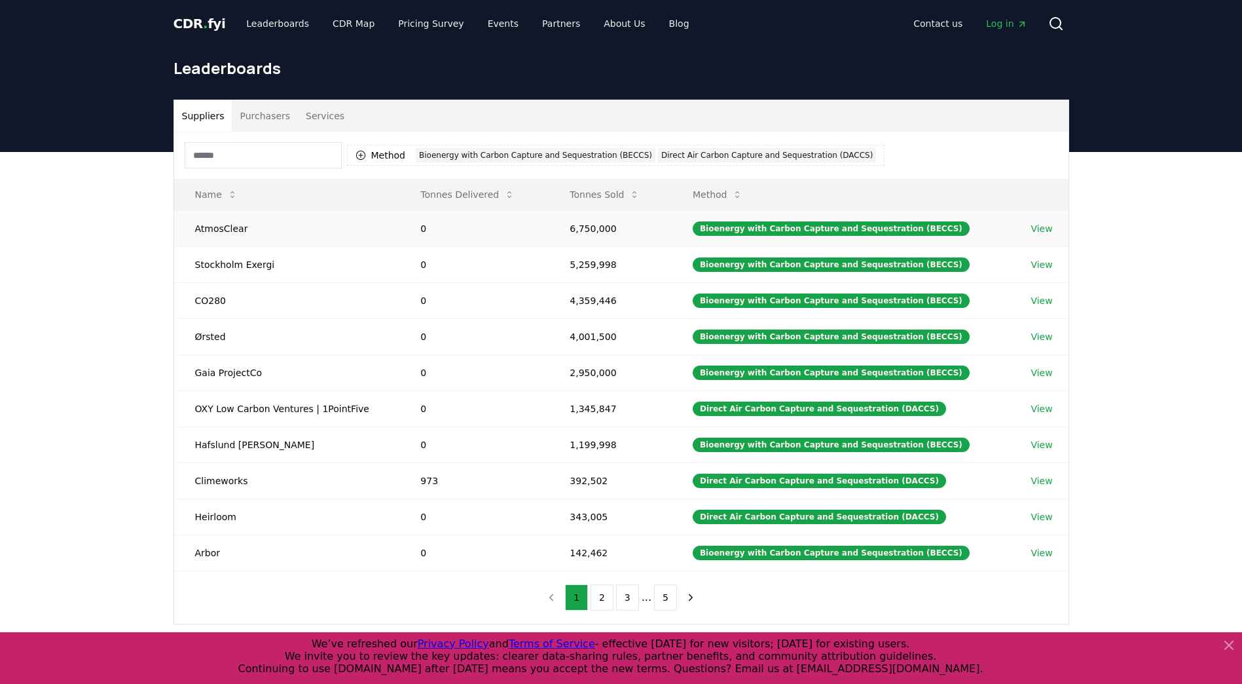
click at [1032, 227] on link "View" at bounding box center [1042, 228] width 22 height 13
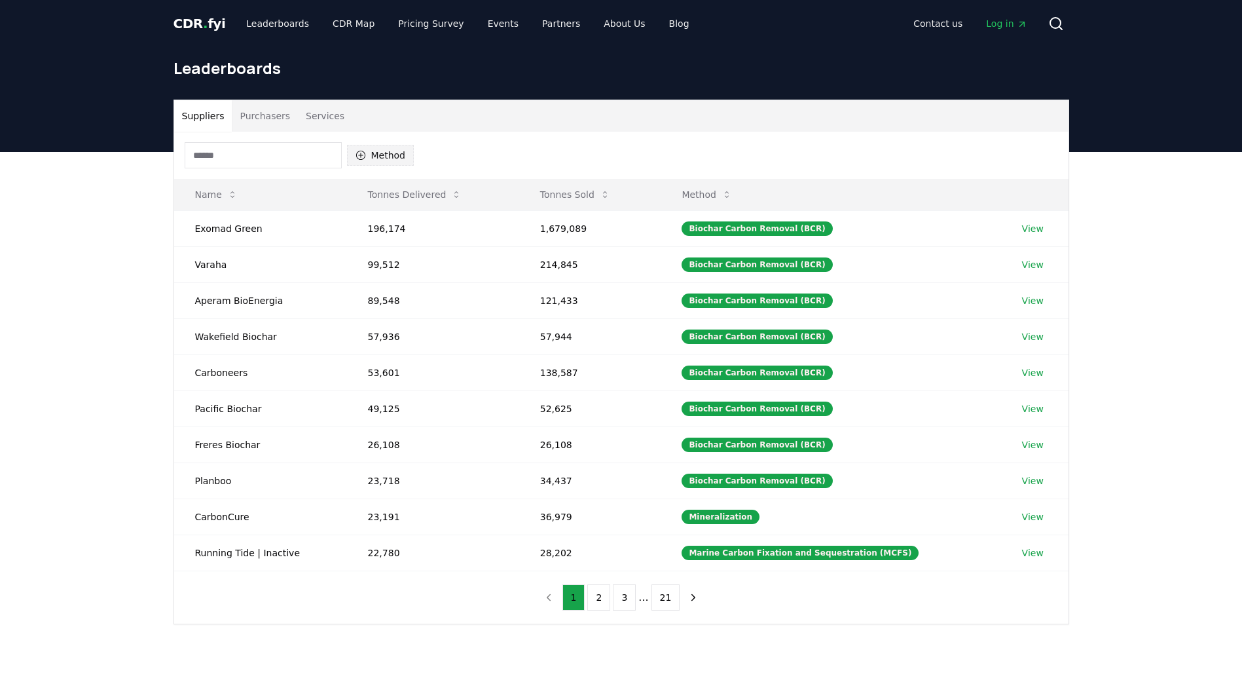
click at [378, 160] on button "Method" at bounding box center [380, 155] width 67 height 21
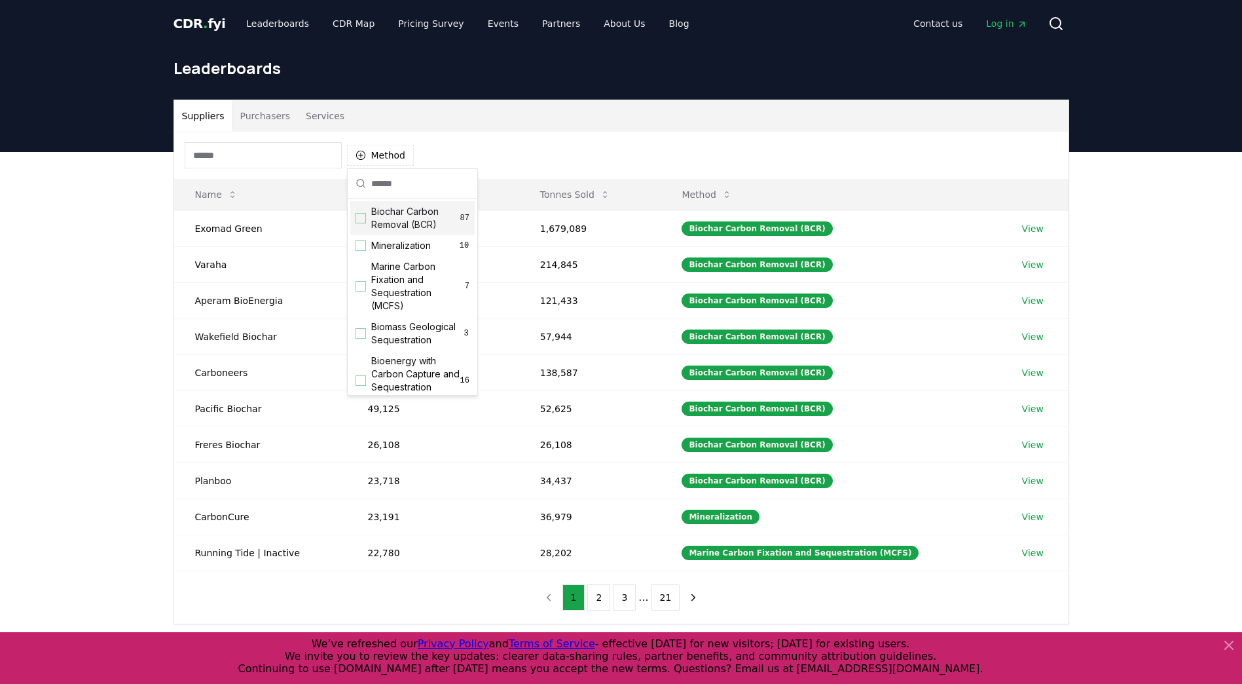
click at [483, 157] on div "Method" at bounding box center [621, 155] width 895 height 47
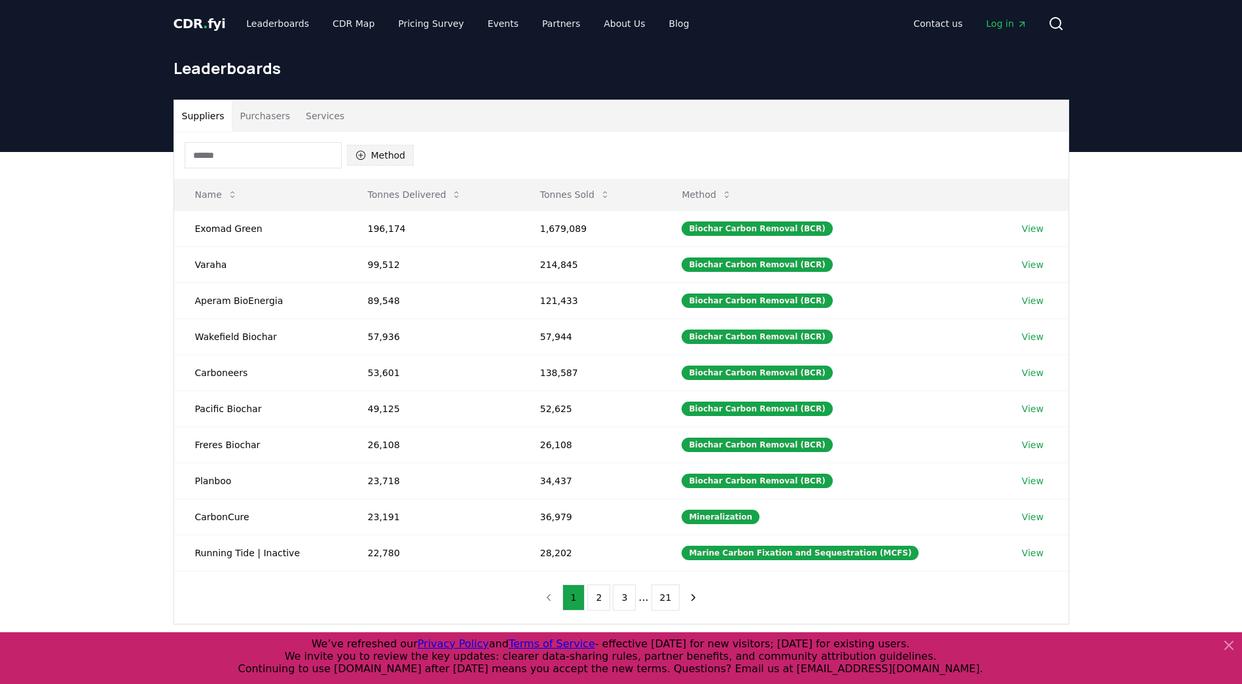
click at [390, 156] on button "Method" at bounding box center [380, 155] width 67 height 21
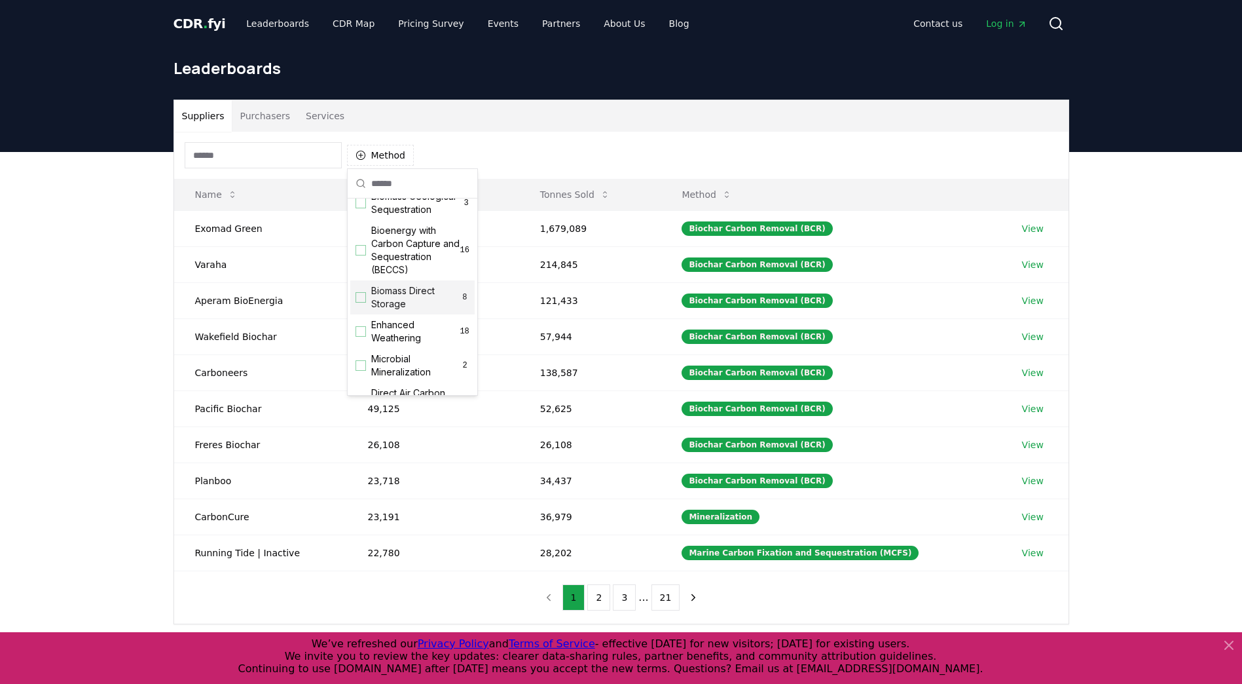
scroll to position [131, 0]
click at [407, 267] on span "Bioenergy with Carbon Capture and Sequestration (BECCS)" at bounding box center [415, 249] width 89 height 52
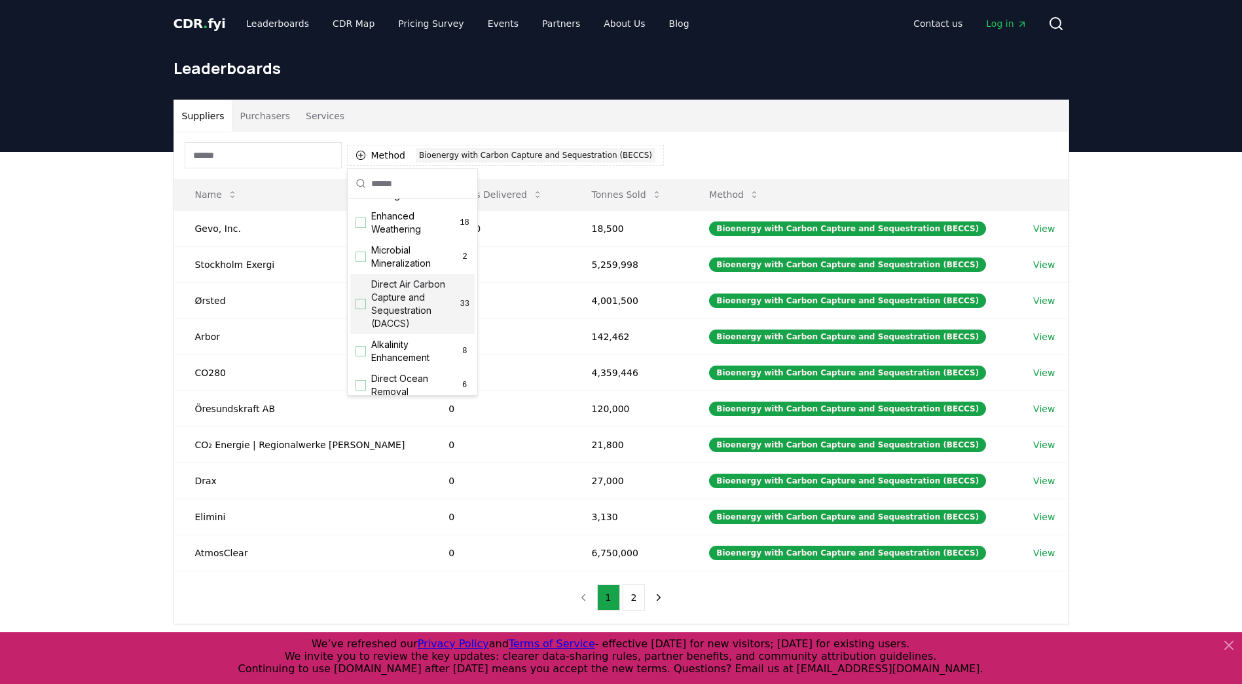
scroll to position [262, 0]
click at [403, 307] on span "Direct Air Carbon Capture and Sequestration (DACCS)" at bounding box center [415, 281] width 89 height 52
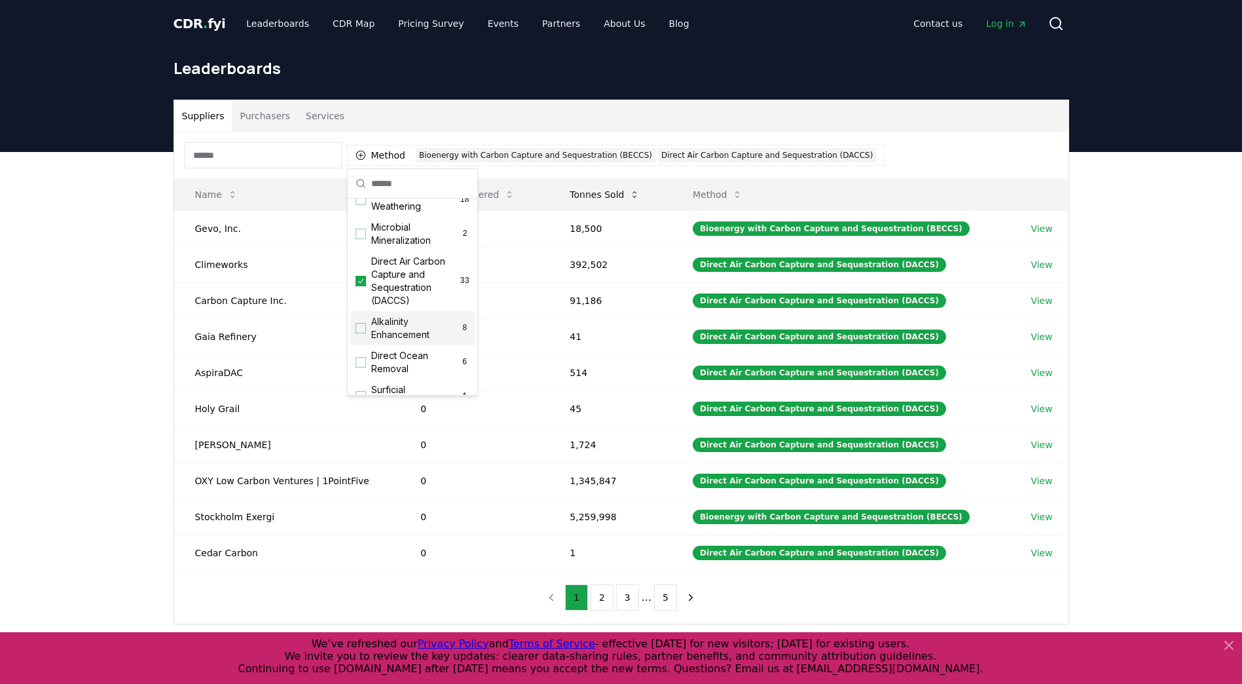
click at [598, 189] on button "Tonnes Sold" at bounding box center [604, 194] width 91 height 26
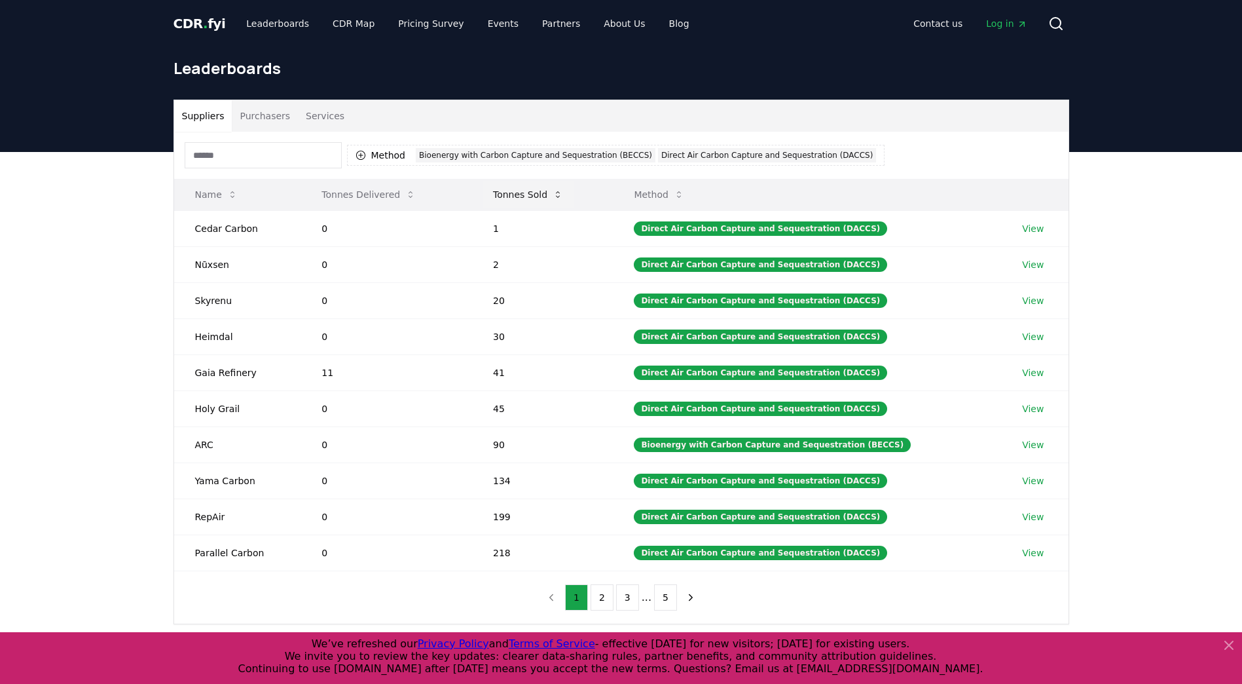
click at [542, 200] on button "Tonnes Sold" at bounding box center [528, 194] width 91 height 26
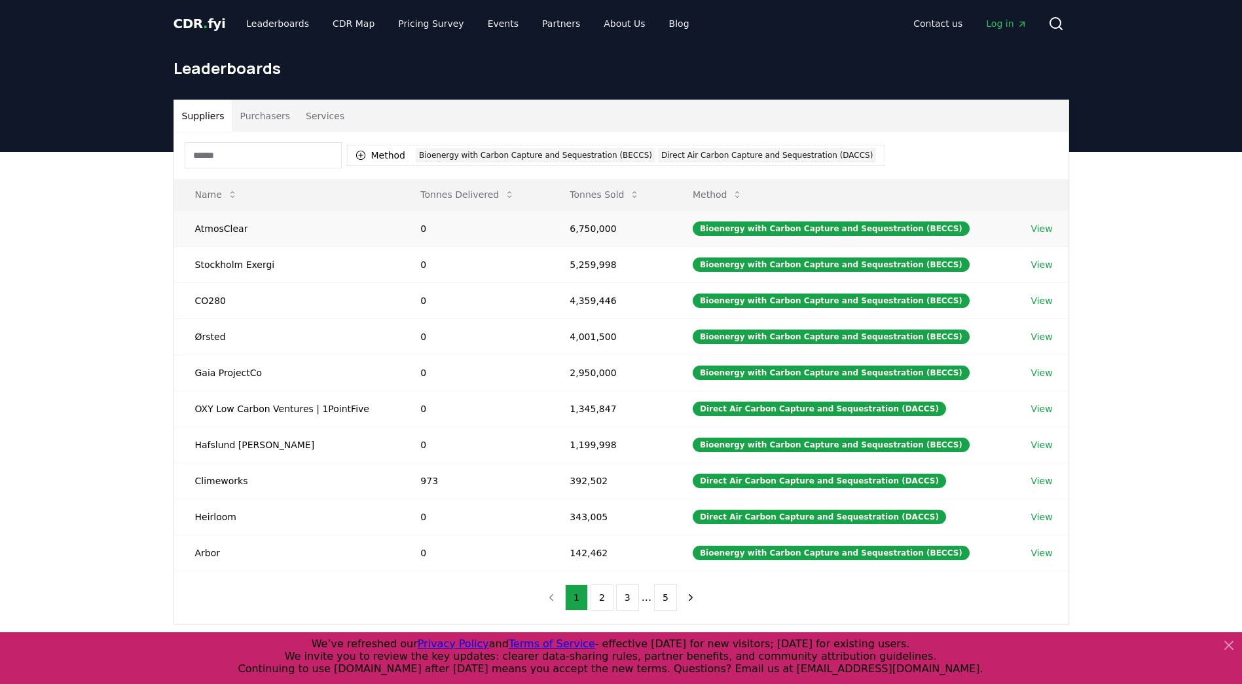
click at [1035, 225] on link "View" at bounding box center [1042, 228] width 22 height 13
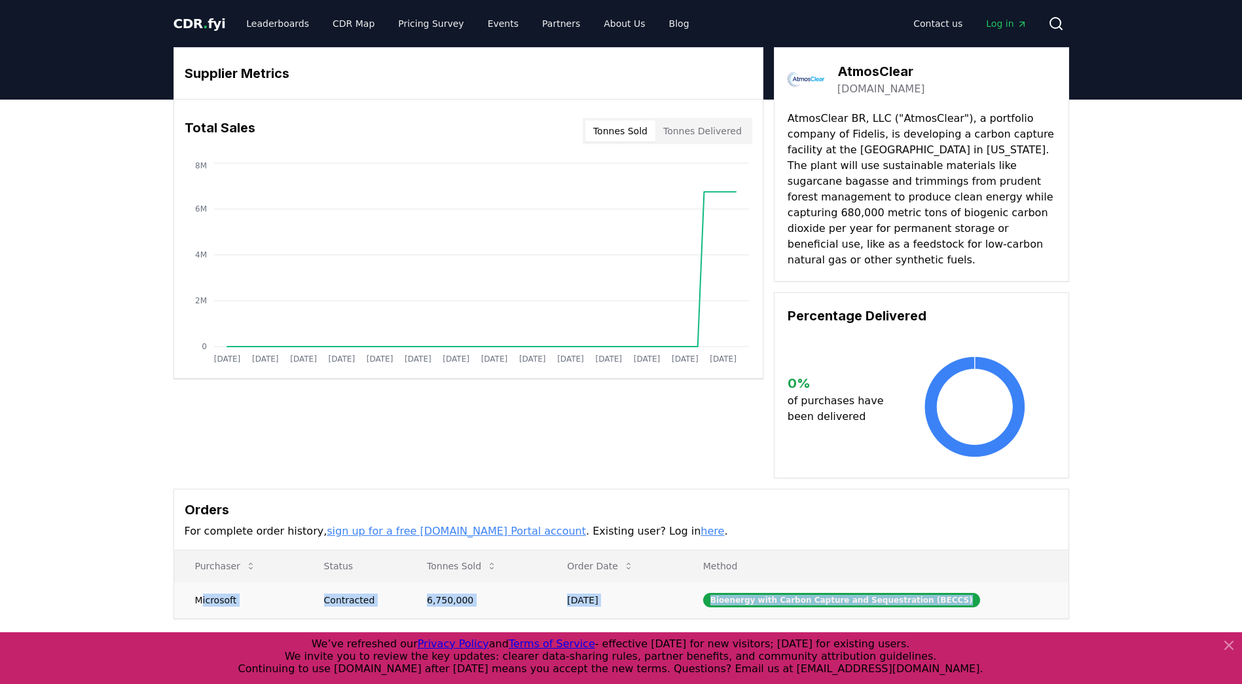
drag, startPoint x: 200, startPoint y: 585, endPoint x: 994, endPoint y: 580, distance: 793.1
click at [994, 582] on tr "Microsoft Contracted 6,750,000 [DATE] Bioenergy with Carbon Capture and Sequest…" at bounding box center [621, 600] width 895 height 36
copy tr "icrosoft Contracted 6,750,000 [DATE] Bioenergy with Carbon Capture and Sequestr…"
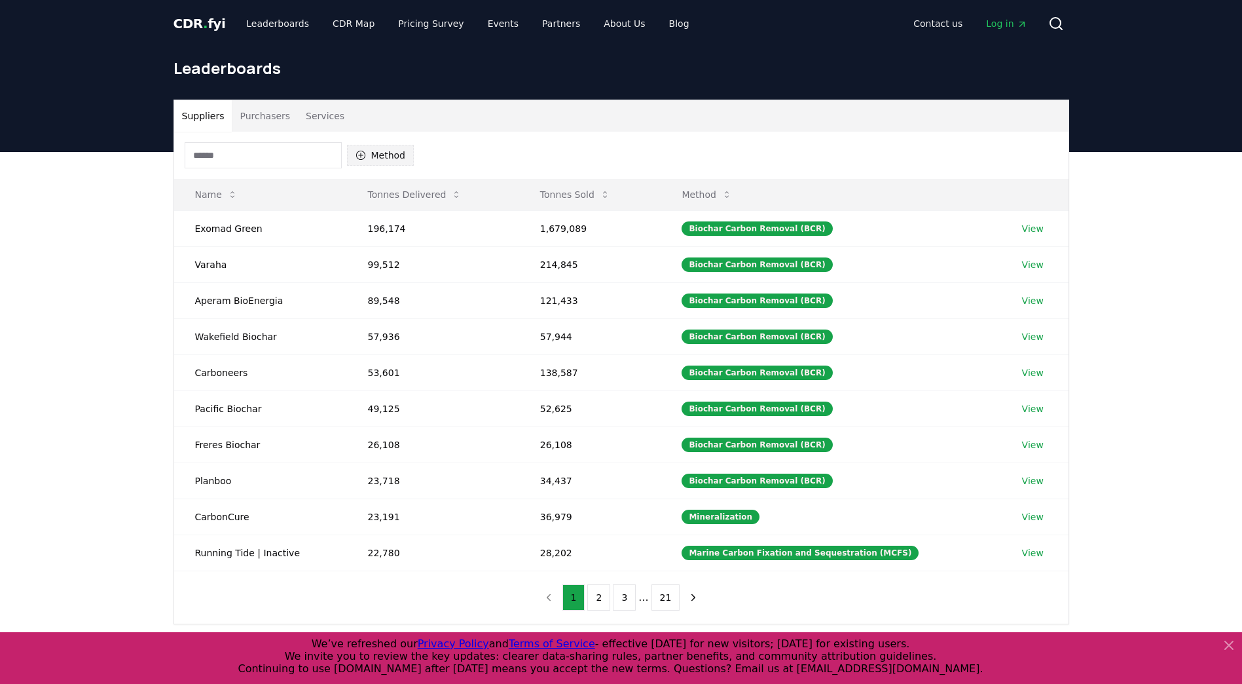
click at [389, 148] on button "Method" at bounding box center [380, 155] width 67 height 21
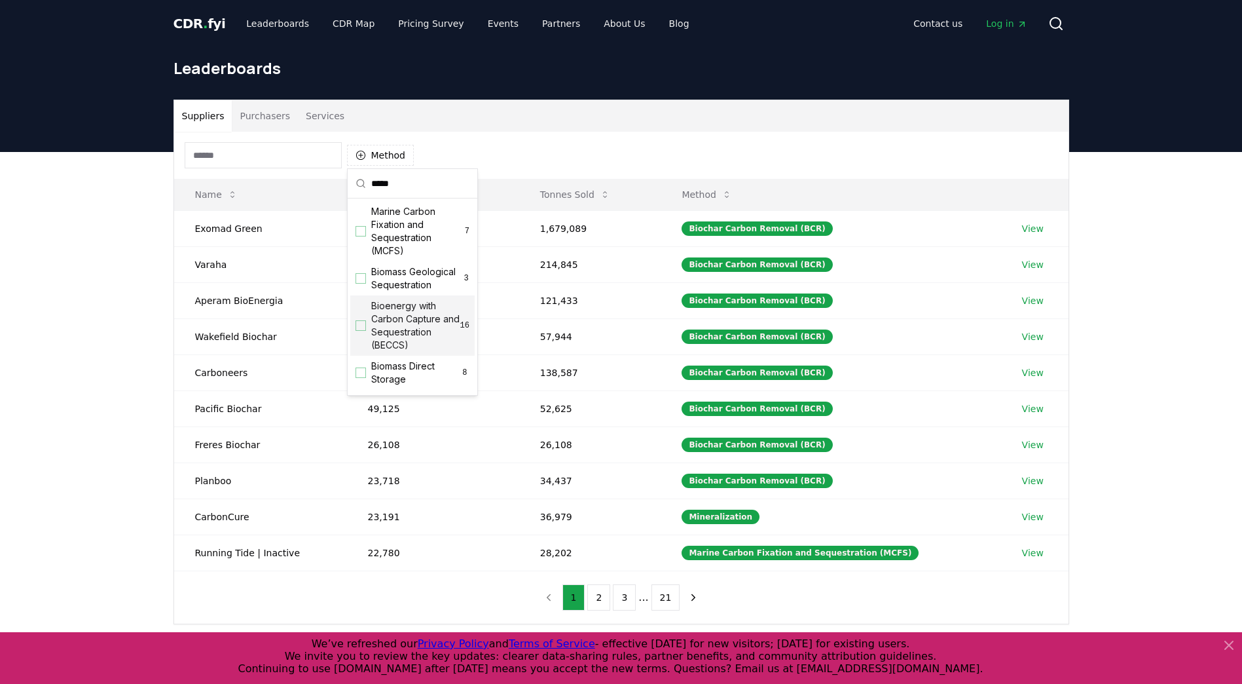
click at [399, 344] on span "Bioenergy with Carbon Capture and Sequestration (BECCS)" at bounding box center [415, 325] width 89 height 52
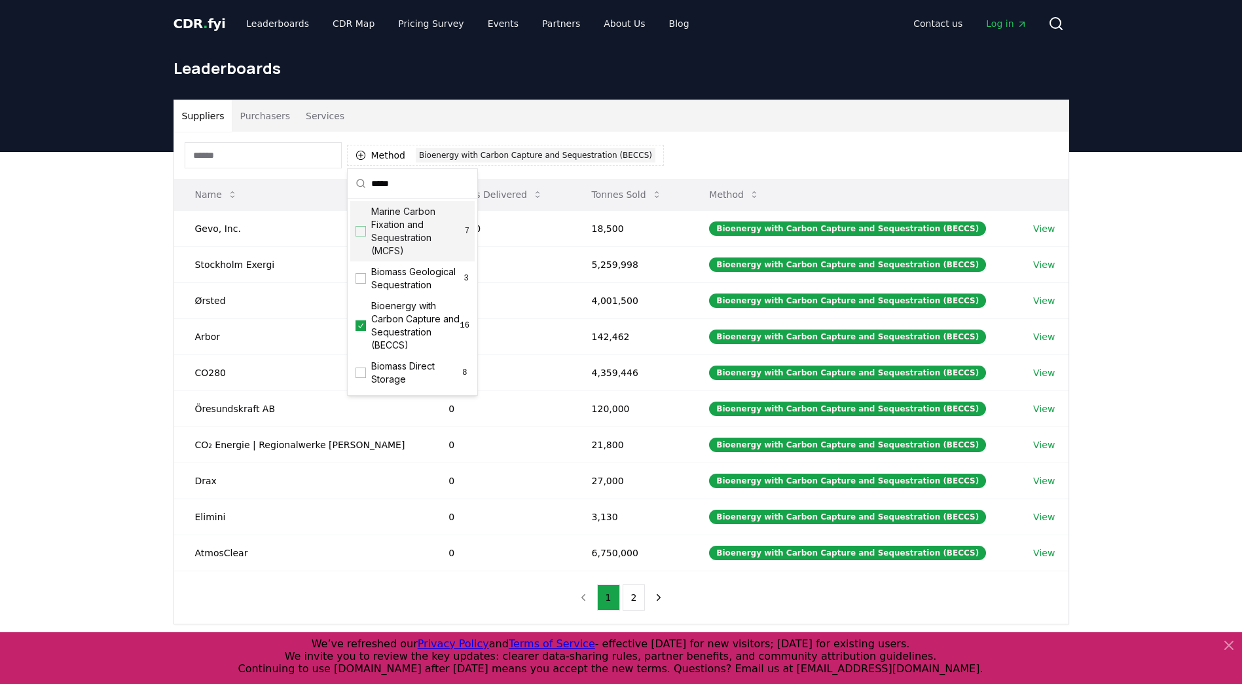
drag, startPoint x: 406, startPoint y: 186, endPoint x: 337, endPoint y: 191, distance: 69.0
click at [337, 191] on body "CDR . fyi Leaderboards CDR Map Pricing Survey Events Partners About Us Blog Con…" at bounding box center [621, 522] width 1242 height 1045
drag, startPoint x: 399, startPoint y: 185, endPoint x: 364, endPoint y: 182, distance: 35.5
click at [364, 182] on div "*****" at bounding box center [413, 183] width 130 height 29
click at [407, 181] on input "*****" at bounding box center [420, 183] width 98 height 29
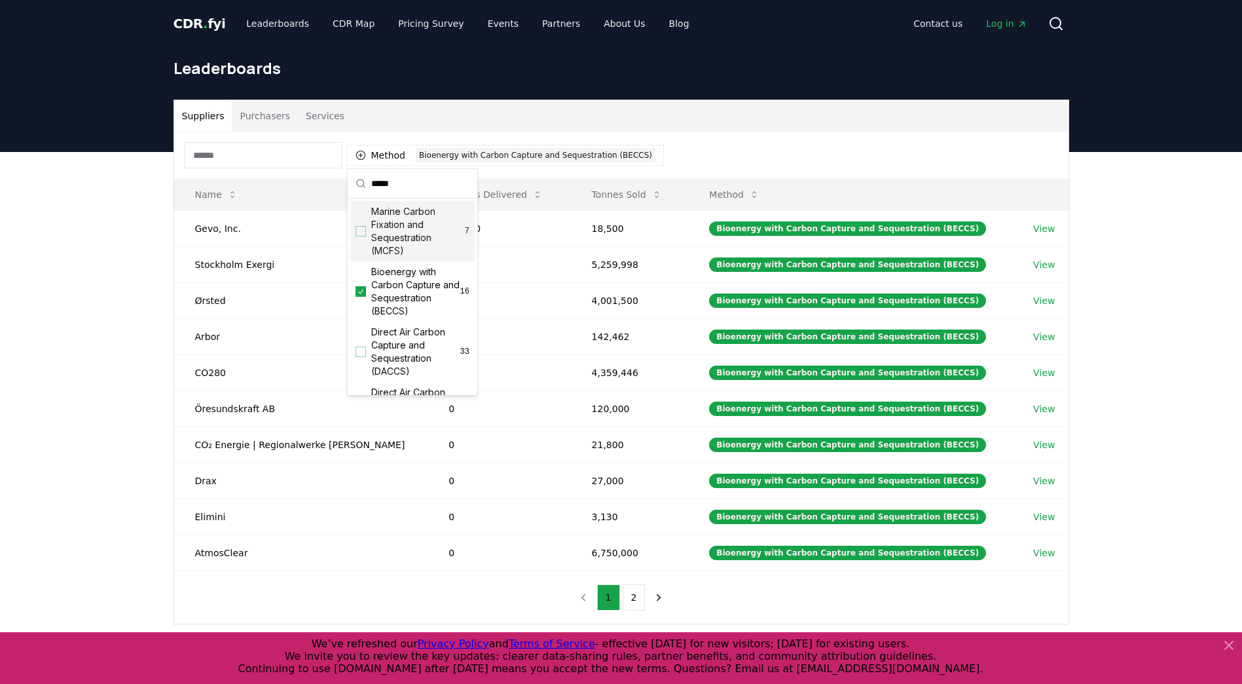
drag, startPoint x: 406, startPoint y: 185, endPoint x: 393, endPoint y: 186, distance: 13.2
click at [393, 186] on input "*****" at bounding box center [420, 183] width 98 height 29
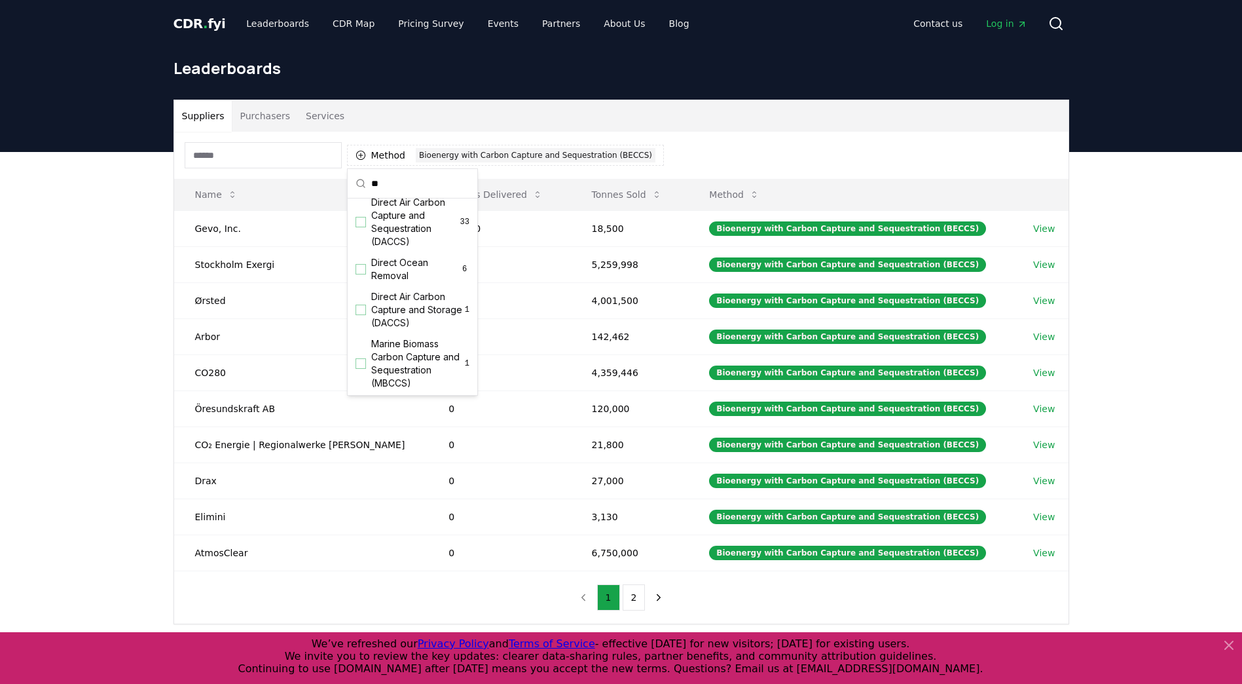
scroll to position [199, 0]
type input "**"
click at [396, 304] on span "Direct Air Carbon Capture and Storage (DACCS)" at bounding box center [418, 308] width 94 height 39
click at [90, 323] on div "Suppliers Purchasers Services Method 2 Bioenergy with Carbon Capture and Seques…" at bounding box center [621, 414] width 1242 height 525
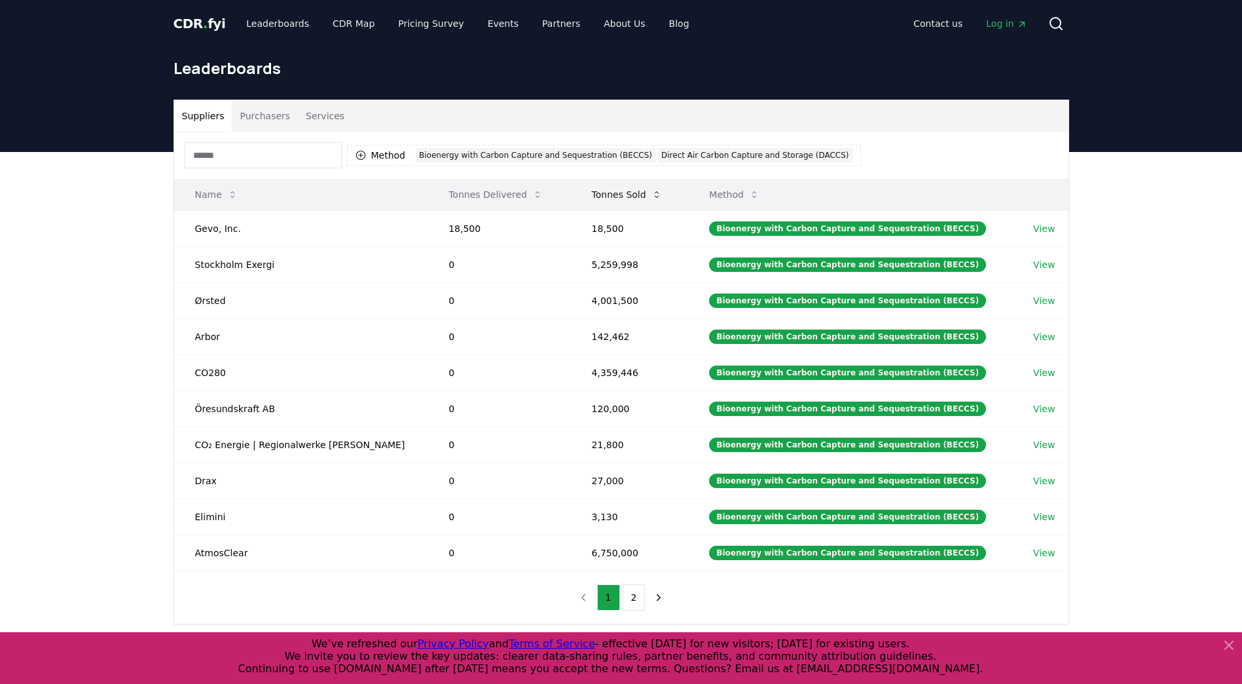
click at [582, 194] on button "Tonnes Sold" at bounding box center [627, 194] width 91 height 26
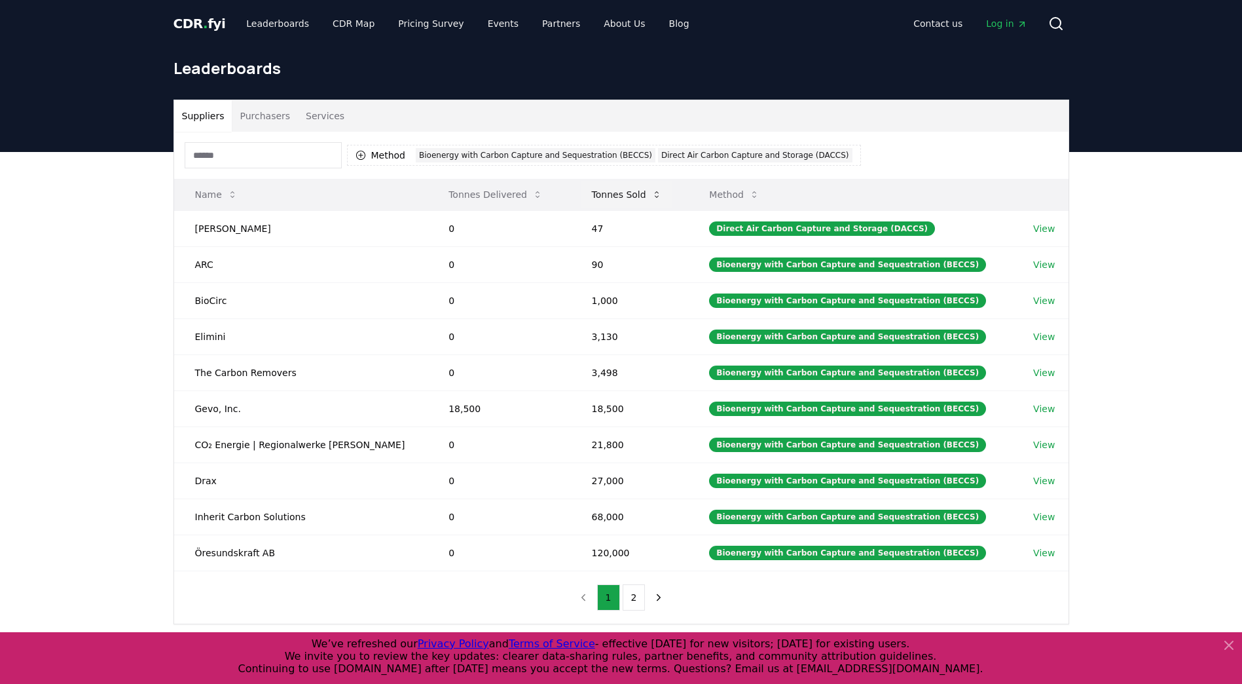
click at [582, 194] on button "Tonnes Sold" at bounding box center [627, 194] width 91 height 26
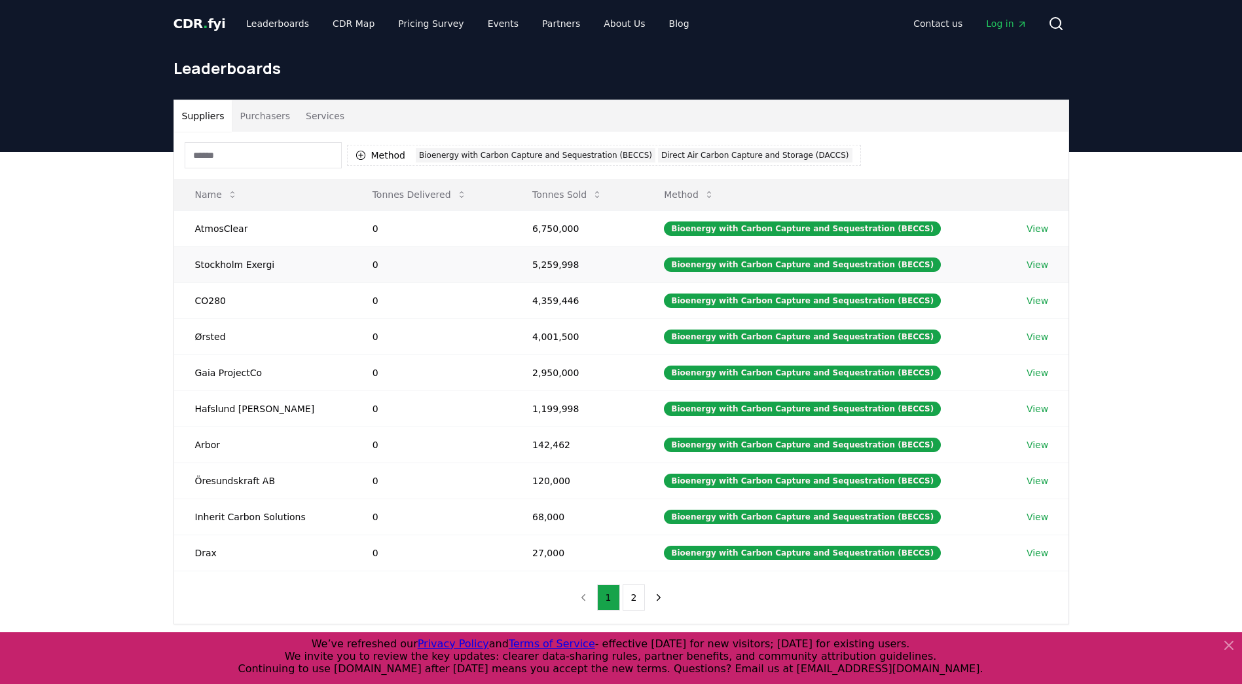
click at [1035, 265] on link "View" at bounding box center [1038, 264] width 22 height 13
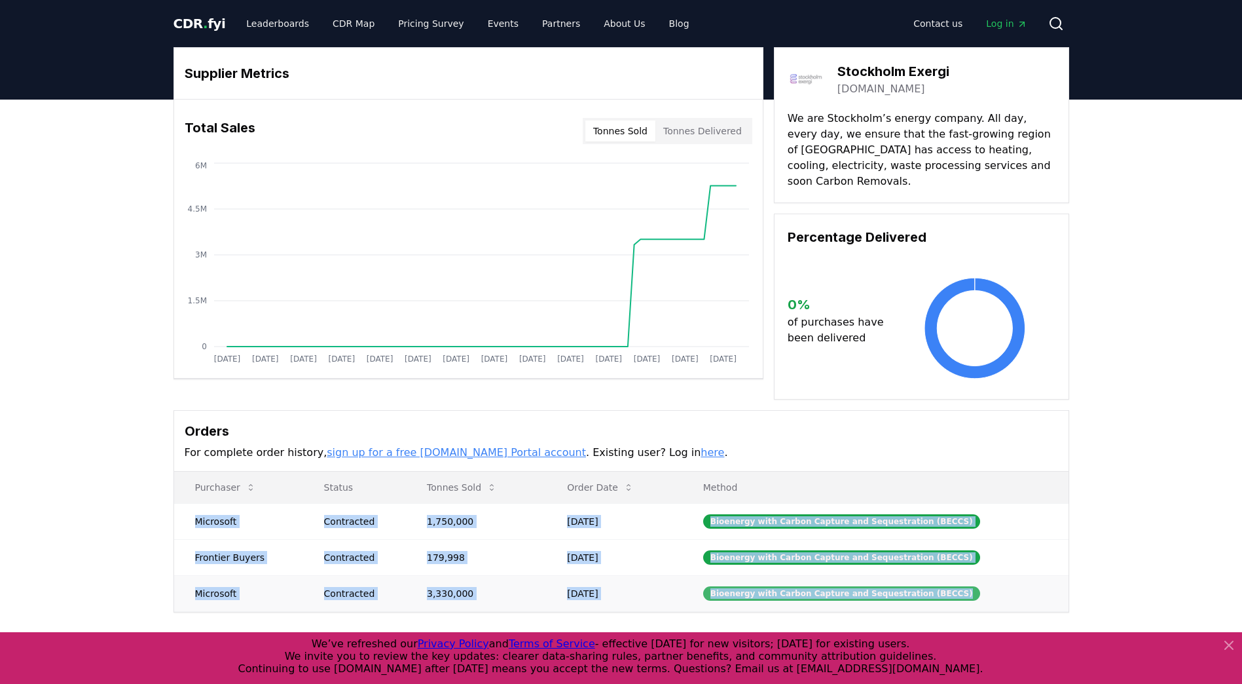
drag, startPoint x: 188, startPoint y: 507, endPoint x: 961, endPoint y: 579, distance: 776.8
click at [961, 579] on tbody "Microsoft Contracted 1,750,000 [DATE] Bioenergy with Carbon Capture and Sequest…" at bounding box center [621, 557] width 895 height 108
copy tbody "Microsoft Contracted 1,750,000 [DATE] Bioenergy with Carbon Capture and Sequest…"
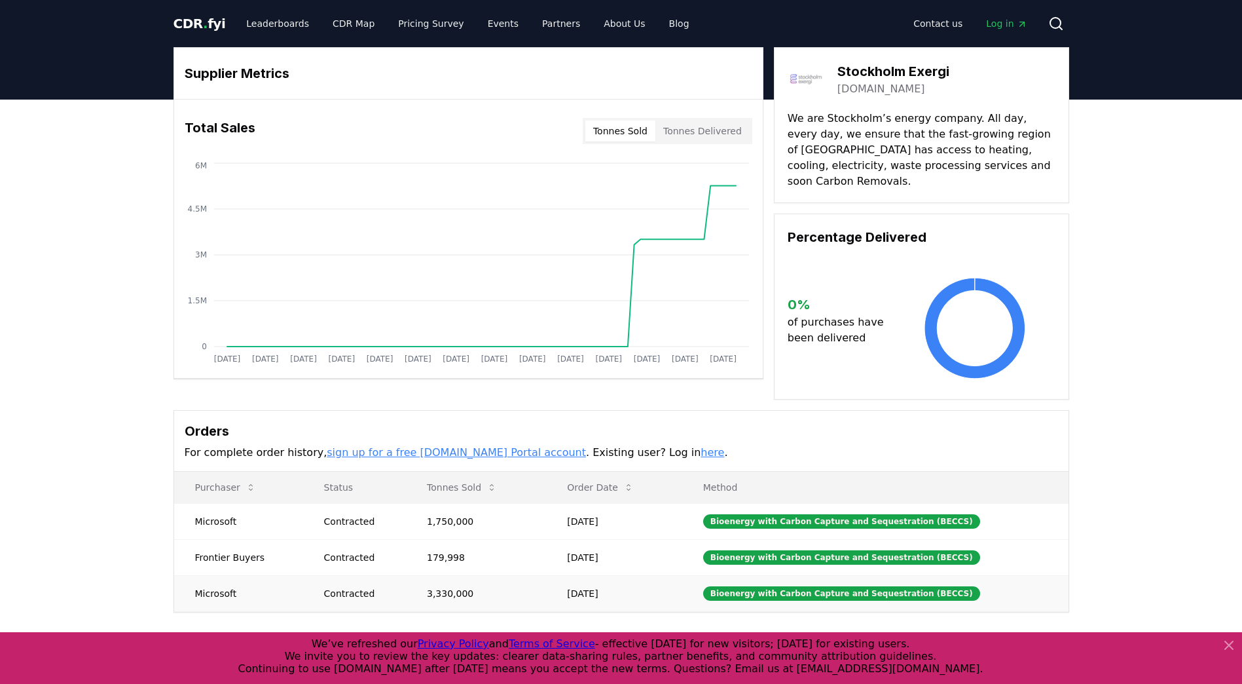
click at [1048, 575] on td "Bioenergy with Carbon Capture and Sequestration (BECCS)" at bounding box center [875, 593] width 386 height 36
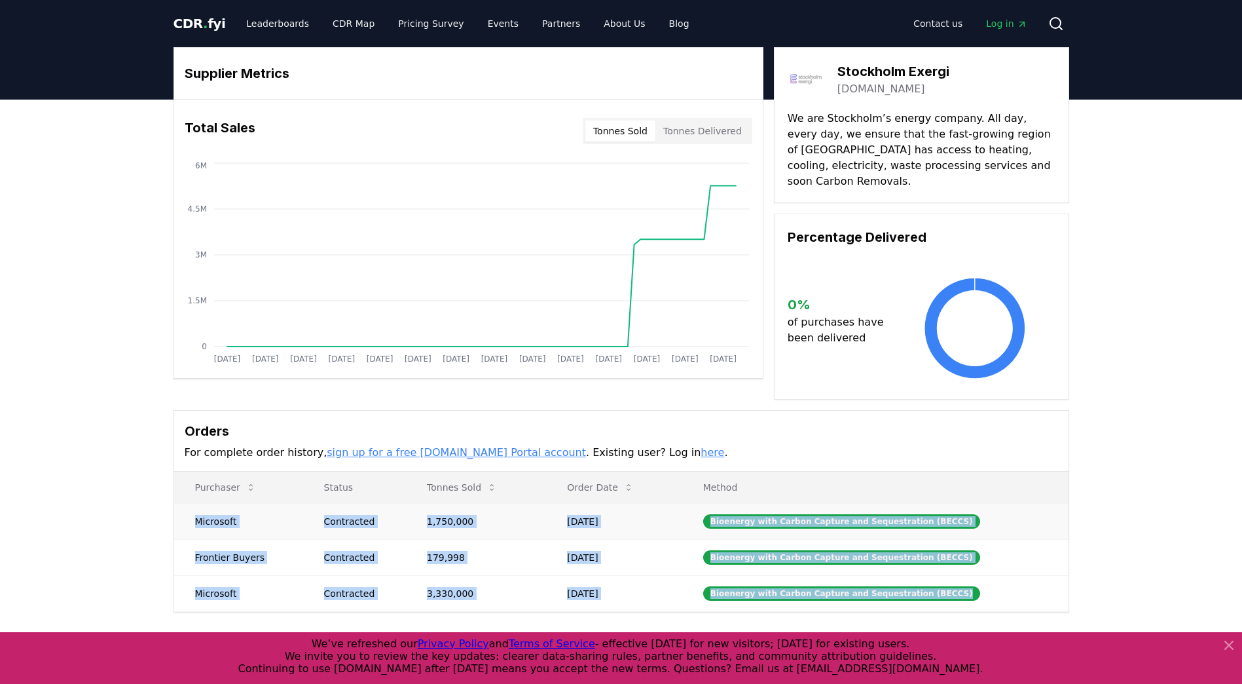
drag, startPoint x: 823, startPoint y: 580, endPoint x: 198, endPoint y: 504, distance: 630.0
click at [198, 504] on tbody "Microsoft Contracted 1,750,000 [DATE] Bioenergy with Carbon Capture and Sequest…" at bounding box center [621, 557] width 895 height 108
copy tbody "Microsoft Contracted 1,750,000 [DATE] Bioenergy with Carbon Capture and Sequest…"
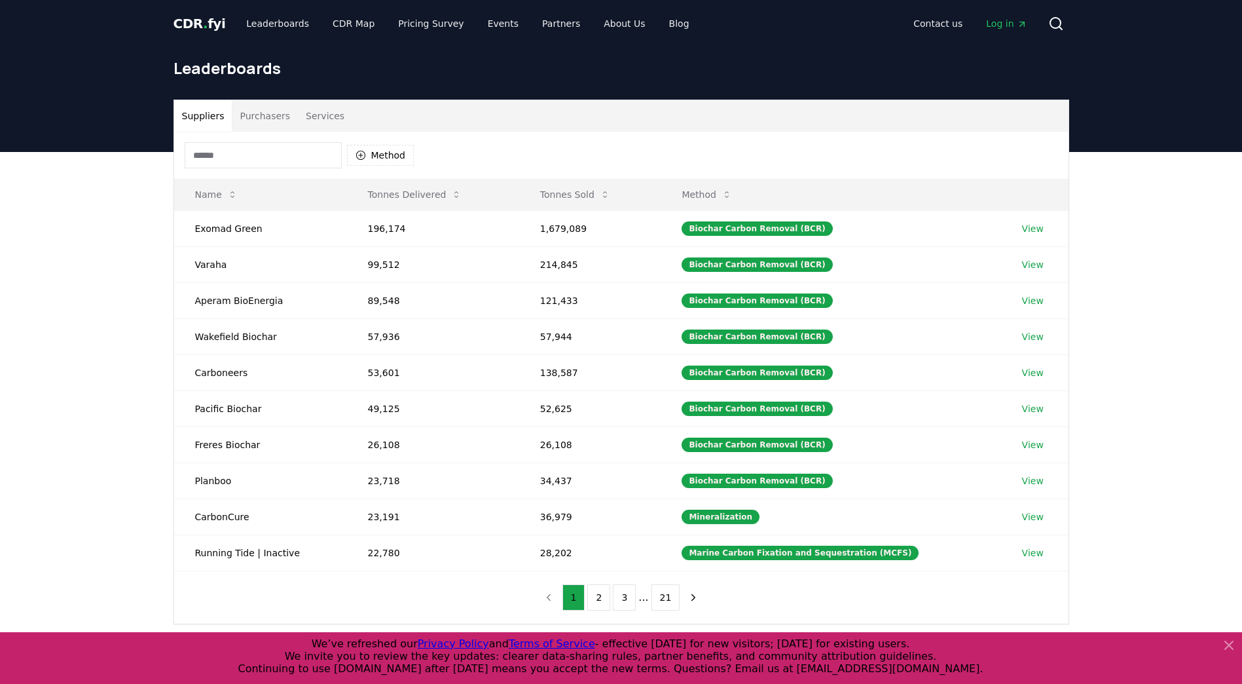
click at [292, 162] on input at bounding box center [263, 155] width 157 height 26
click at [400, 158] on button "Method" at bounding box center [380, 155] width 67 height 21
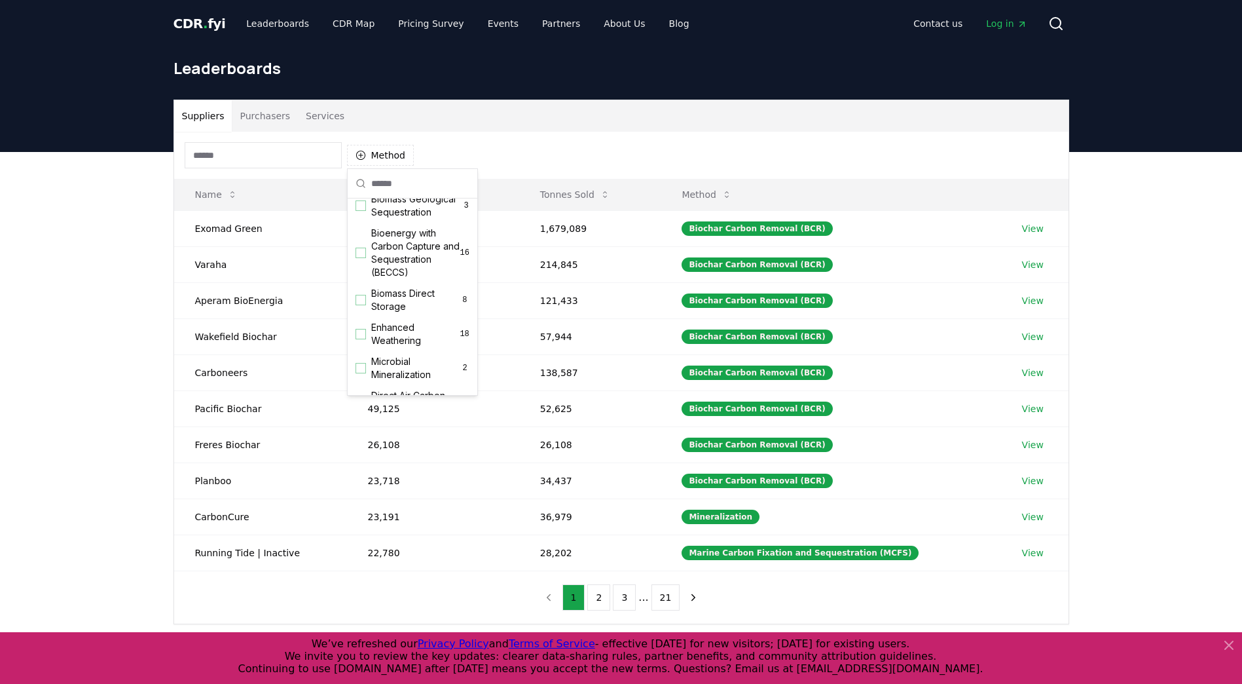
scroll to position [131, 0]
click at [362, 255] on div "Suggestions" at bounding box center [361, 249] width 10 height 10
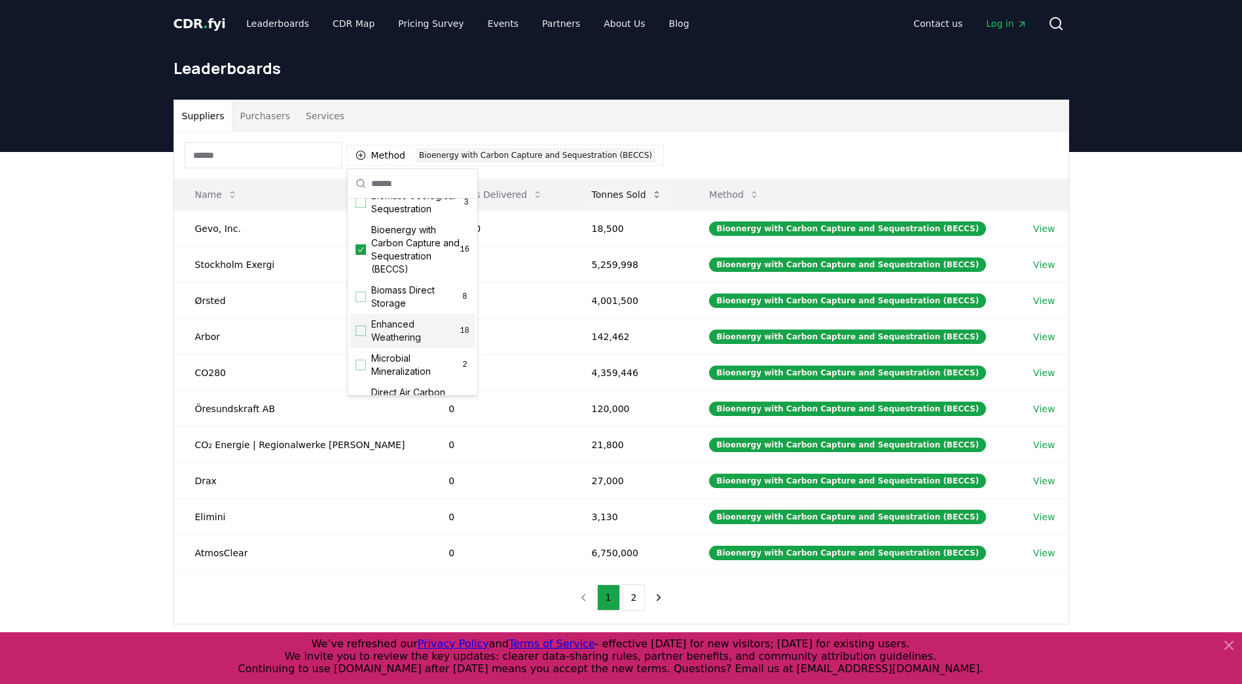
click at [592, 199] on button "Tonnes Sold" at bounding box center [627, 194] width 91 height 26
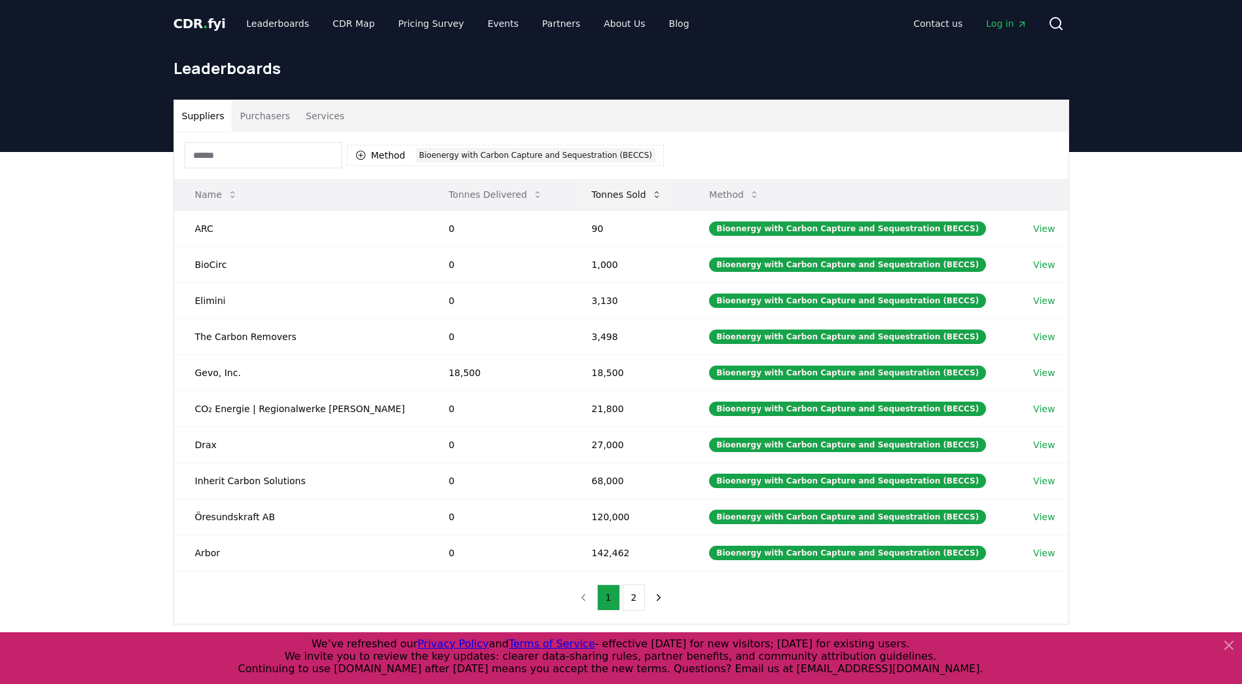
click at [592, 199] on button "Tonnes Sold" at bounding box center [627, 194] width 91 height 26
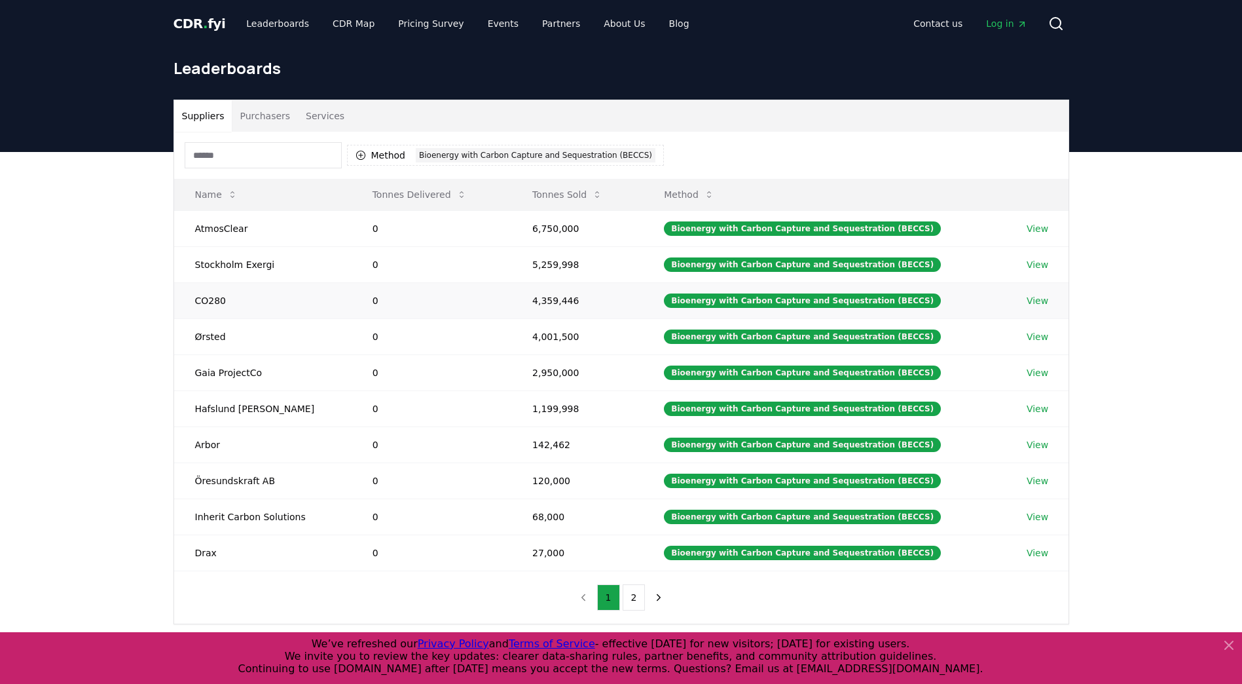
click at [1032, 303] on link "View" at bounding box center [1038, 300] width 22 height 13
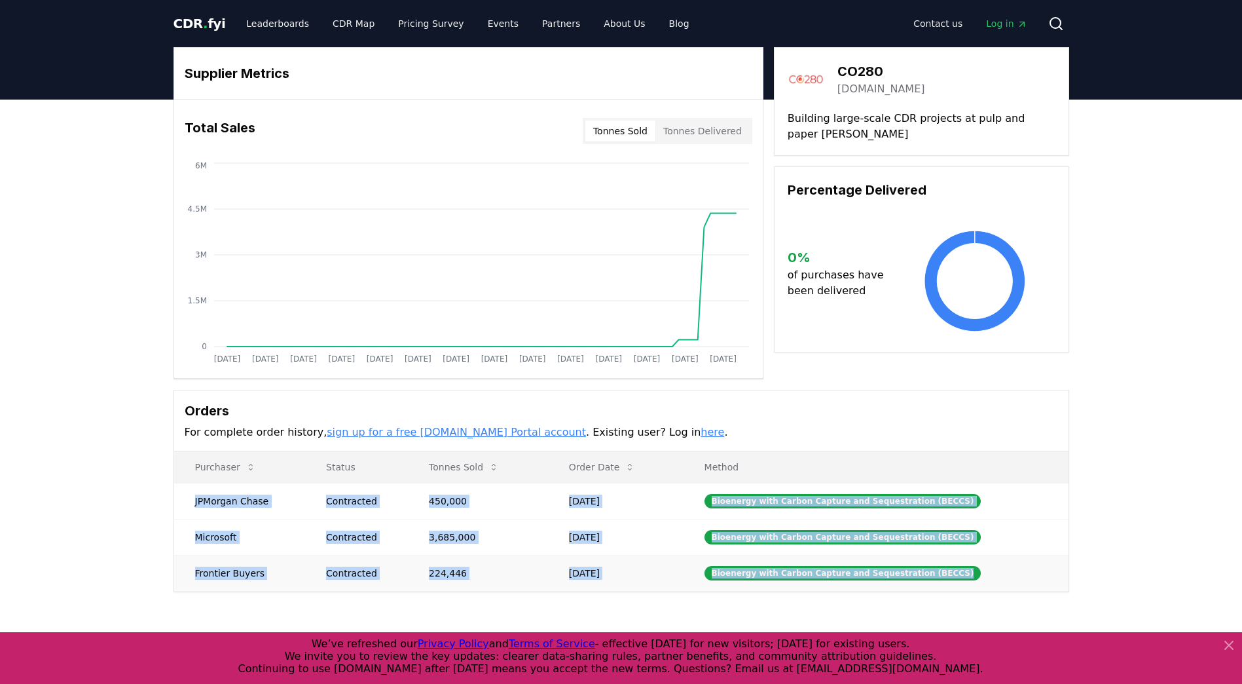
drag, startPoint x: 189, startPoint y: 500, endPoint x: 1018, endPoint y: 567, distance: 831.2
click at [1018, 567] on tbody "JPMorgan Chase Contracted 450,000 [DATE] Bioenergy with Carbon Capture and Sequ…" at bounding box center [621, 537] width 895 height 108
copy tbody "JPMorgan Chase Contracted 450,000 [DATE] Bioenergy with Carbon Capture and Sequ…"
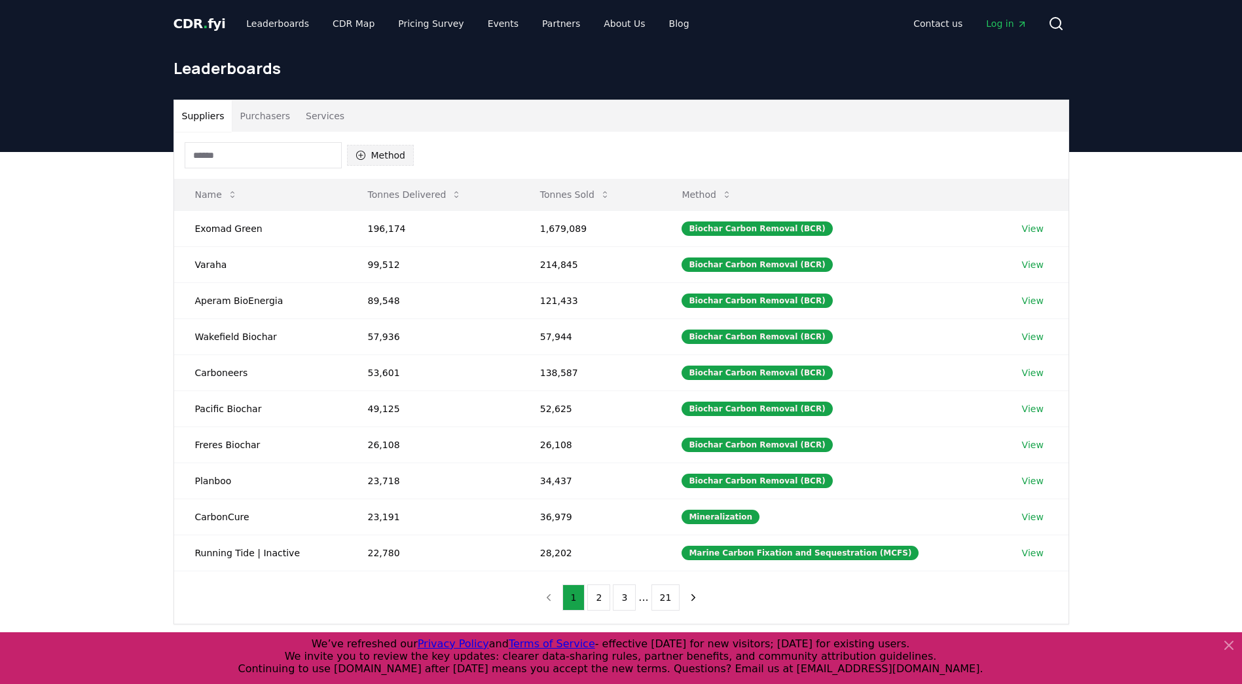
click at [389, 157] on button "Method" at bounding box center [380, 155] width 67 height 21
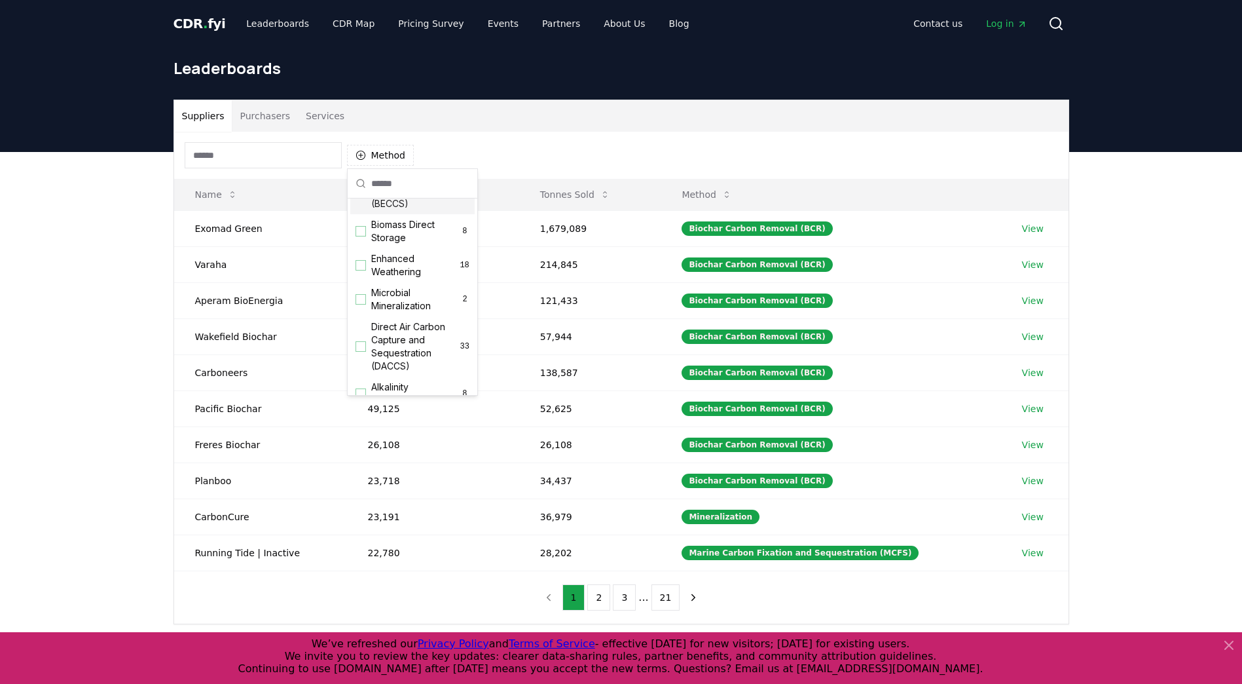
click at [375, 210] on span "Bioenergy with Carbon Capture and Sequestration (BECCS)" at bounding box center [415, 184] width 89 height 52
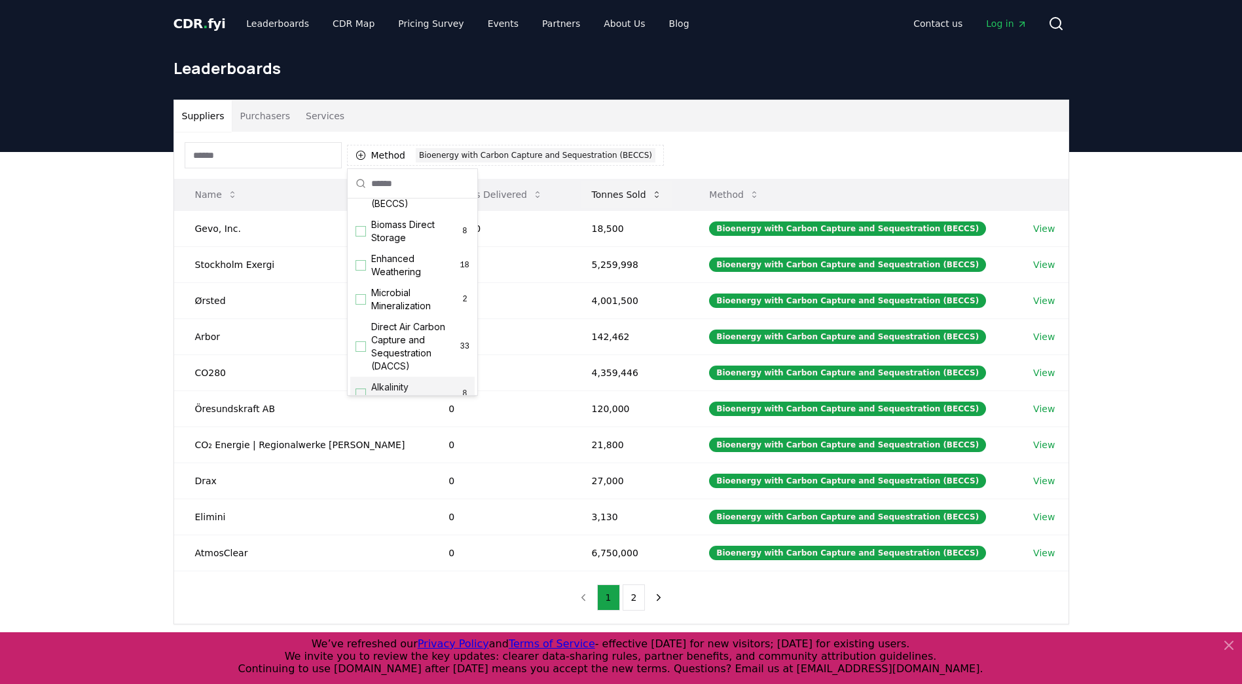
click at [618, 191] on button "Tonnes Sold" at bounding box center [627, 194] width 91 height 26
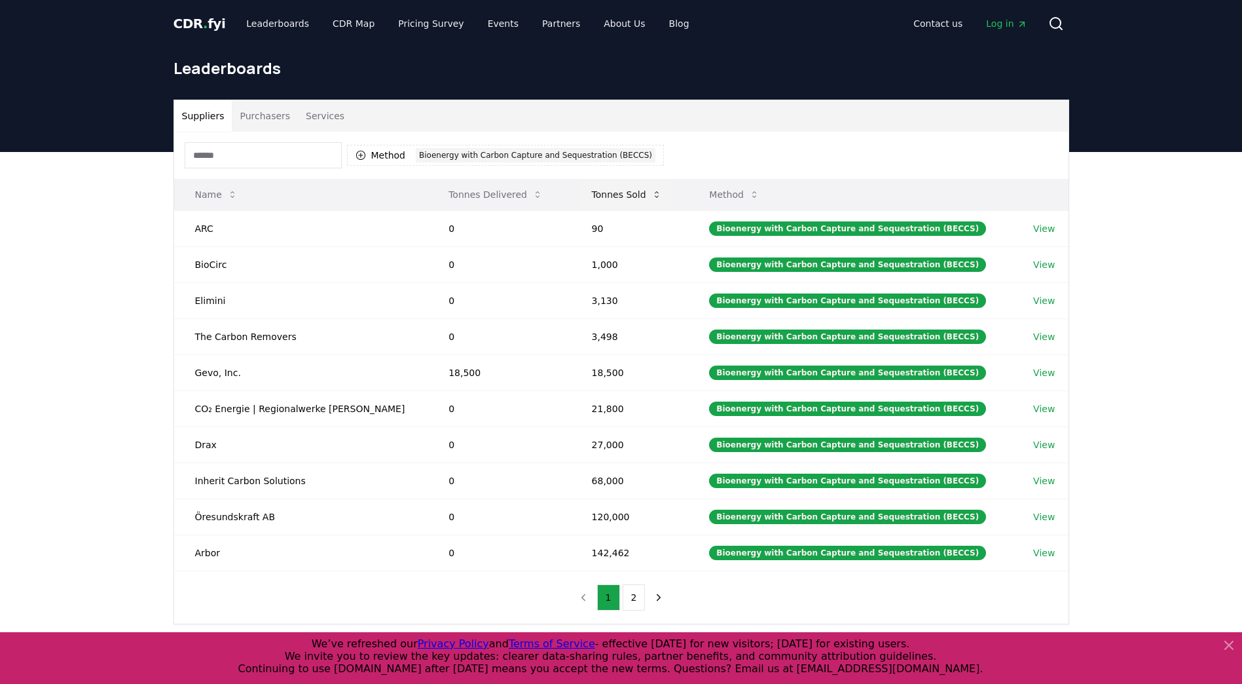
click at [617, 195] on button "Tonnes Sold" at bounding box center [627, 194] width 91 height 26
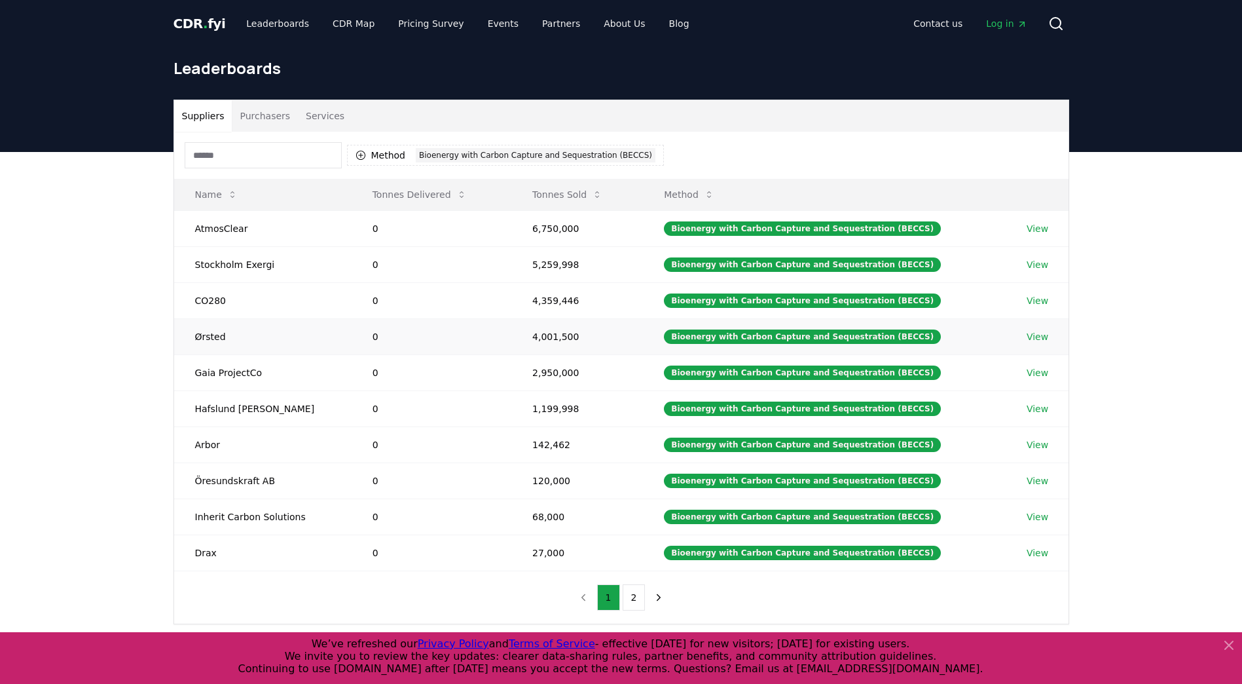
click at [1032, 335] on link "View" at bounding box center [1038, 336] width 22 height 13
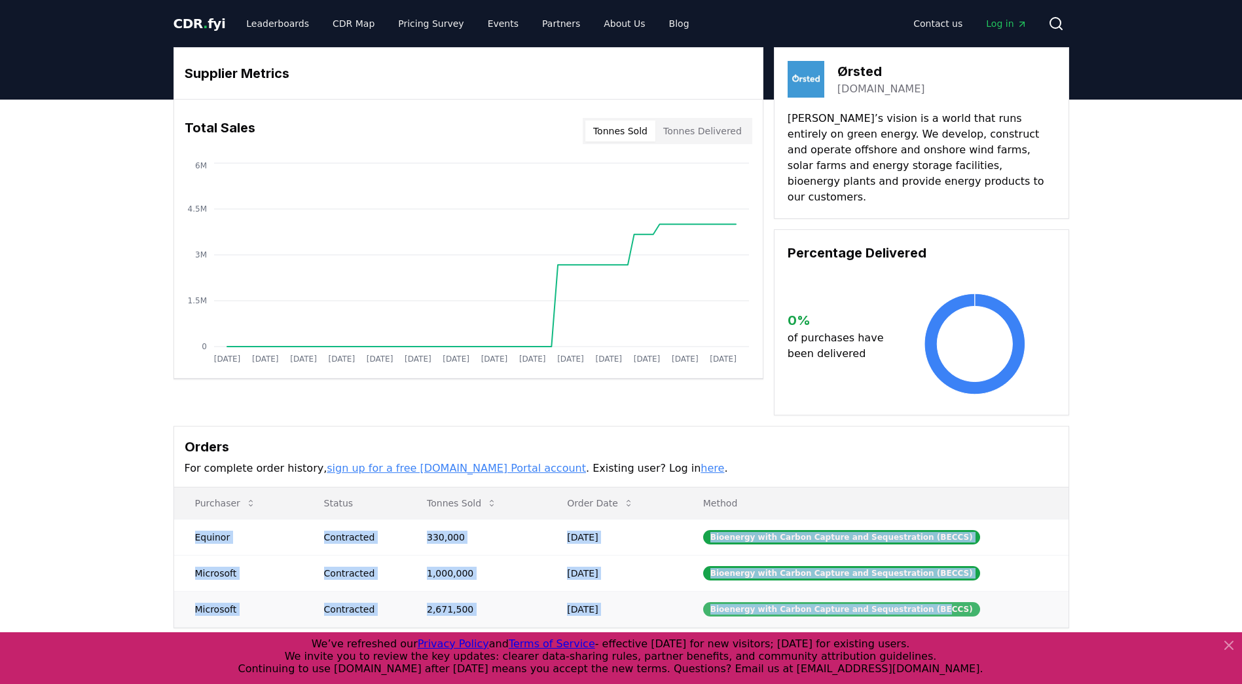
drag, startPoint x: 189, startPoint y: 521, endPoint x: 937, endPoint y: 589, distance: 751.6
click at [937, 589] on tbody "Equinor Contracted 330,000 [DATE] Bioenergy with Carbon Capture and Sequestrati…" at bounding box center [621, 573] width 895 height 108
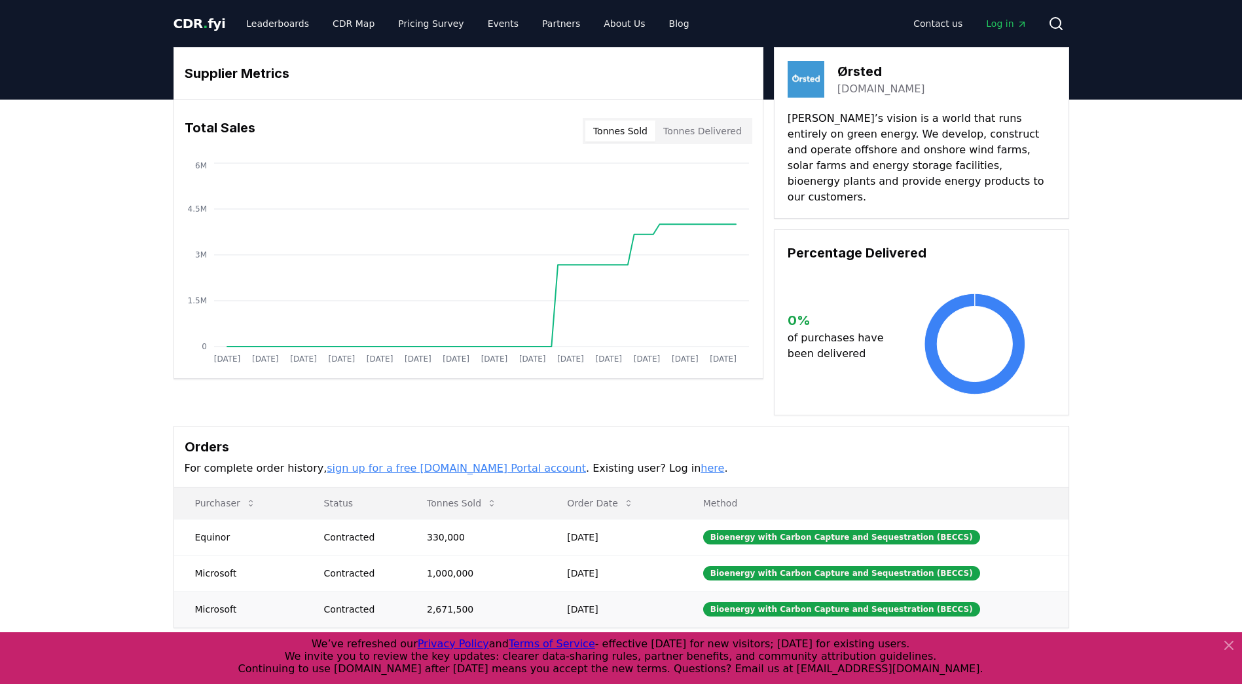
click at [980, 595] on td "Bioenergy with Carbon Capture and Sequestration (BECCS)" at bounding box center [875, 609] width 386 height 36
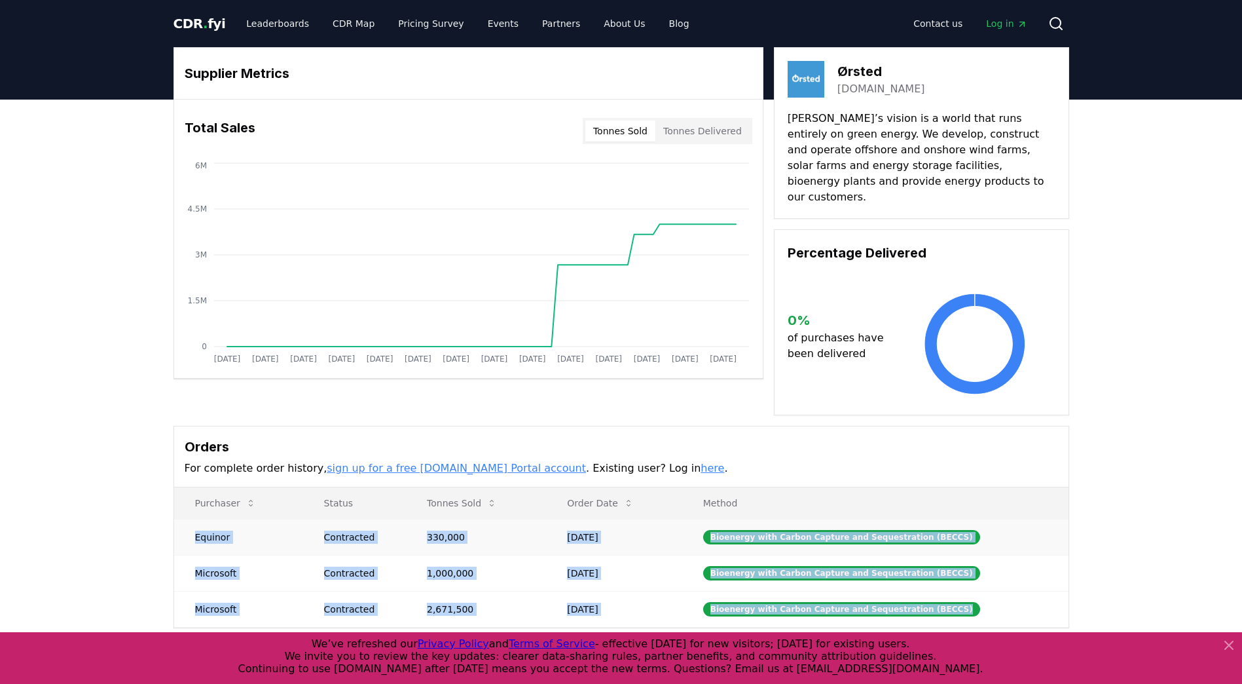
drag, startPoint x: 979, startPoint y: 595, endPoint x: 189, endPoint y: 514, distance: 794.0
click at [189, 519] on tbody "Equinor Contracted 330,000 [DATE] Bioenergy with Carbon Capture and Sequestrati…" at bounding box center [621, 573] width 895 height 108
copy tbody "Equinor Contracted 330,000 [DATE] Bioenergy with Carbon Capture and Sequestrati…"
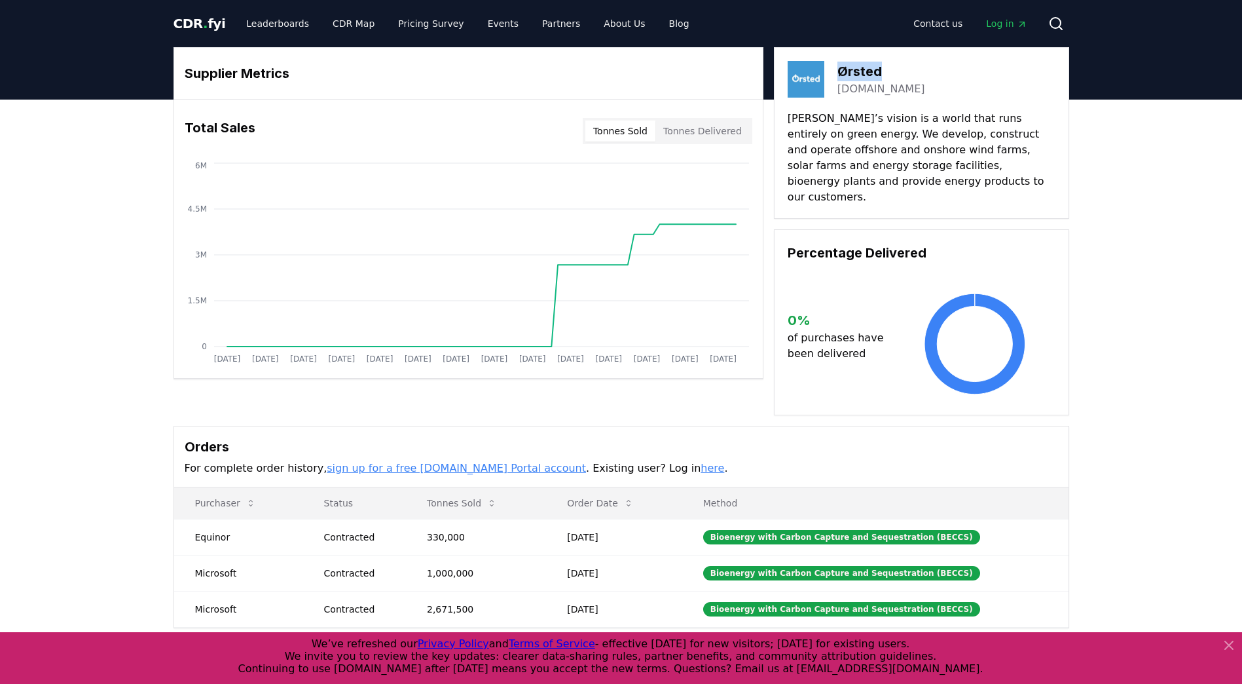
drag, startPoint x: 889, startPoint y: 69, endPoint x: 832, endPoint y: 70, distance: 56.3
click at [832, 70] on div "Ørsted [DOMAIN_NAME]" at bounding box center [922, 79] width 268 height 37
copy h3 "Ørsted"
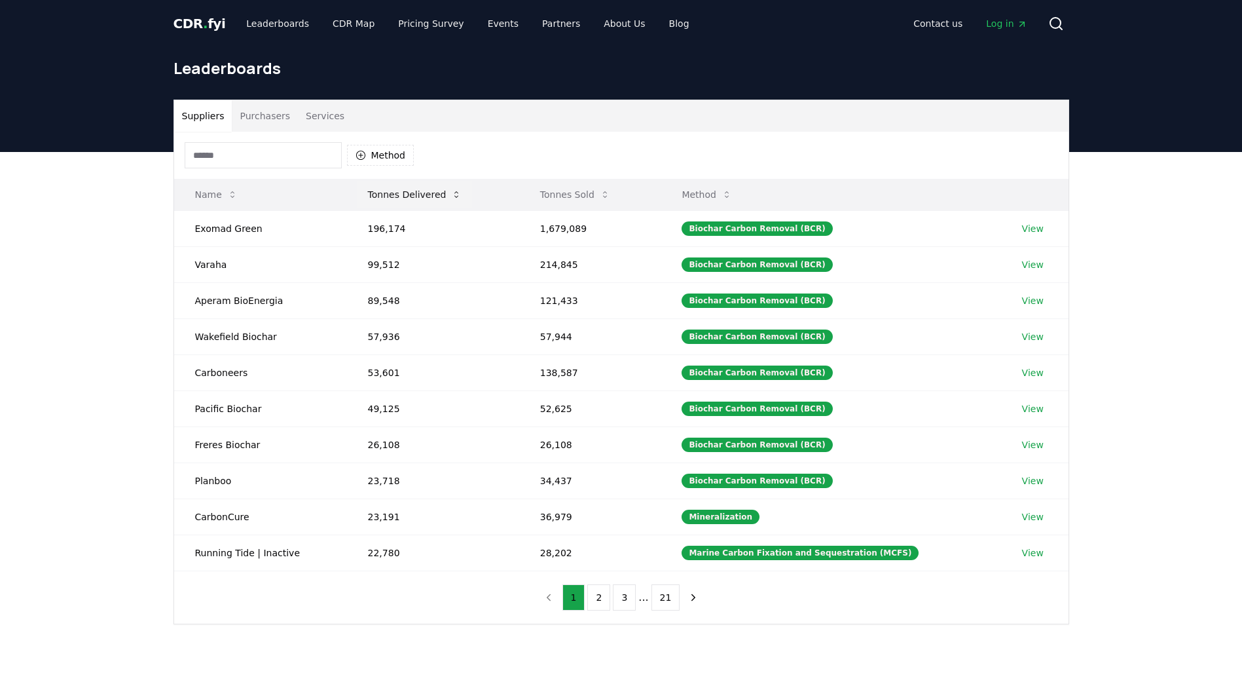
click at [423, 198] on button "Tonnes Delivered" at bounding box center [415, 194] width 115 height 26
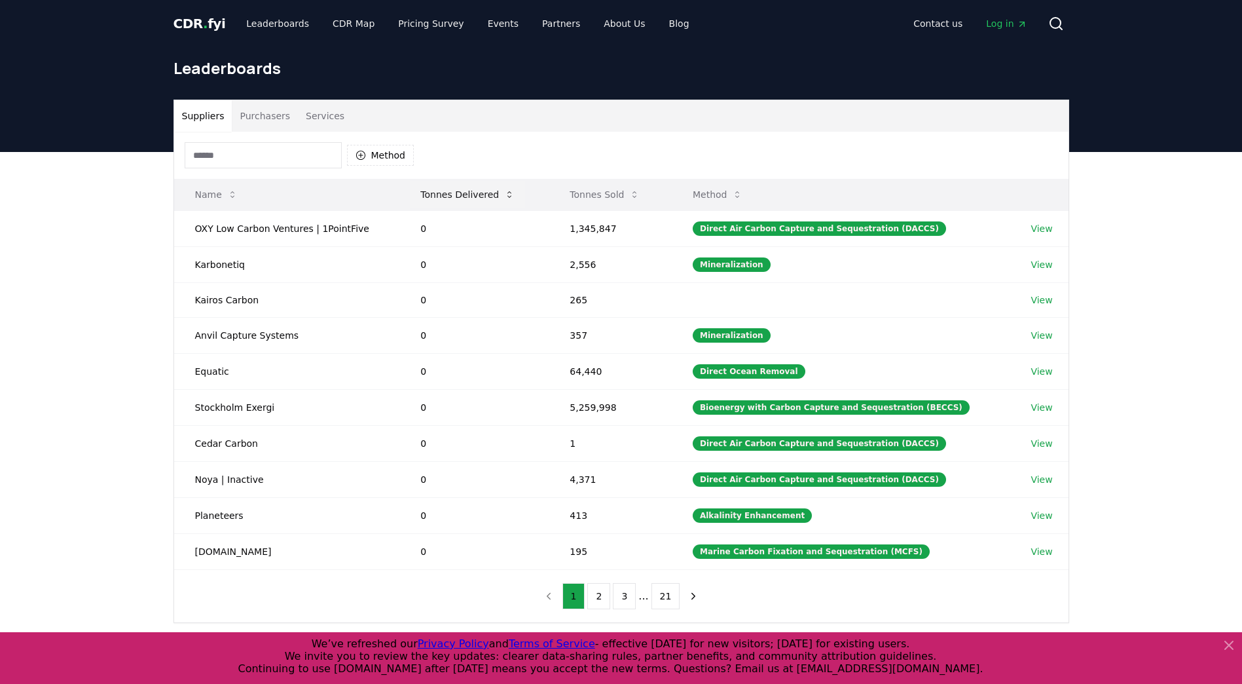
click at [424, 196] on button "Tonnes Delivered" at bounding box center [467, 194] width 115 height 26
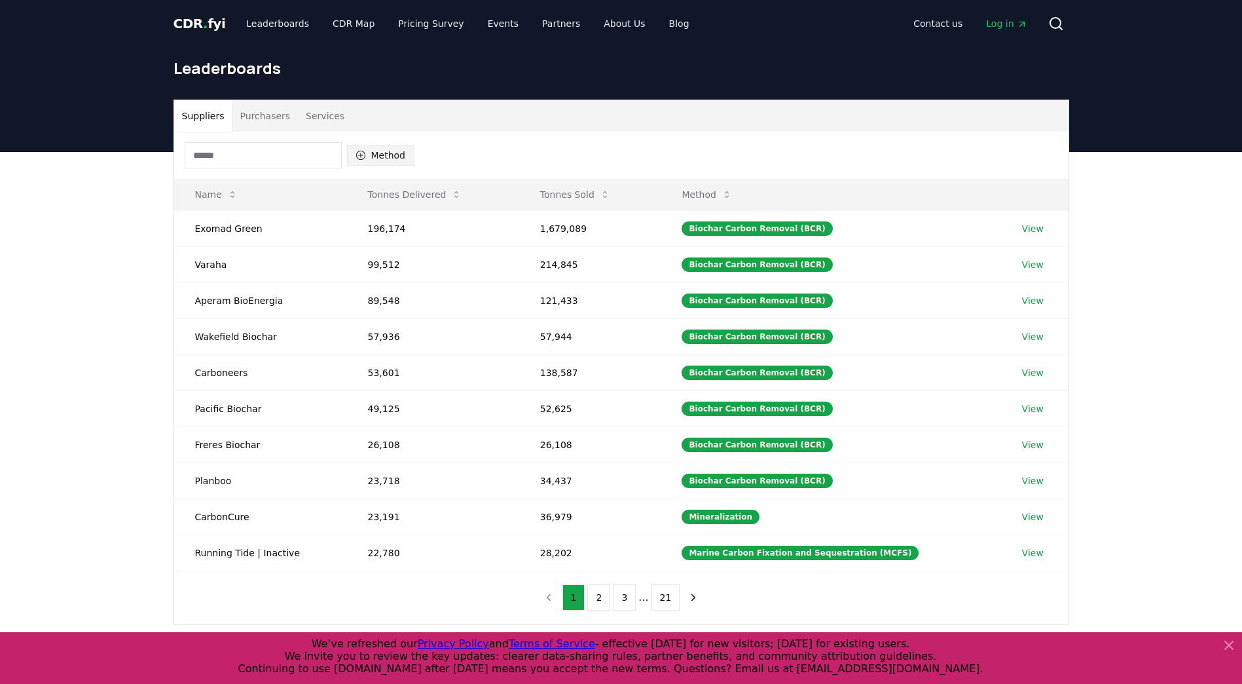
click at [396, 162] on button "Method" at bounding box center [380, 155] width 67 height 21
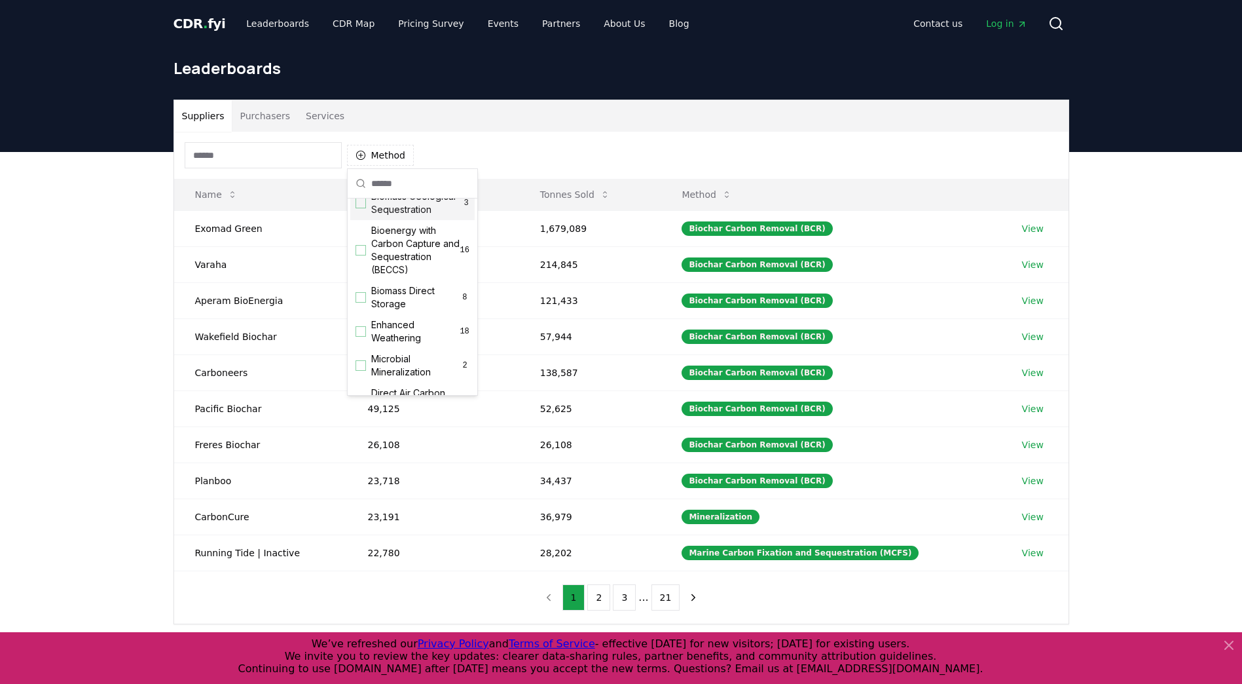
scroll to position [131, 0]
click at [357, 255] on div "Suggestions" at bounding box center [361, 249] width 10 height 10
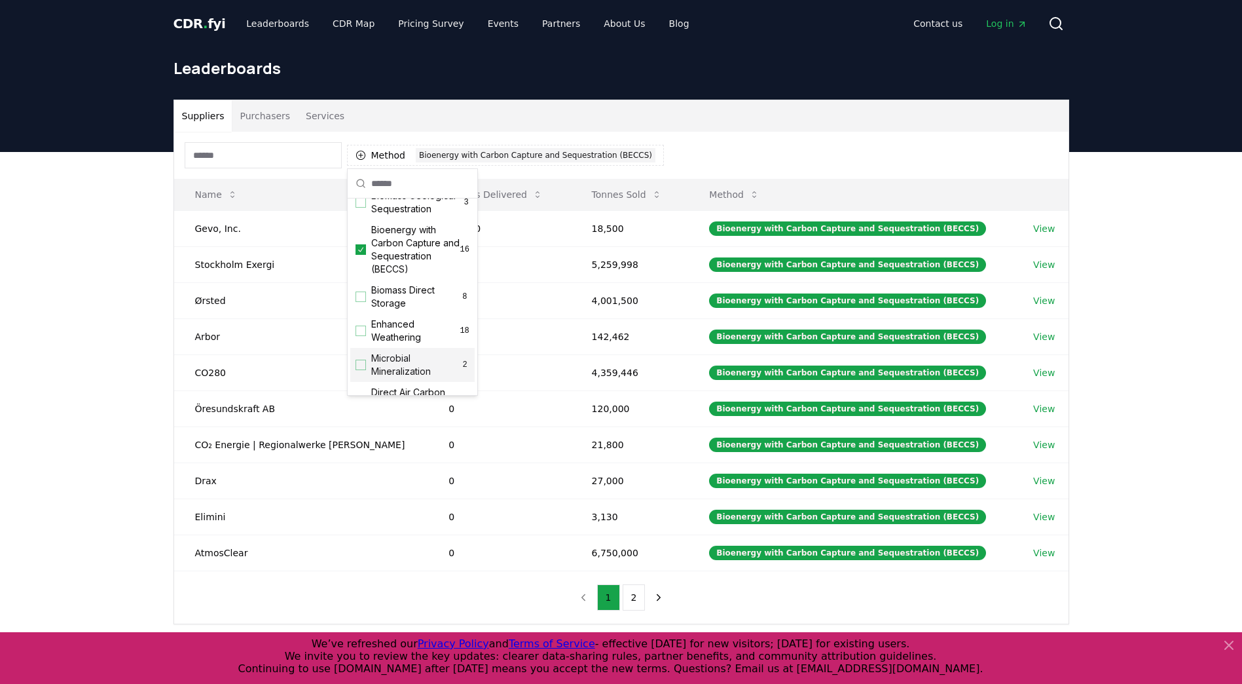
click at [472, 604] on div "Method 1 Bioenergy with Carbon Capture and Sequestration (BECCS) Name Tonnes De…" at bounding box center [621, 378] width 895 height 492
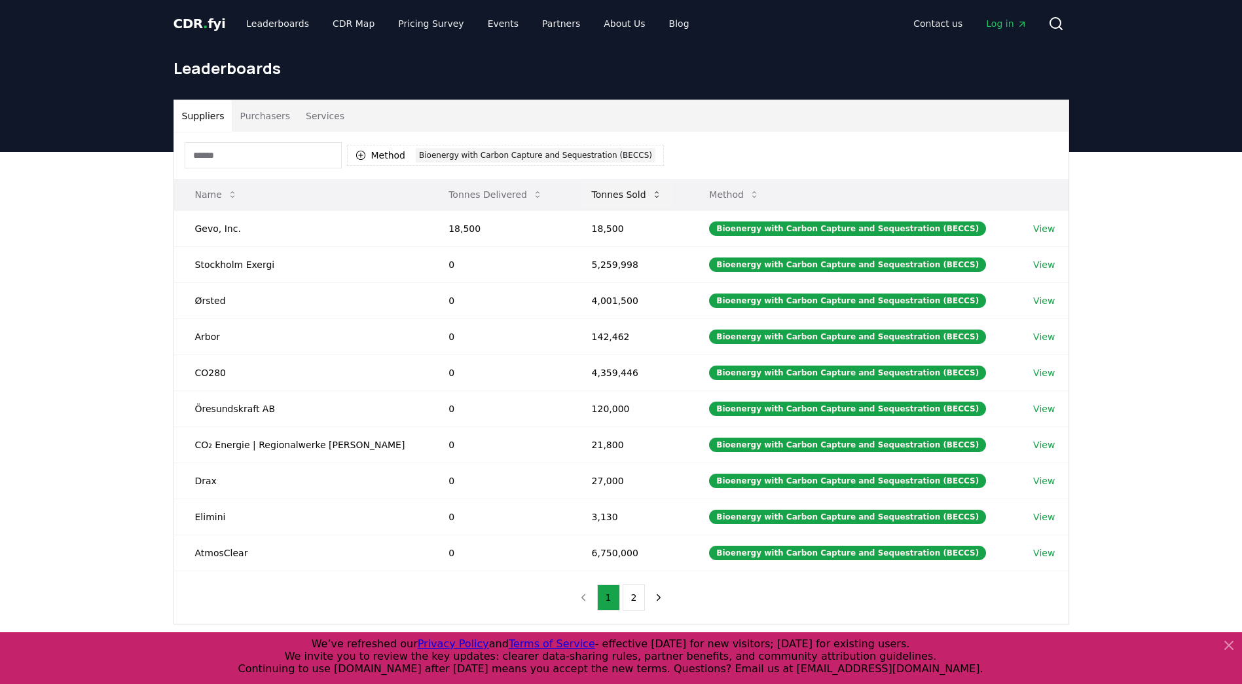
click at [616, 193] on button "Tonnes Sold" at bounding box center [627, 194] width 91 height 26
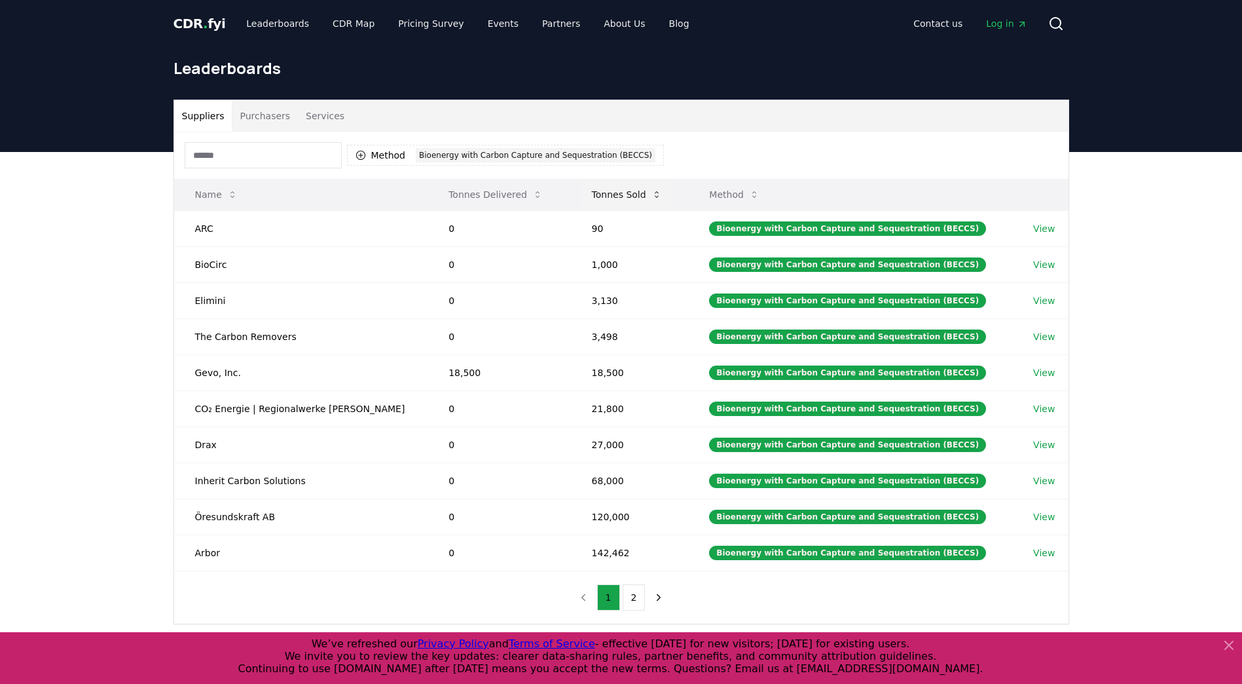
click at [616, 193] on button "Tonnes Sold" at bounding box center [627, 194] width 91 height 26
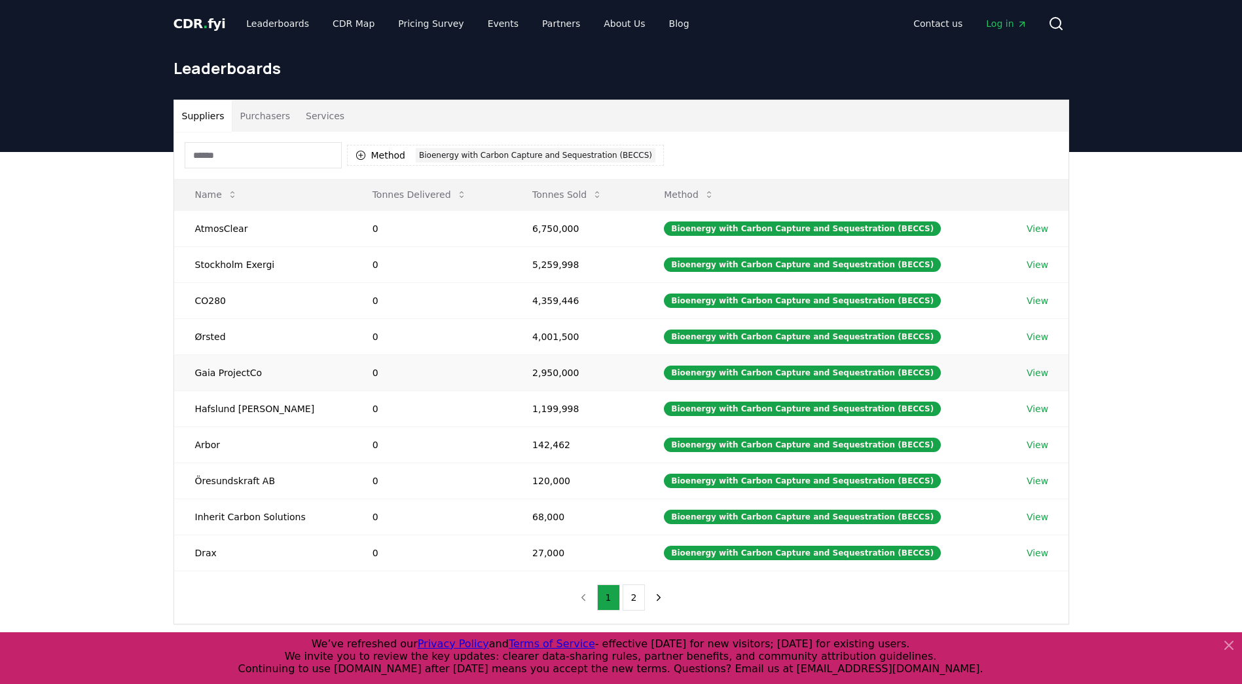
click at [1037, 375] on link "View" at bounding box center [1038, 372] width 22 height 13
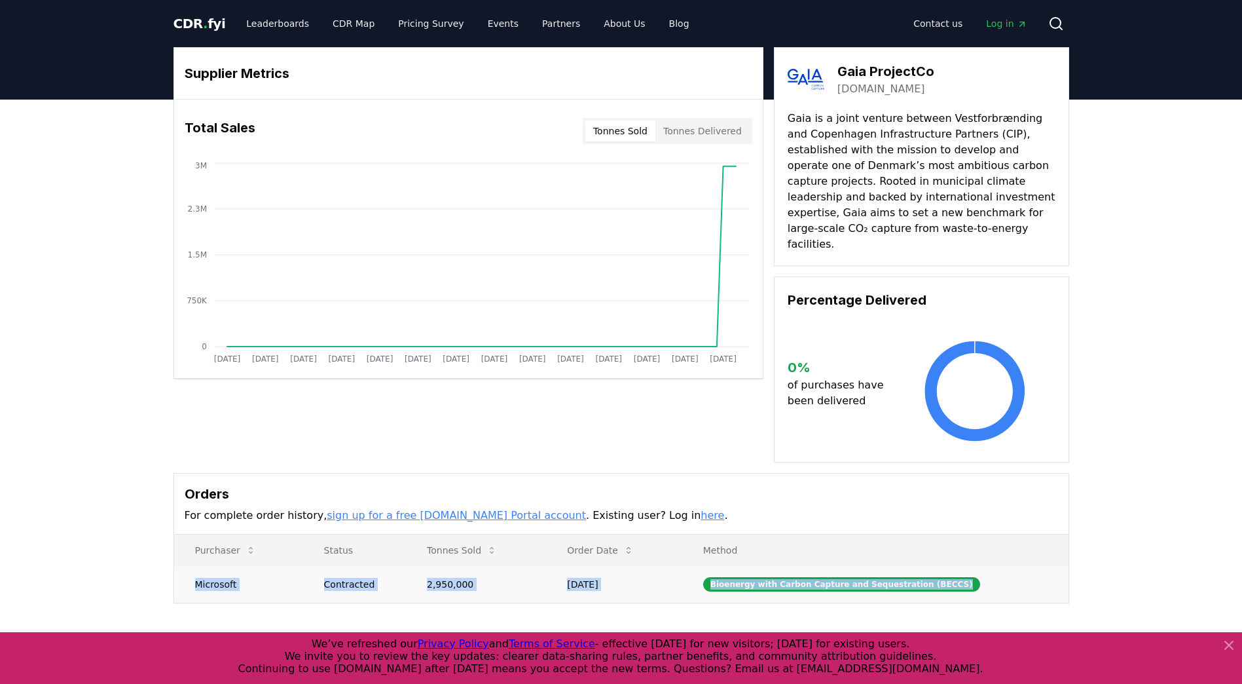
drag, startPoint x: 191, startPoint y: 568, endPoint x: 987, endPoint y: 565, distance: 795.7
click at [987, 566] on tr "Microsoft Contracted 2,950,000 [DATE] Bioenergy with Carbon Capture and Sequest…" at bounding box center [621, 584] width 895 height 36
copy tr "Microsoft Contracted 2,950,000 [DATE] Bioenergy with Carbon Capture and Sequest…"
click at [678, 132] on button "Tonnes Delivered" at bounding box center [703, 131] width 94 height 21
click at [629, 131] on button "Tonnes Sold" at bounding box center [620, 131] width 70 height 21
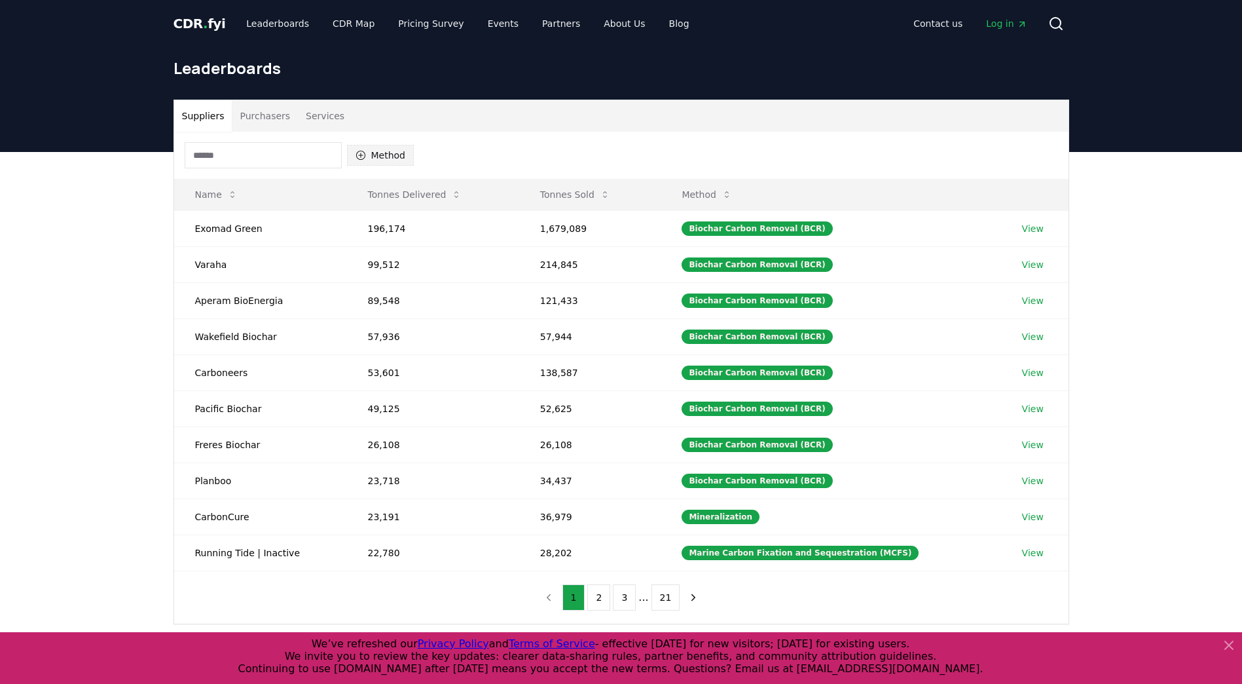
click at [362, 155] on icon "button" at bounding box center [360, 155] width 9 height 9
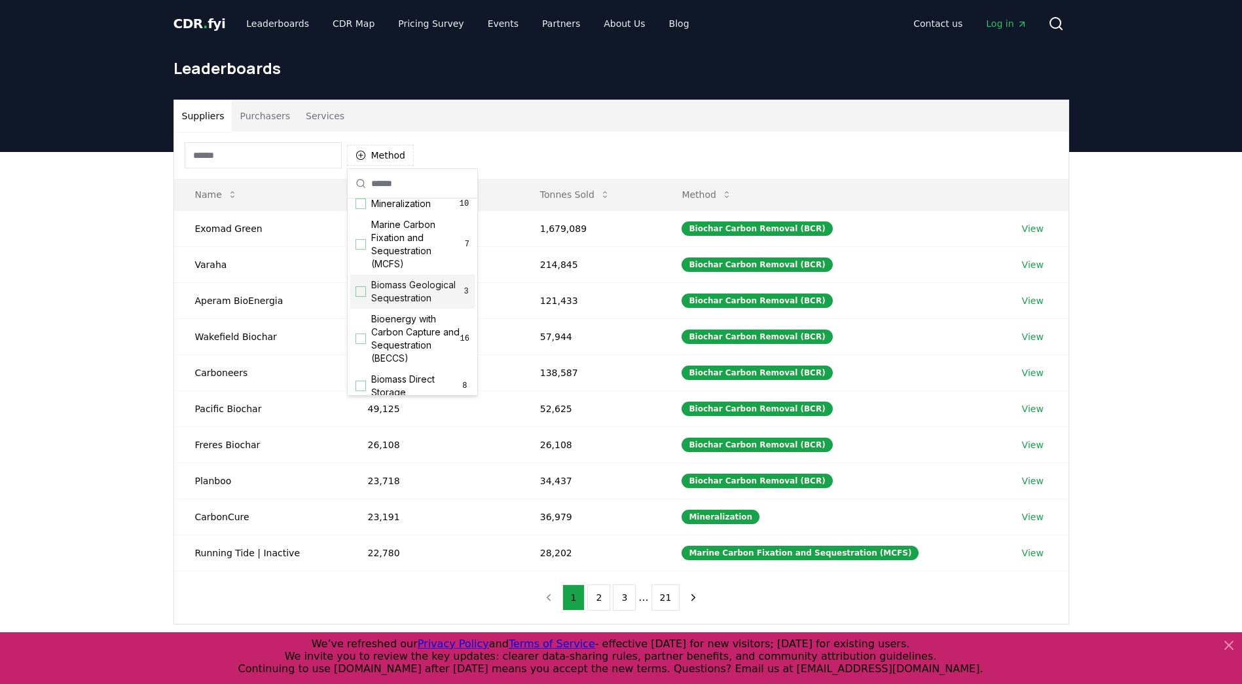
scroll to position [65, 0]
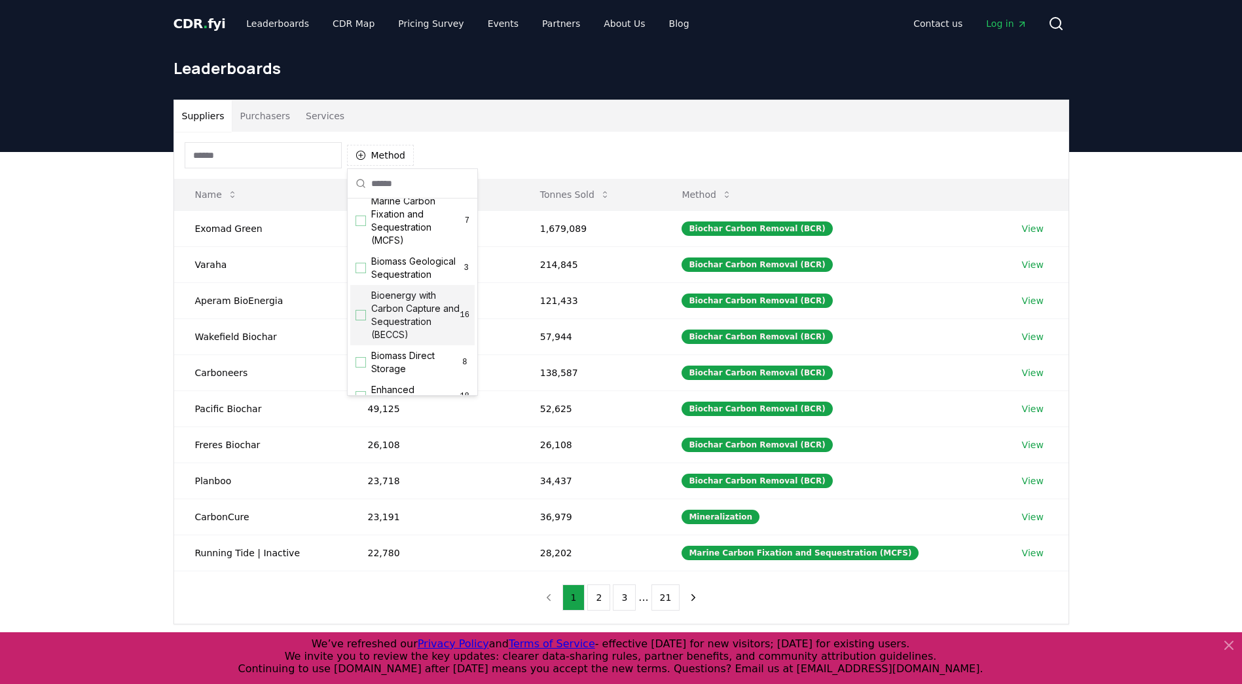
click at [393, 323] on span "Bioenergy with Carbon Capture and Sequestration (BECCS)" at bounding box center [415, 315] width 89 height 52
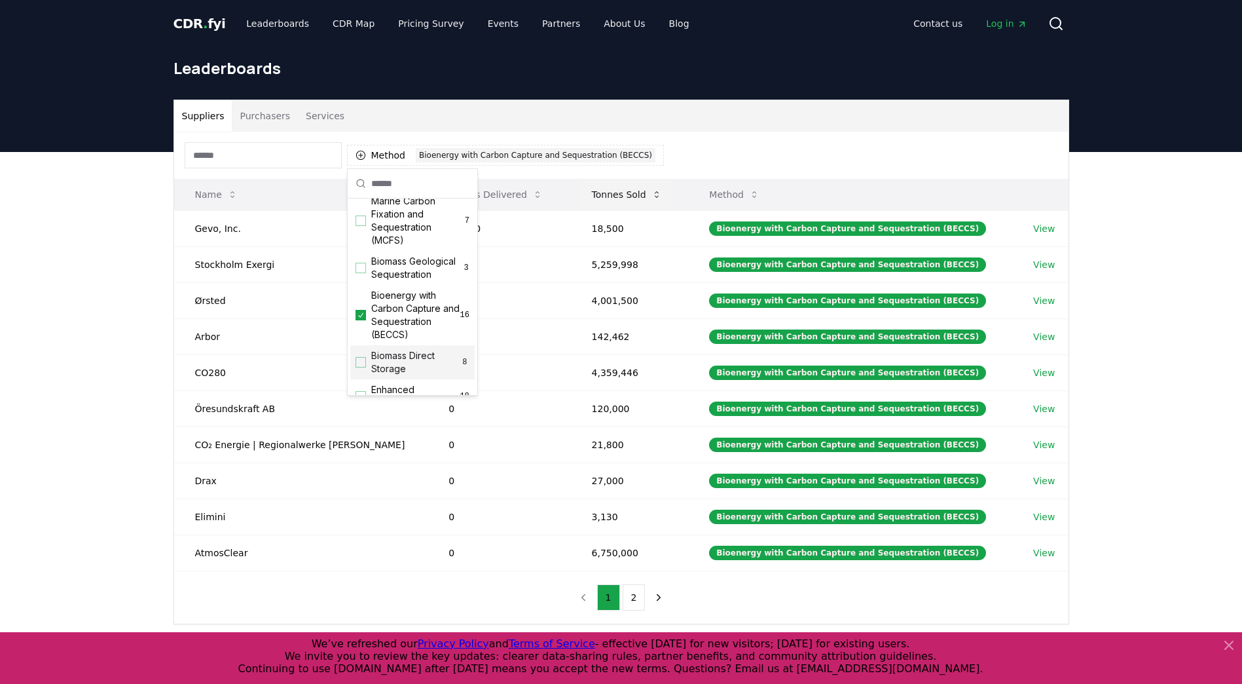
click at [608, 196] on button "Tonnes Sold" at bounding box center [627, 194] width 91 height 26
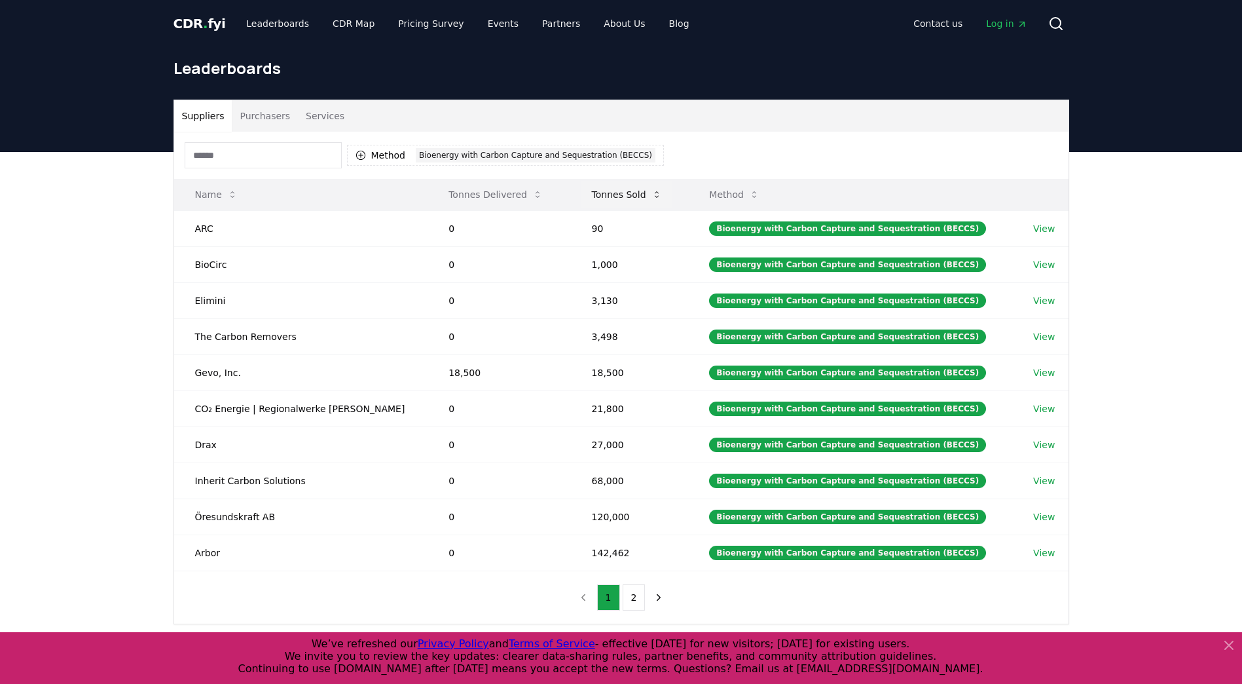
click at [608, 196] on button "Tonnes Sold" at bounding box center [627, 194] width 91 height 26
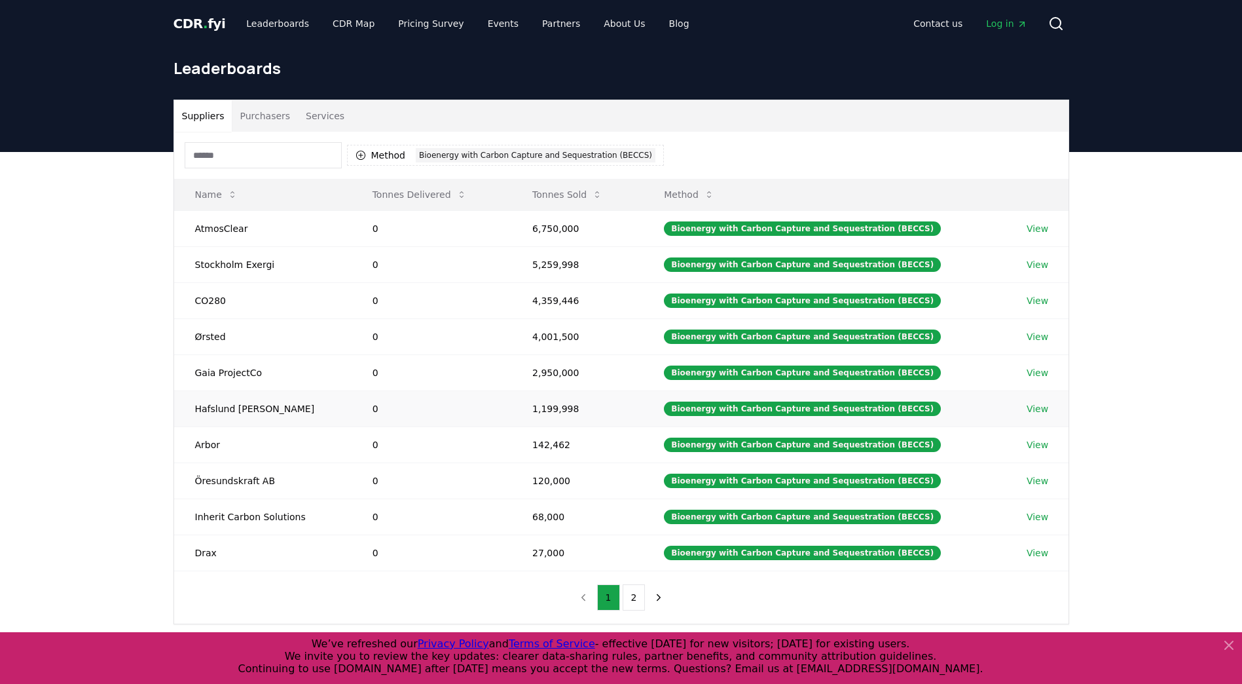
click at [1030, 411] on link "View" at bounding box center [1038, 408] width 22 height 13
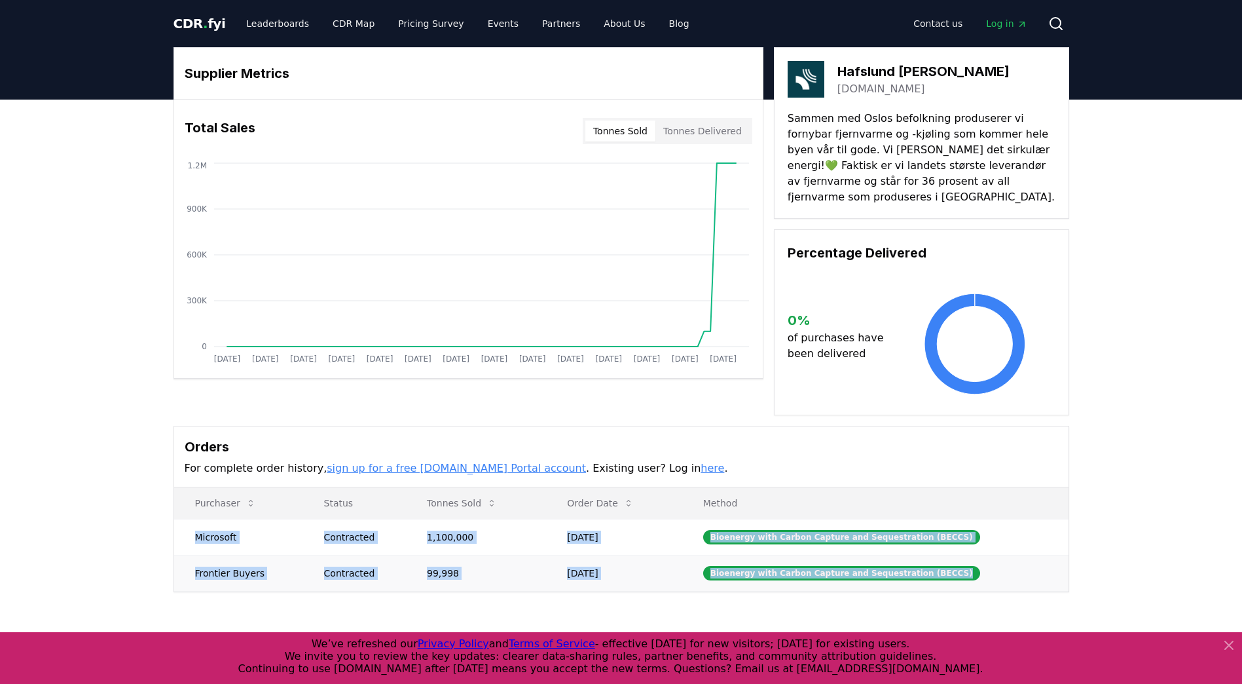
drag, startPoint x: 191, startPoint y: 522, endPoint x: 973, endPoint y: 561, distance: 783.0
click at [973, 561] on tbody "Microsoft Contracted 1,100,000 [DATE] Bioenergy with Carbon Capture and Sequest…" at bounding box center [621, 555] width 895 height 72
copy tbody "Microsoft Contracted 1,100,000 [DATE] Bioenergy with Carbon Capture and Sequest…"
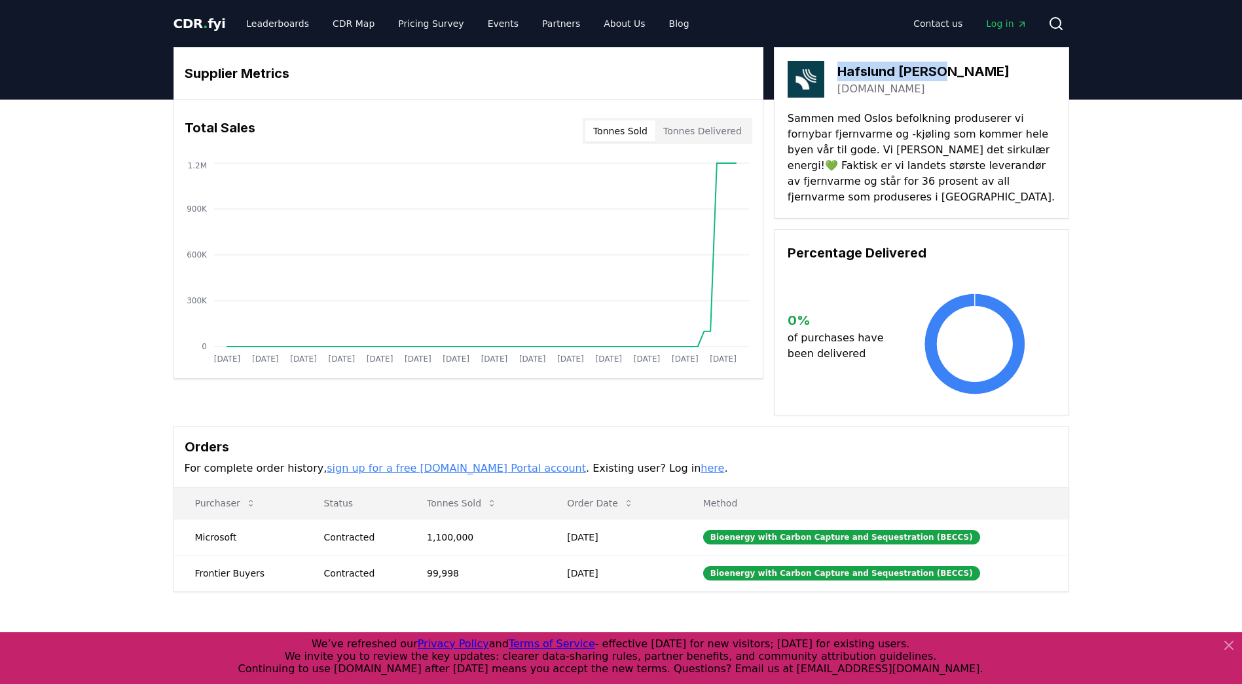
drag, startPoint x: 893, startPoint y: 73, endPoint x: 841, endPoint y: 71, distance: 51.8
click at [841, 71] on div "Hafslund Celsio hafslund.no" at bounding box center [922, 79] width 268 height 37
copy h3 "Hafslund Celsio"
click at [203, 23] on span "." at bounding box center [205, 24] width 5 height 16
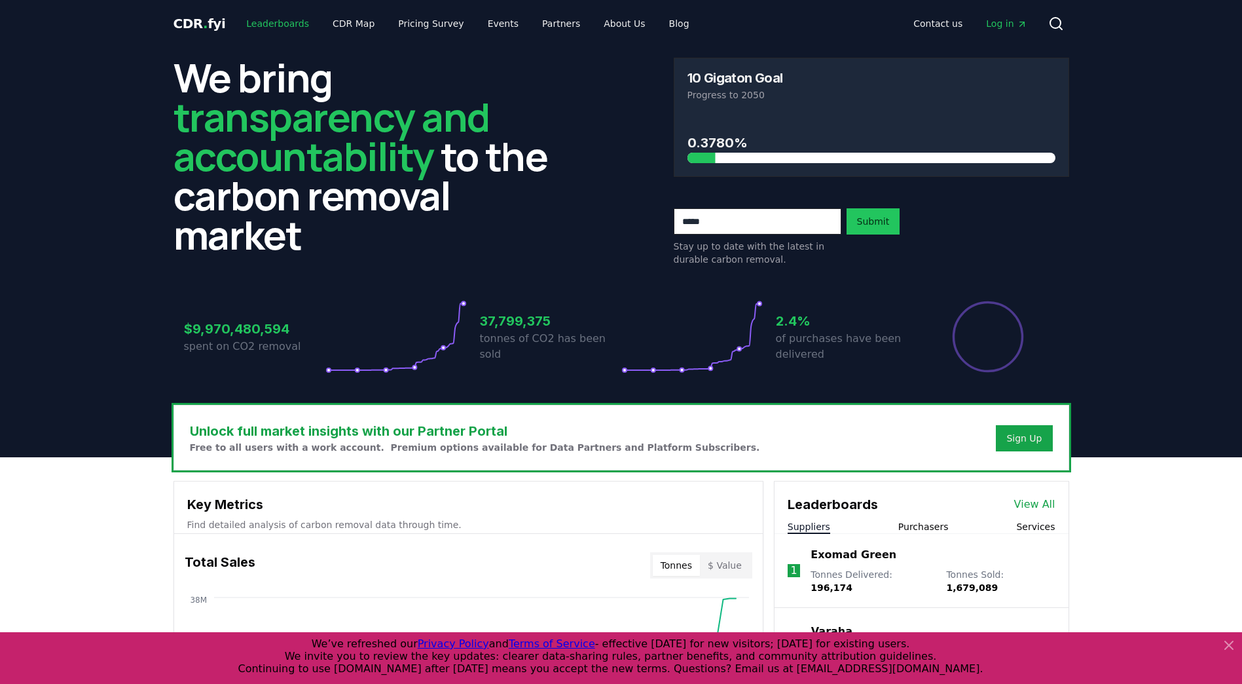
click at [272, 22] on link "Leaderboards" at bounding box center [278, 24] width 84 height 24
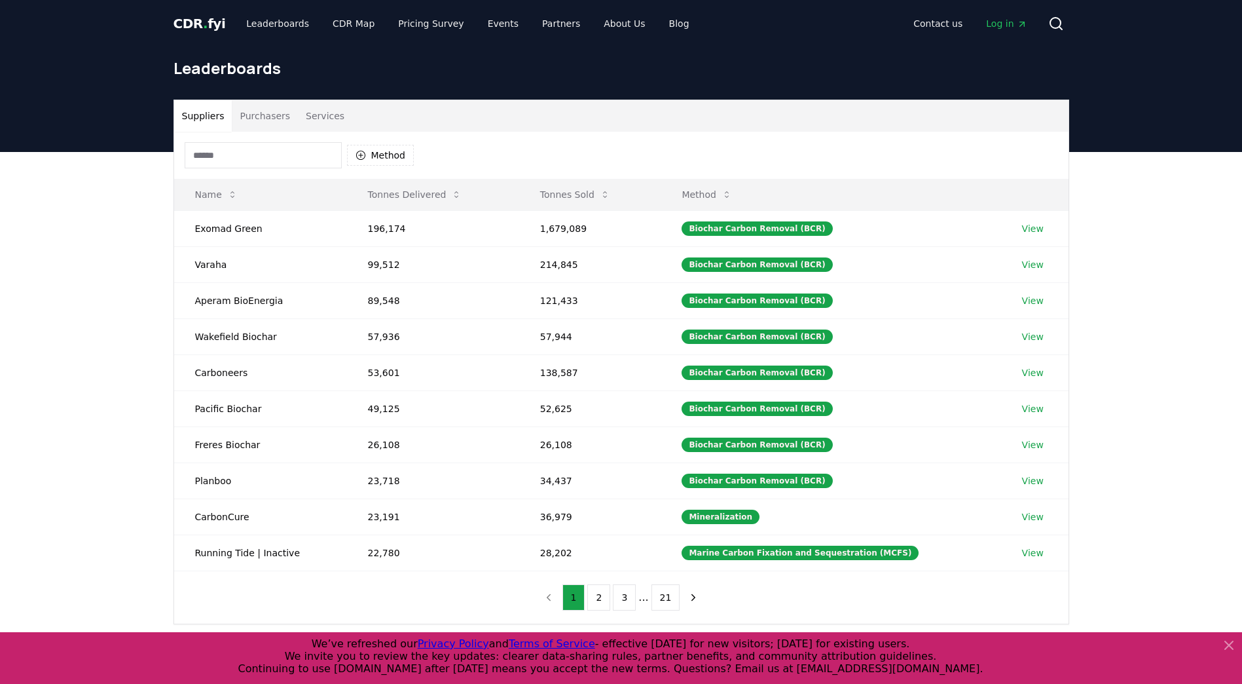
click at [297, 158] on input at bounding box center [263, 155] width 157 height 26
click at [362, 155] on icon "button" at bounding box center [361, 155] width 10 height 10
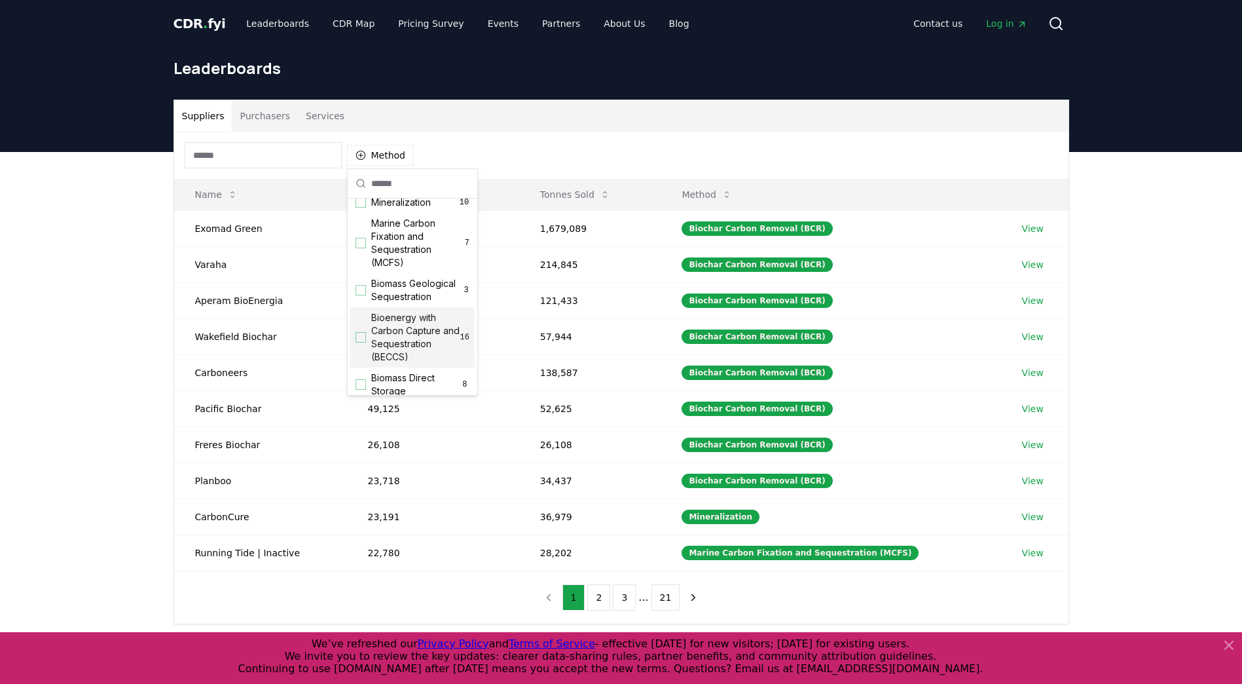
scroll to position [65, 0]
click at [417, 341] on span "Bioenergy with Carbon Capture and Sequestration (BECCS)" at bounding box center [415, 315] width 89 height 52
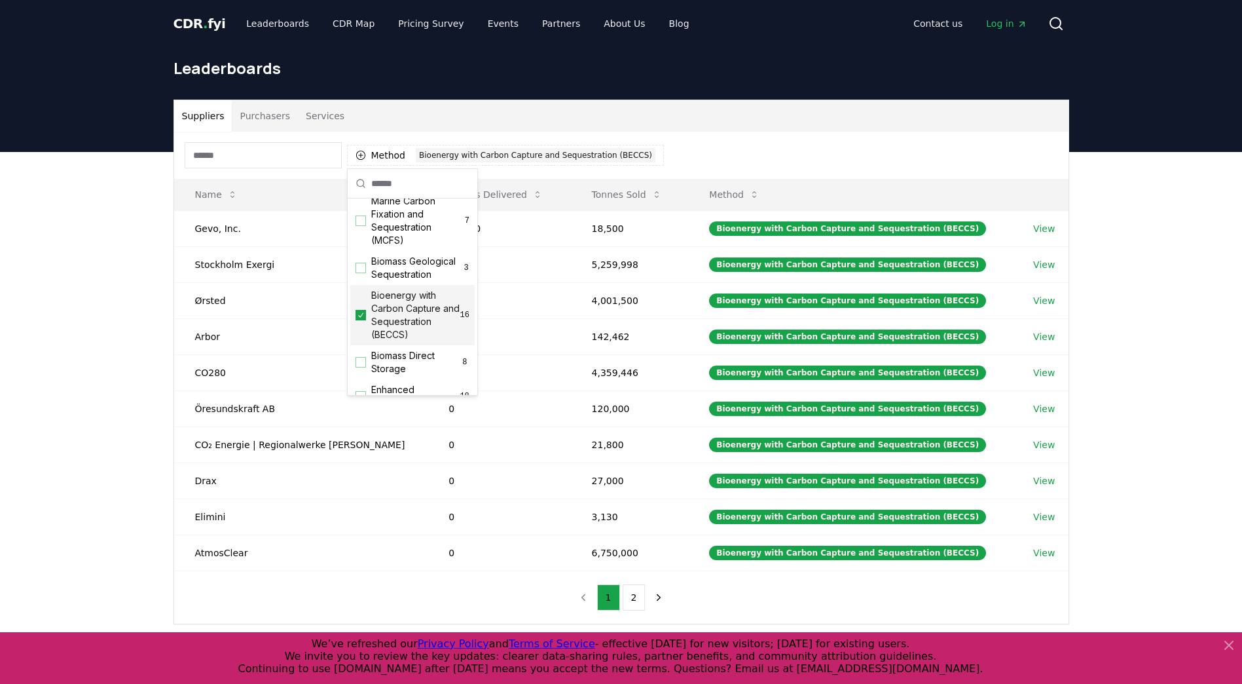
click at [506, 593] on div "Method 1 Bioenergy with Carbon Capture and Sequestration (BECCS) Name Tonnes De…" at bounding box center [621, 378] width 895 height 492
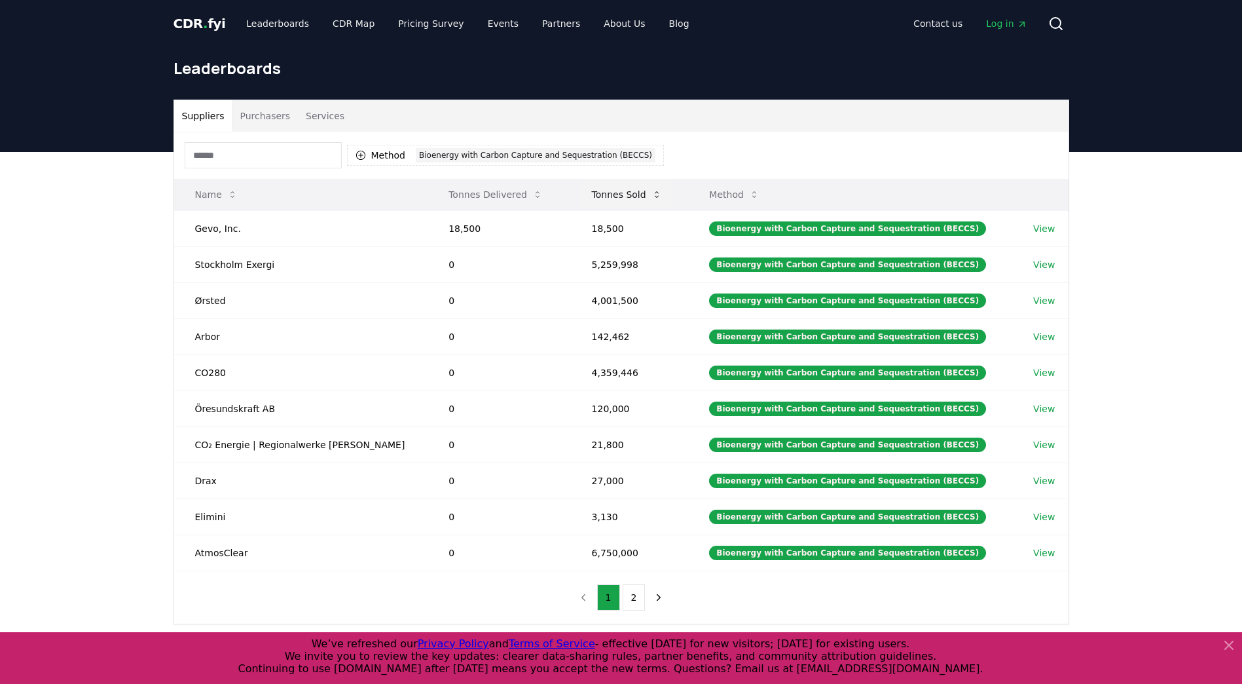
click at [618, 191] on button "Tonnes Sold" at bounding box center [627, 194] width 91 height 26
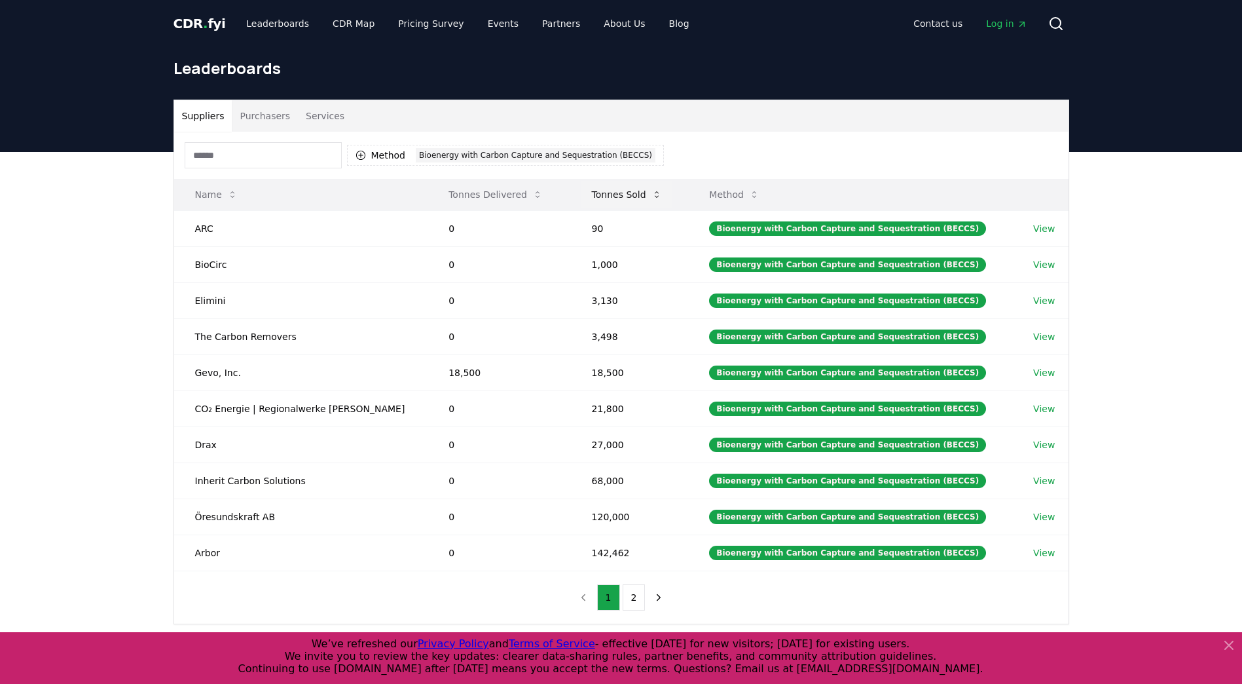
click at [618, 191] on button "Tonnes Sold" at bounding box center [627, 194] width 91 height 26
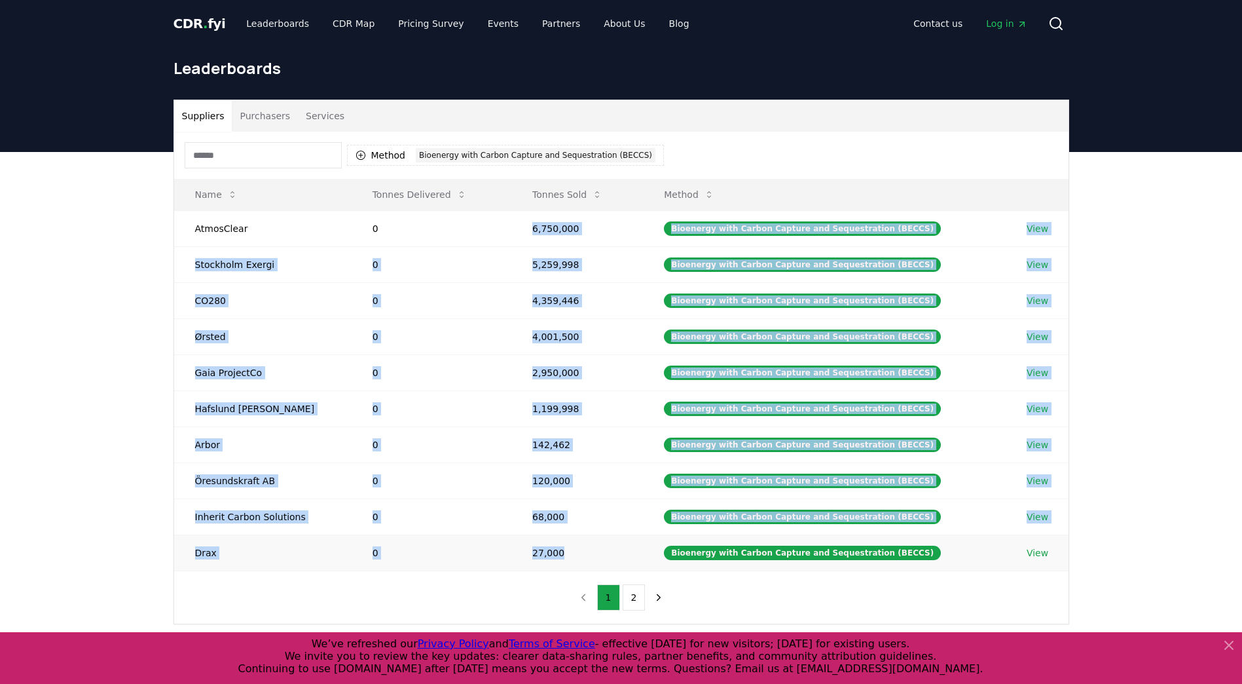
drag, startPoint x: 532, startPoint y: 225, endPoint x: 574, endPoint y: 550, distance: 327.5
click at [574, 550] on tbody "AtmosClear 0 6,750,000 Bioenergy with Carbon Capture and Sequestration (BECCS) …" at bounding box center [621, 390] width 895 height 360
copy tbody "6,750,000 Bioenergy with Carbon Capture and Sequestration (BECCS) View Stockhol…"
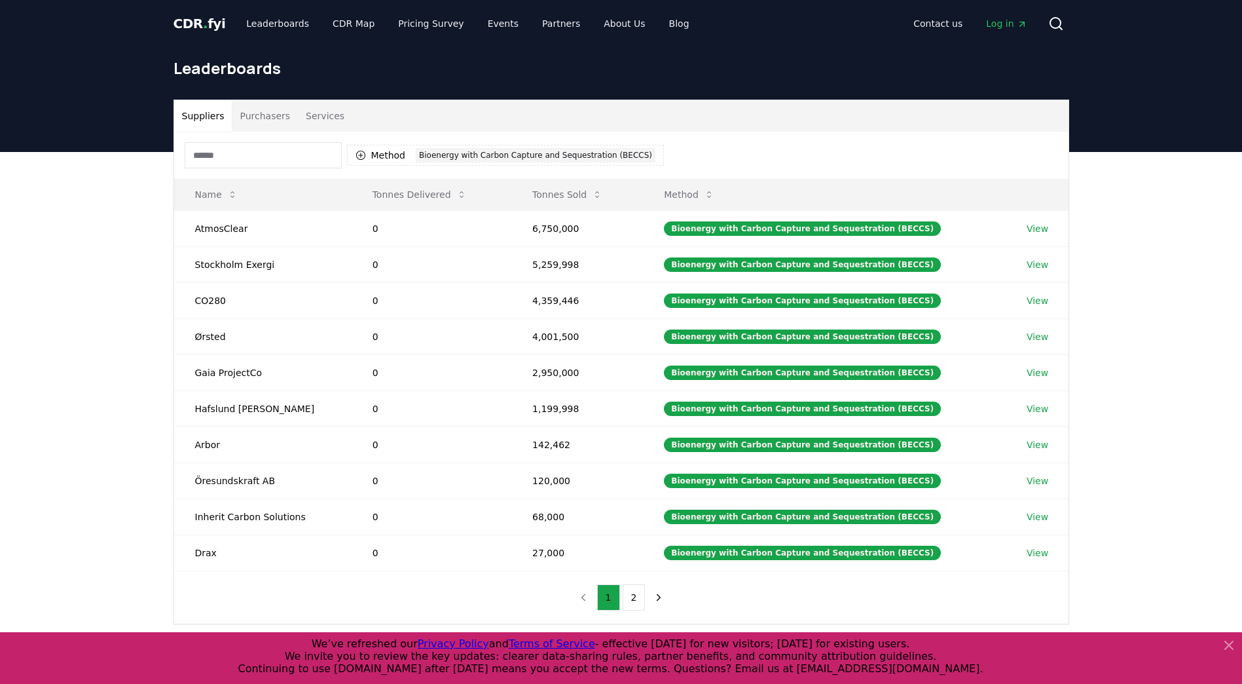
click at [115, 245] on div "Suppliers Purchasers Services Method 1 Bioenergy with Carbon Capture and Seques…" at bounding box center [621, 414] width 1242 height 525
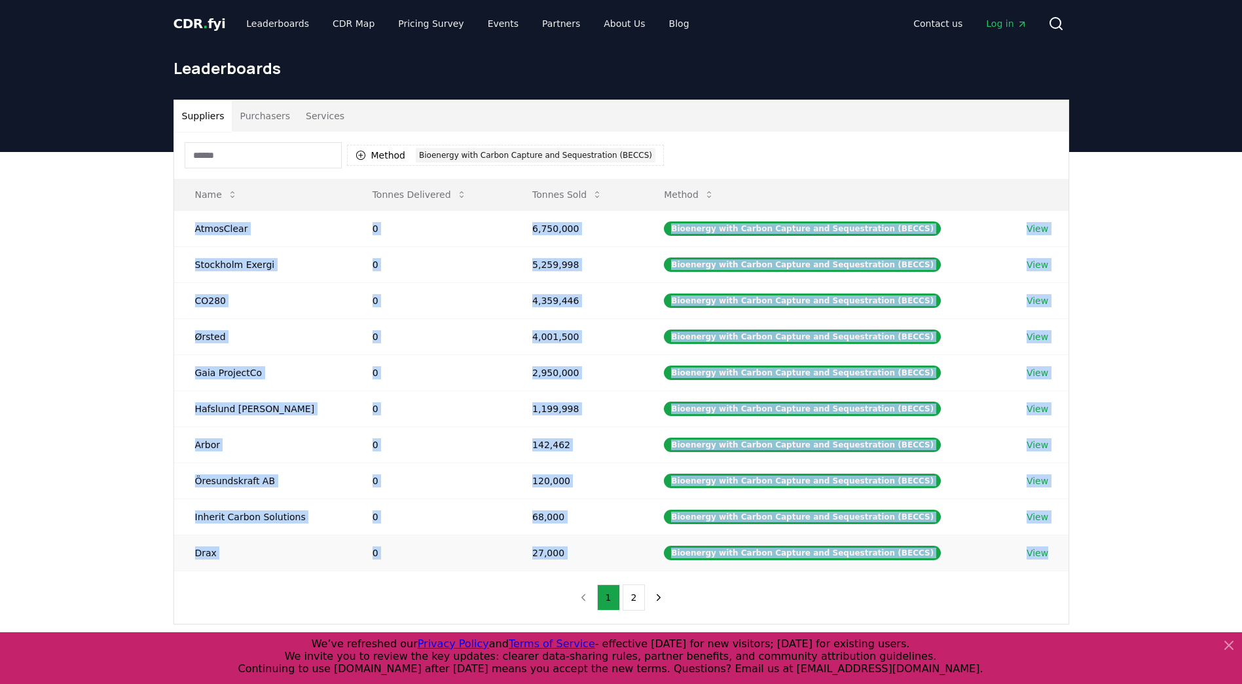
drag, startPoint x: 193, startPoint y: 227, endPoint x: 1055, endPoint y: 561, distance: 924.7
click at [1055, 561] on tbody "AtmosClear 0 6,750,000 Bioenergy with Carbon Capture and Sequestration (BECCS) …" at bounding box center [621, 390] width 895 height 360
copy tbody "AtmosClear 0 6,750,000 Bioenergy with Carbon Capture and Sequestration (BECCS) …"
click at [630, 598] on button "2" at bounding box center [634, 597] width 23 height 26
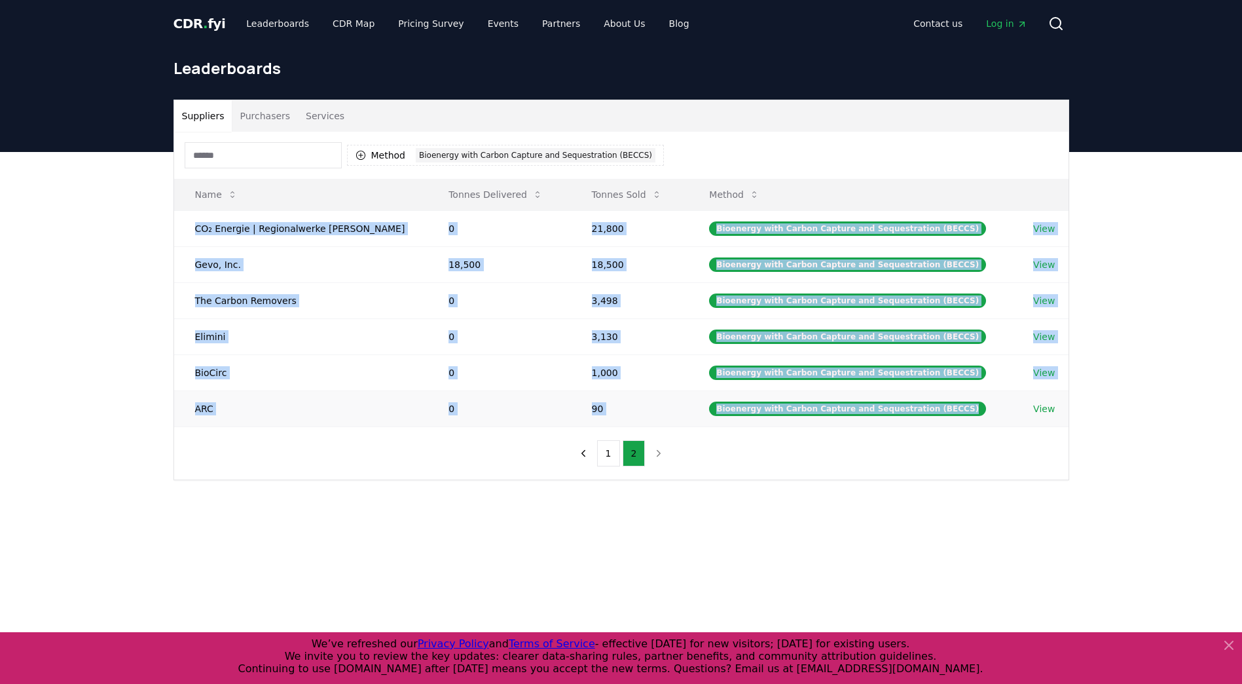
drag, startPoint x: 192, startPoint y: 225, endPoint x: 1009, endPoint y: 411, distance: 837.7
click at [1009, 411] on tbody "CO₂ Energie | Regionalwerke AG Baden 0 21,800 Bioenergy with Carbon Capture and…" at bounding box center [621, 318] width 895 height 216
copy tbody "CO₂ Energie | Regionalwerke AG Baden 0 21,800 Bioenergy with Carbon Capture and…"
click at [374, 153] on button "Method 1 Bioenergy with Carbon Capture and Sequestration (BECCS)" at bounding box center [506, 155] width 318 height 21
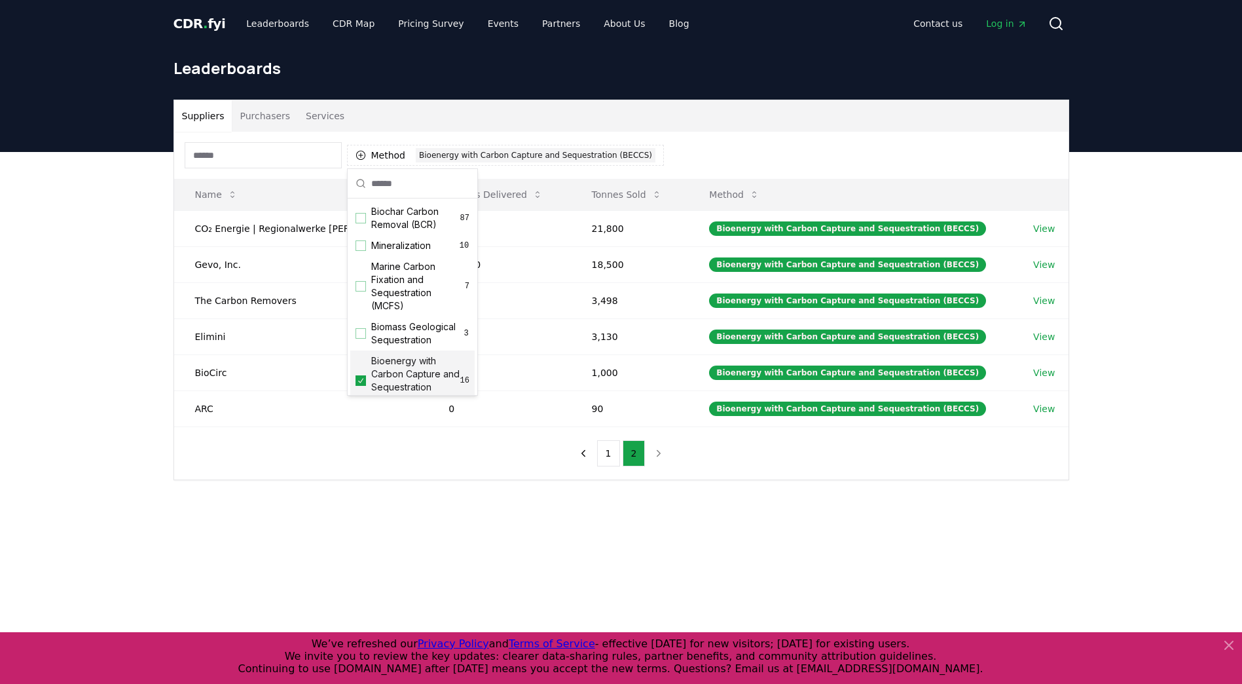
click at [363, 384] on div "Bioenergy with Carbon Capture and Sequestration (BECCS) 16" at bounding box center [412, 380] width 124 height 60
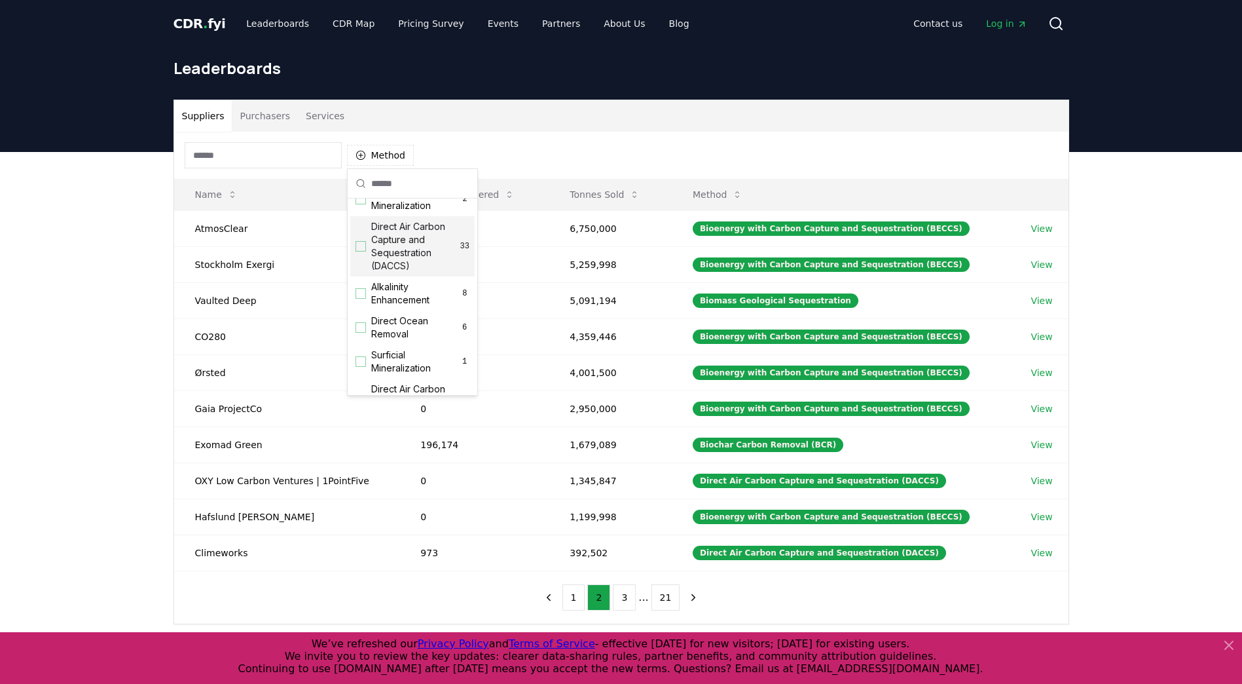
scroll to position [327, 0]
click at [388, 231] on span "Direct Air Carbon Capture and Sequestration (DACCS)" at bounding box center [415, 215] width 89 height 52
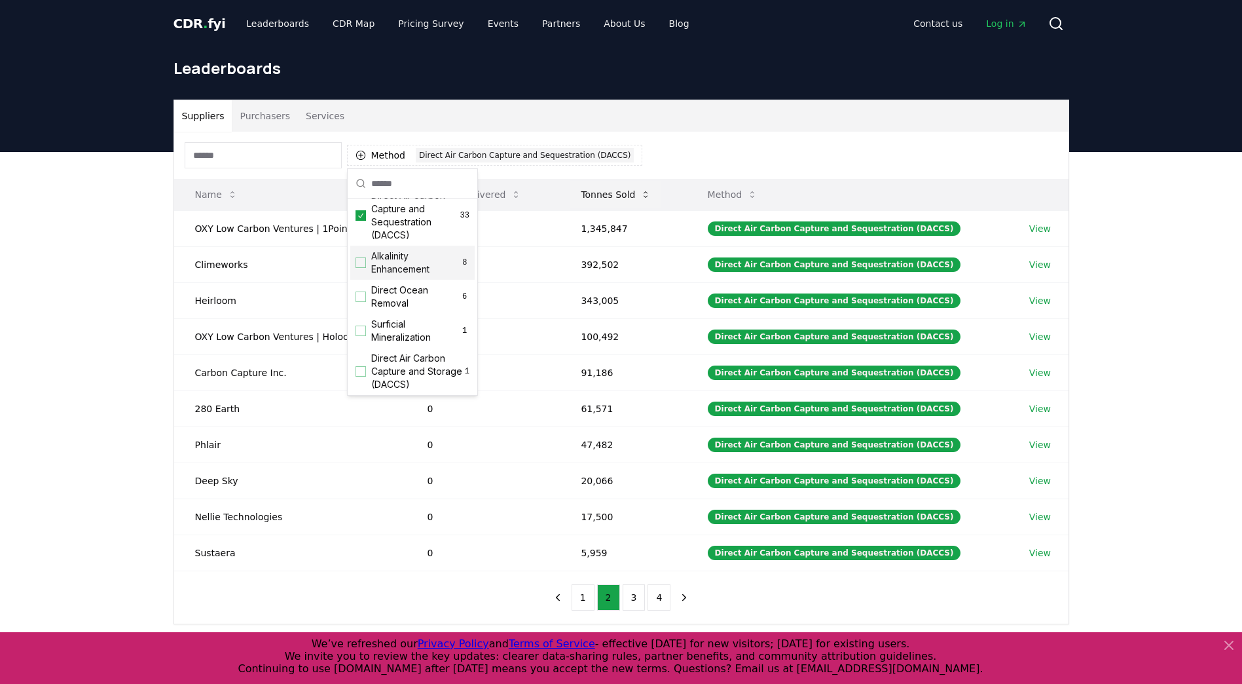
click at [606, 197] on button "Tonnes Sold" at bounding box center [615, 194] width 91 height 26
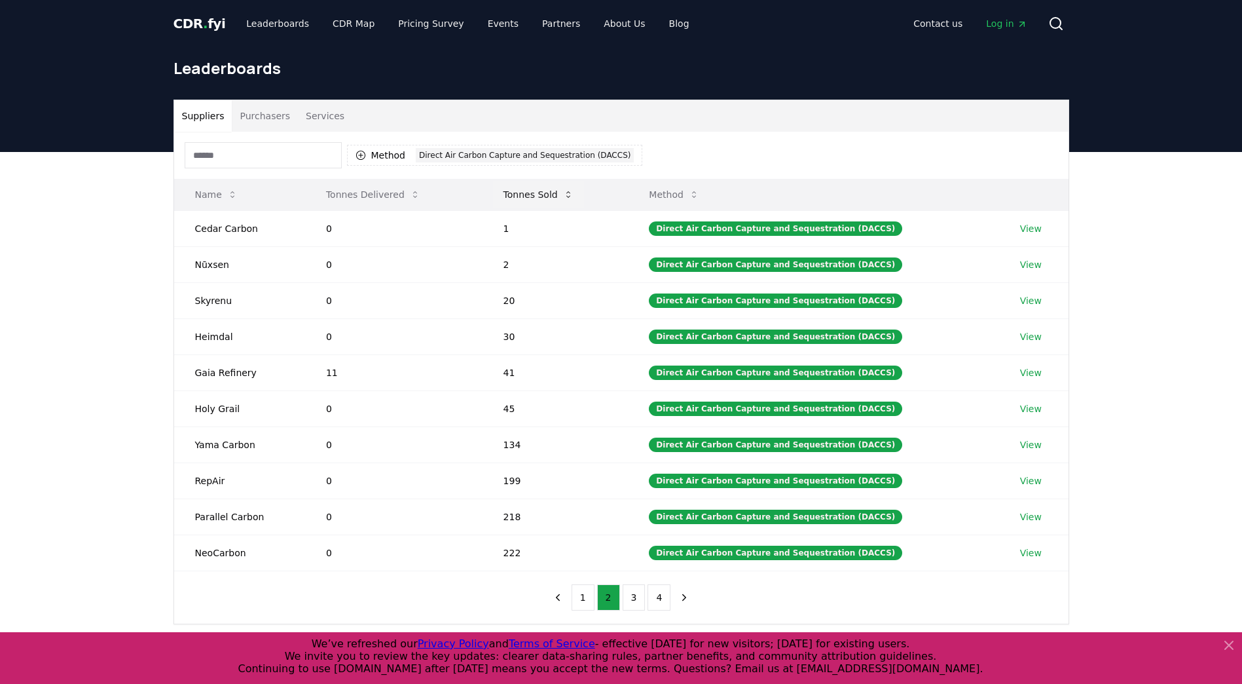
click at [557, 195] on button "Tonnes Sold" at bounding box center [538, 194] width 91 height 26
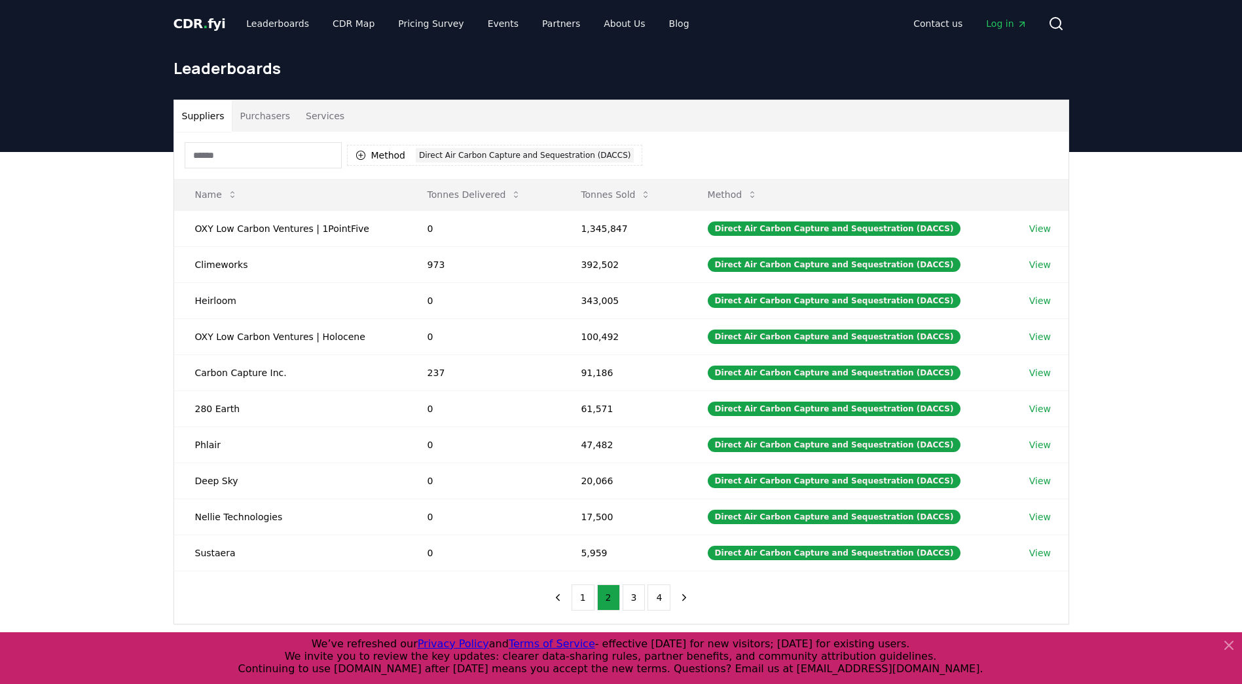
drag, startPoint x: 192, startPoint y: 196, endPoint x: 1092, endPoint y: 557, distance: 970.1
click at [1102, 554] on div "Suppliers Purchasers Services Method 1 Direct Air Carbon Capture and Sequestrat…" at bounding box center [621, 414] width 1242 height 525
drag, startPoint x: 188, startPoint y: 228, endPoint x: 1077, endPoint y: 563, distance: 950.3
click at [1077, 563] on div "Suppliers Purchasers Services Method 1 Direct Air Carbon Capture and Sequestrat…" at bounding box center [621, 362] width 917 height 525
copy thead "Name Tonnes Delivered Tonnes Sold Method"
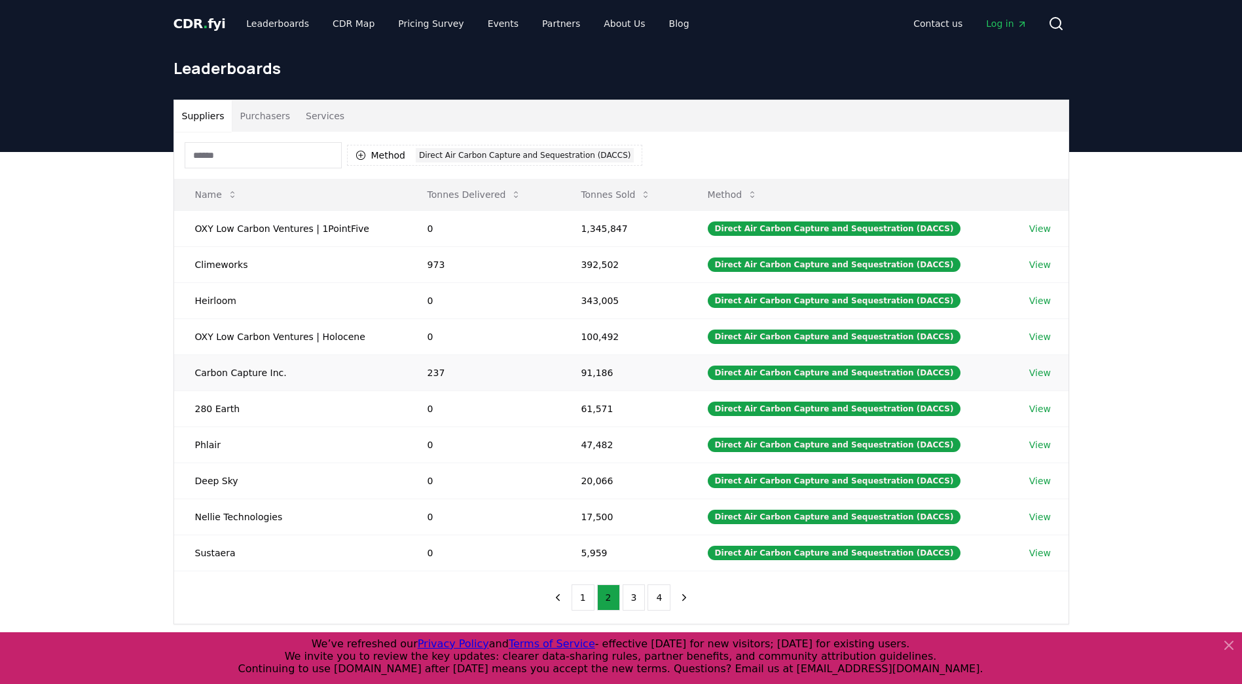
drag, startPoint x: 128, startPoint y: 329, endPoint x: 297, endPoint y: 383, distance: 177.3
click at [129, 329] on div "Suppliers Purchasers Services Method 1 Direct Air Carbon Capture and Sequestrat…" at bounding box center [621, 414] width 1242 height 525
click at [585, 597] on button "1" at bounding box center [583, 597] width 23 height 26
click at [608, 595] on button "2" at bounding box center [608, 597] width 23 height 26
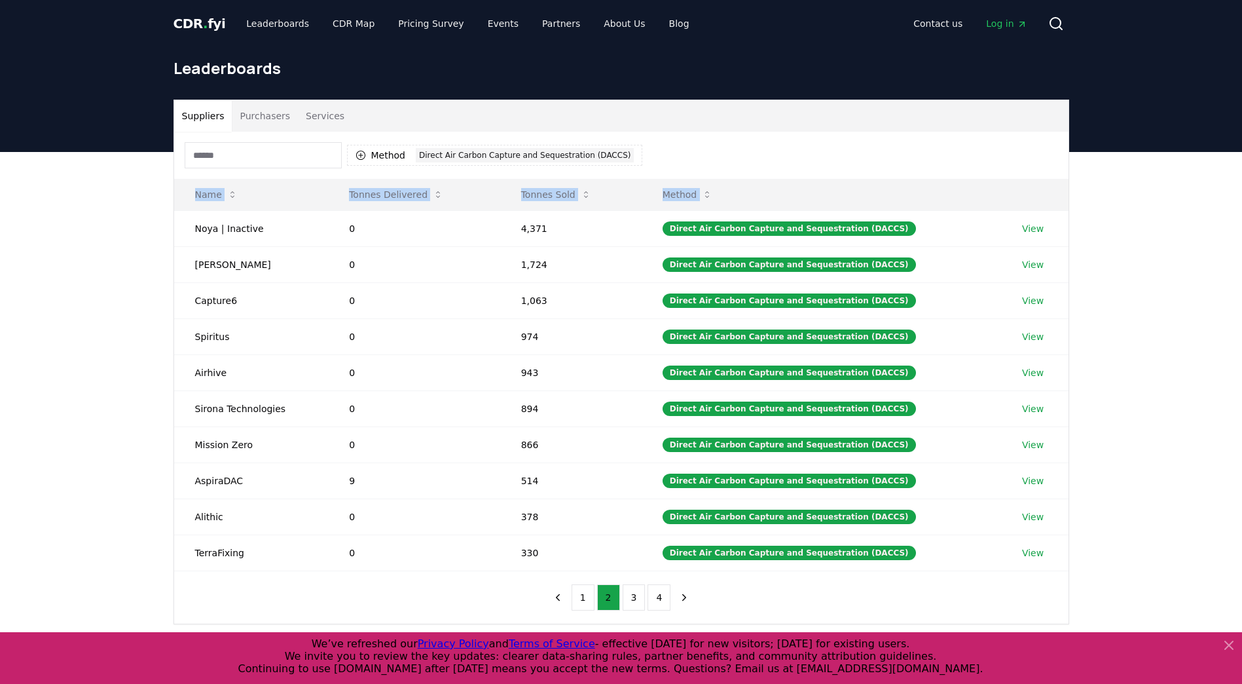
drag, startPoint x: 184, startPoint y: 223, endPoint x: 1090, endPoint y: 549, distance: 962.5
click at [1090, 549] on div "Suppliers Purchasers Services Method 1 Direct Air Carbon Capture and Sequestrat…" at bounding box center [621, 414] width 1242 height 525
copy thead "Name Tonnes Delivered Tonnes Sold Method"
click at [634, 602] on button "3" at bounding box center [634, 597] width 23 height 26
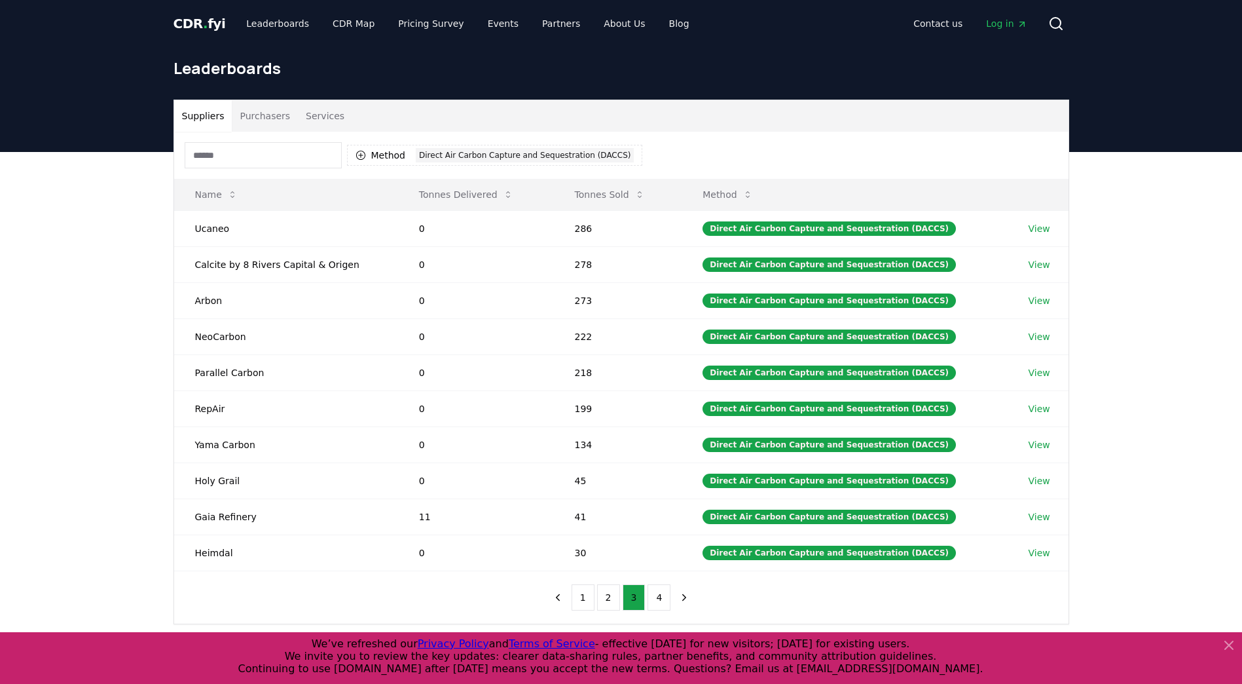
click at [157, 228] on div "Suppliers Purchasers Services Method 1 Direct Air Carbon Capture and Sequestrat…" at bounding box center [621, 414] width 1242 height 525
drag, startPoint x: 195, startPoint y: 225, endPoint x: 1086, endPoint y: 564, distance: 953.5
click at [1086, 564] on div "Suppliers Purchasers Services Method 1 Direct Air Carbon Capture and Sequestrat…" at bounding box center [621, 414] width 1242 height 525
copy thead "Name Tonnes Delivered Tonnes Sold Method"
drag, startPoint x: 662, startPoint y: 601, endPoint x: 603, endPoint y: 538, distance: 86.6
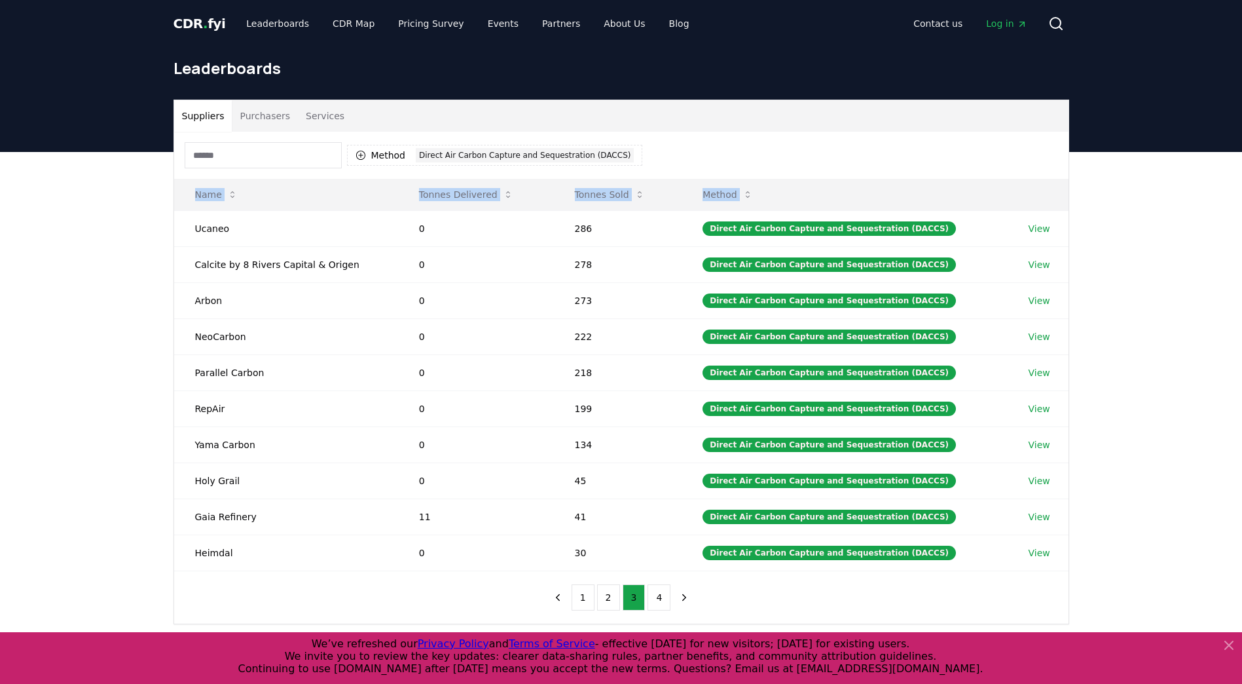
click at [662, 601] on button "4" at bounding box center [659, 597] width 23 height 26
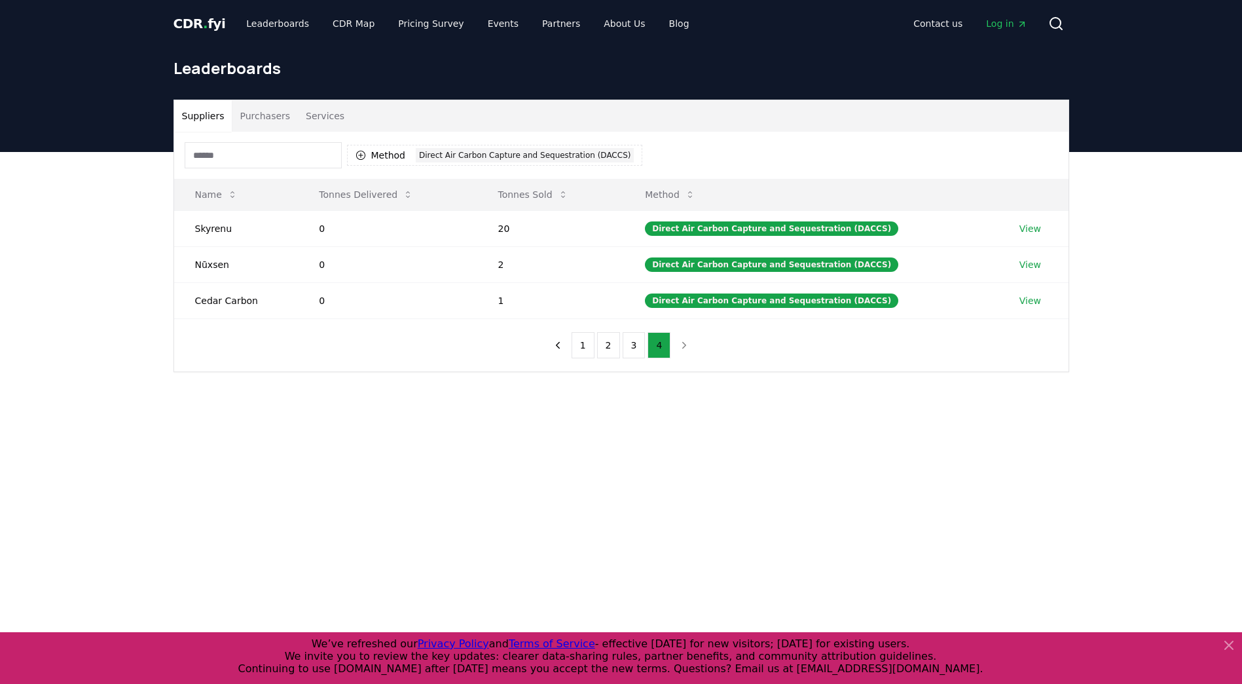
drag, startPoint x: 121, startPoint y: 234, endPoint x: 173, endPoint y: 226, distance: 52.3
click at [127, 232] on div "Suppliers Purchasers Services Method 1 Direct Air Carbon Capture and Sequestrat…" at bounding box center [621, 288] width 1242 height 272
drag, startPoint x: 190, startPoint y: 225, endPoint x: 1111, endPoint y: 310, distance: 924.8
click at [1111, 310] on div "Suppliers Purchasers Services Method 1 Direct Air Carbon Capture and Sequestrat…" at bounding box center [621, 288] width 1242 height 272
copy thead "Name Tonnes Delivered Tonnes Sold Method"
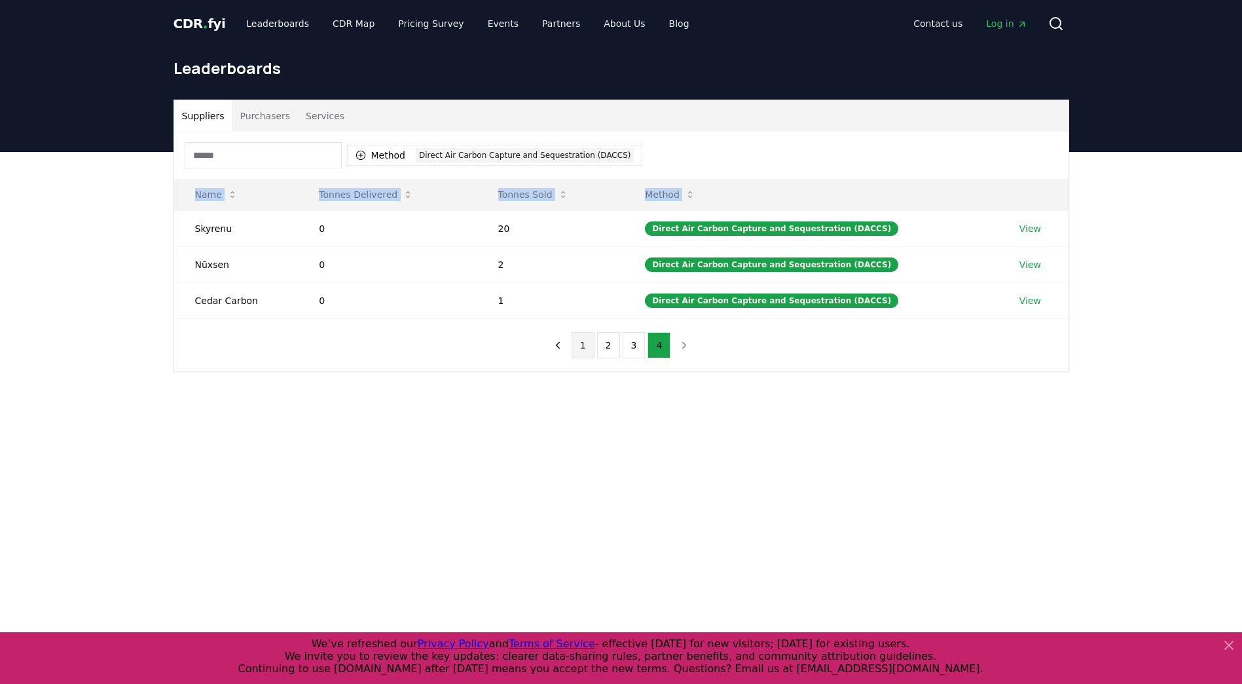
click at [588, 344] on button "1" at bounding box center [583, 345] width 23 height 26
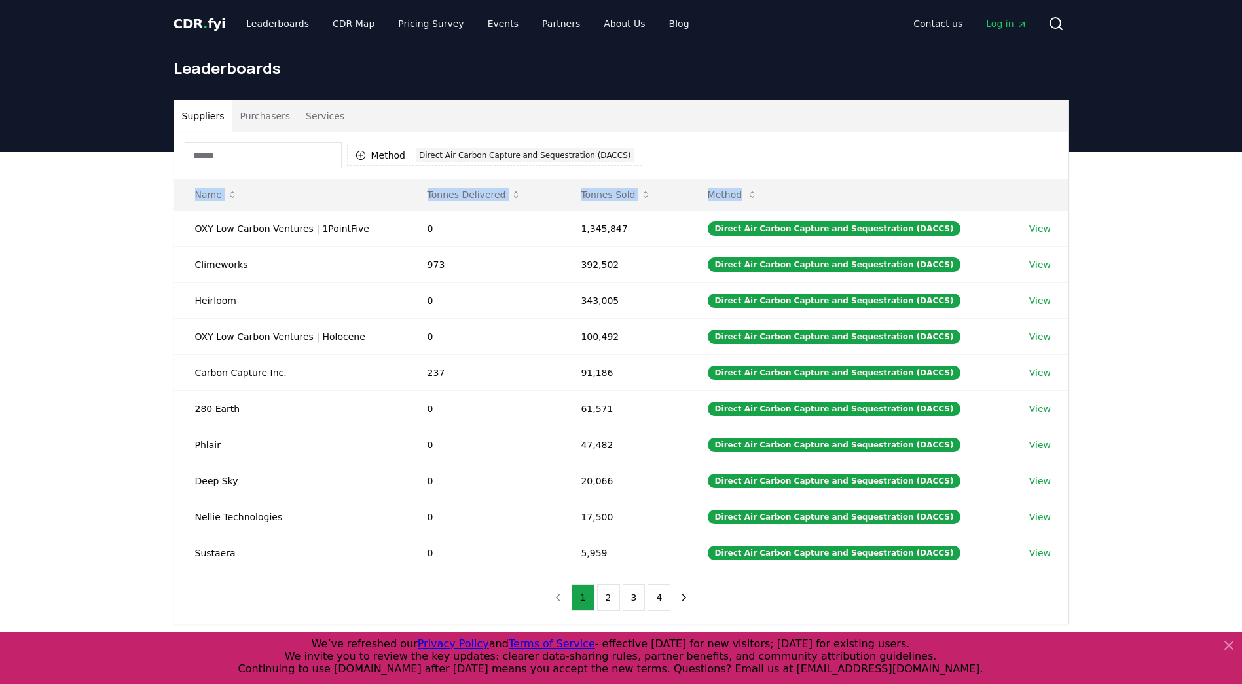
click at [1225, 644] on icon at bounding box center [1229, 645] width 16 height 16
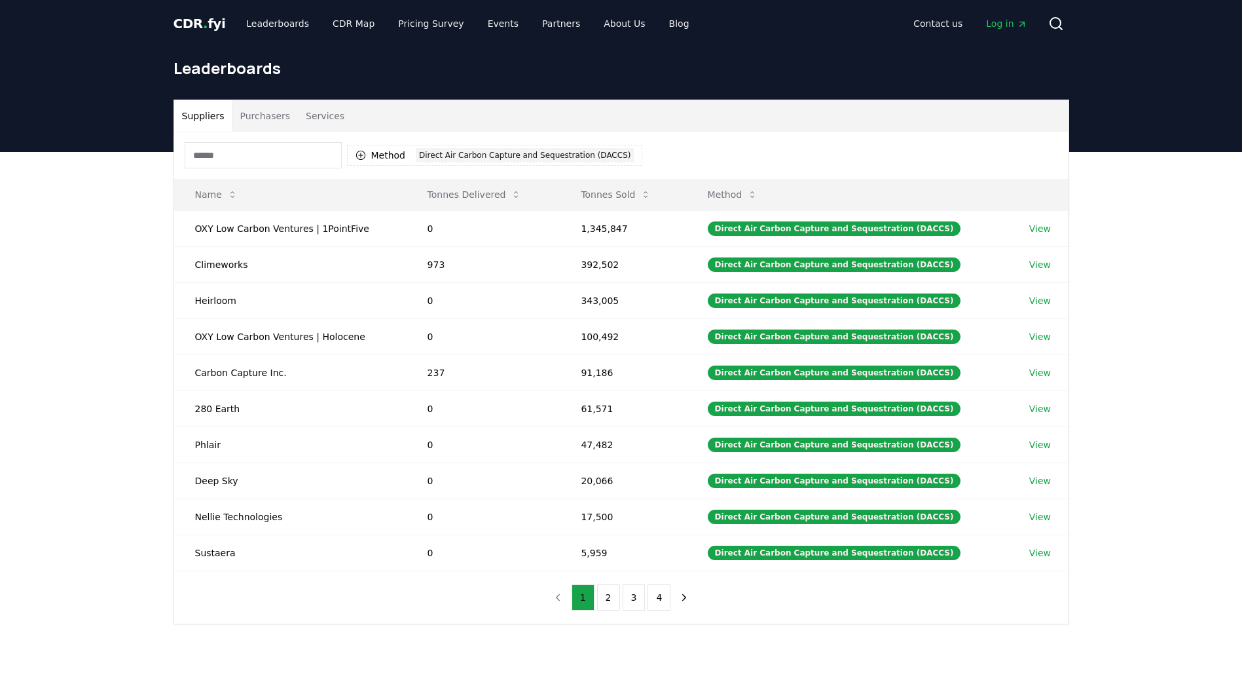
click at [319, 618] on div "Method 1 Direct Air Carbon Capture and Sequestration (DACCS) Name Tonnes Delive…" at bounding box center [621, 378] width 895 height 492
click at [1044, 231] on link "View" at bounding box center [1041, 228] width 22 height 13
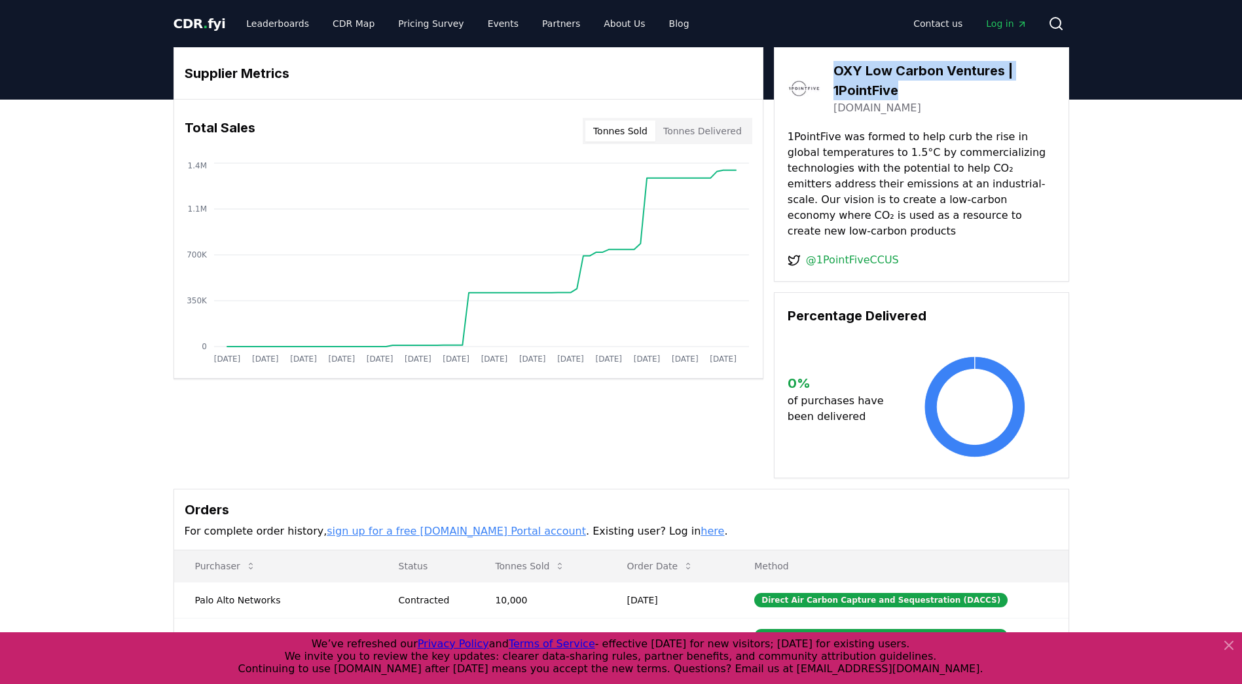
drag, startPoint x: 858, startPoint y: 74, endPoint x: 901, endPoint y: 87, distance: 45.2
click at [901, 87] on h3 "OXY Low Carbon Ventures | 1PointFive" at bounding box center [945, 80] width 222 height 39
copy h3 "OXY Low Carbon Ventures | 1PointFive"
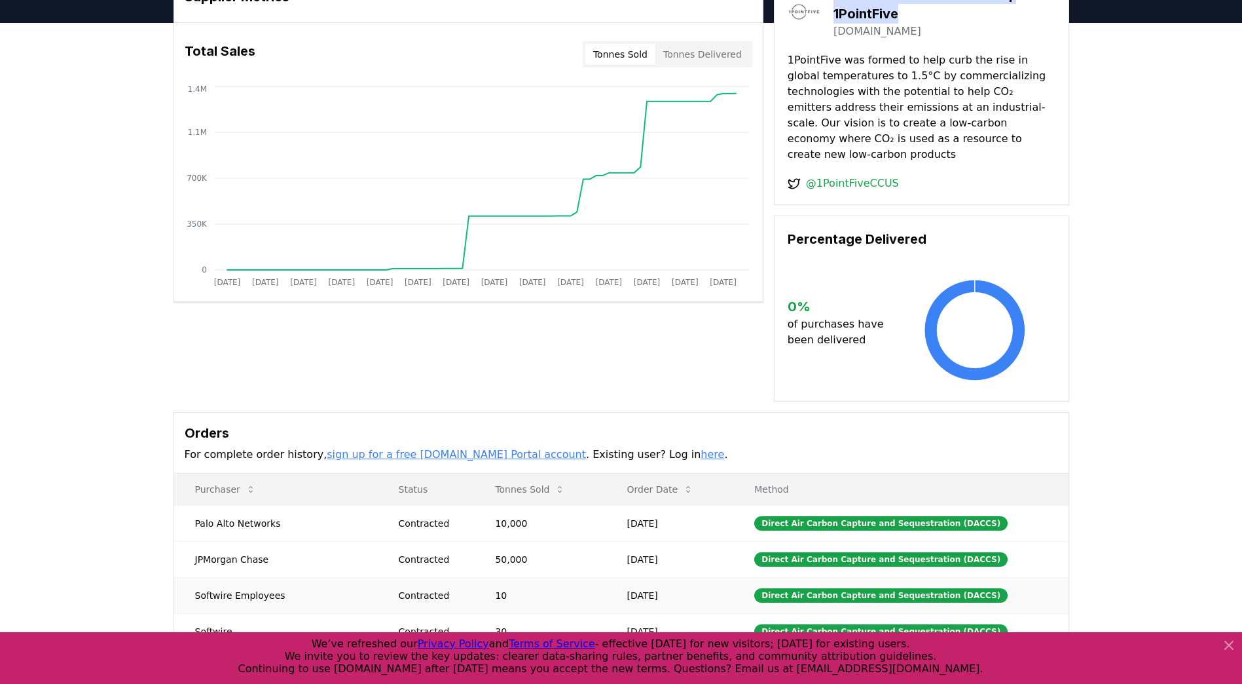
scroll to position [196, 0]
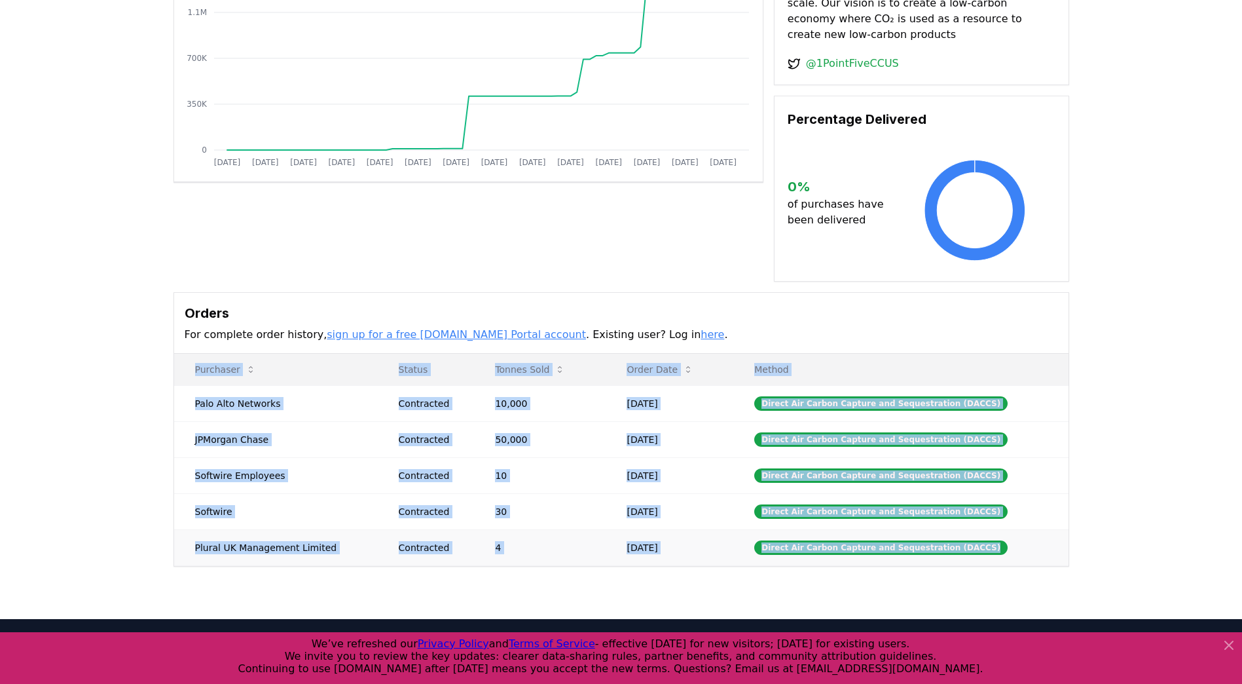
drag, startPoint x: 183, startPoint y: 353, endPoint x: 1038, endPoint y: 544, distance: 876.4
click at [1038, 544] on table "Purchaser Status Tonnes Sold Order Date Method Palo Alto Networks Contracted 10…" at bounding box center [621, 460] width 895 height 212
copy table "Purchaser Status Tonnes Sold Order Date Method Palo Alto Networks Contracted 10…"
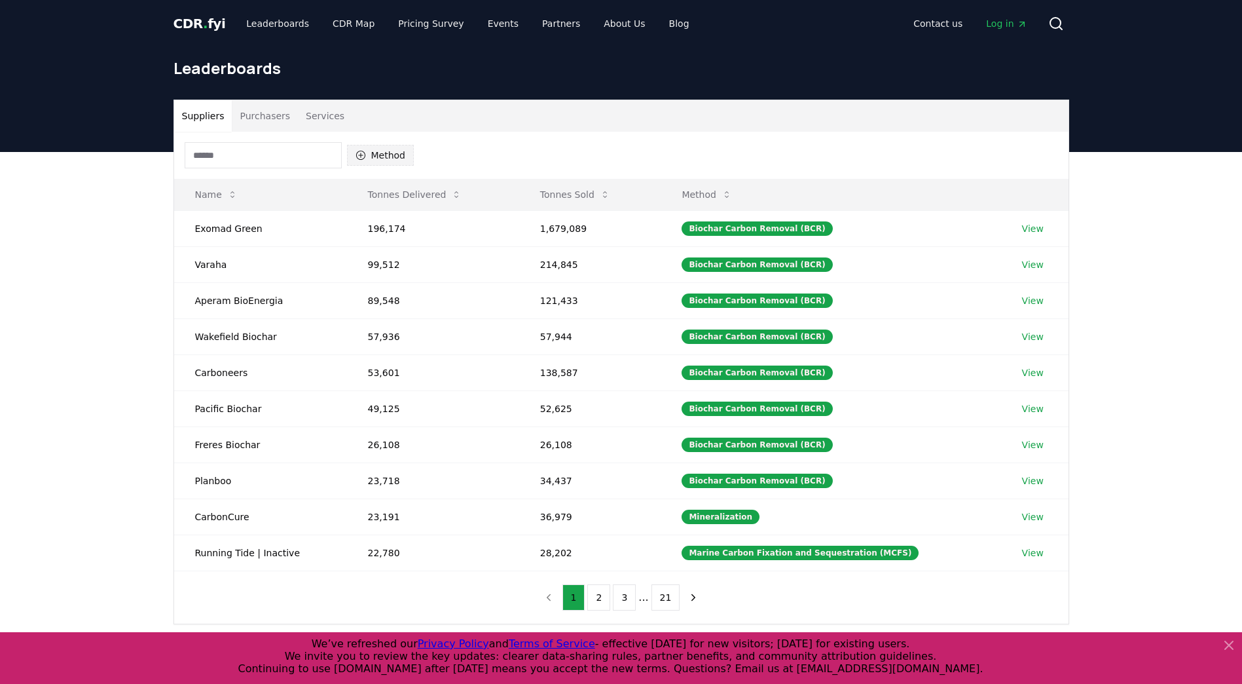
click at [382, 151] on button "Method" at bounding box center [380, 155] width 67 height 21
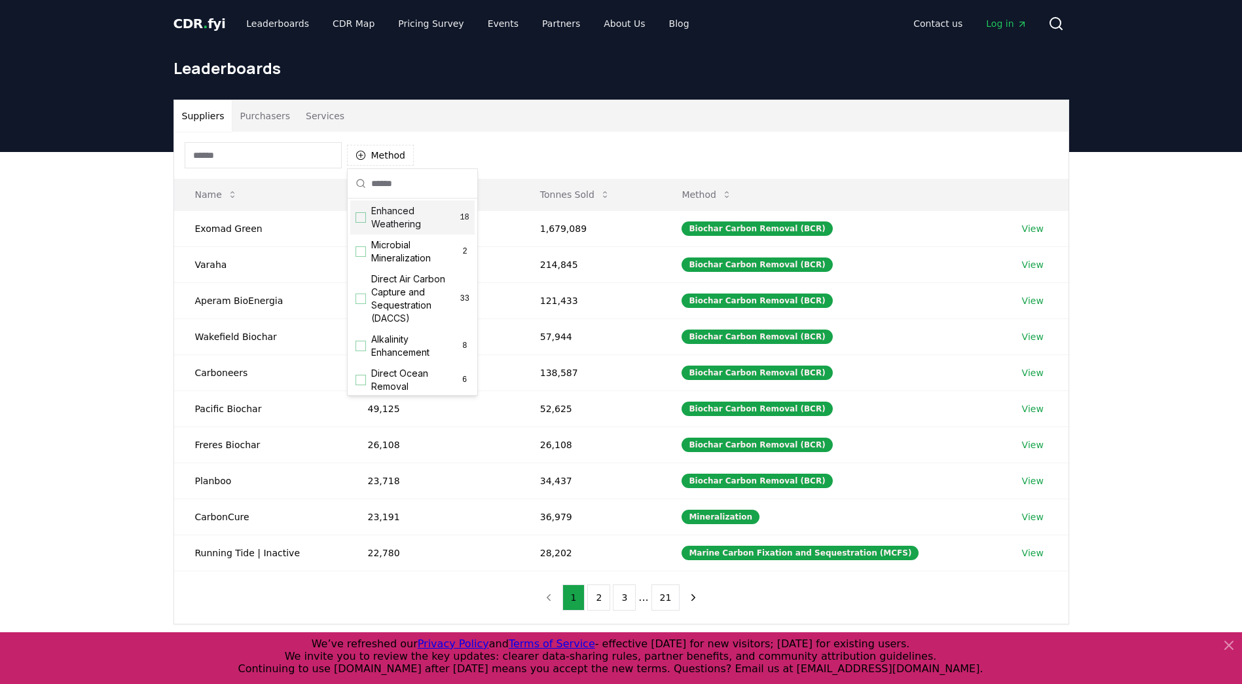
scroll to position [262, 0]
click at [408, 307] on span "Direct Air Carbon Capture and Sequestration (DACCS)" at bounding box center [415, 281] width 89 height 52
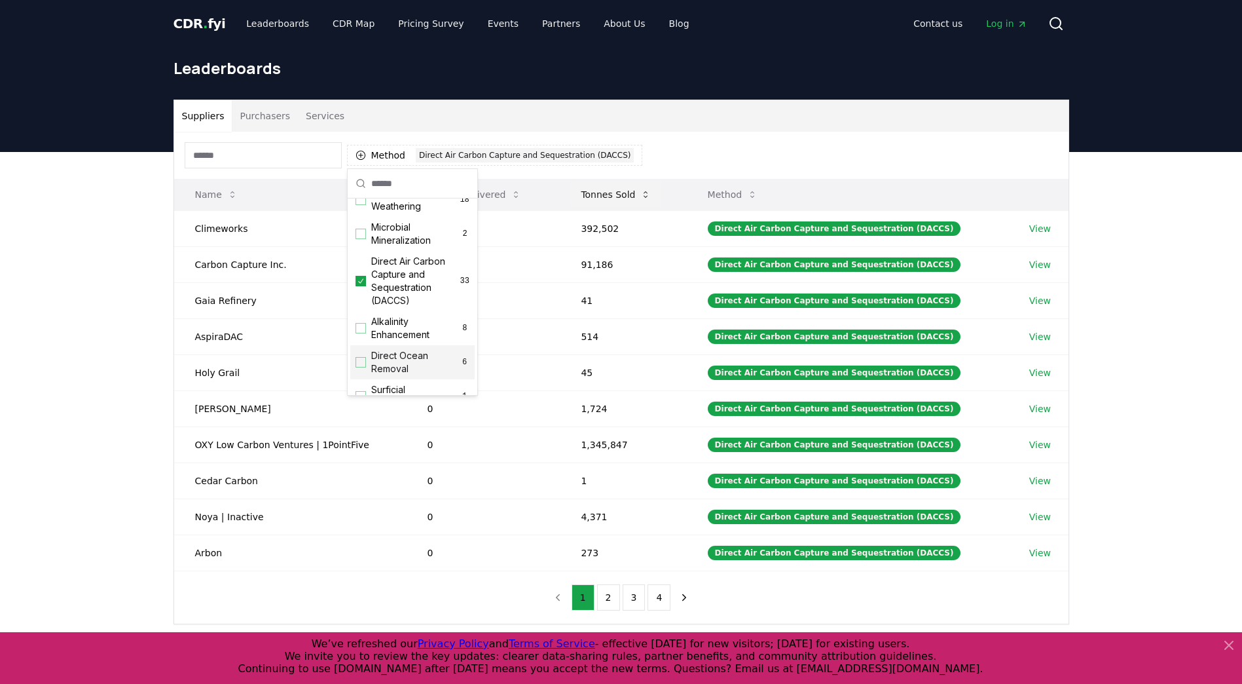
click at [603, 196] on button "Tonnes Sold" at bounding box center [615, 194] width 91 height 26
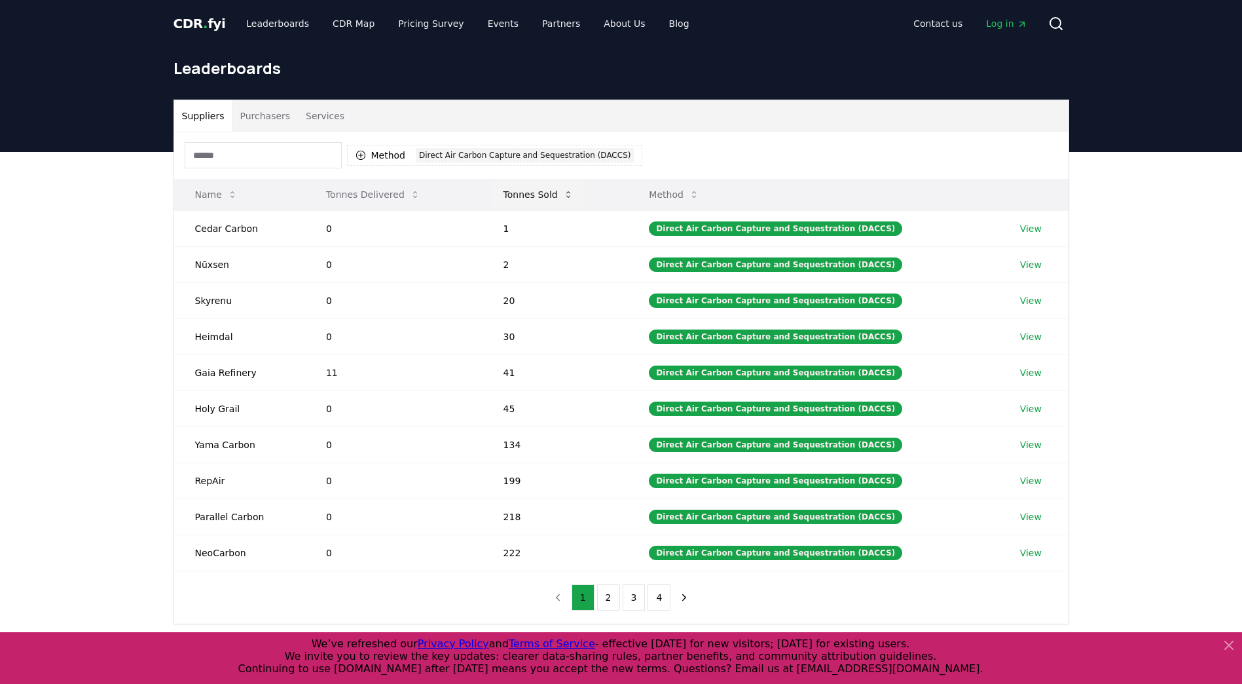
click at [565, 185] on button "Tonnes Sold" at bounding box center [538, 194] width 91 height 26
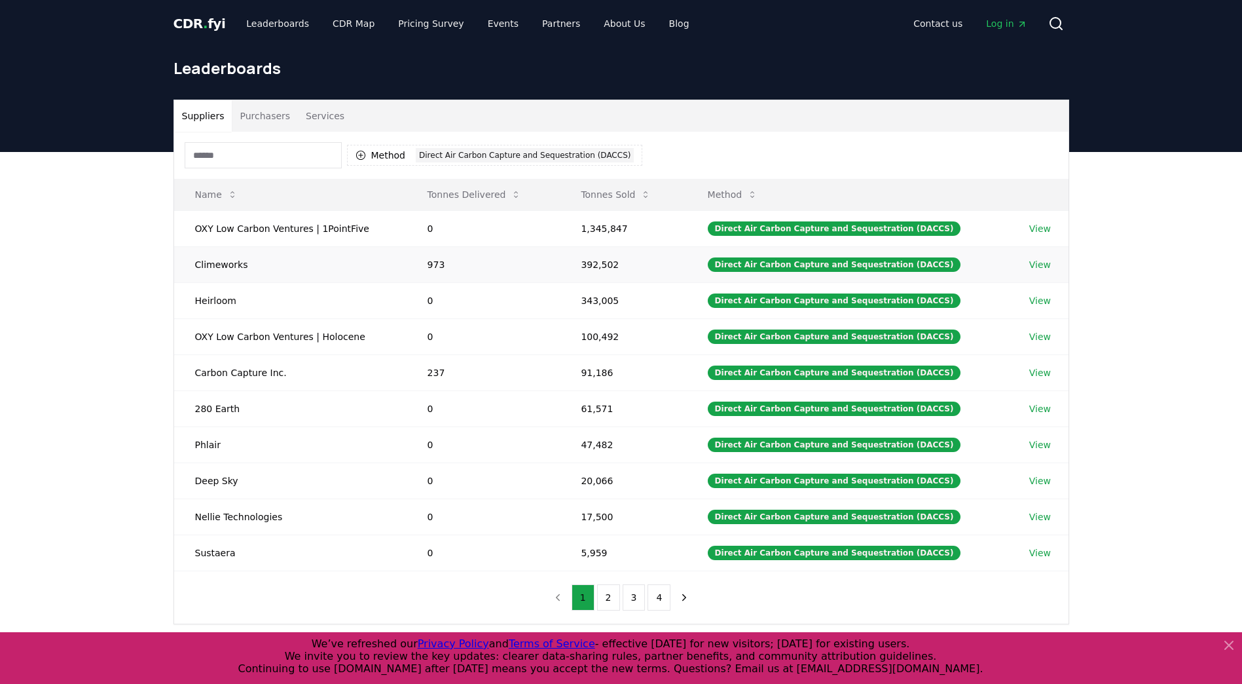
click at [1033, 257] on td "View" at bounding box center [1039, 264] width 60 height 36
click at [1035, 261] on link "View" at bounding box center [1041, 264] width 22 height 13
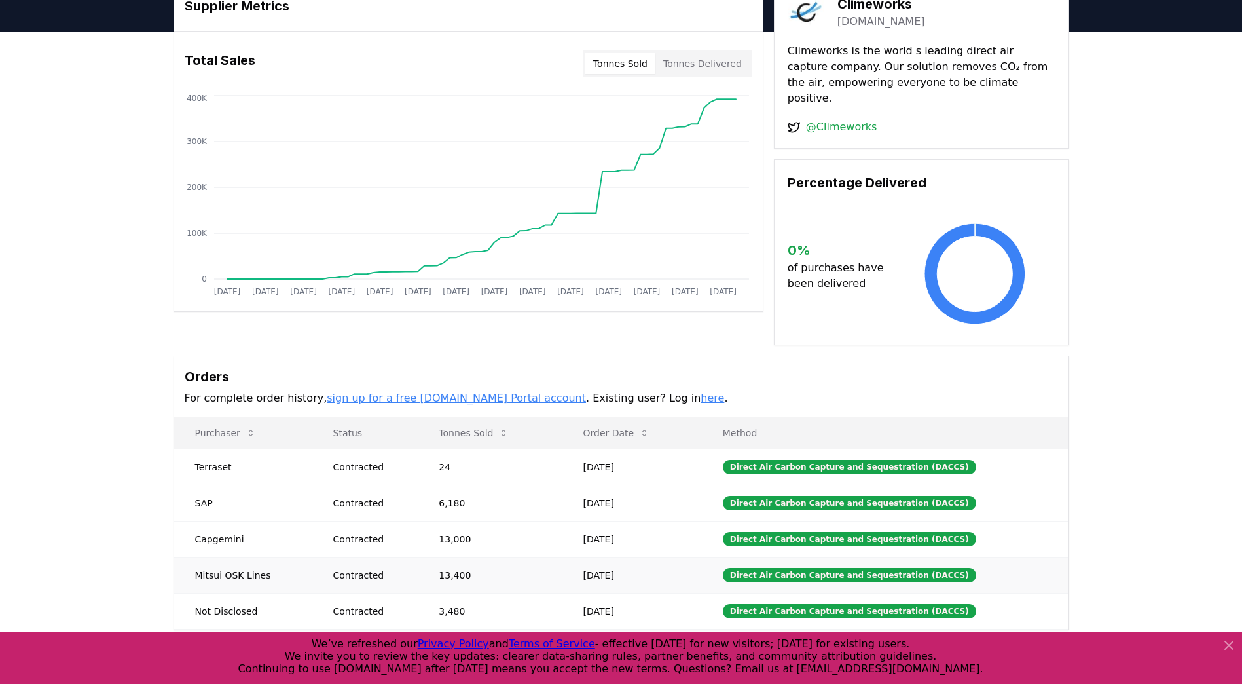
scroll to position [196, 0]
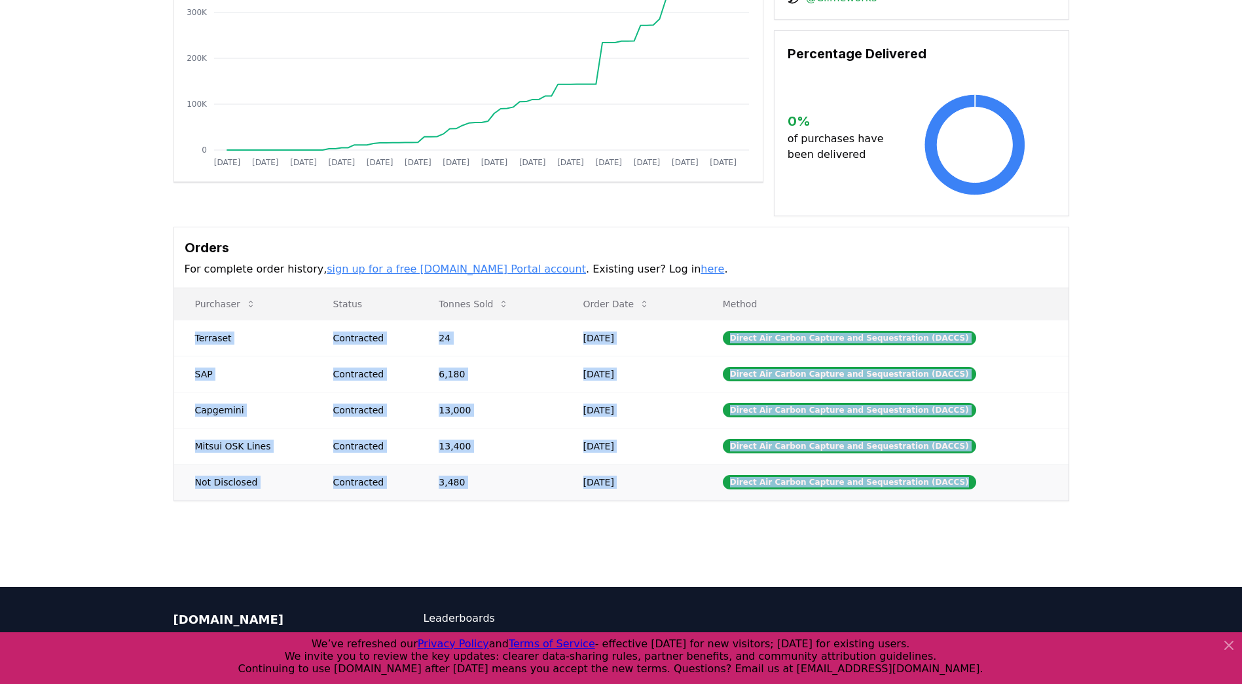
drag, startPoint x: 192, startPoint y: 320, endPoint x: 992, endPoint y: 462, distance: 812.7
click at [992, 462] on tbody "Terraset Contracted 24 [DATE] Direct Air Carbon Capture and Sequestration (DACC…" at bounding box center [621, 410] width 895 height 180
copy tbody "Terraset Contracted 24 [DATE] Direct Air Carbon Capture and Sequestration (DACC…"
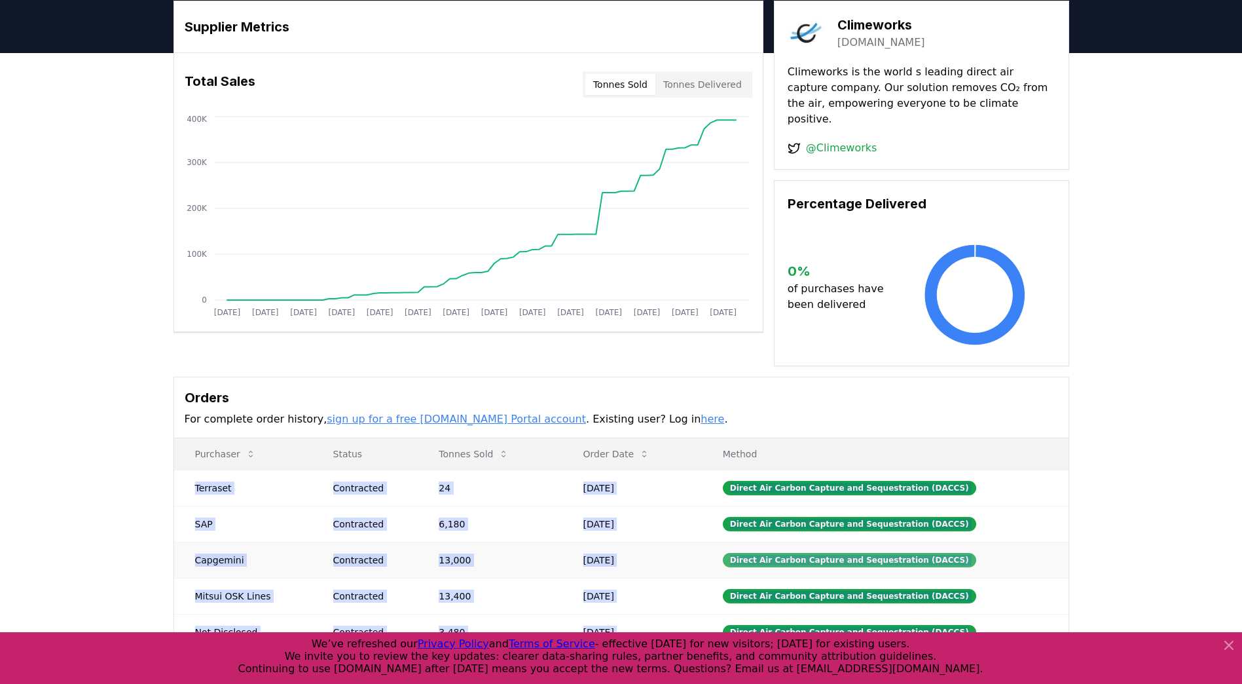
scroll to position [0, 0]
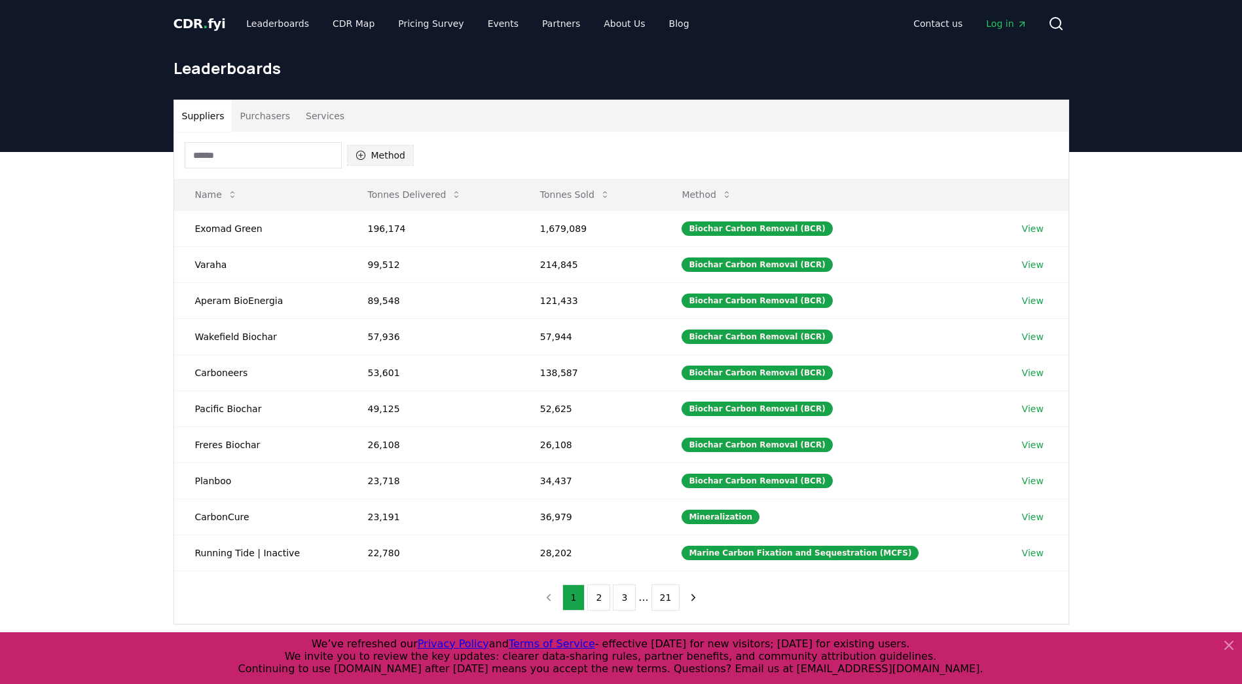
click at [405, 155] on button "Method" at bounding box center [380, 155] width 67 height 21
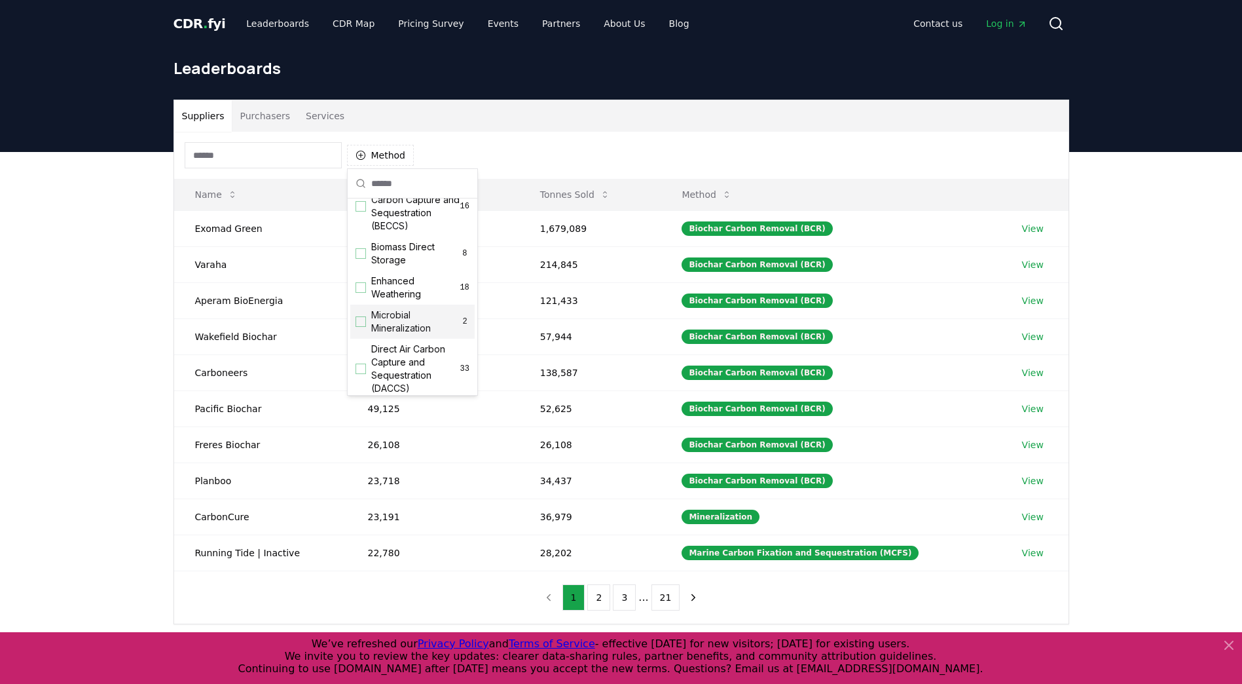
scroll to position [196, 0]
click at [422, 356] on span "Direct Air Carbon Capture and Sequestration (DACCS)" at bounding box center [415, 346] width 89 height 52
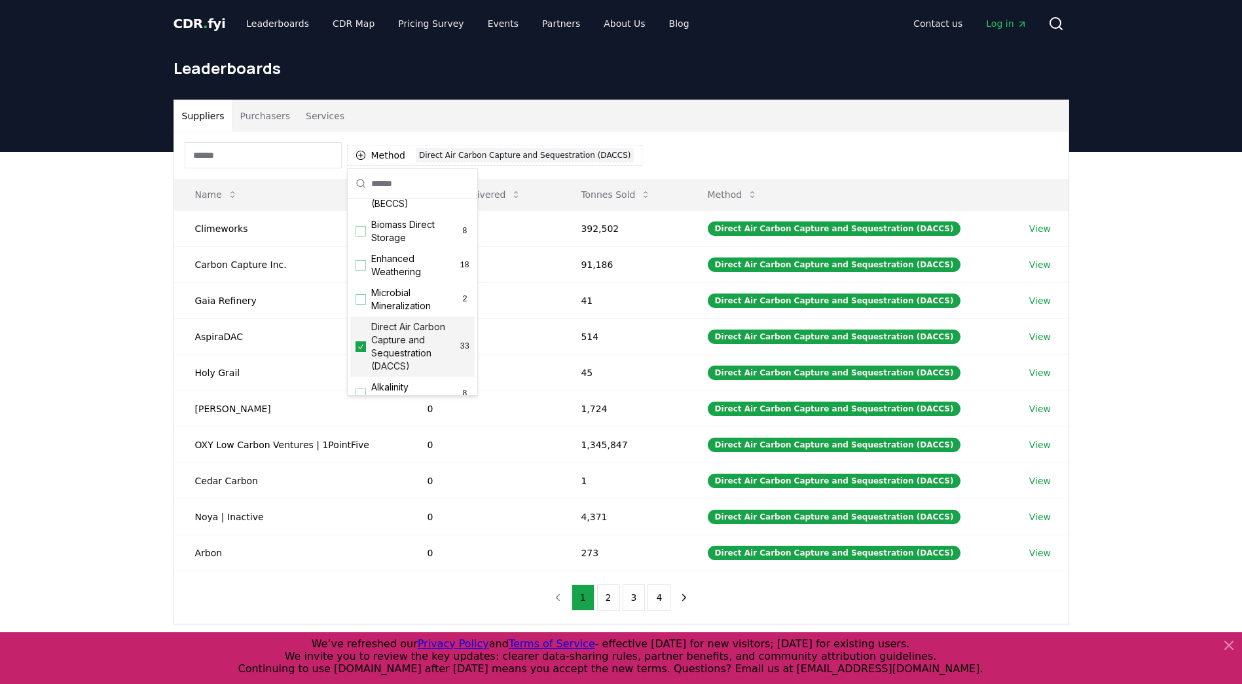
click at [73, 396] on div "Suppliers Purchasers Services Method 1 Direct Air Carbon Capture and Sequestrat…" at bounding box center [621, 414] width 1242 height 525
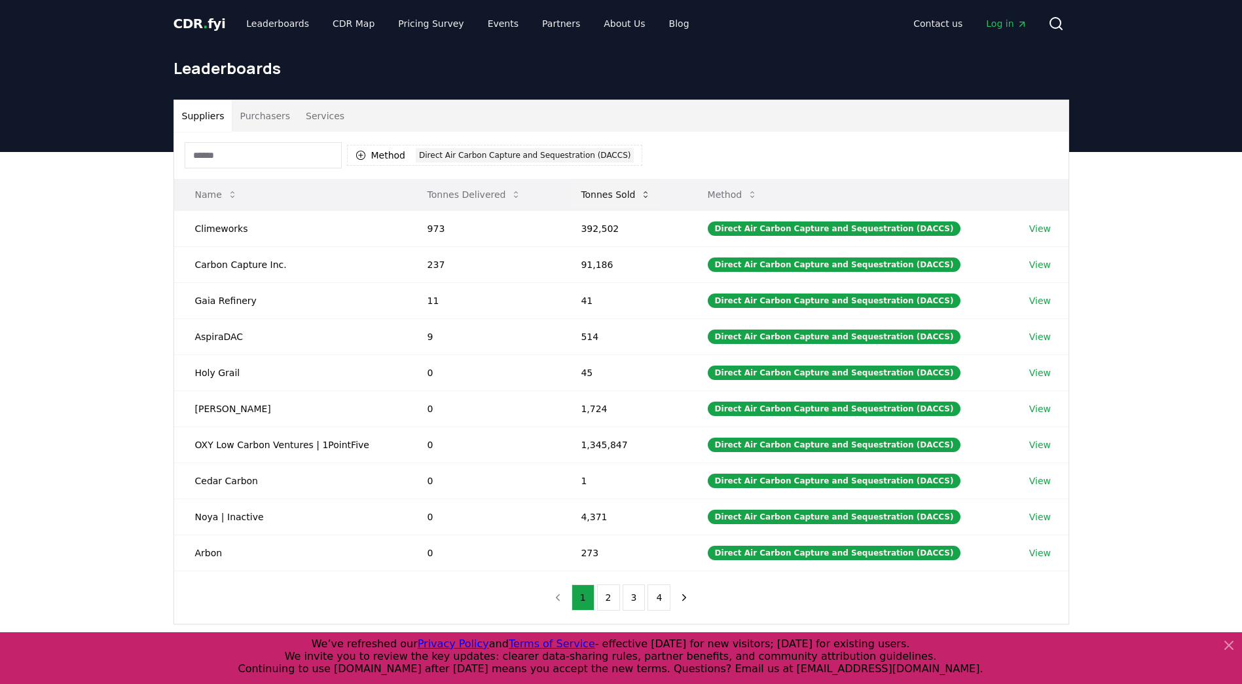
click at [618, 195] on button "Tonnes Sold" at bounding box center [615, 194] width 91 height 26
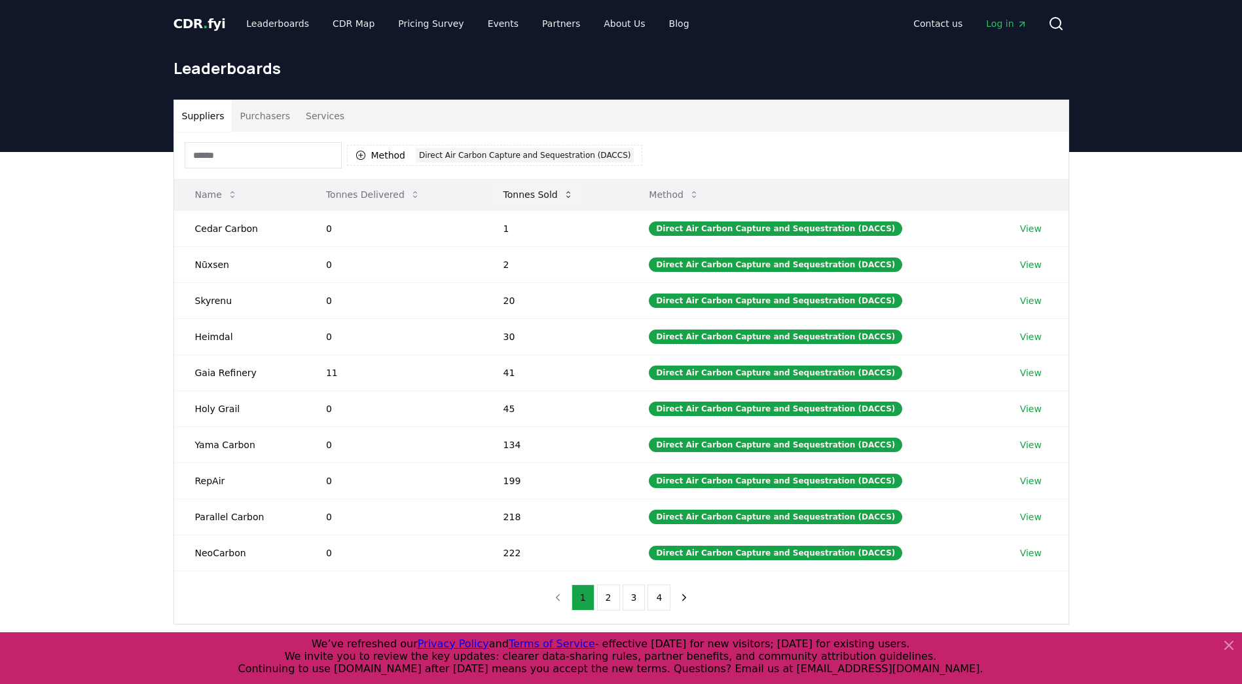
click at [549, 195] on button "Tonnes Sold" at bounding box center [538, 194] width 91 height 26
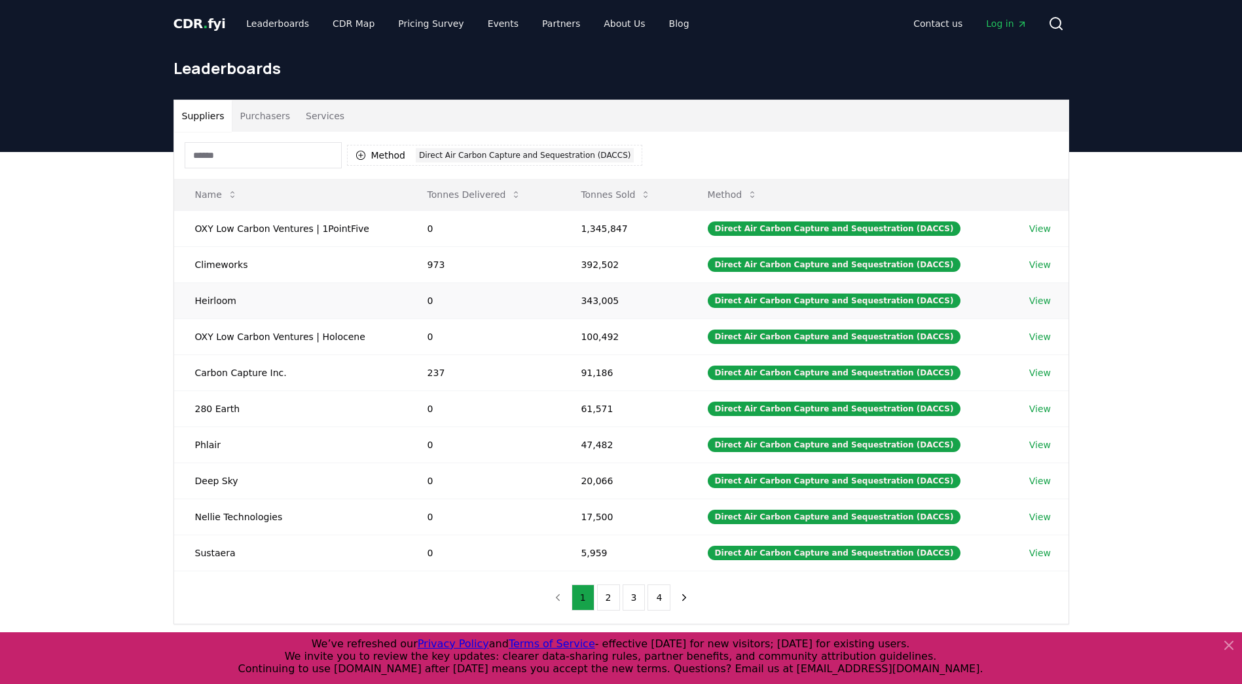
click at [1043, 297] on link "View" at bounding box center [1041, 300] width 22 height 13
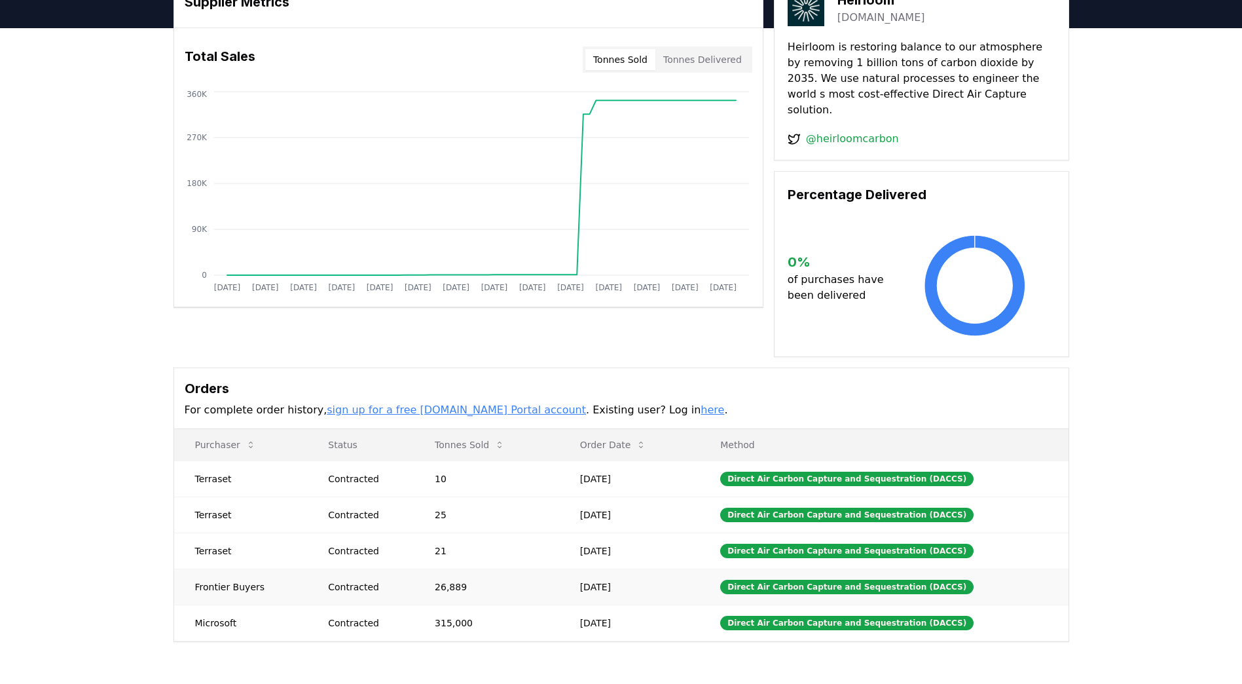
scroll to position [196, 0]
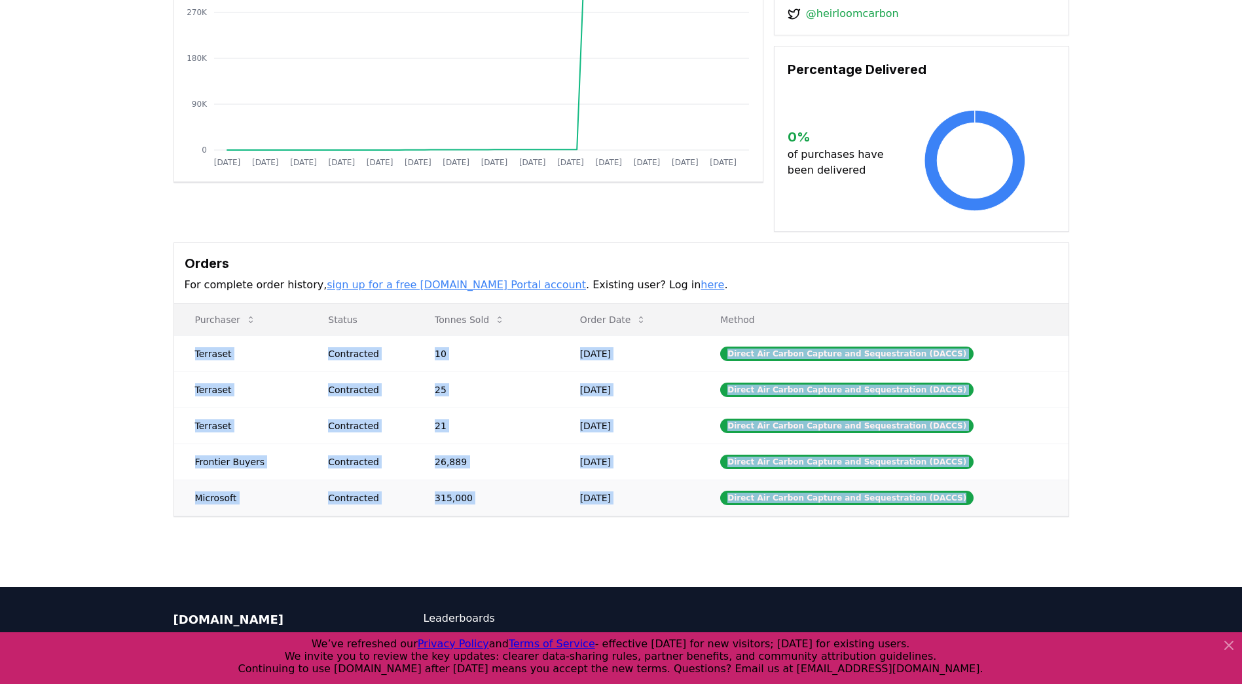
drag, startPoint x: 187, startPoint y: 337, endPoint x: 978, endPoint y: 483, distance: 804.6
click at [978, 483] on tbody "Terraset Contracted 10 [DATE] Direct Air Carbon Capture and Sequestration (DACC…" at bounding box center [621, 425] width 895 height 180
copy tbody "Terraset Contracted 10 [DATE] Direct Air Carbon Capture and Sequestration (DACC…"
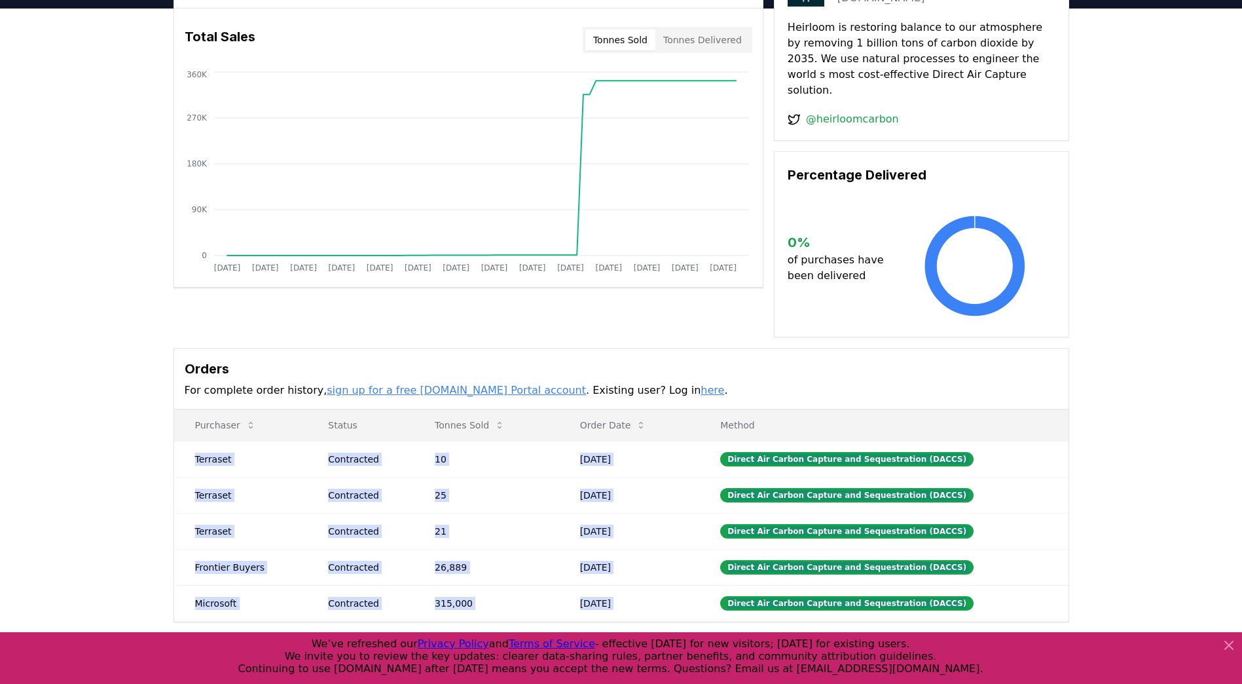
scroll to position [0, 0]
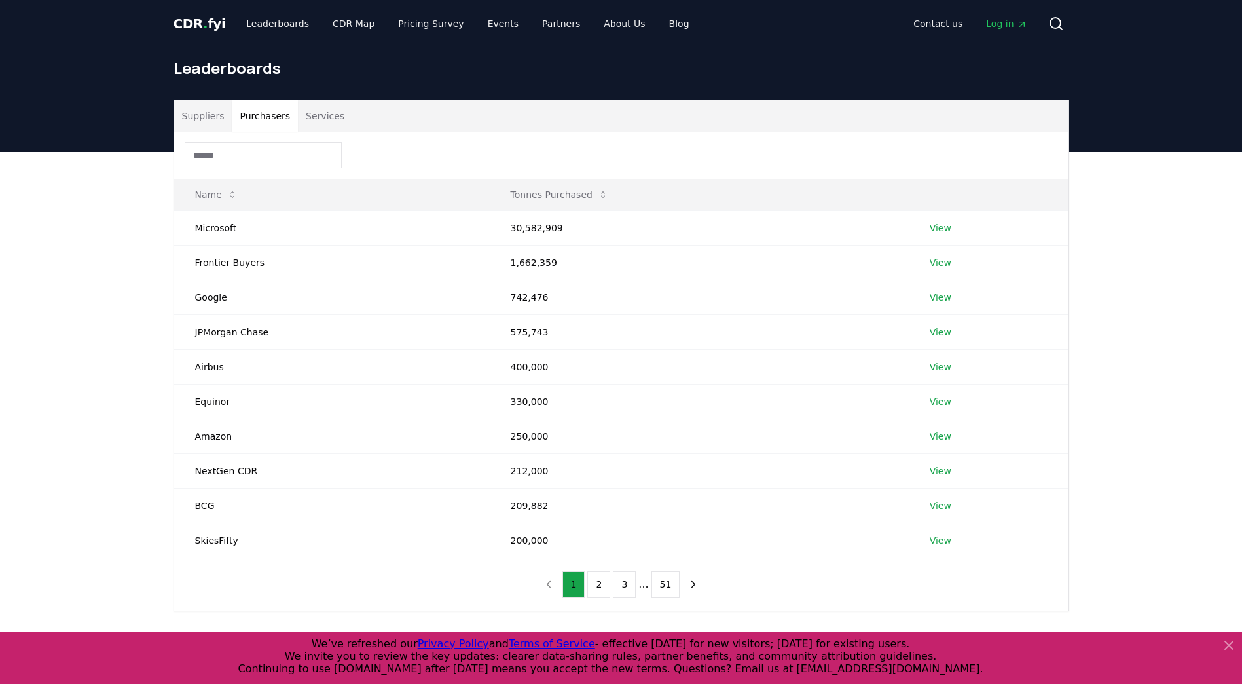
click at [265, 122] on button "Purchasers" at bounding box center [265, 115] width 66 height 31
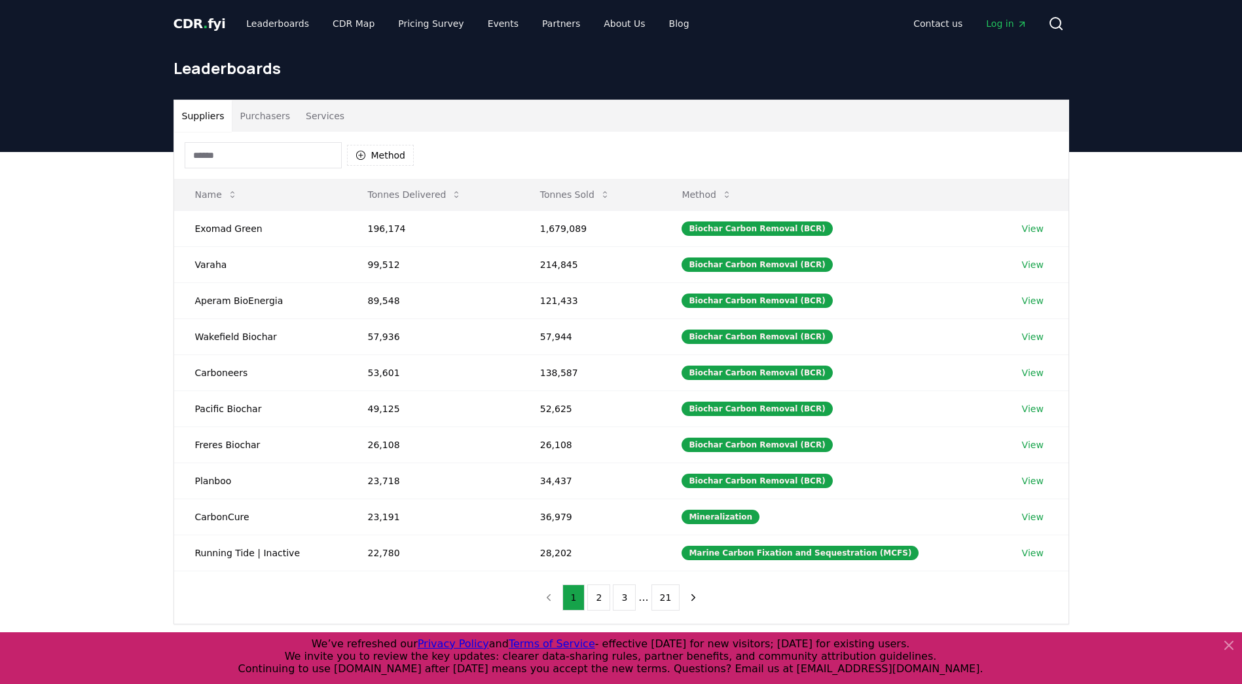
click at [214, 120] on button "Suppliers" at bounding box center [203, 115] width 58 height 31
click at [370, 157] on button "Method" at bounding box center [380, 155] width 67 height 21
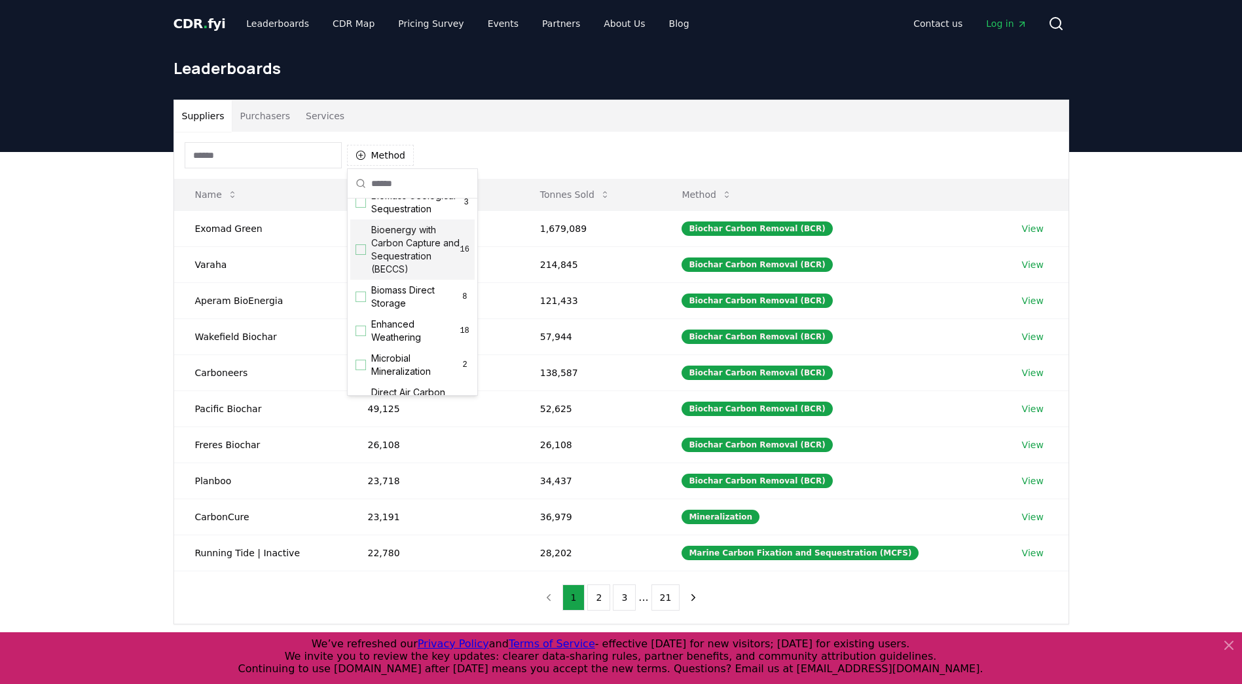
scroll to position [196, 0]
click at [405, 358] on span "Direct Air Carbon Capture and Sequestration (DACCS)" at bounding box center [415, 346] width 89 height 52
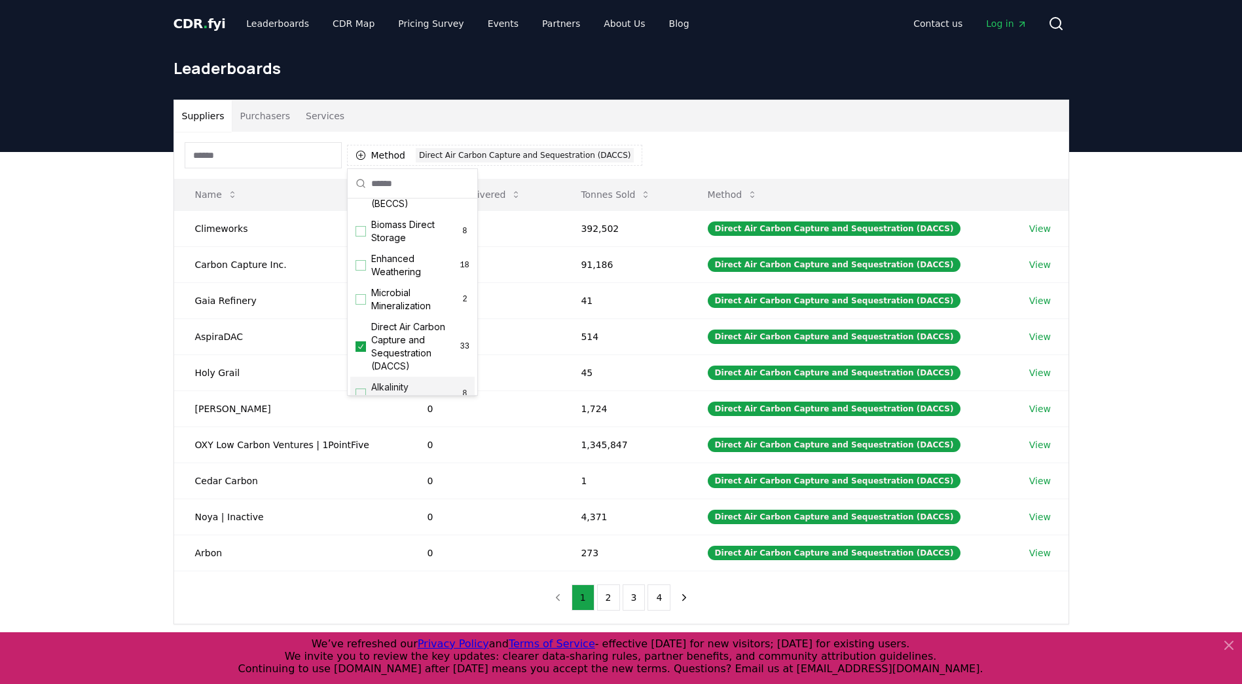
click at [488, 606] on div "Method 1 Direct Air Carbon Capture and Sequestration (DACCS) Name Tonnes Delive…" at bounding box center [621, 378] width 895 height 492
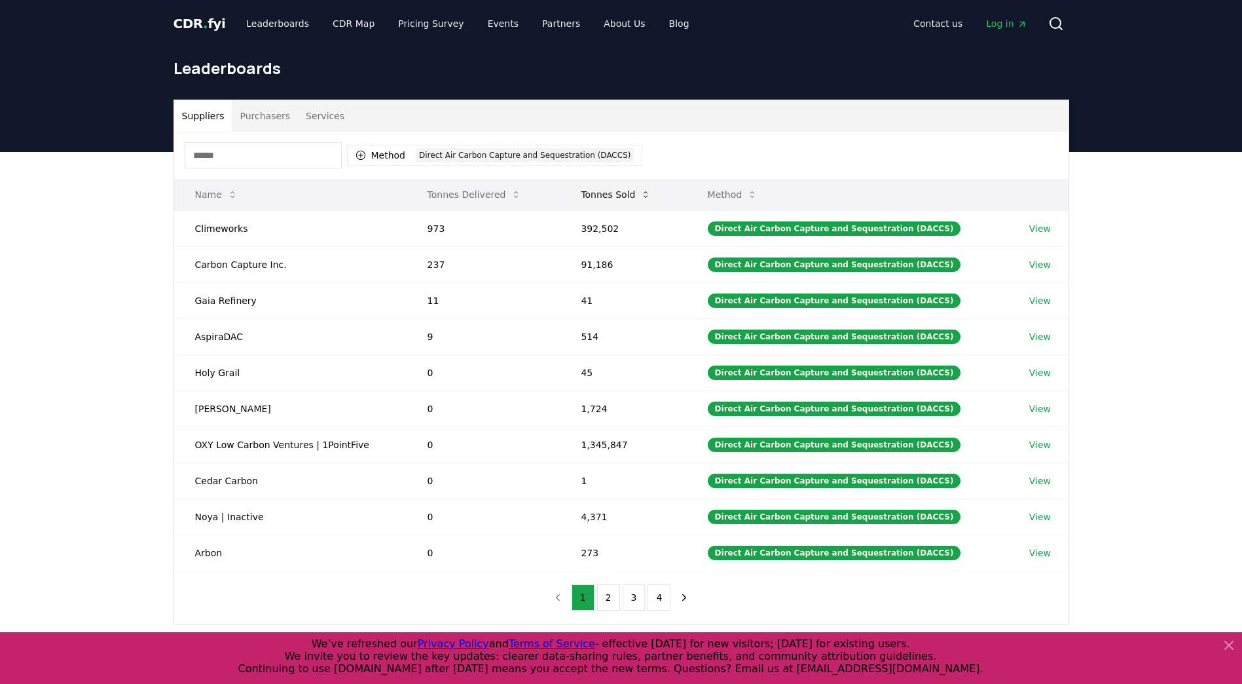
click at [601, 187] on button "Tonnes Sold" at bounding box center [615, 194] width 91 height 26
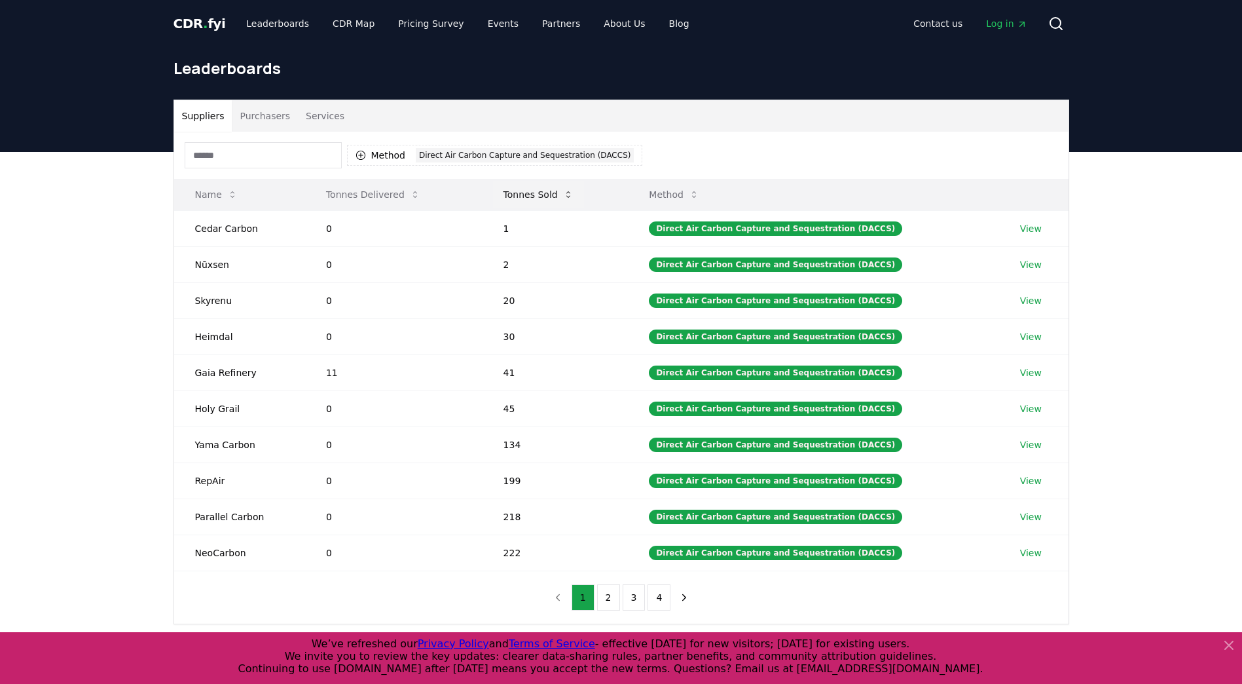
click at [551, 196] on button "Tonnes Sold" at bounding box center [538, 194] width 91 height 26
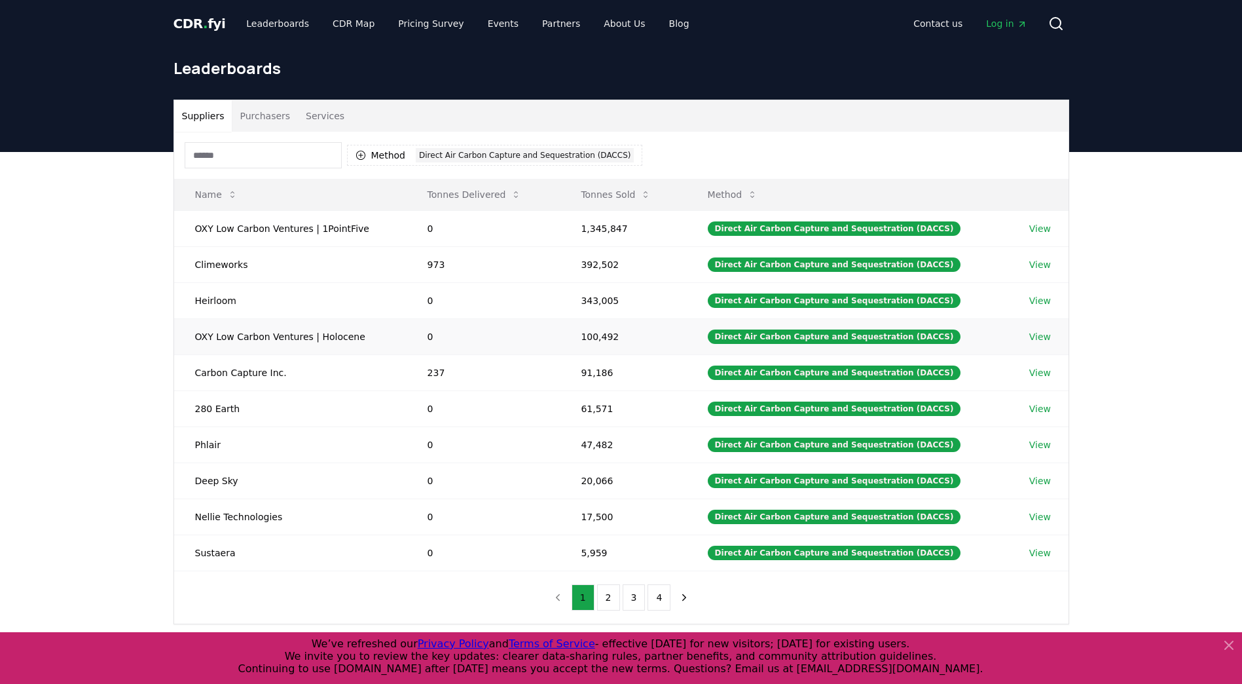
click at [1041, 339] on link "View" at bounding box center [1041, 336] width 22 height 13
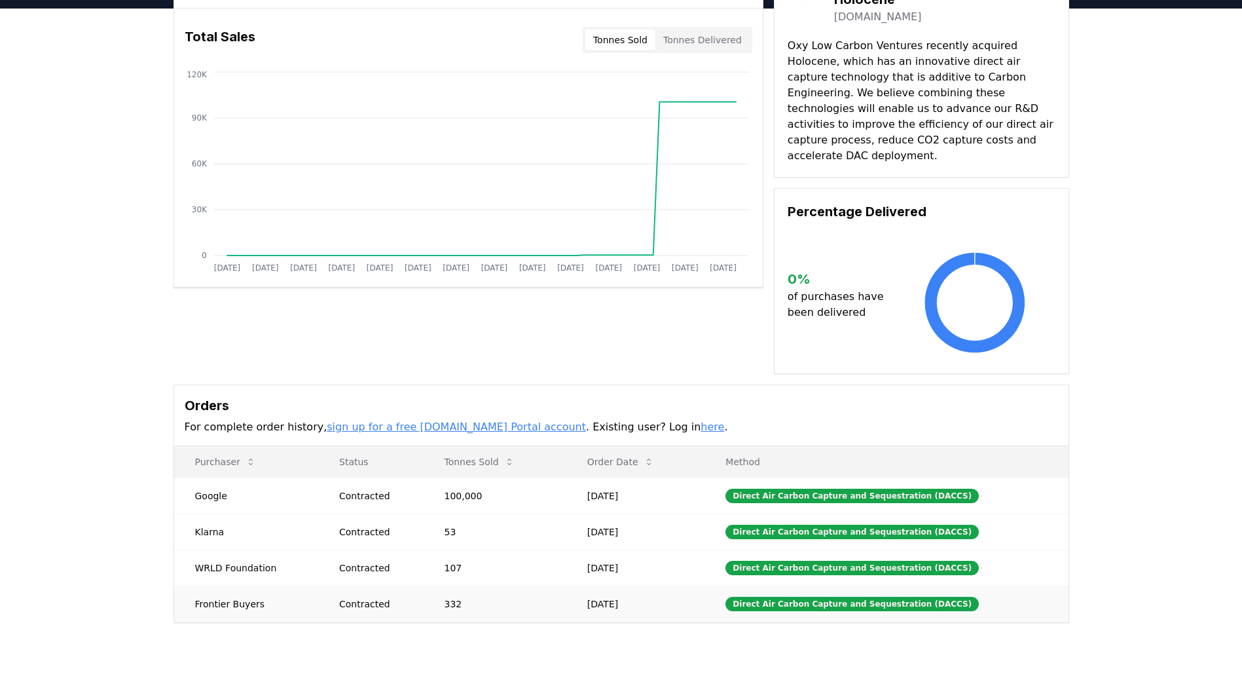
scroll to position [196, 0]
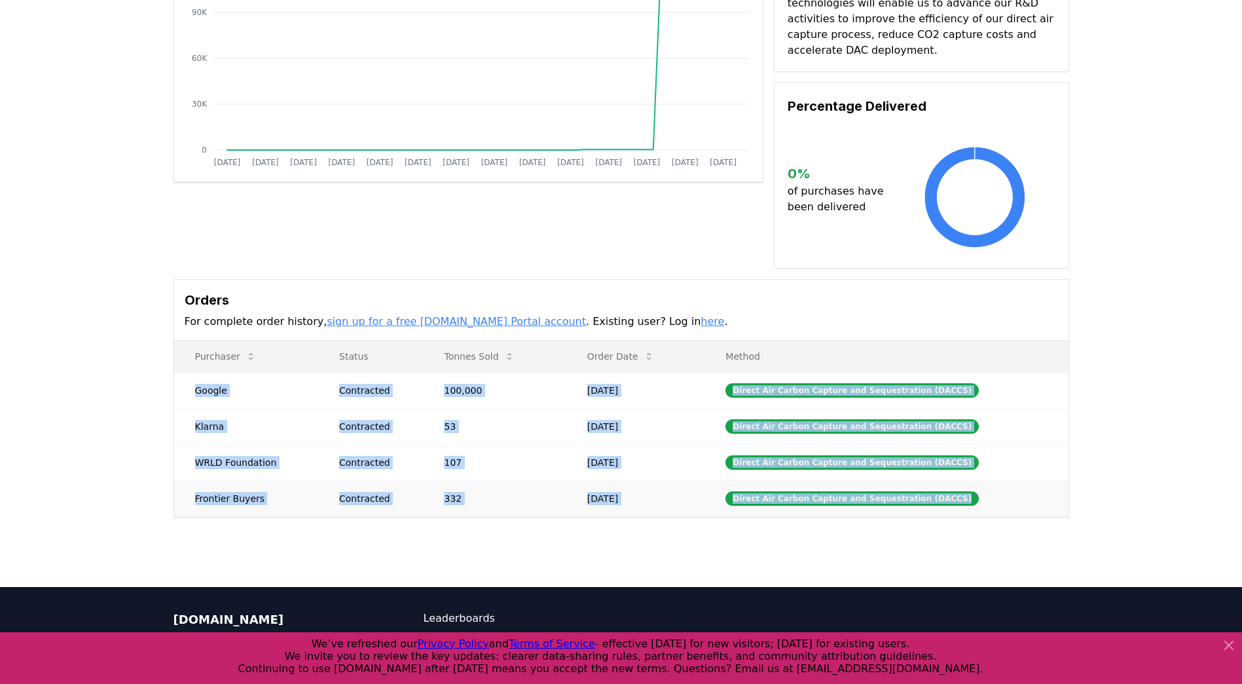
drag, startPoint x: 193, startPoint y: 374, endPoint x: 977, endPoint y: 482, distance: 792.0
click at [977, 482] on tbody "Google Contracted 100,000 [DATE] Direct Air Carbon Capture and Sequestration (D…" at bounding box center [621, 444] width 895 height 144
copy tbody "Google Contracted 100,000 [DATE] Direct Air Carbon Capture and Sequestration (D…"
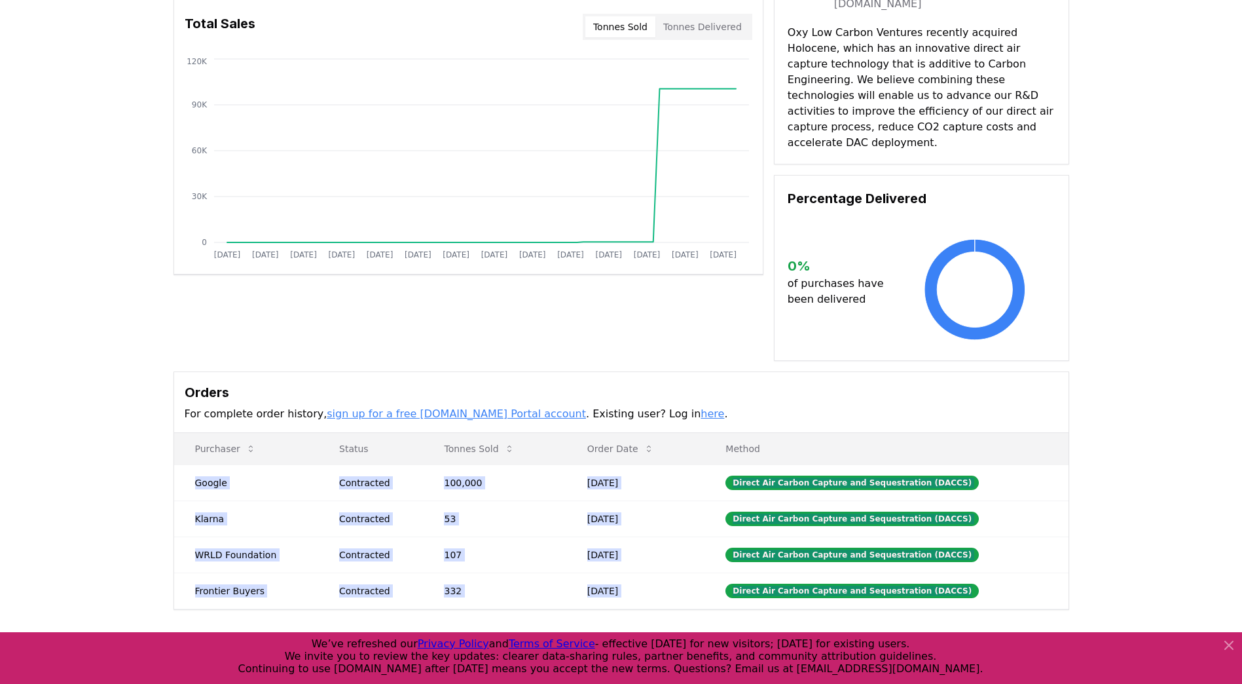
scroll to position [0, 0]
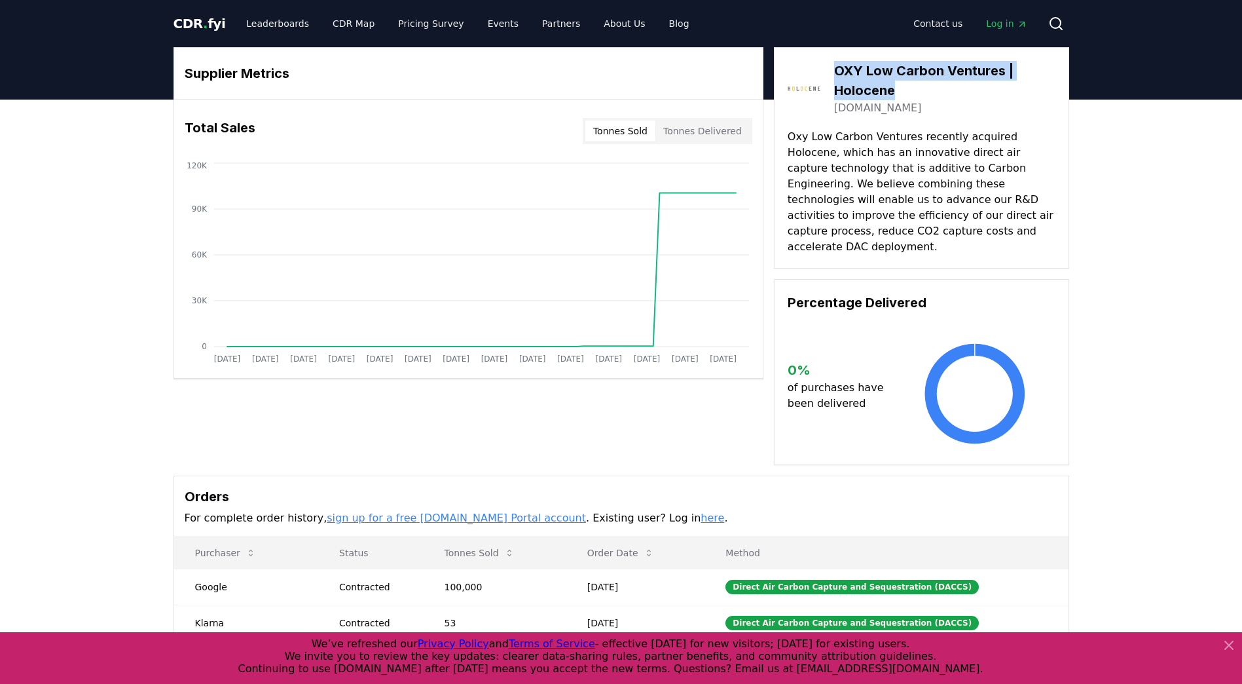
drag, startPoint x: 890, startPoint y: 84, endPoint x: 839, endPoint y: 67, distance: 53.8
click at [839, 67] on h3 "OXY Low Carbon Ventures | Holocene" at bounding box center [944, 80] width 221 height 39
copy h3 "OXY Low Carbon Ventures | Holocene"
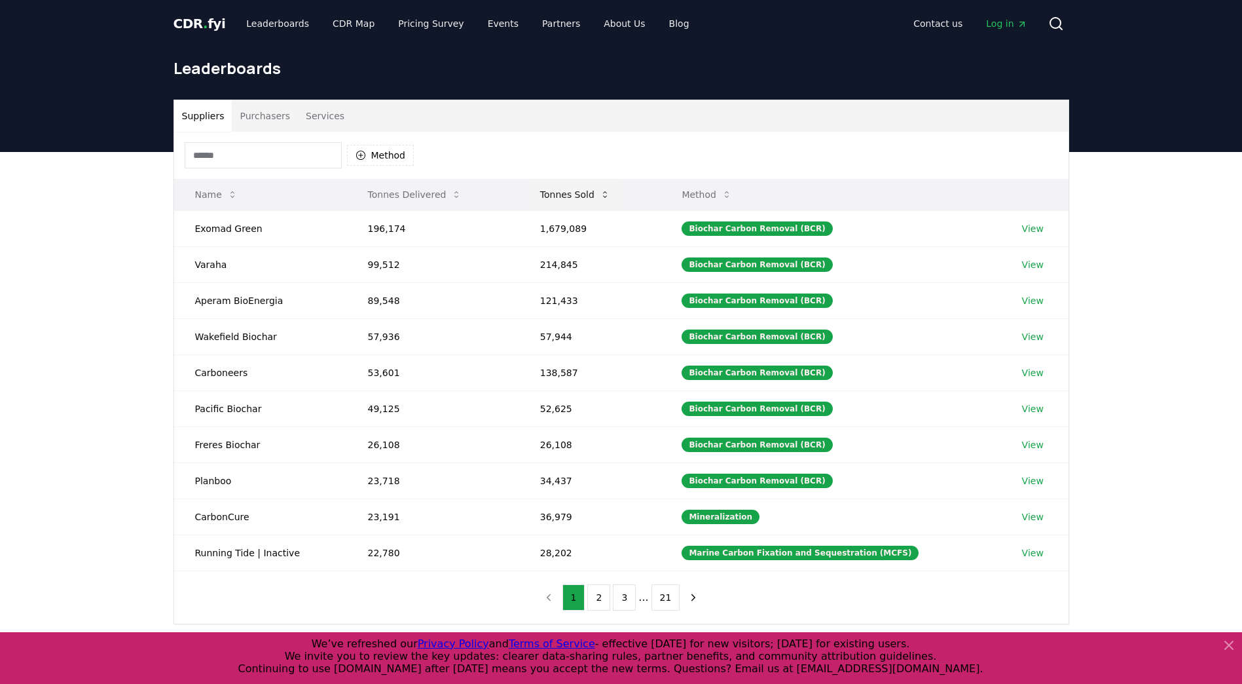
click at [580, 190] on button "Tonnes Sold" at bounding box center [575, 194] width 91 height 26
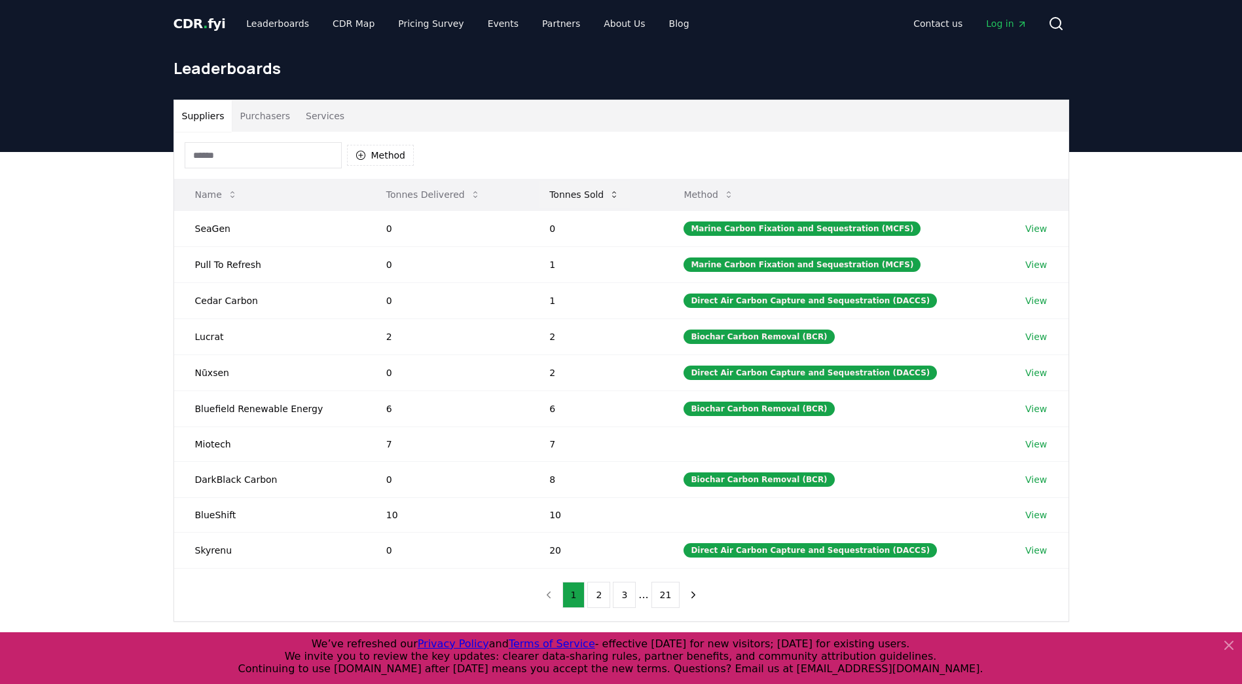
click at [578, 190] on button "Tonnes Sold" at bounding box center [584, 194] width 91 height 26
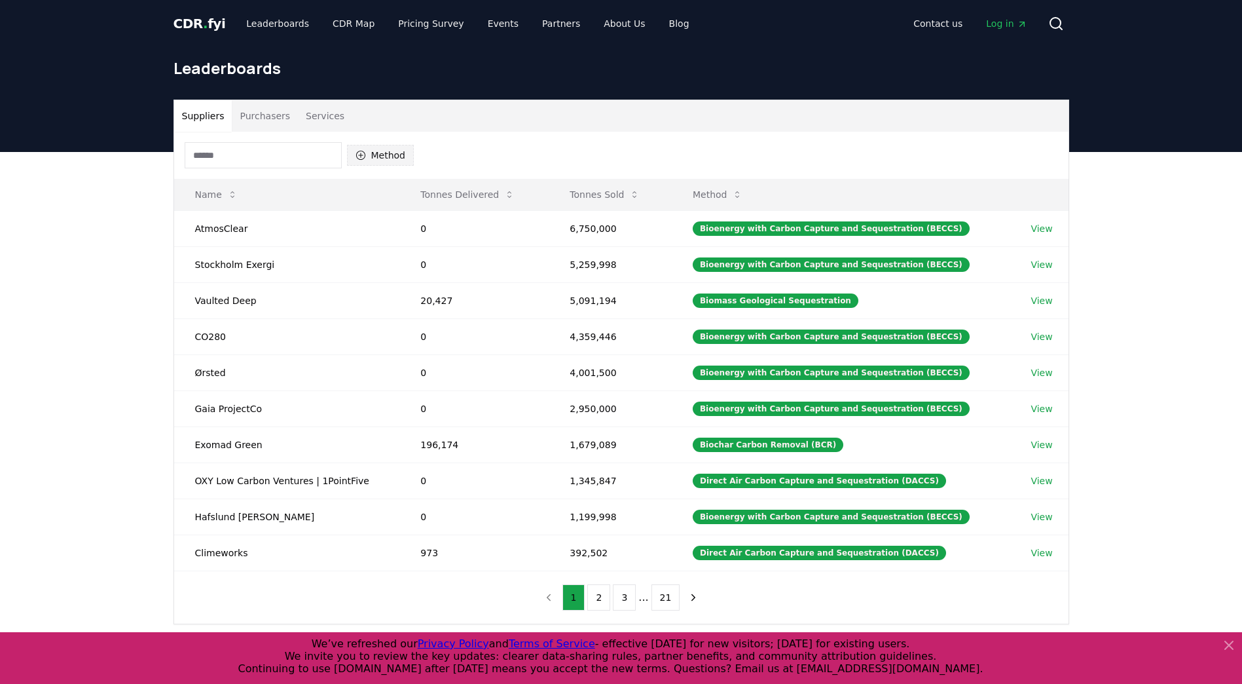
click at [377, 149] on button "Method" at bounding box center [380, 155] width 67 height 21
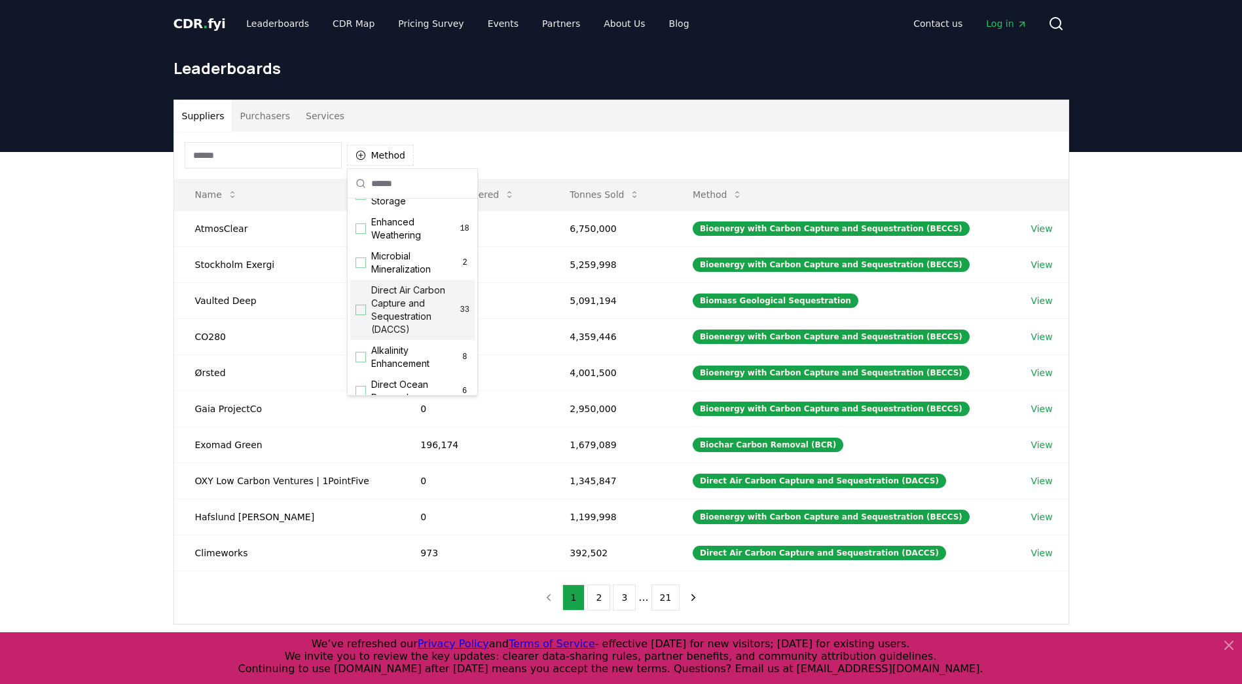
scroll to position [262, 0]
click at [416, 306] on span "Direct Air Carbon Capture and Sequestration (DACCS)" at bounding box center [415, 281] width 89 height 52
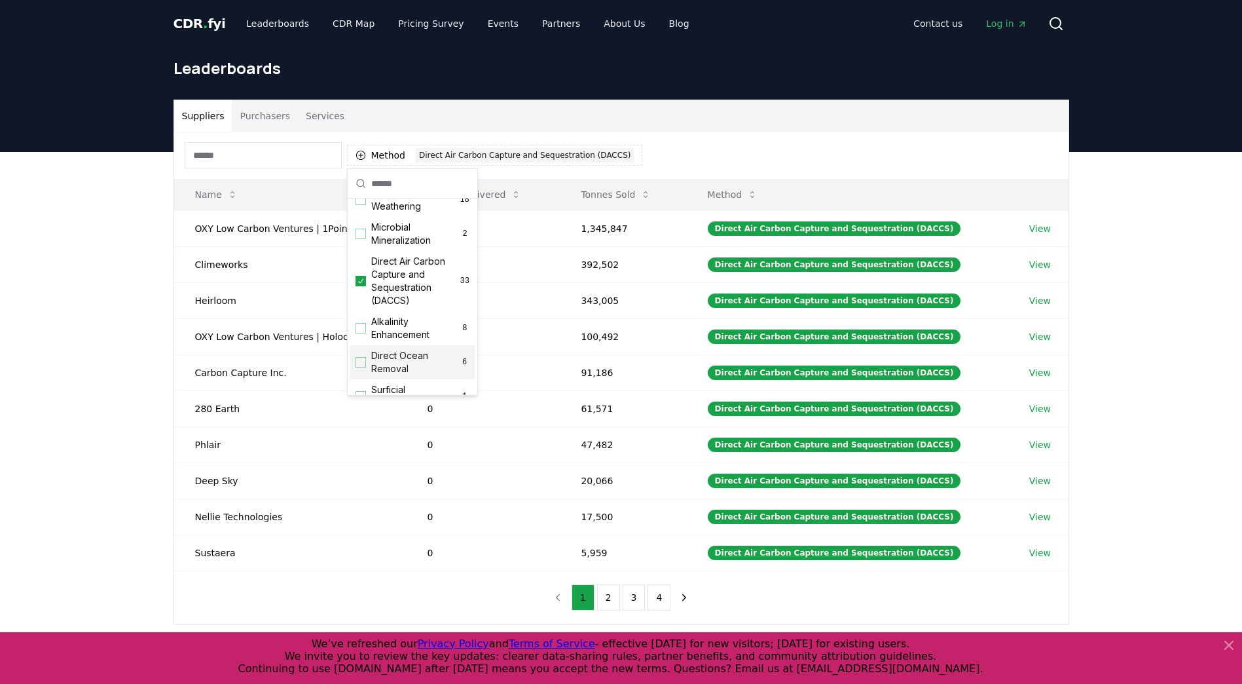
click at [487, 594] on div "Method 1 Direct Air Carbon Capture and Sequestration (DACCS) Name Tonnes Delive…" at bounding box center [621, 378] width 895 height 492
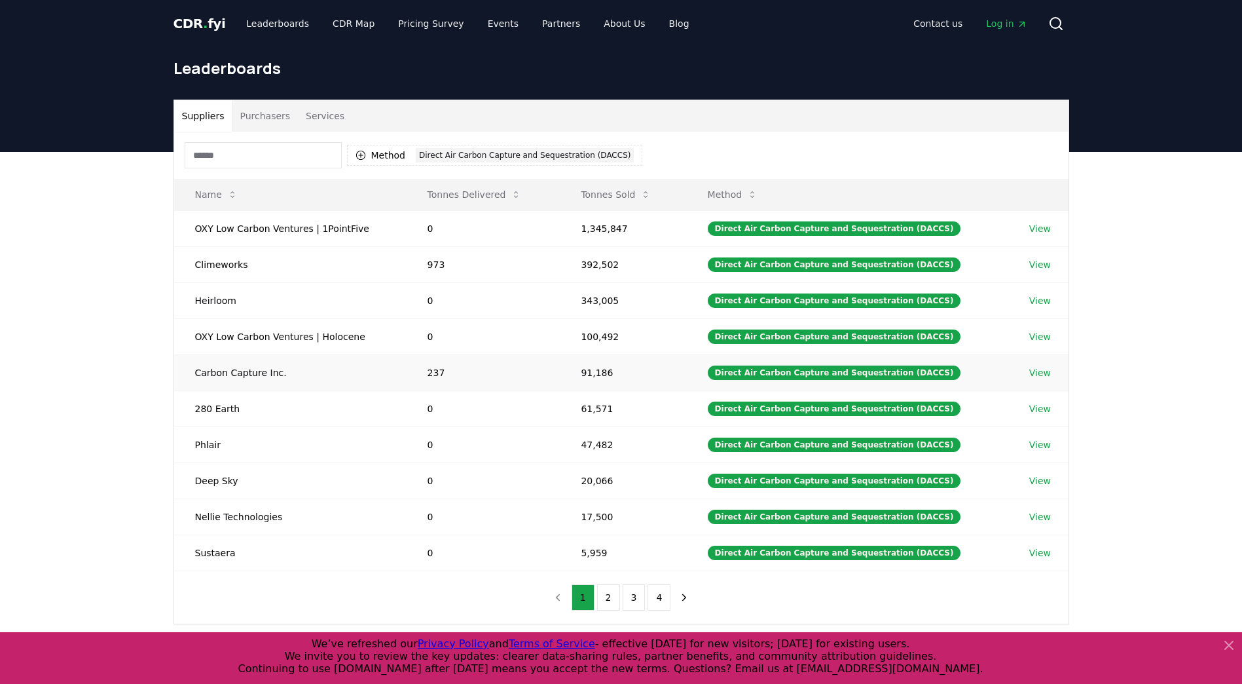
click at [1038, 376] on link "View" at bounding box center [1041, 372] width 22 height 13
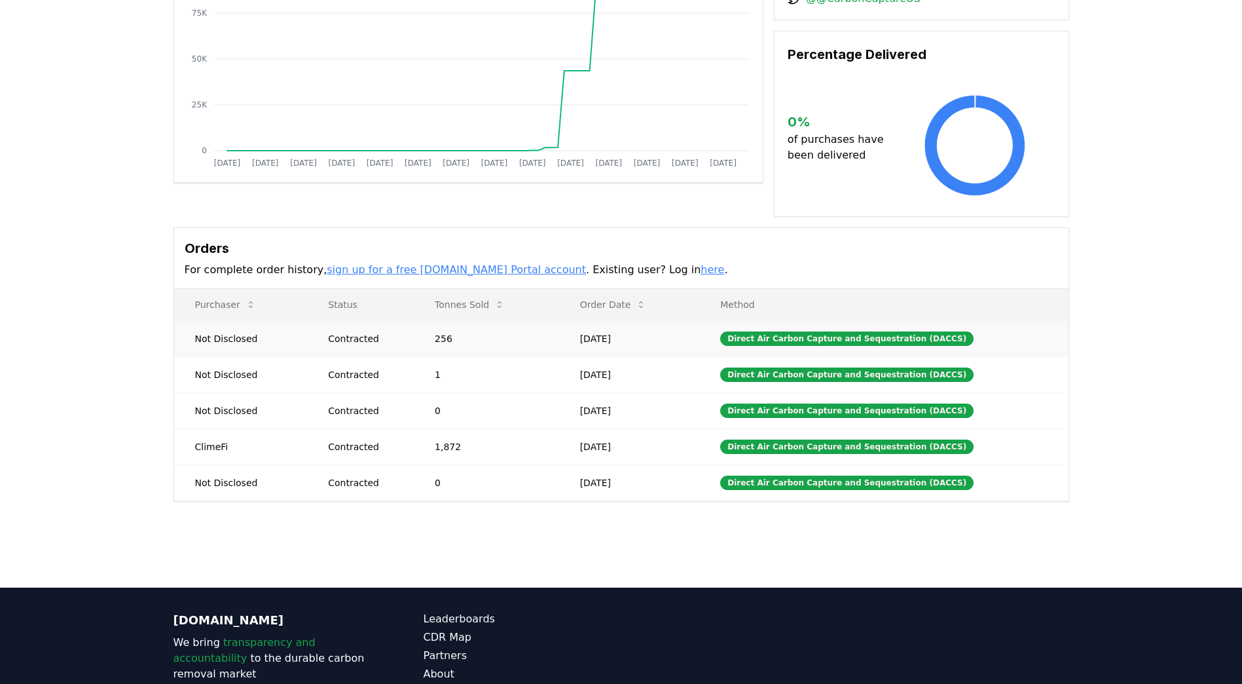
scroll to position [196, 0]
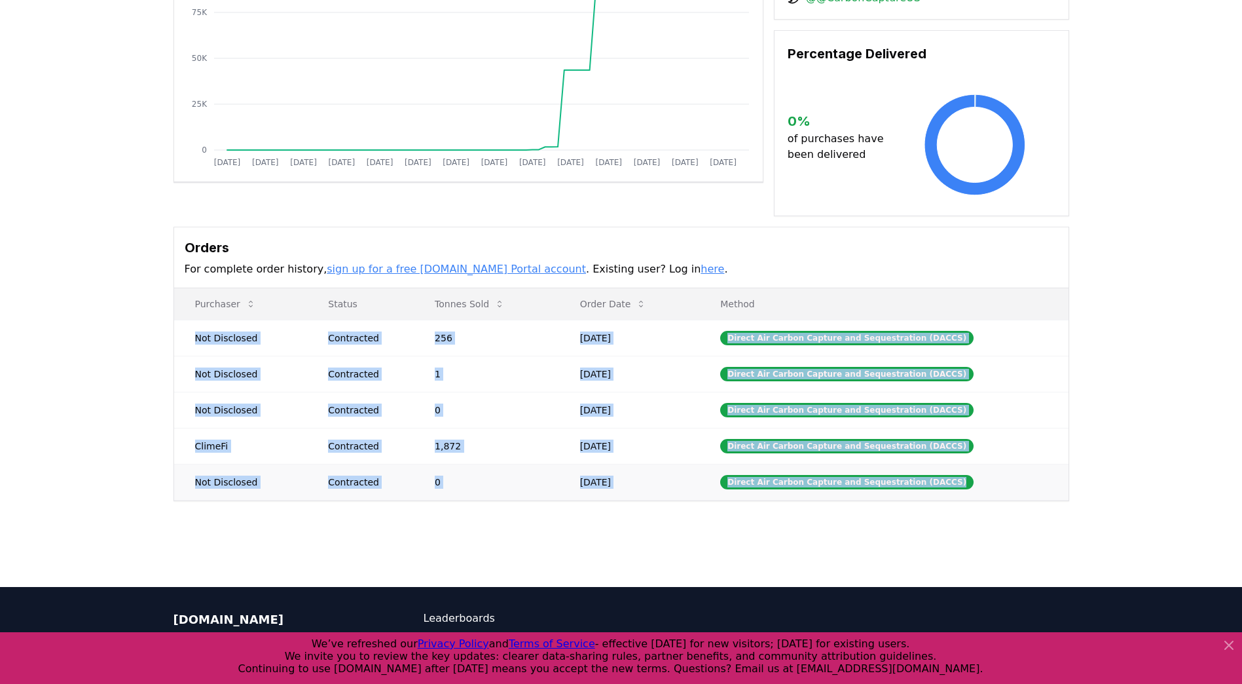
drag, startPoint x: 189, startPoint y: 335, endPoint x: 979, endPoint y: 486, distance: 804.2
click at [979, 486] on tbody "Not Disclosed Contracted 256 [DATE] Direct Air Carbon Capture and Sequestration…" at bounding box center [621, 410] width 895 height 180
copy tbody "Not Disclosed Contracted 256 [DATE] Direct Air Carbon Capture and Sequestration…"
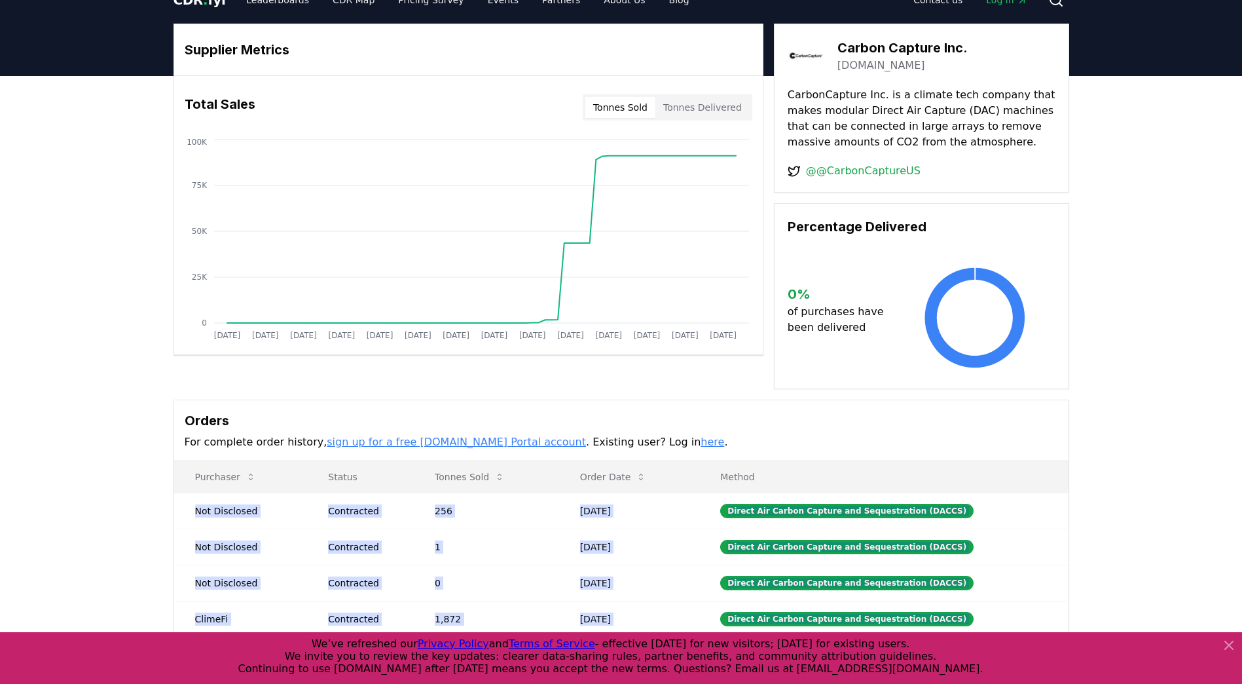
scroll to position [0, 0]
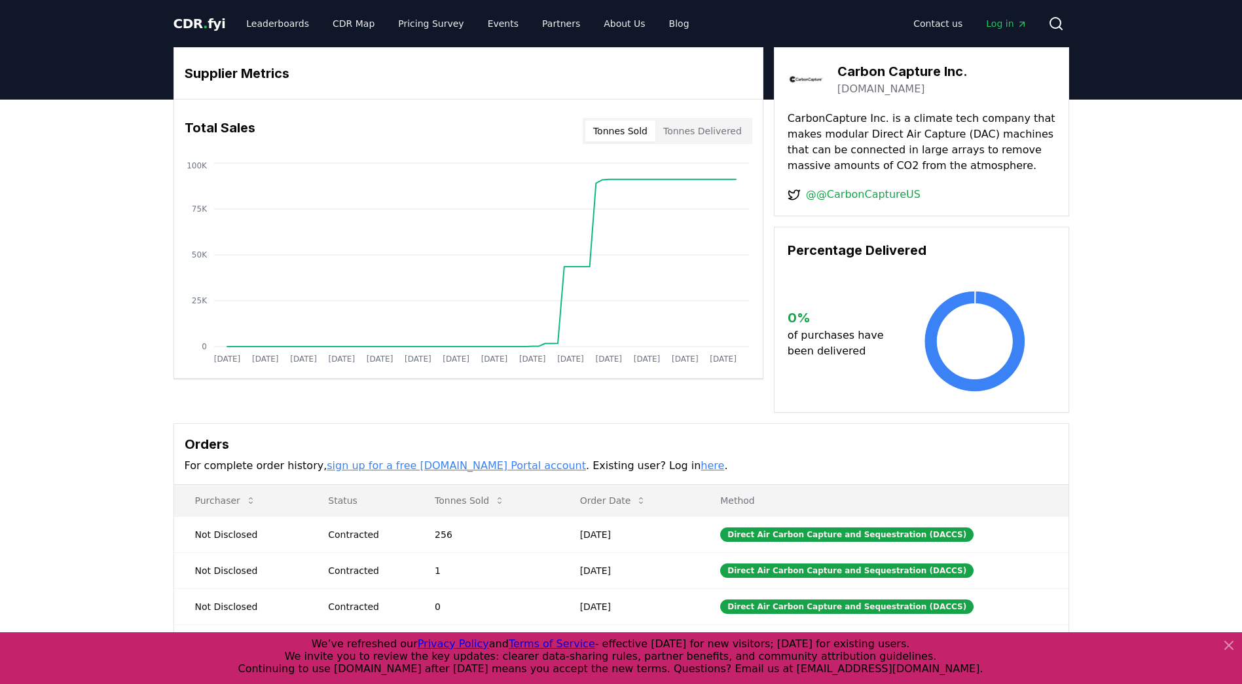
drag, startPoint x: 1117, startPoint y: 382, endPoint x: 1100, endPoint y: 375, distance: 18.5
click at [1111, 381] on div "Supplier Metrics Total Sales Tonnes Sold Tonnes Delivered [DATE] [DATE] [DATE] …" at bounding box center [621, 425] width 1242 height 650
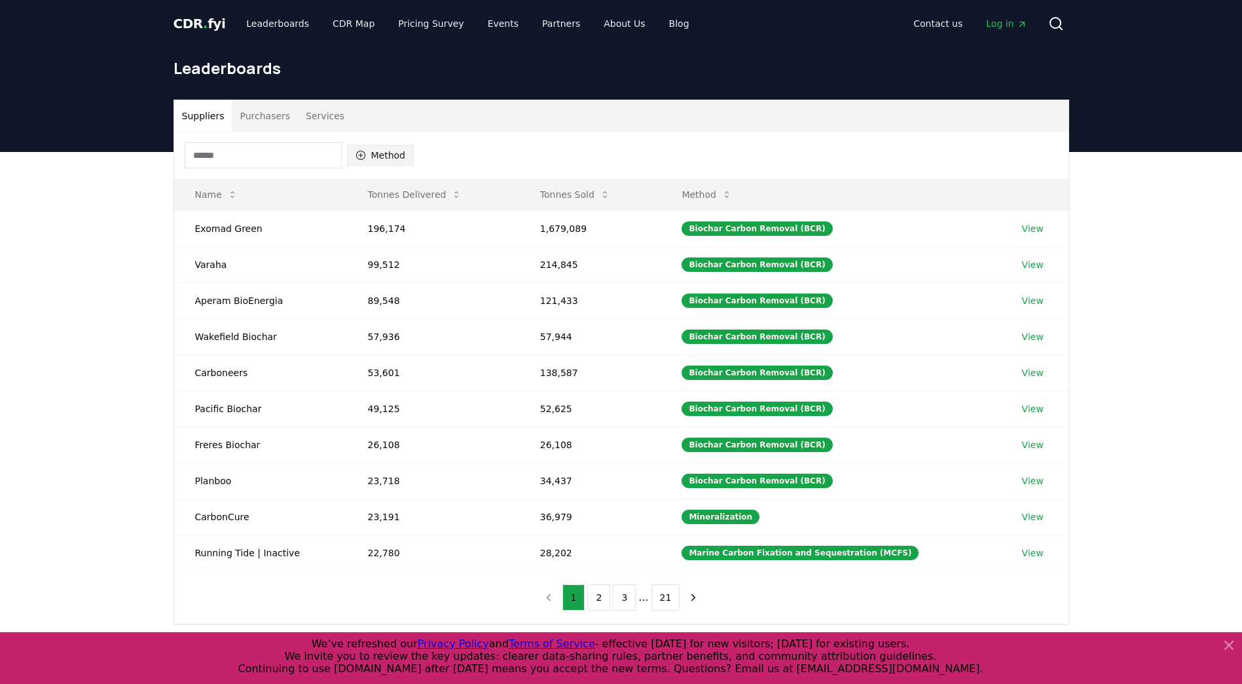
click at [364, 156] on icon "button" at bounding box center [361, 155] width 10 height 10
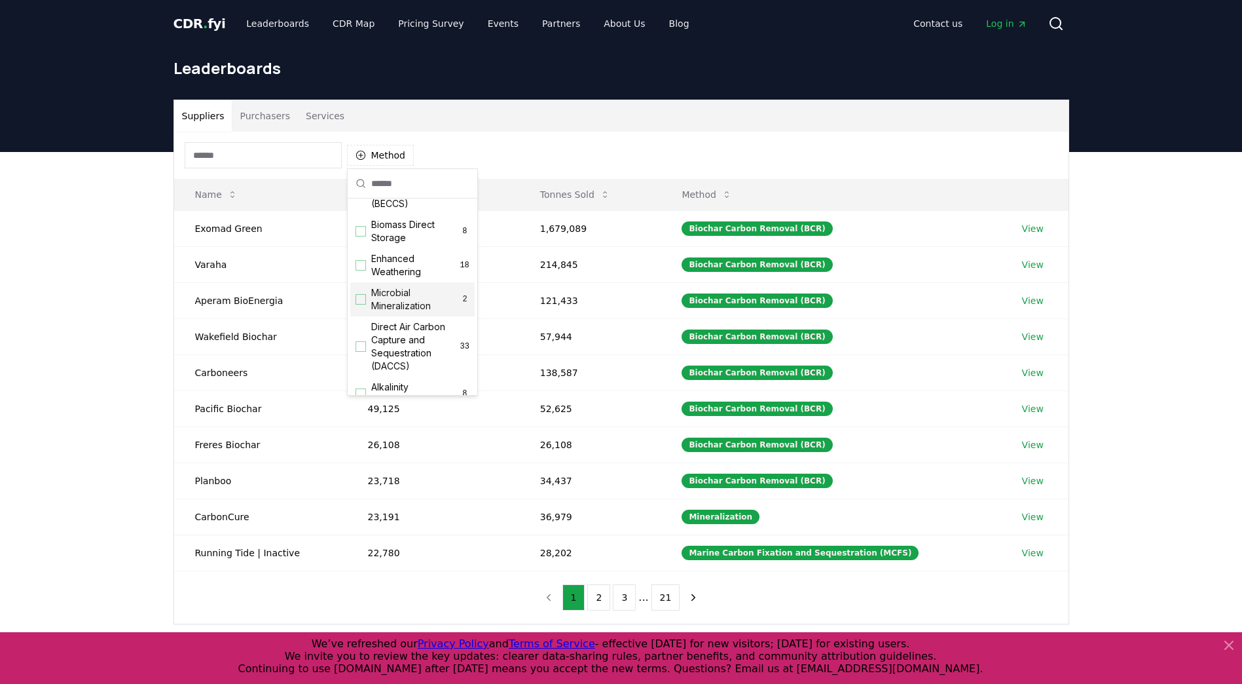
scroll to position [262, 0]
click at [402, 306] on span "Direct Air Carbon Capture and Sequestration (DACCS)" at bounding box center [415, 281] width 89 height 52
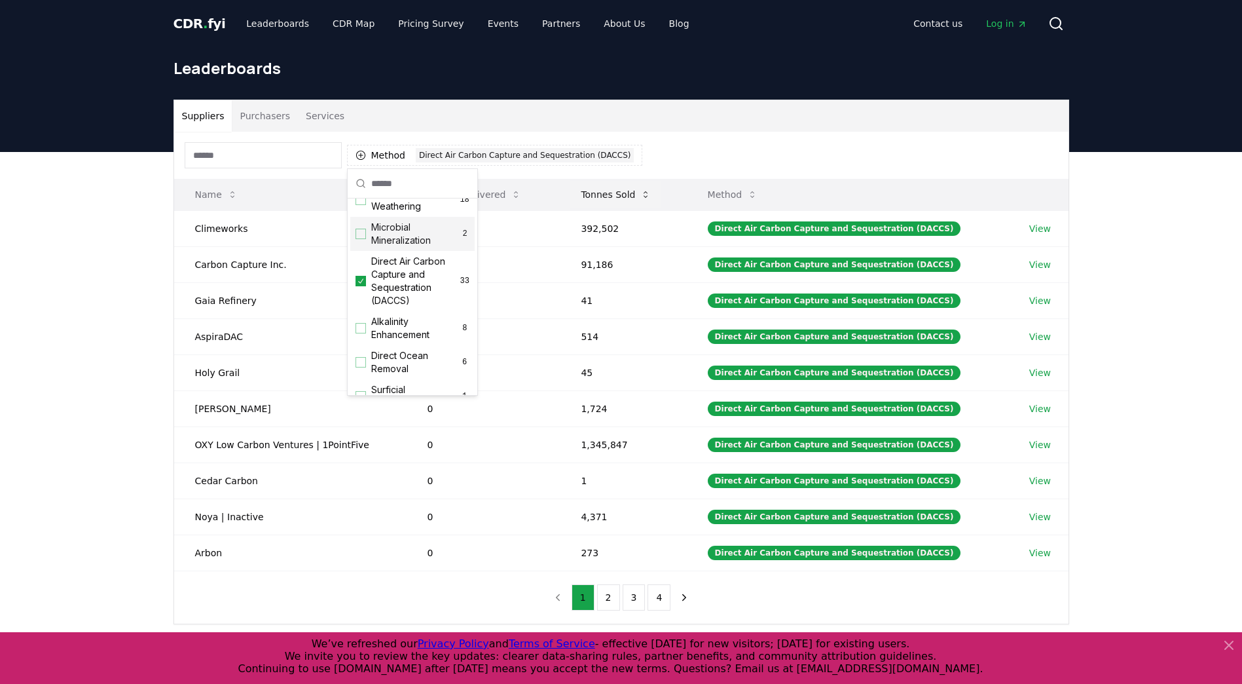
click at [624, 196] on button "Tonnes Sold" at bounding box center [615, 194] width 91 height 26
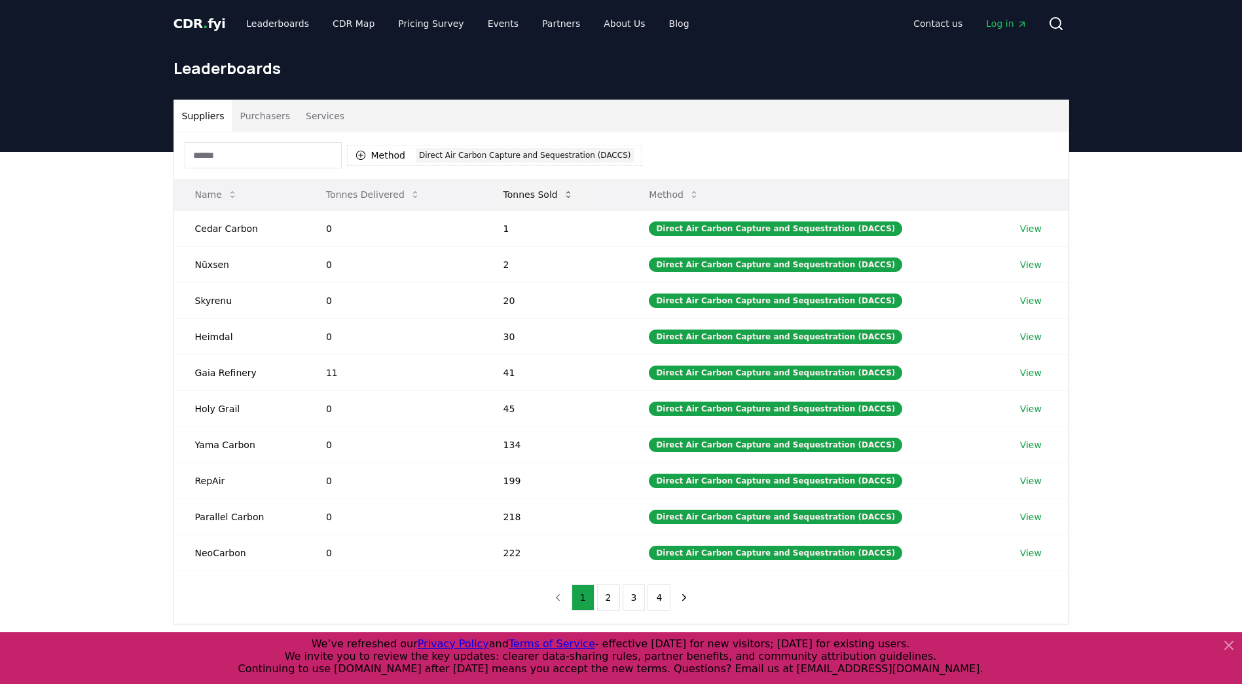
click at [546, 196] on button "Tonnes Sold" at bounding box center [538, 194] width 91 height 26
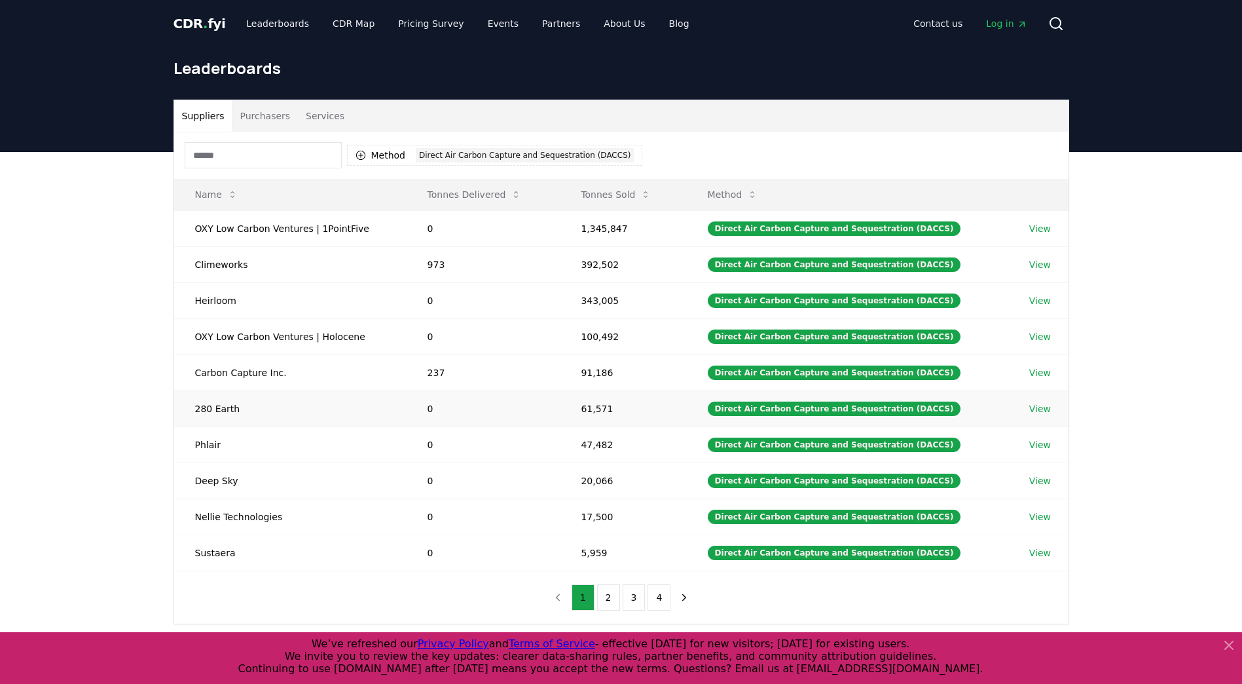
click at [1039, 409] on link "View" at bounding box center [1041, 408] width 22 height 13
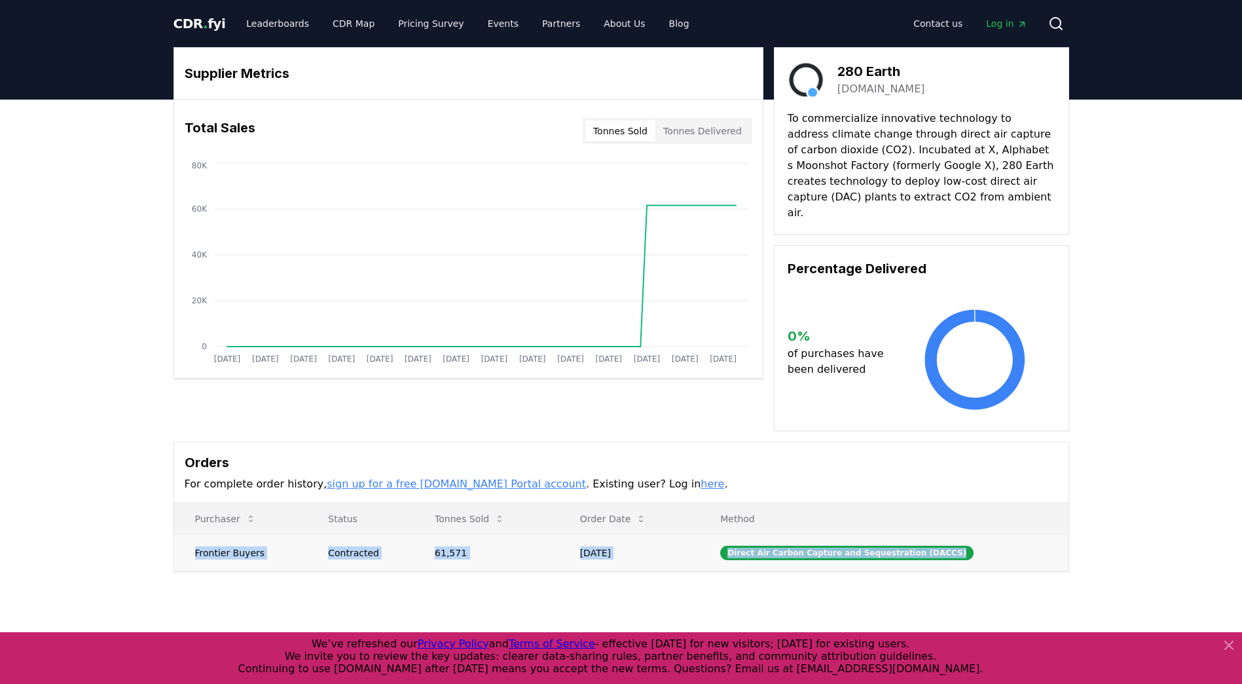
drag, startPoint x: 191, startPoint y: 535, endPoint x: 1042, endPoint y: 530, distance: 851.4
click at [1042, 534] on tr "Frontier Buyers Contracted 61,571 [DATE] Direct Air Carbon Capture and Sequestr…" at bounding box center [621, 552] width 895 height 36
copy tr "Frontier Buyers Contracted 61,571 [DATE] Direct Air Carbon Capture and Sequestr…"
click at [206, 31] on span "CDR . fyi" at bounding box center [200, 24] width 52 height 16
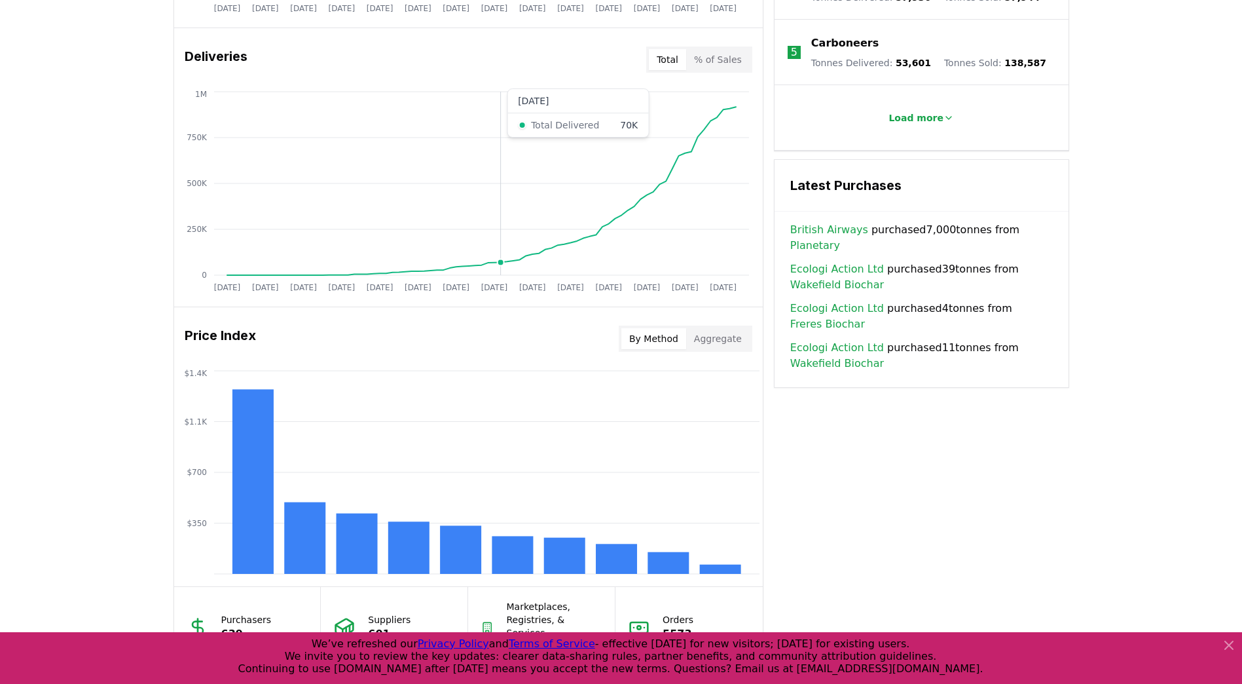
scroll to position [786, 0]
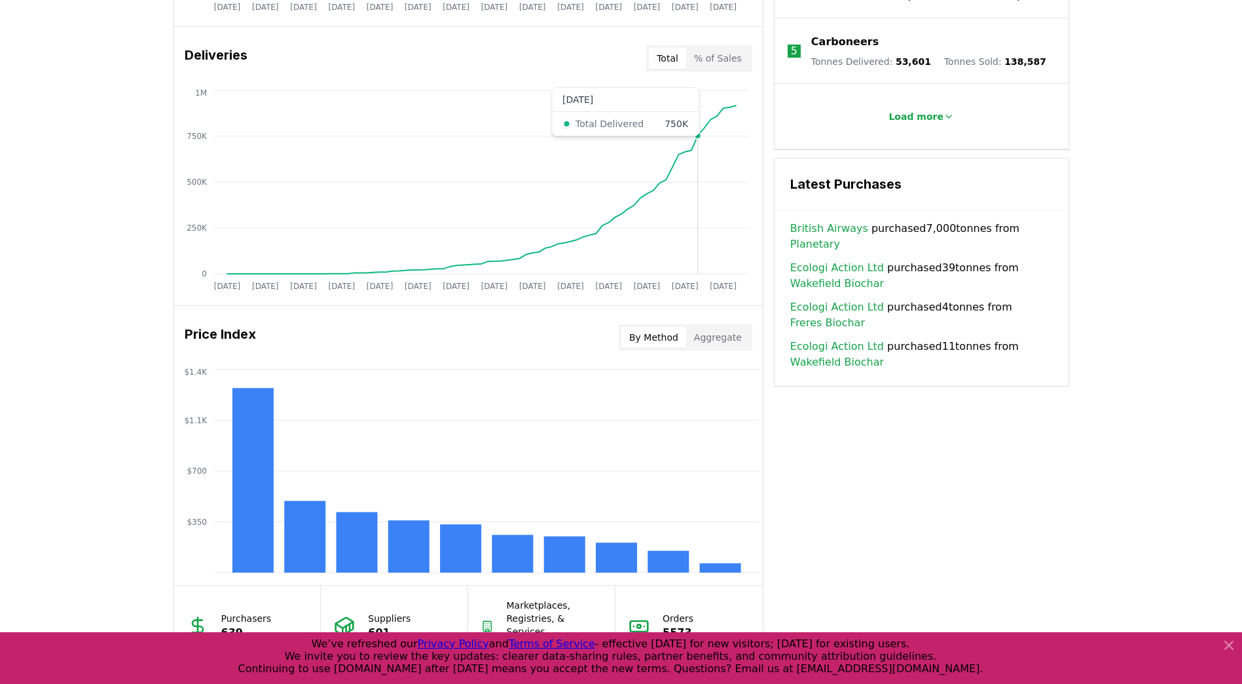
click at [697, 234] on icon "[DATE] [DATE] [DATE] [DATE] [DATE] [DATE] [DATE] [DATE] [DATE] [DATE] [DATE] [D…" at bounding box center [463, 192] width 578 height 210
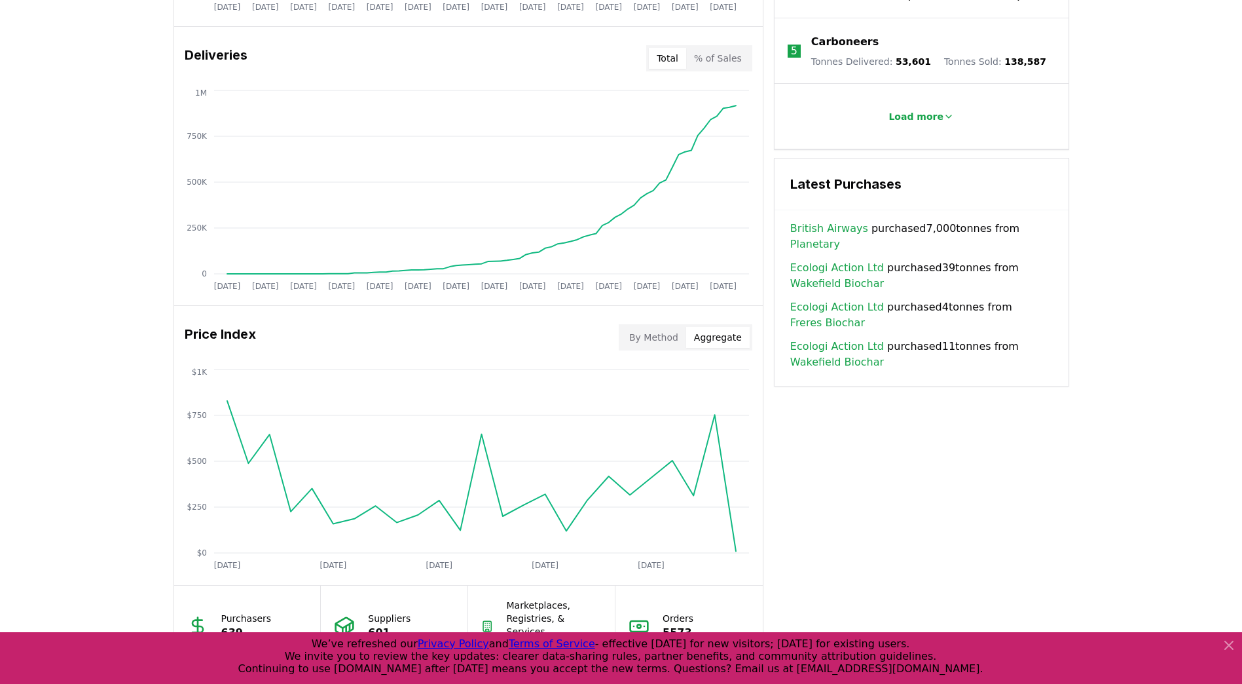
click at [707, 332] on button "Aggregate" at bounding box center [718, 337] width 64 height 21
click at [672, 332] on button "By Method" at bounding box center [654, 337] width 65 height 21
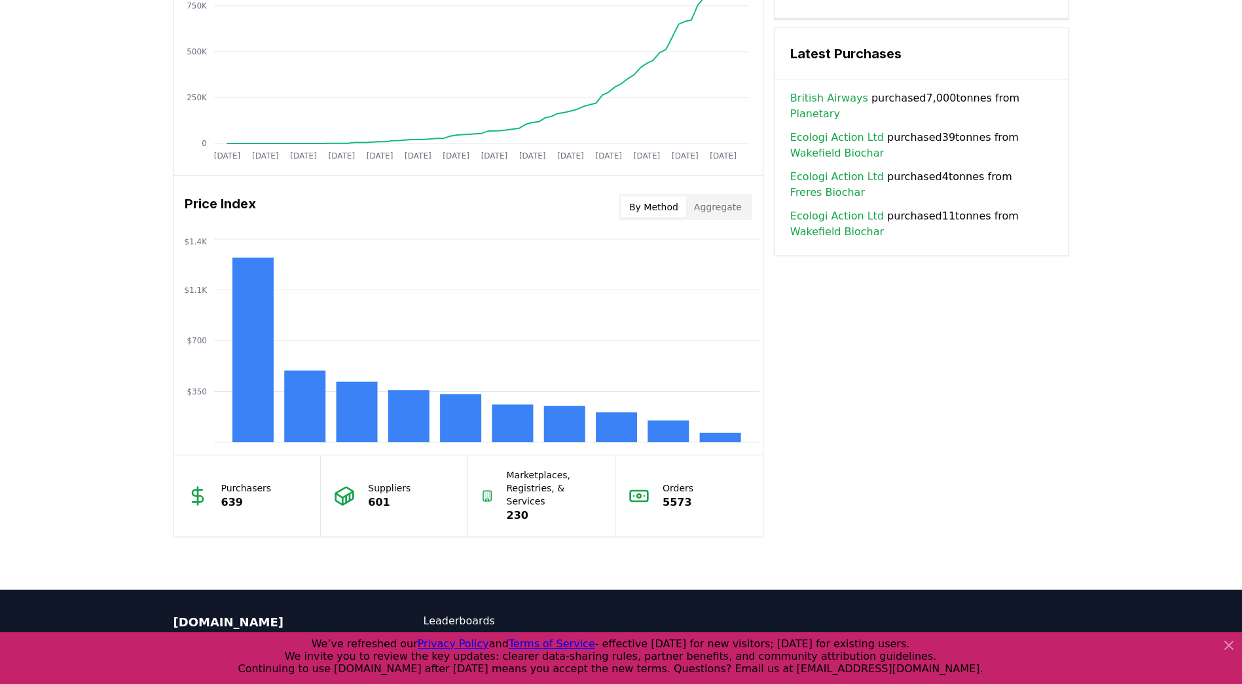
scroll to position [917, 0]
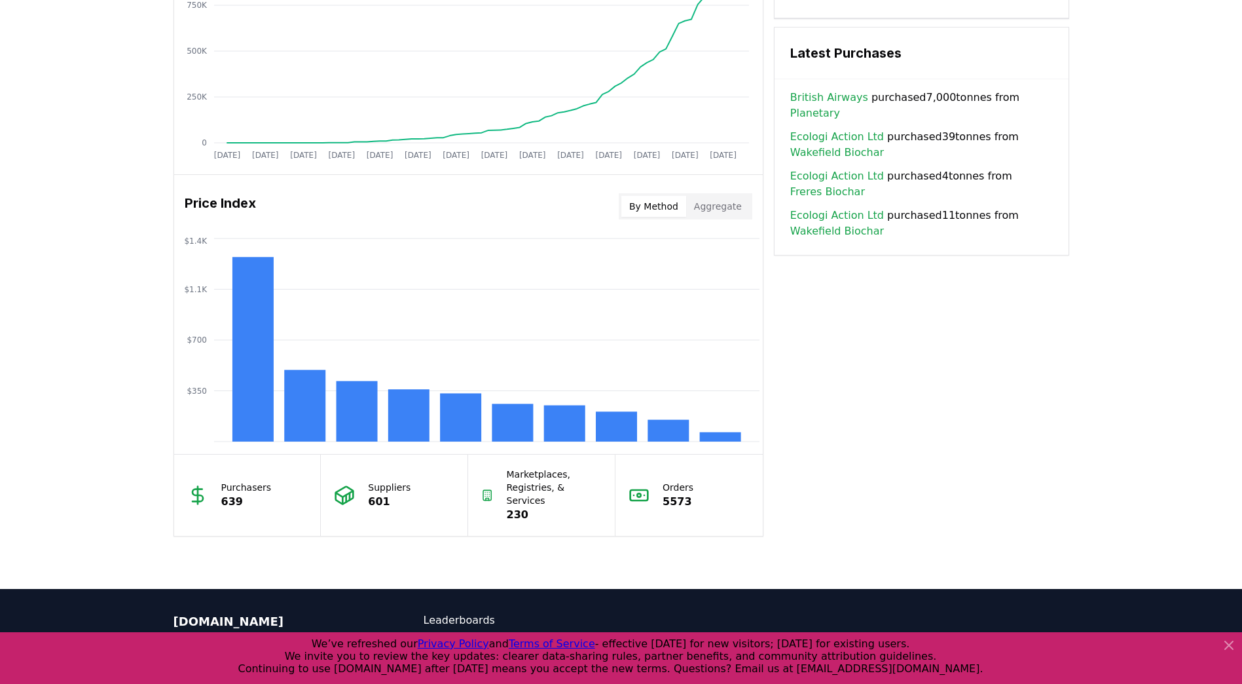
click at [553, 507] on p "230" at bounding box center [555, 515] width 96 height 16
click at [531, 492] on p "Marketplaces, Registries, & Services" at bounding box center [555, 487] width 96 height 39
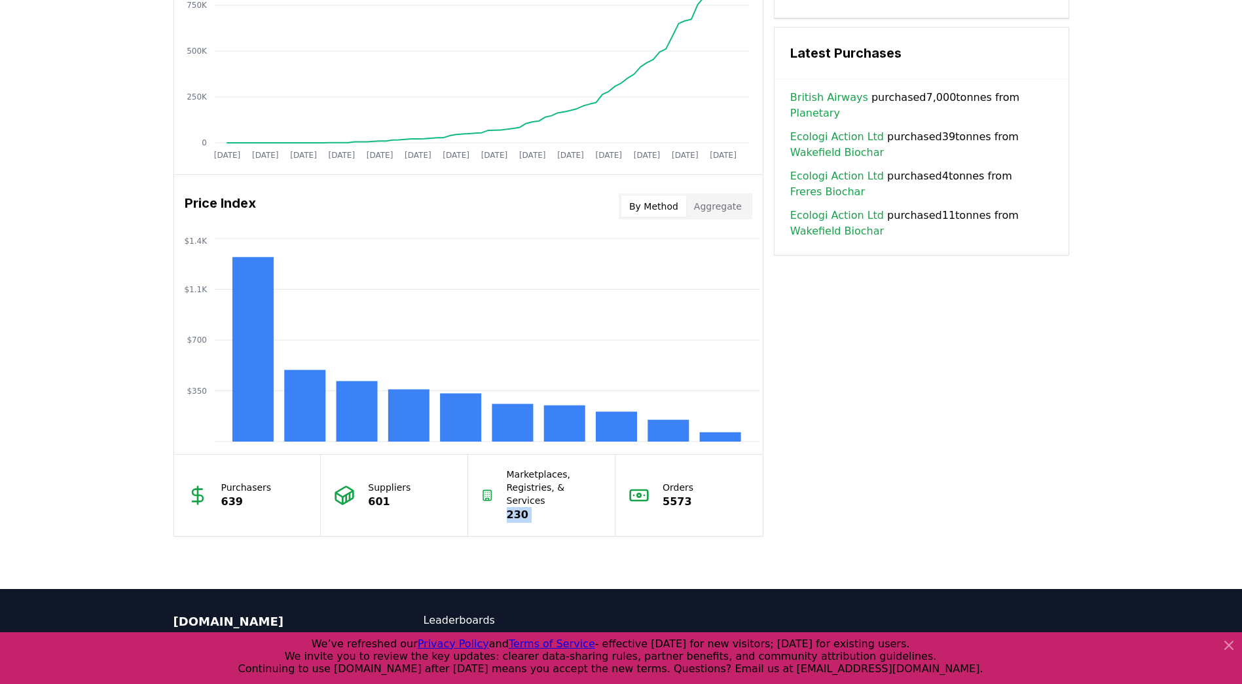
click at [531, 507] on p "230" at bounding box center [555, 515] width 96 height 16
drag, startPoint x: 531, startPoint y: 494, endPoint x: 537, endPoint y: 502, distance: 10.4
click at [537, 507] on p "230" at bounding box center [555, 515] width 96 height 16
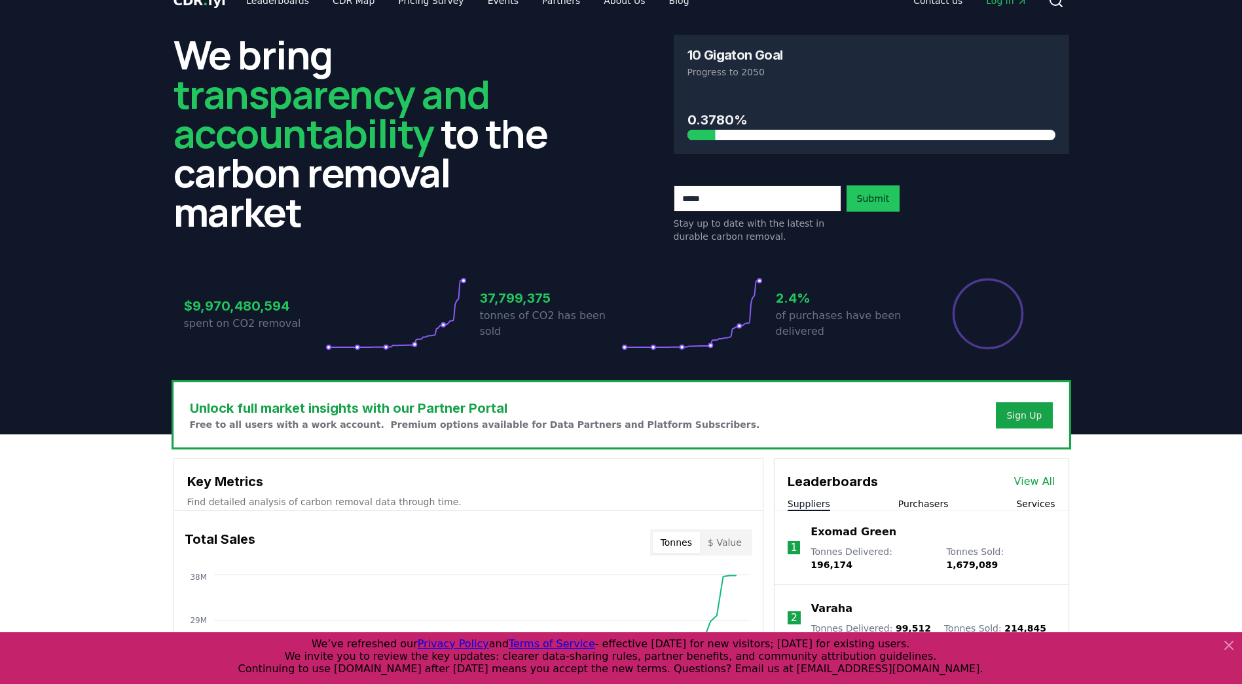
scroll to position [0, 0]
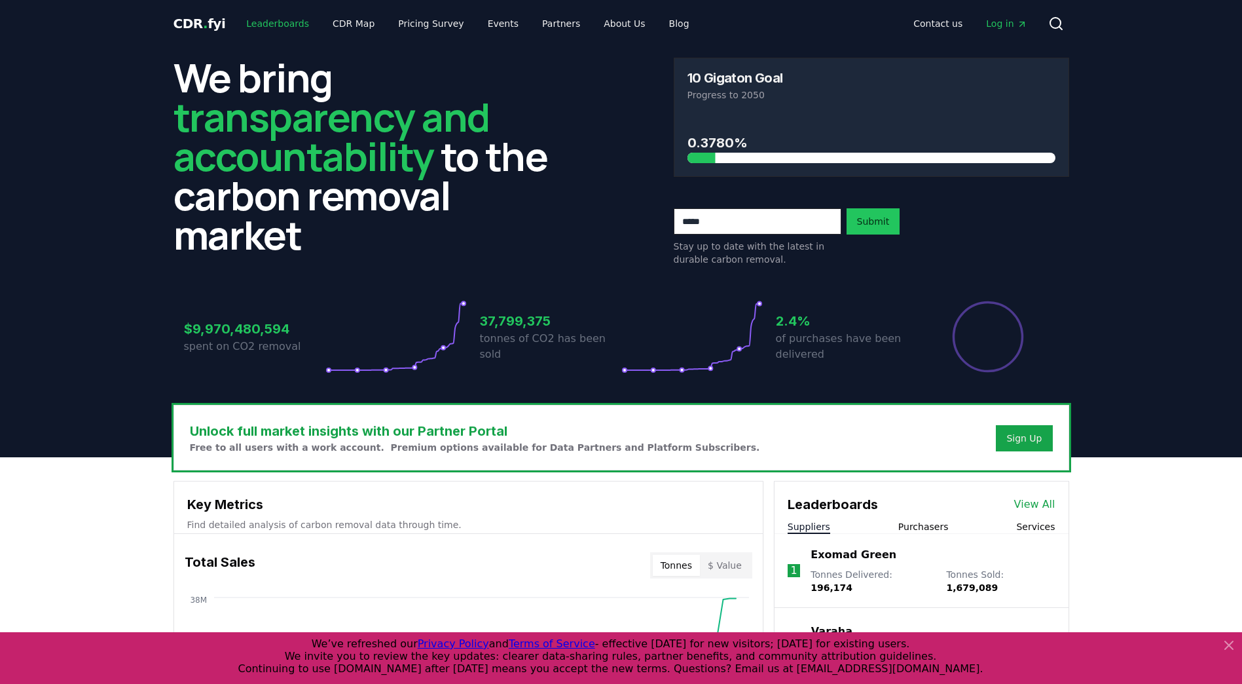
click at [263, 21] on link "Leaderboards" at bounding box center [278, 24] width 84 height 24
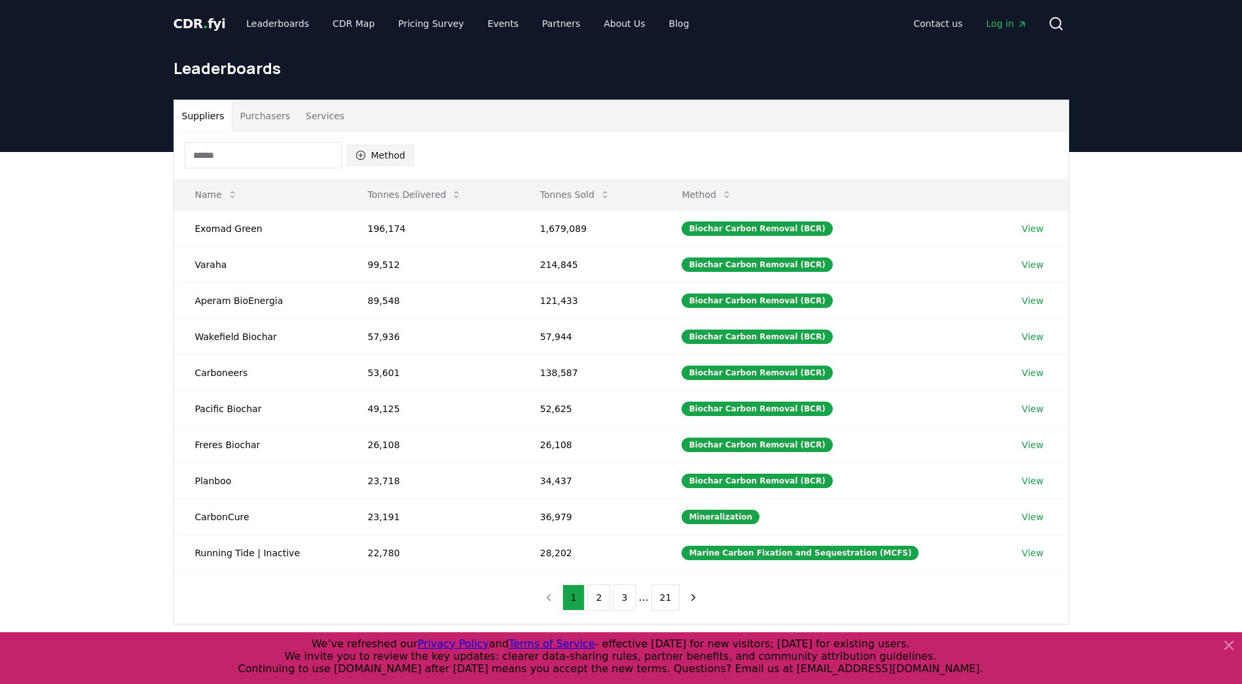
click at [363, 151] on icon "button" at bounding box center [360, 155] width 9 height 9
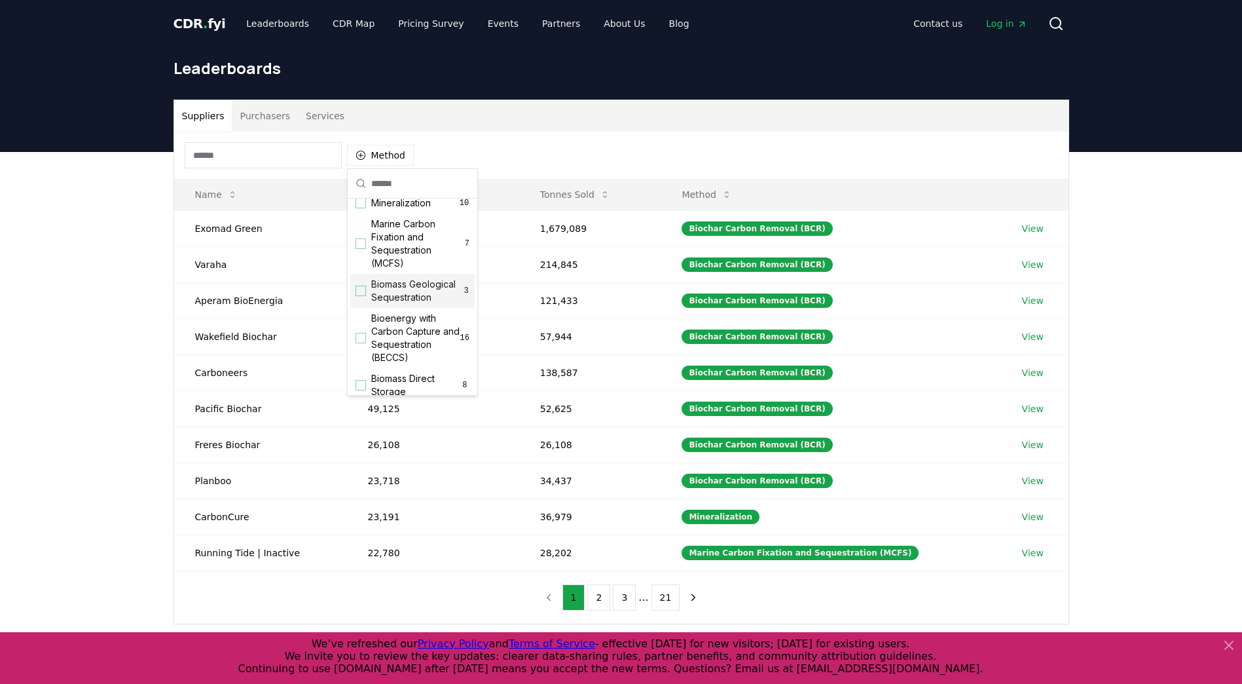
scroll to position [65, 0]
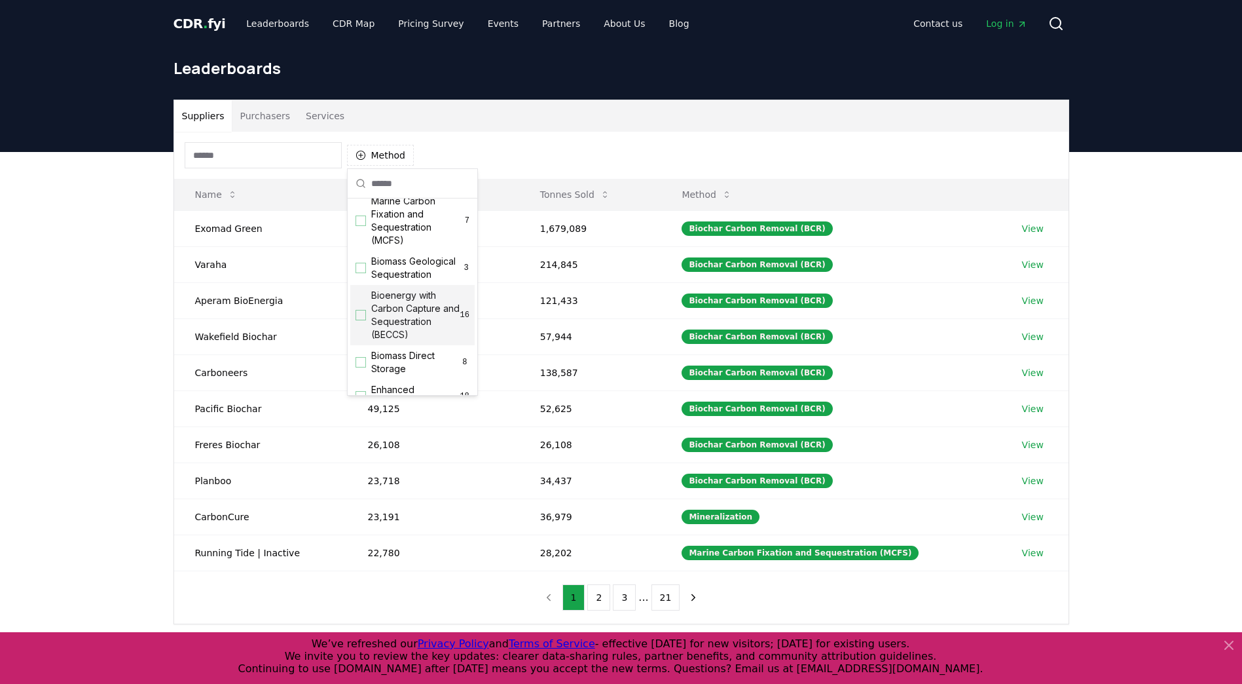
click at [410, 325] on span "Bioenergy with Carbon Capture and Sequestration (BECCS)" at bounding box center [415, 315] width 89 height 52
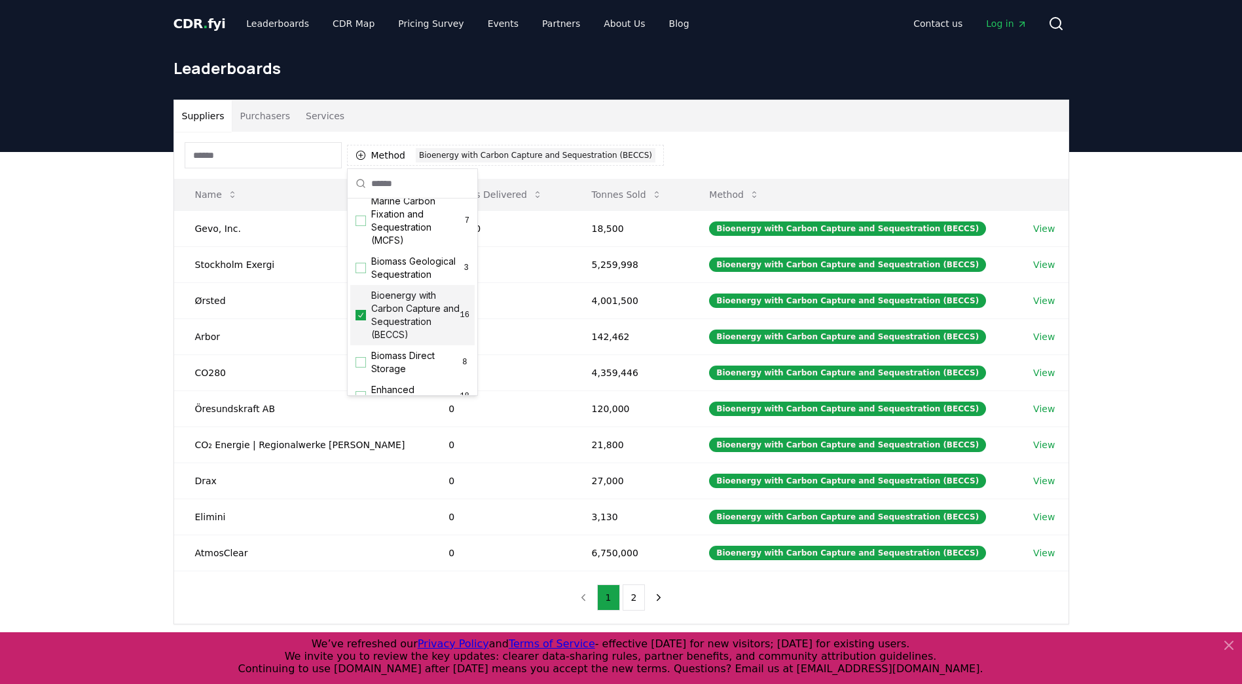
click at [542, 603] on div "Method 1 Bioenergy with Carbon Capture and Sequestration (BECCS) Name Tonnes De…" at bounding box center [621, 378] width 895 height 492
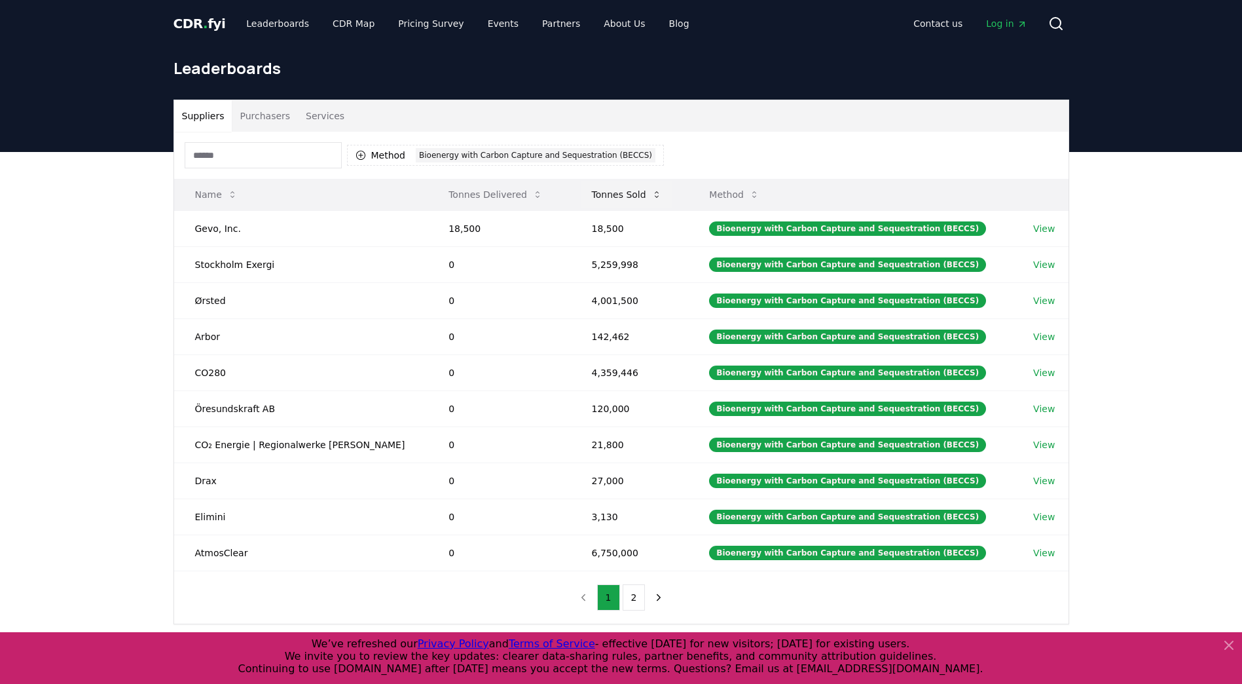
click at [602, 196] on button "Tonnes Sold" at bounding box center [627, 194] width 91 height 26
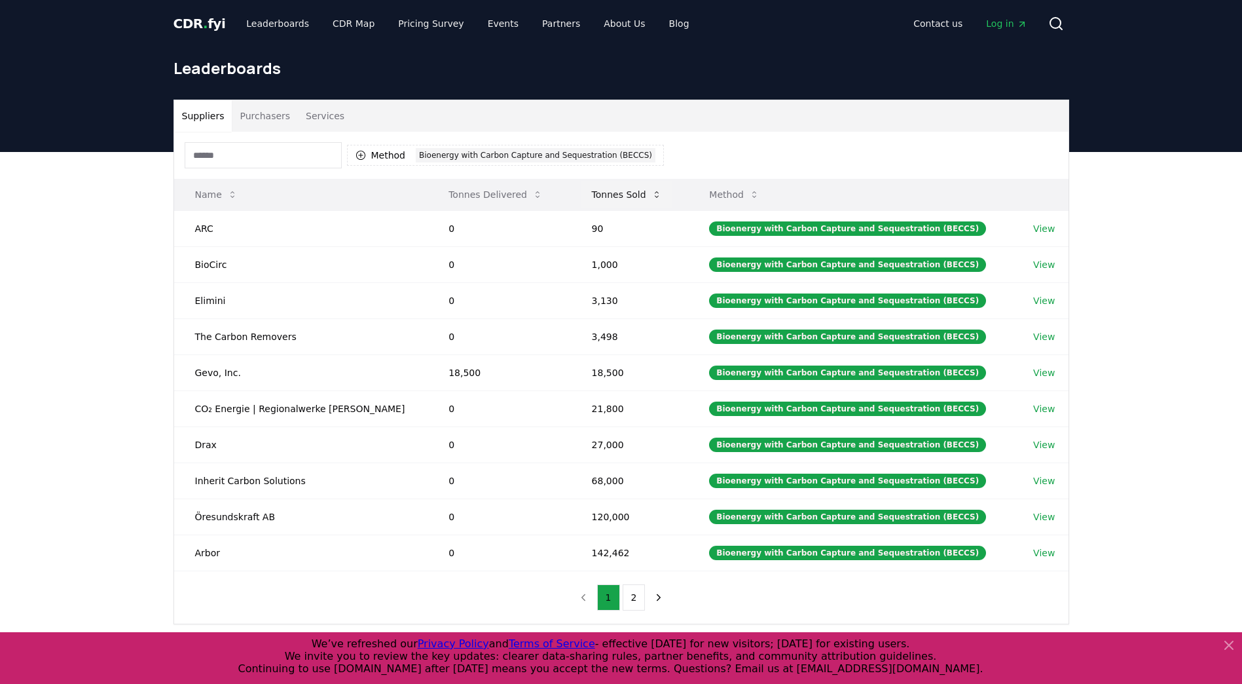
click at [602, 196] on button "Tonnes Sold" at bounding box center [627, 194] width 91 height 26
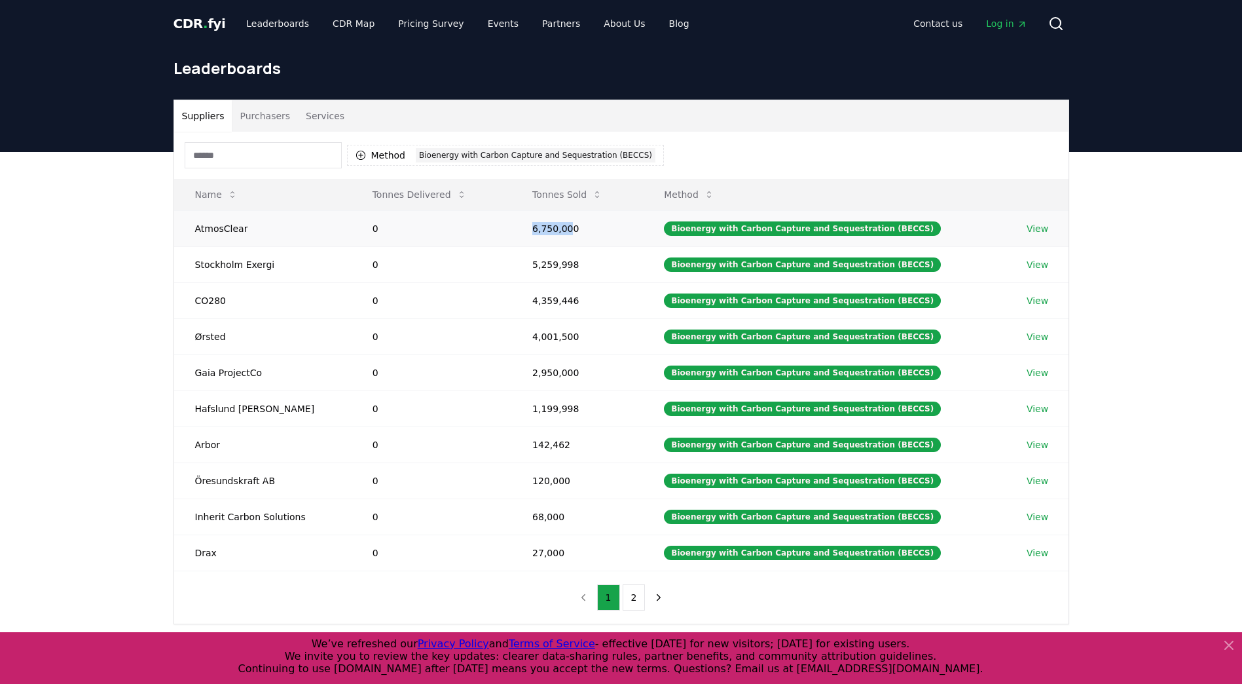
drag, startPoint x: 572, startPoint y: 231, endPoint x: 528, endPoint y: 230, distance: 43.9
click at [528, 230] on td "6,750,000" at bounding box center [577, 228] width 132 height 36
click at [586, 227] on td "6,750,000" at bounding box center [577, 228] width 132 height 36
click at [363, 153] on icon "button" at bounding box center [361, 155] width 10 height 10
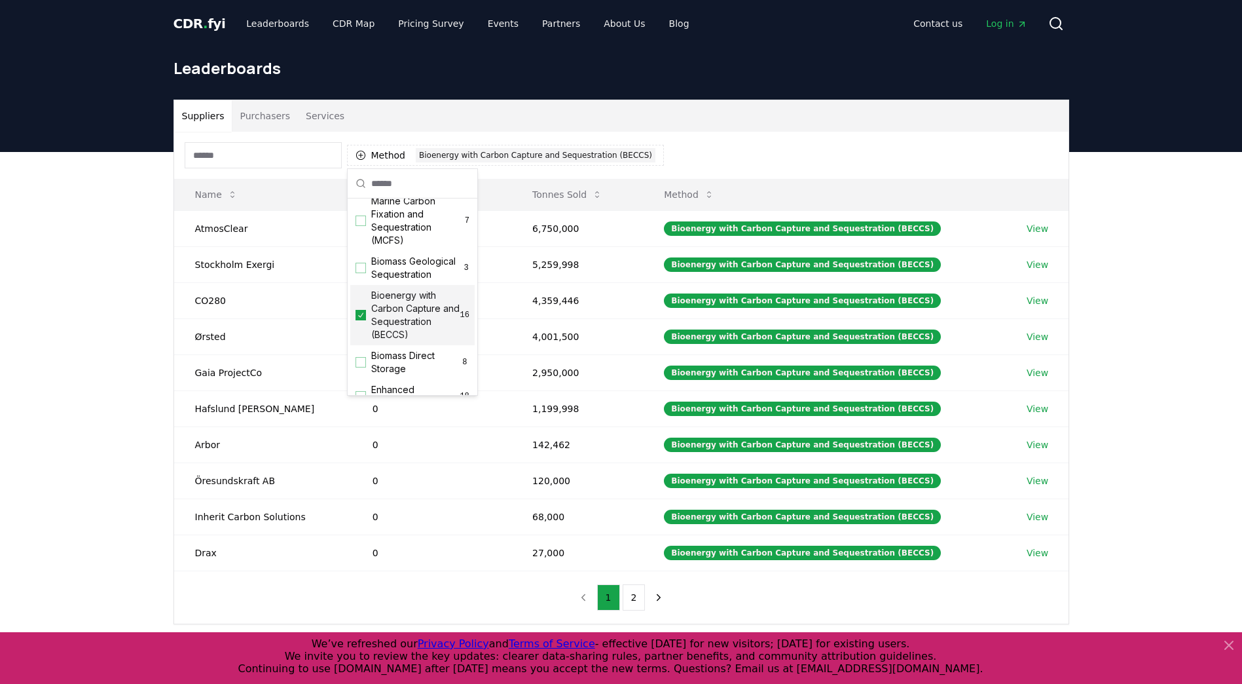
click at [365, 320] on div "Suggestions" at bounding box center [361, 315] width 10 height 10
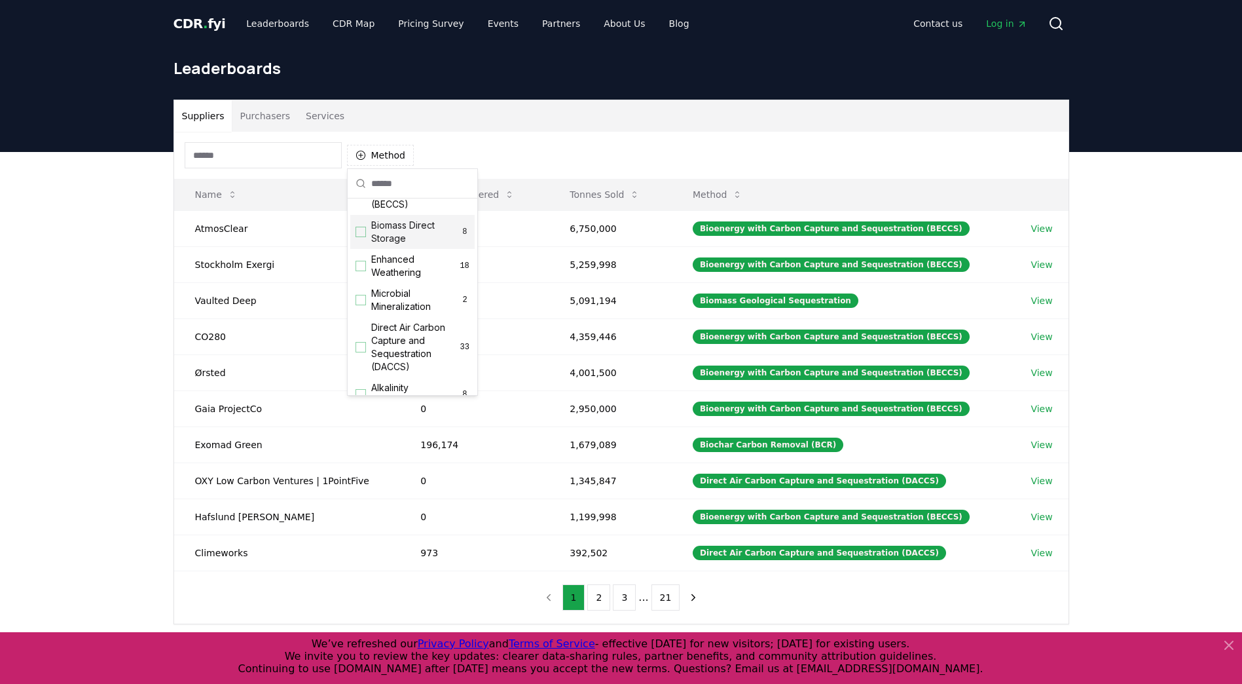
scroll to position [196, 0]
click at [359, 352] on div "Suggestions" at bounding box center [361, 346] width 10 height 10
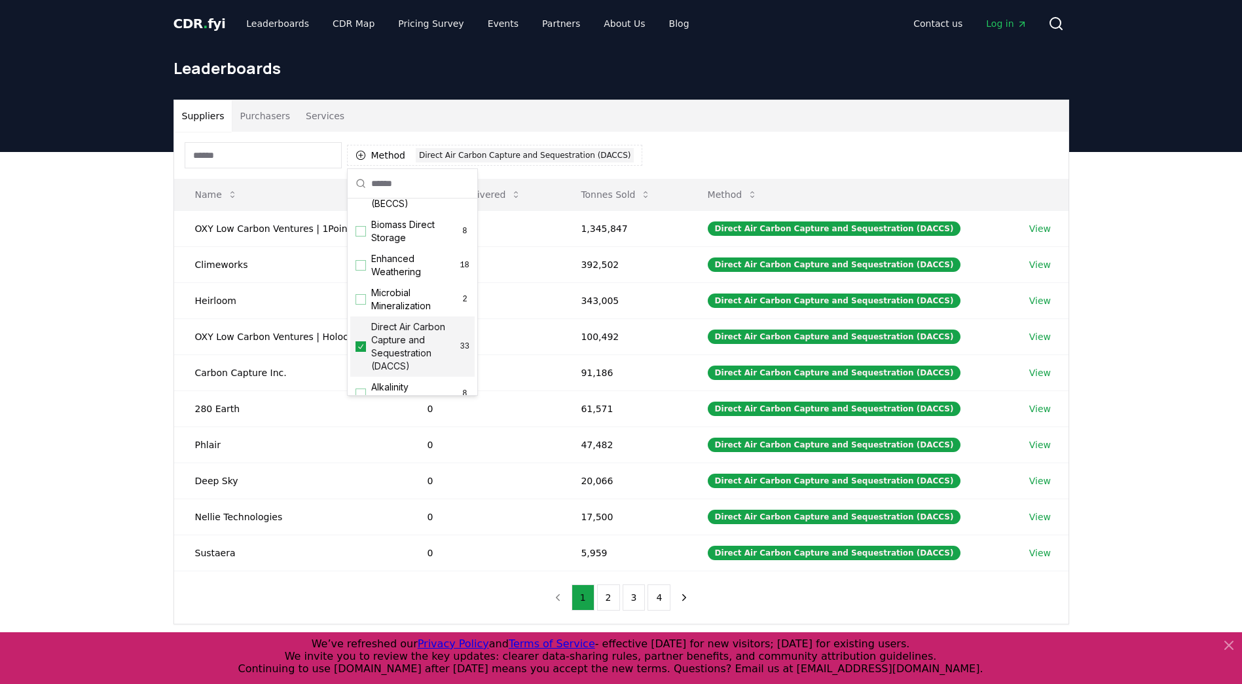
click at [703, 141] on div "Method 1 Direct Air Carbon Capture and Sequestration (DACCS)" at bounding box center [621, 155] width 895 height 47
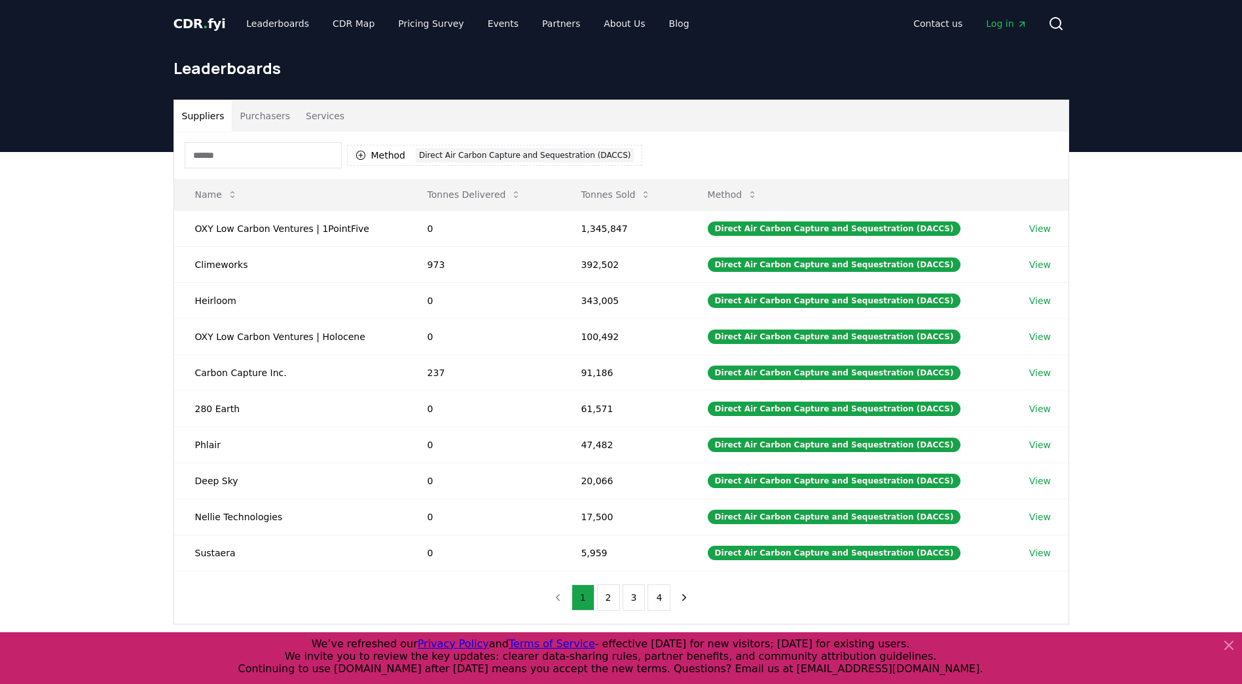
click at [585, 599] on button "1" at bounding box center [583, 597] width 23 height 26
click at [601, 224] on td "1,345,847" at bounding box center [623, 228] width 126 height 36
click at [639, 200] on button "Tonnes Sold" at bounding box center [615, 194] width 91 height 26
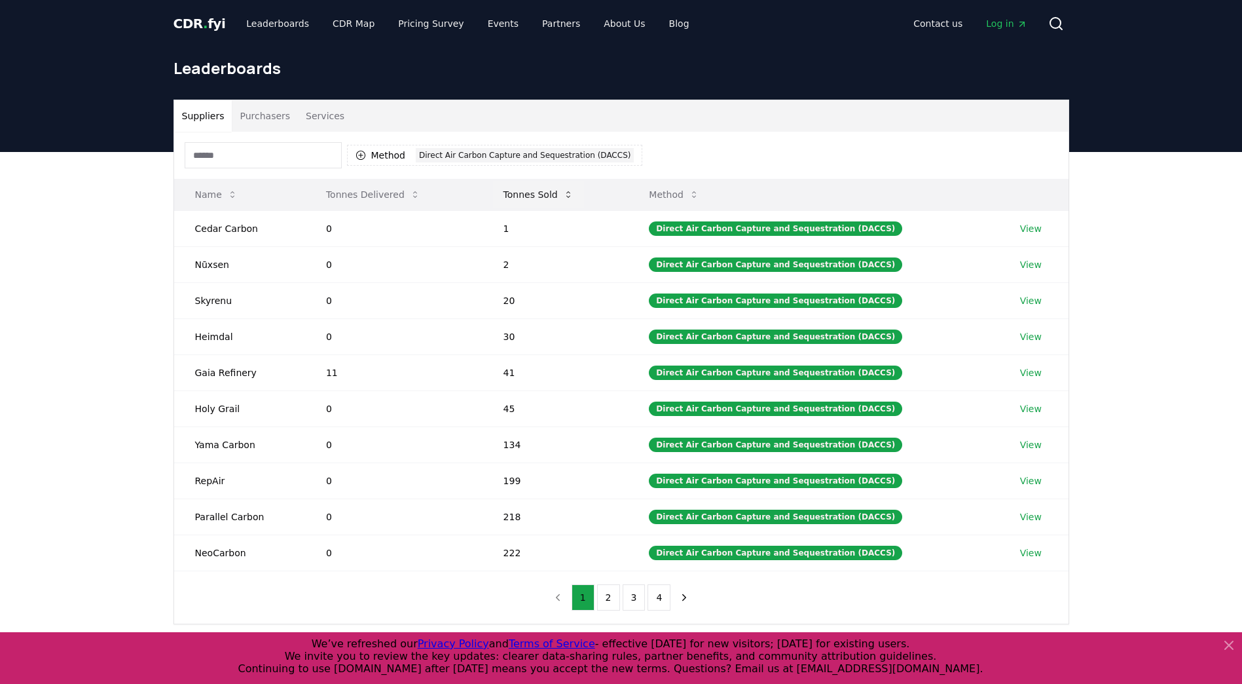
click at [567, 200] on button "Tonnes Sold" at bounding box center [538, 194] width 91 height 26
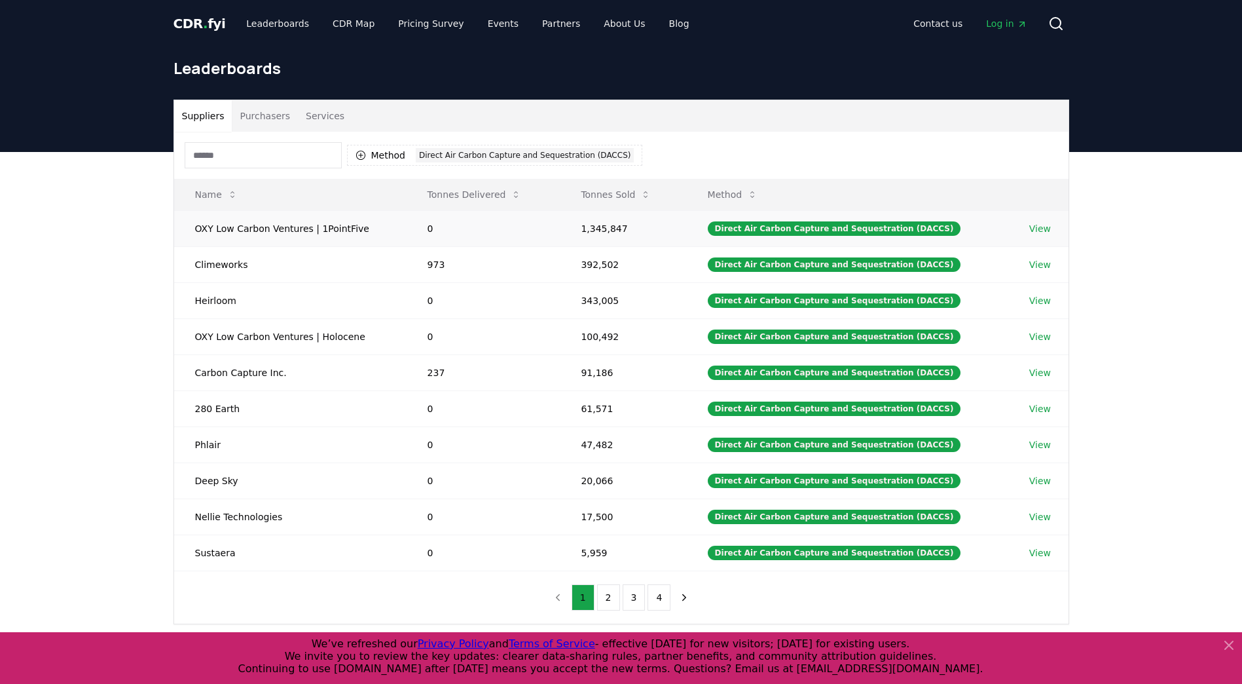
click at [1041, 228] on link "View" at bounding box center [1041, 228] width 22 height 13
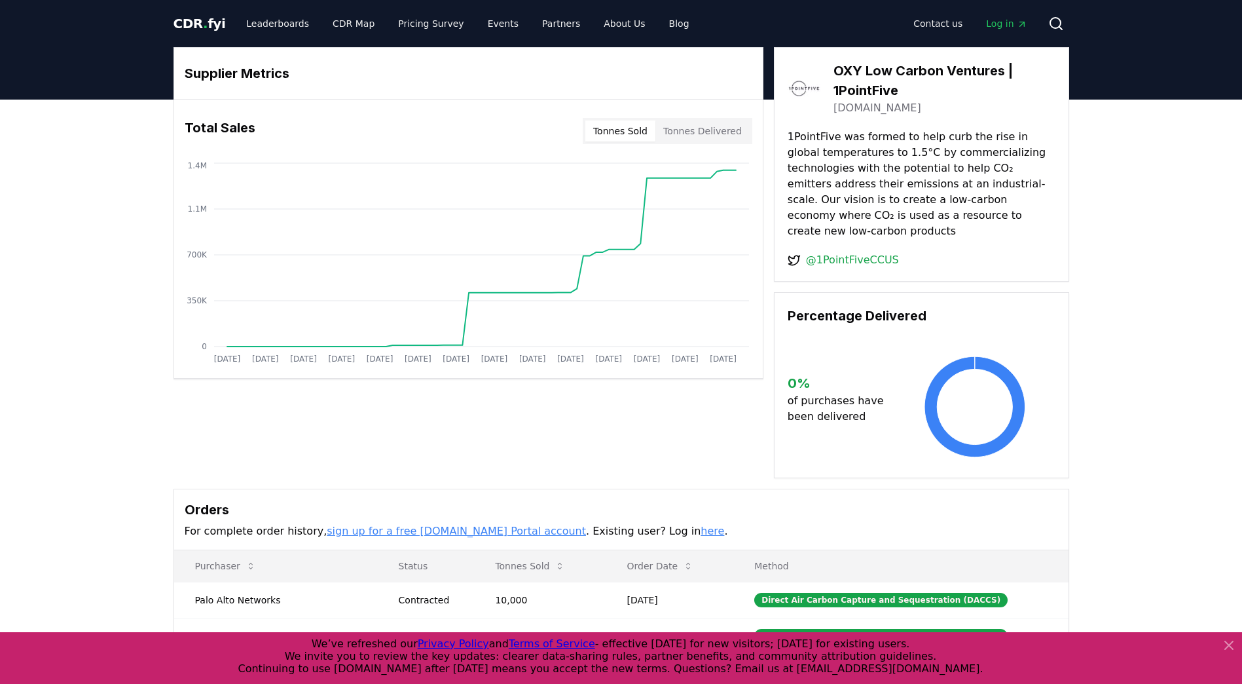
click at [124, 347] on div "Supplier Metrics Total Sales Tonnes Sold Tonnes Delivered [DATE] [DATE] [DATE] …" at bounding box center [621, 458] width 1242 height 716
click at [195, 18] on span "CDR . fyi" at bounding box center [200, 24] width 52 height 16
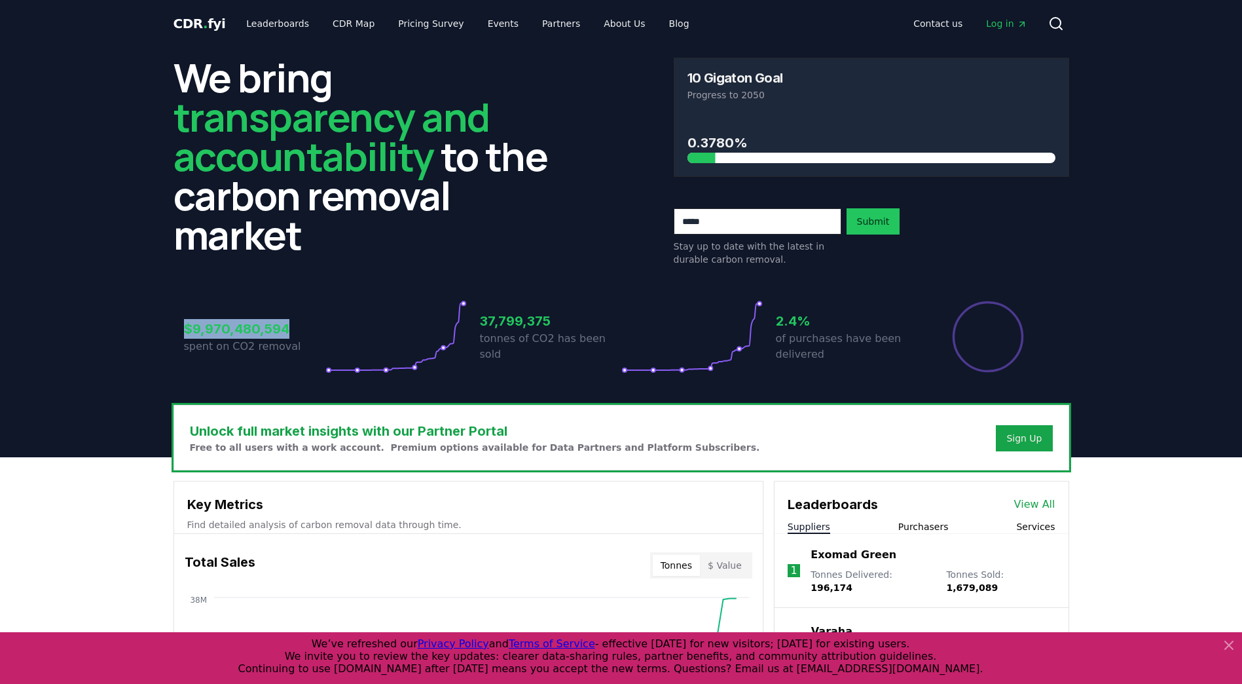
drag, startPoint x: 288, startPoint y: 329, endPoint x: 183, endPoint y: 325, distance: 104.9
click at [183, 325] on div "$9,970,480,594 spent on CO2 removal 37,799,375 tonnes of CO2 has been sold 2.4%…" at bounding box center [622, 329] width 896 height 110
click at [357, 368] on circle at bounding box center [357, 370] width 4 height 4
click at [358, 371] on circle at bounding box center [357, 370] width 4 height 4
click at [386, 371] on circle at bounding box center [386, 370] width 4 height 4
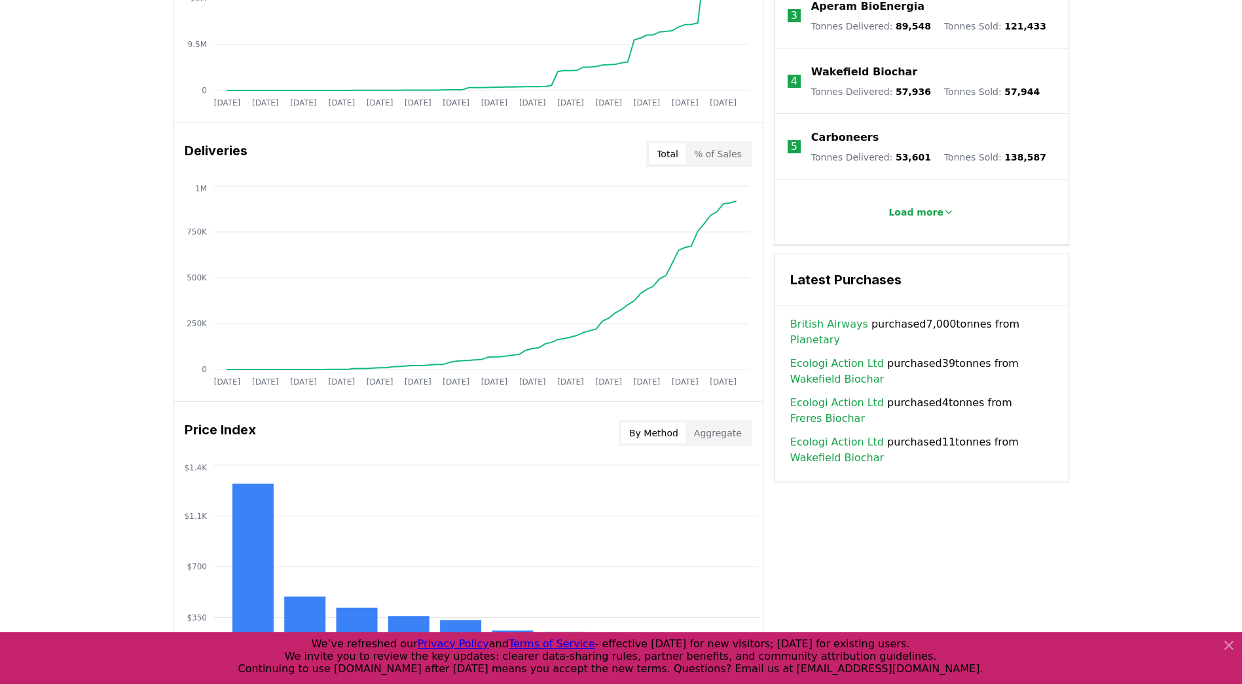
scroll to position [655, 0]
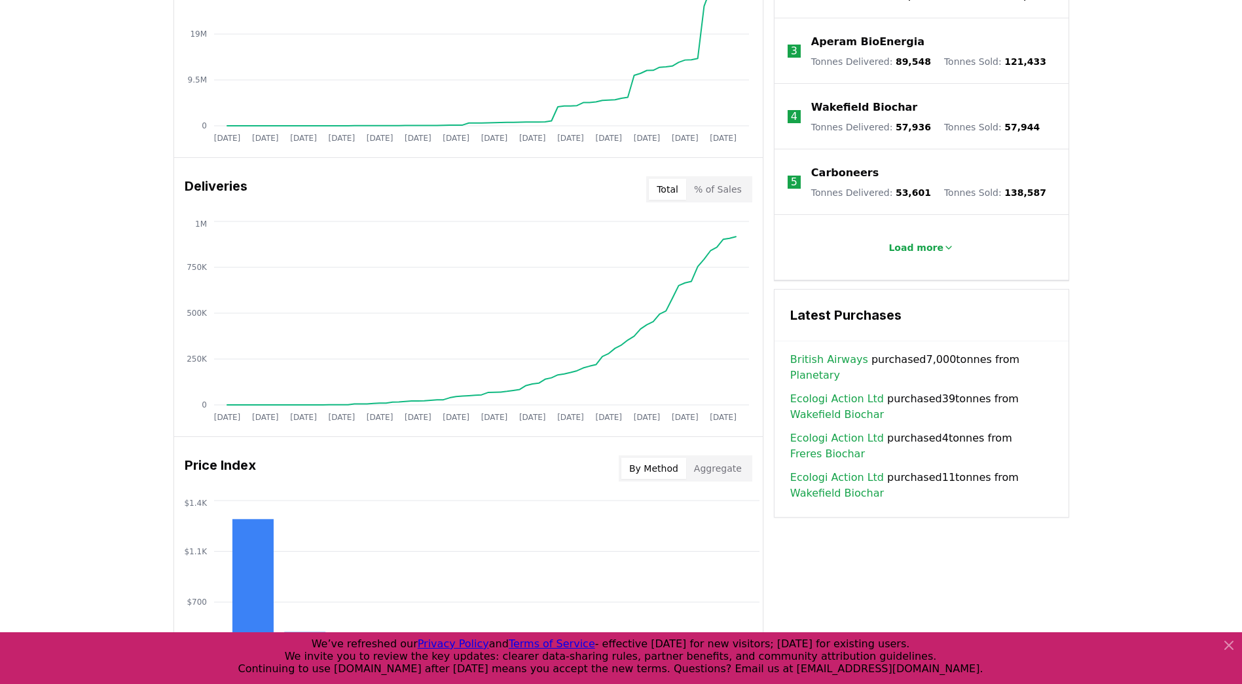
click at [724, 194] on button "% of Sales" at bounding box center [718, 189] width 64 height 21
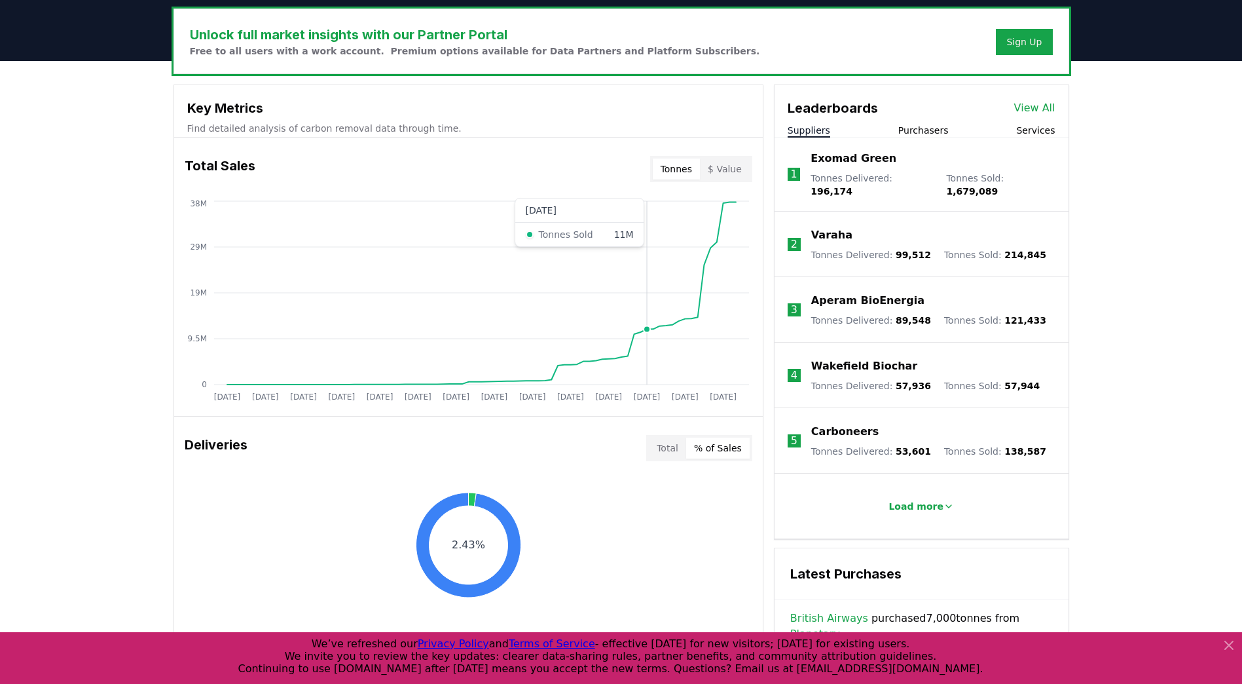
scroll to position [393, 0]
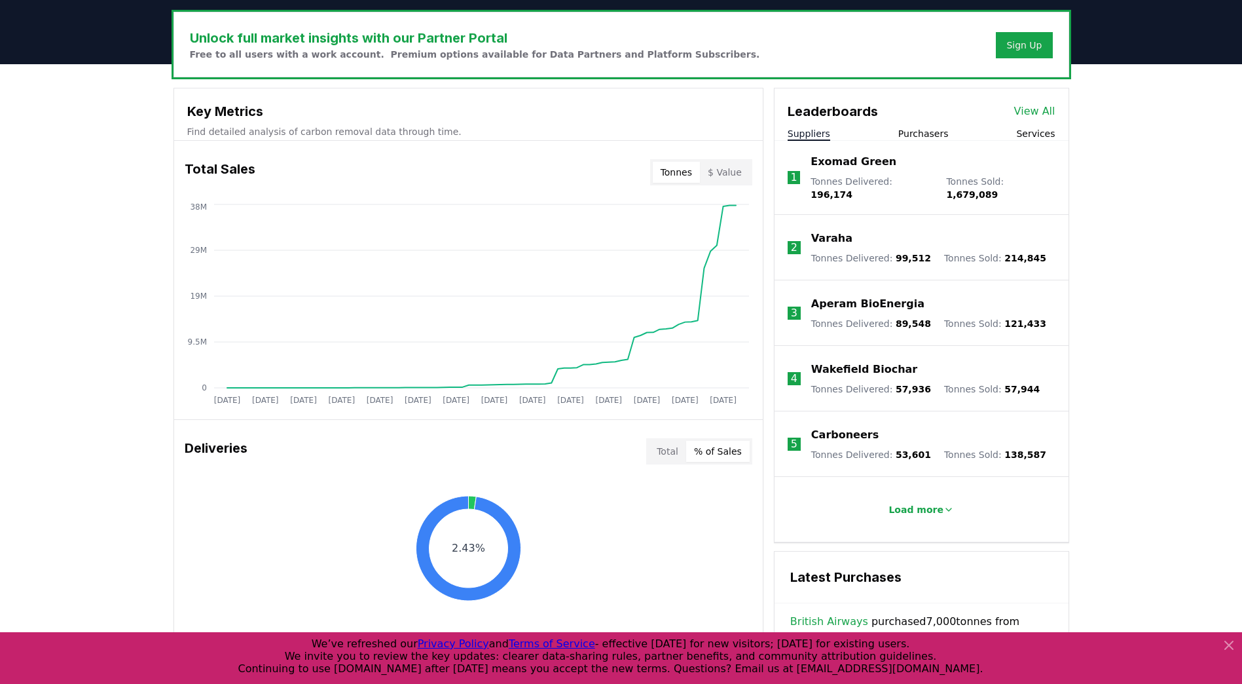
click at [713, 169] on button "$ Value" at bounding box center [725, 172] width 50 height 21
click at [673, 171] on button "Tonnes" at bounding box center [676, 172] width 47 height 21
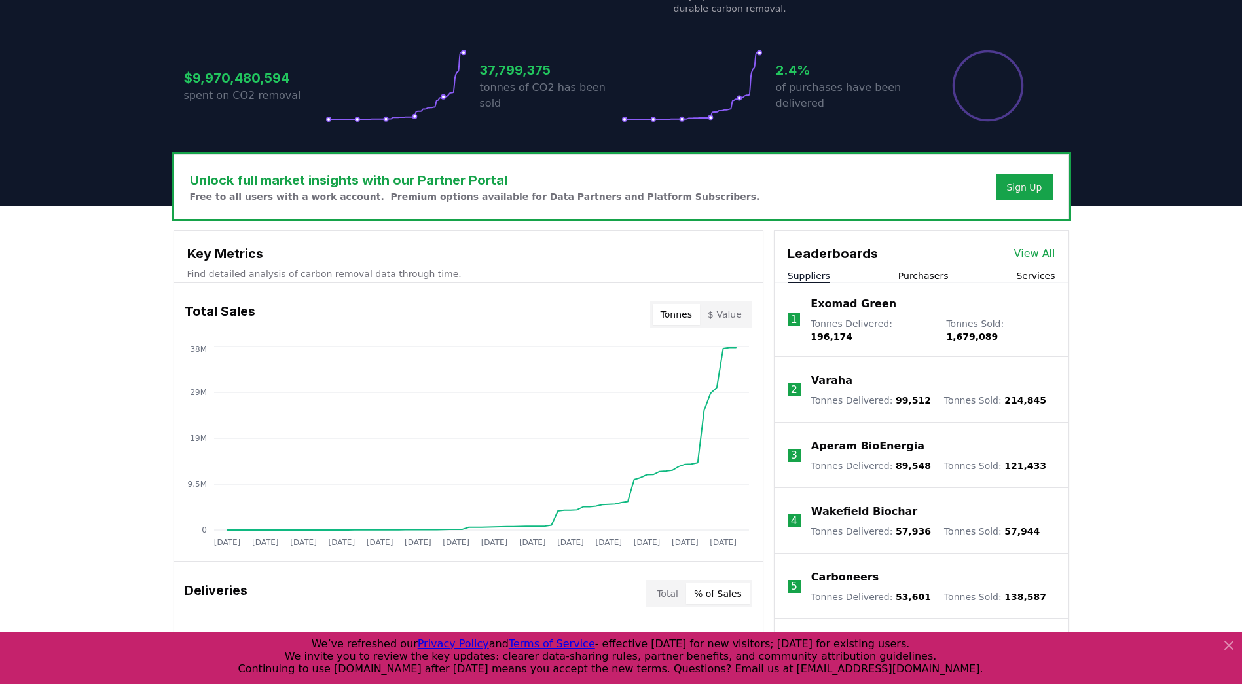
scroll to position [262, 0]
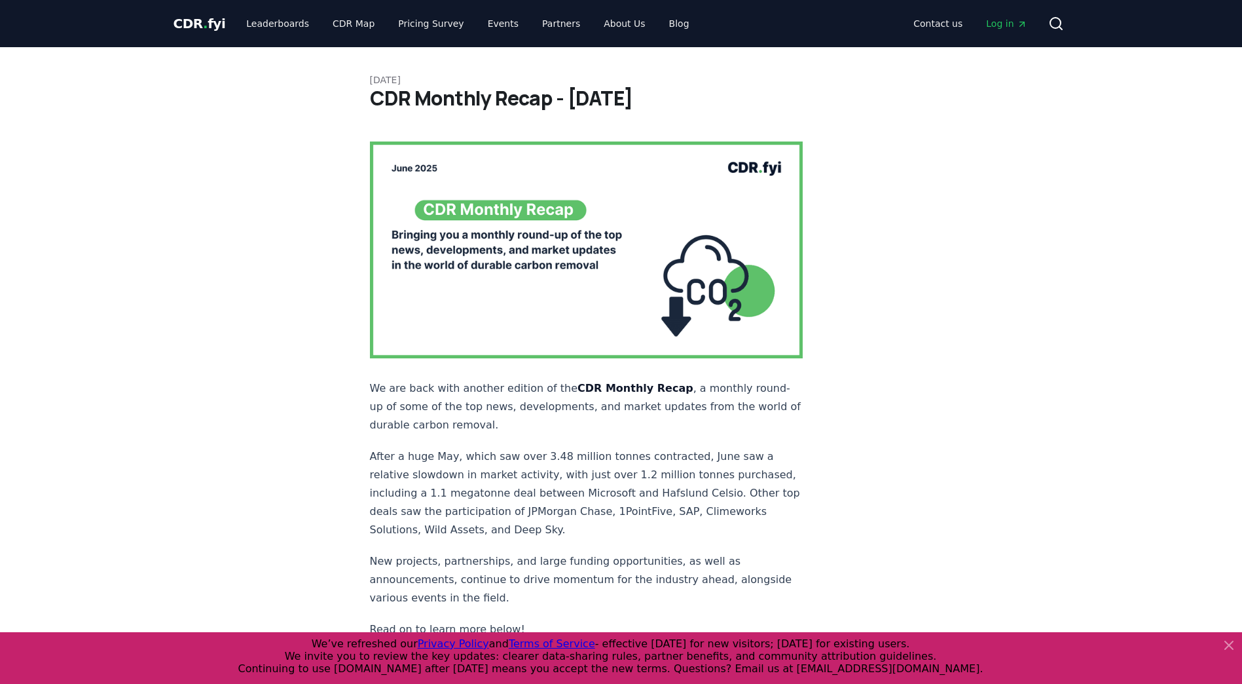
click at [205, 20] on span "CDR . fyi" at bounding box center [200, 24] width 52 height 16
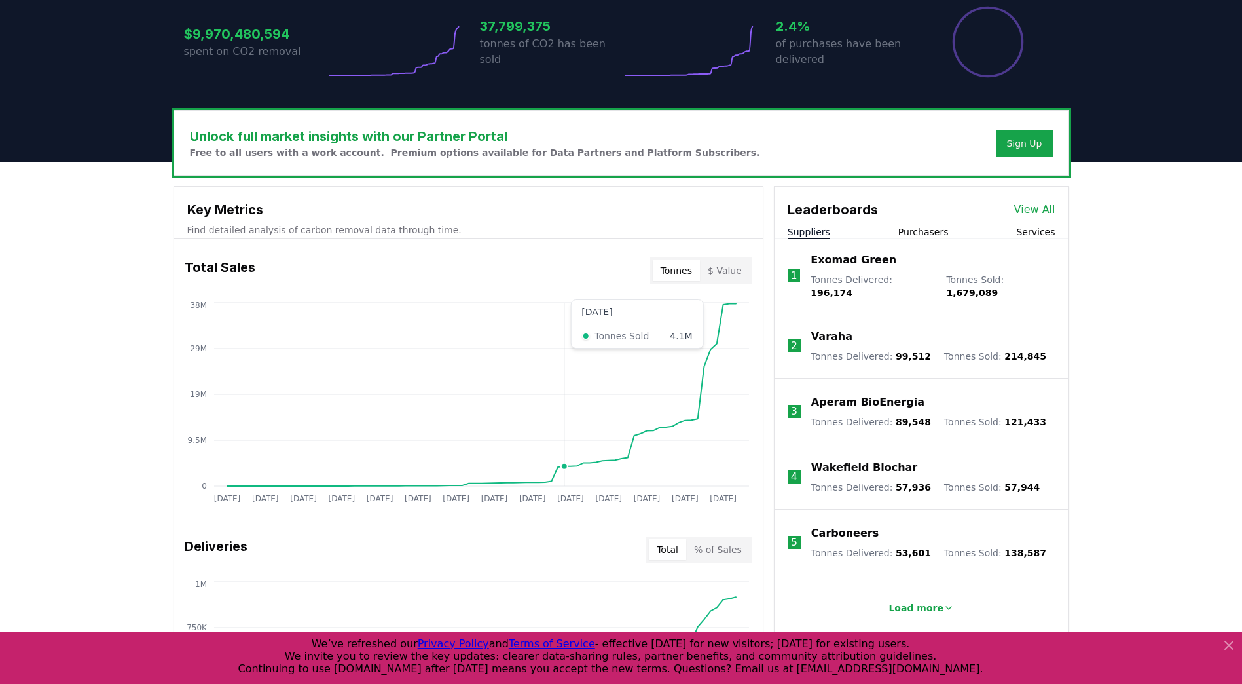
scroll to position [327, 0]
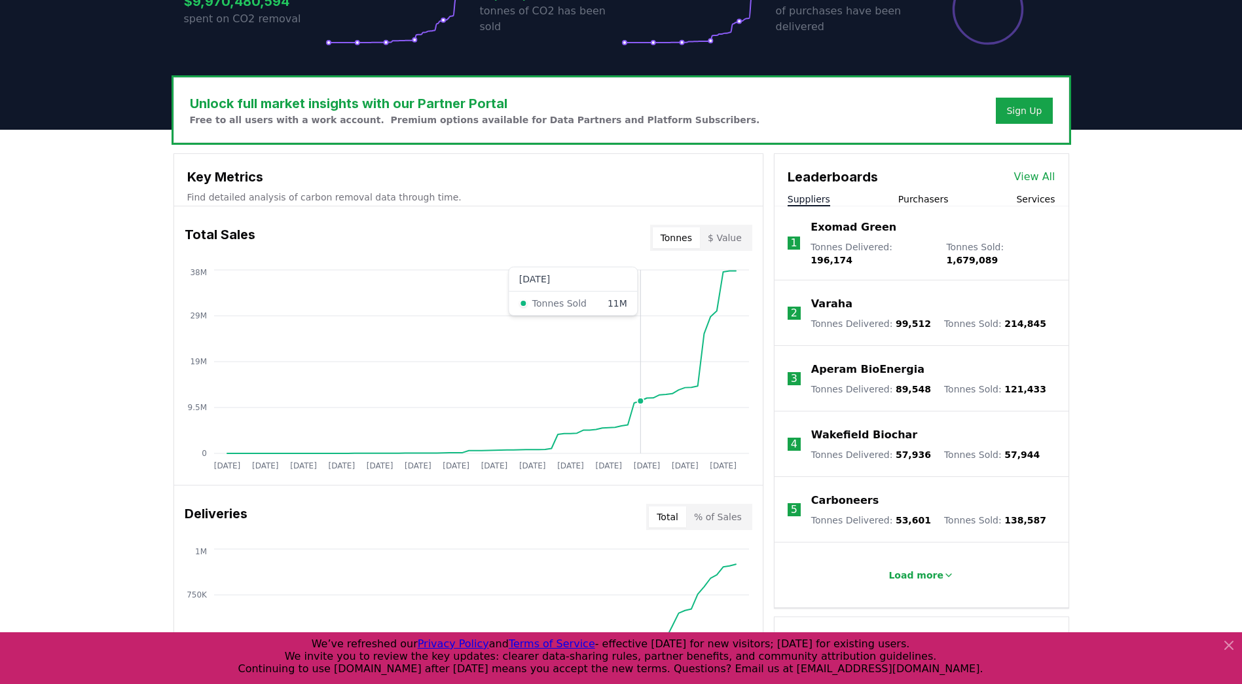
click at [642, 426] on icon "[DATE] [DATE] [DATE] [DATE] [DATE] [DATE] [DATE] [DATE] [DATE] [DATE] [DATE] [D…" at bounding box center [463, 372] width 578 height 210
click at [641, 399] on circle at bounding box center [640, 401] width 7 height 7
click at [642, 396] on icon "[DATE] [DATE] [DATE] [DATE] [DATE] [DATE] [DATE] [DATE] [DATE] [DATE] [DATE] [D…" at bounding box center [463, 372] width 578 height 210
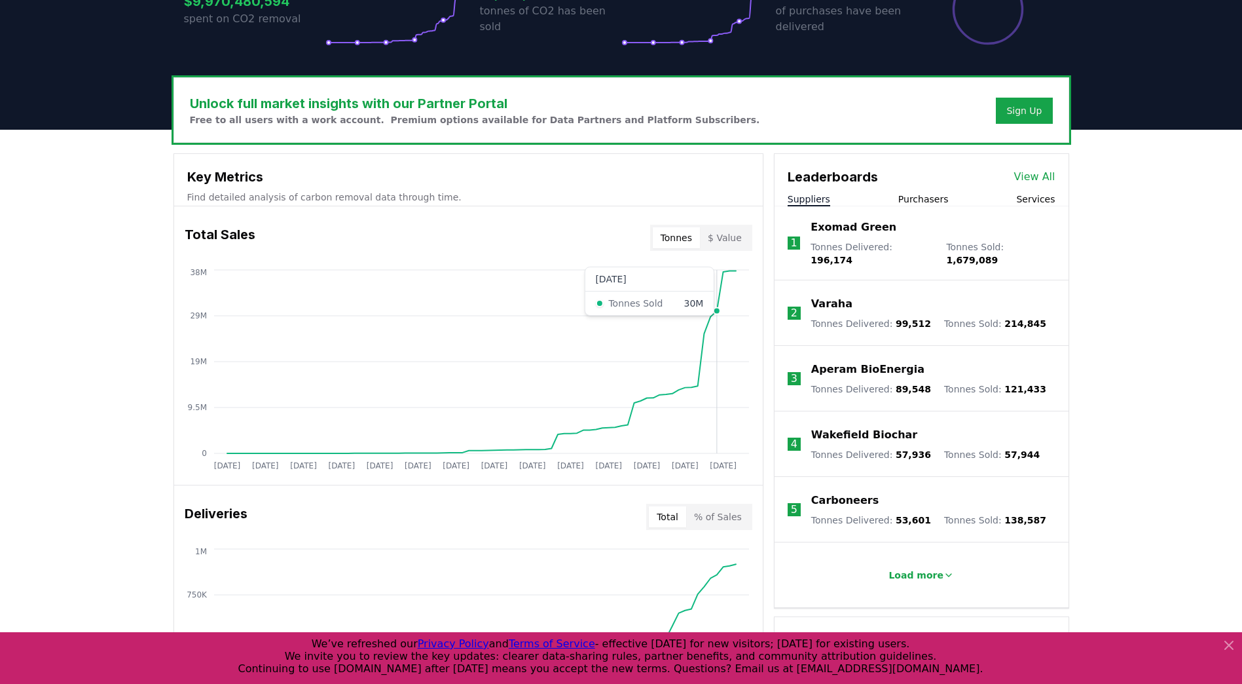
click at [717, 358] on icon "Jan 2019 Jul 2019 Jan 2020 Jul 2020 Jan 2021 Jul 2021 Jan 2022 Jul 2022 Jan 202…" at bounding box center [463, 372] width 578 height 210
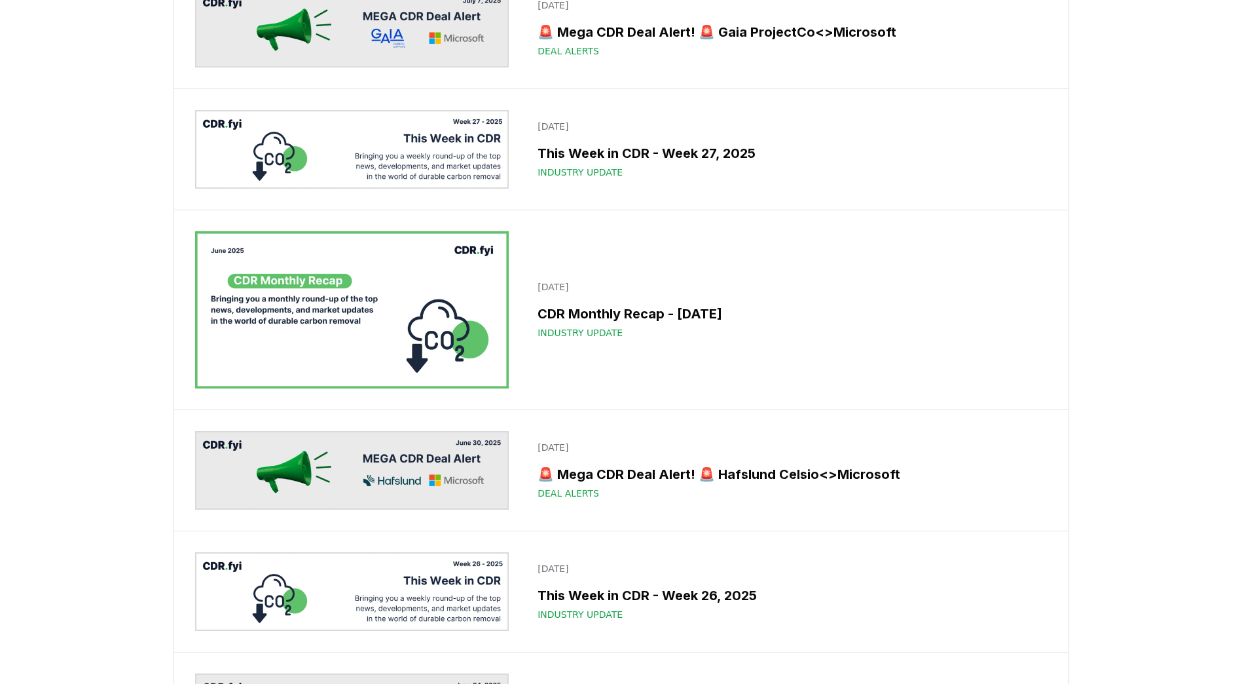
scroll to position [2685, 0]
